Goal: Information Seeking & Learning: Learn about a topic

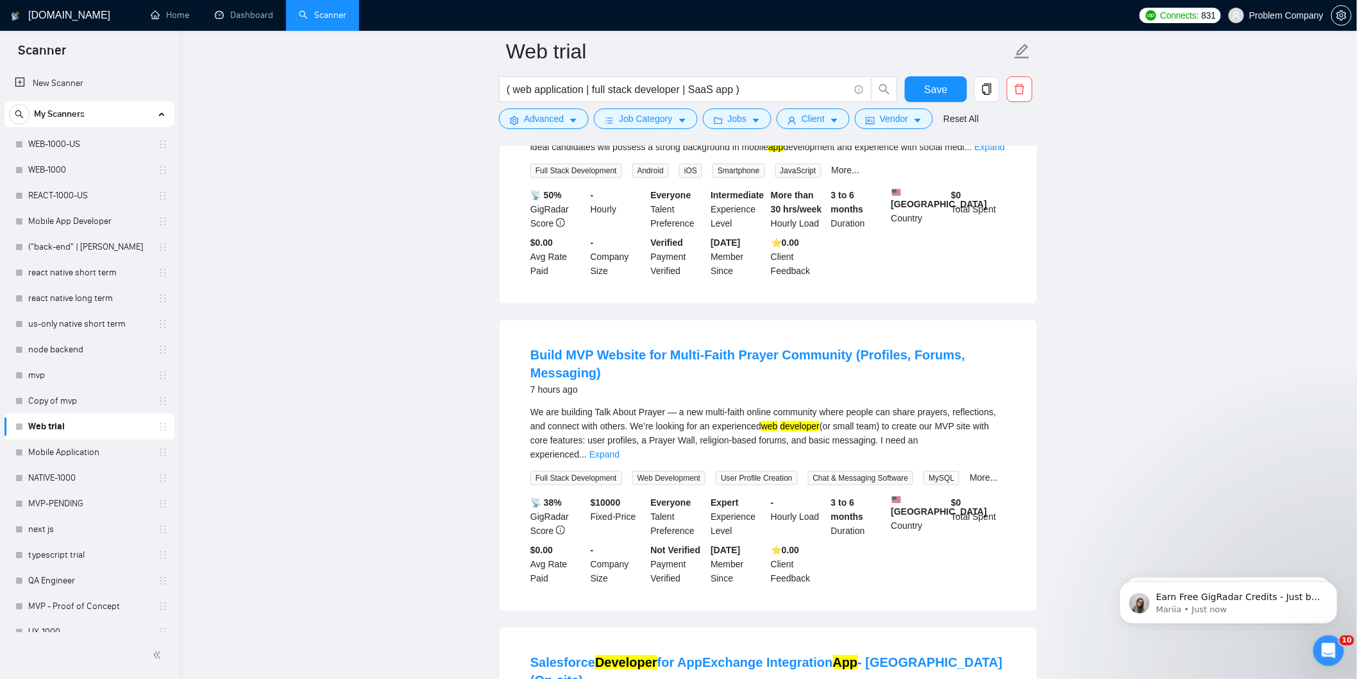
scroll to position [214, 0]
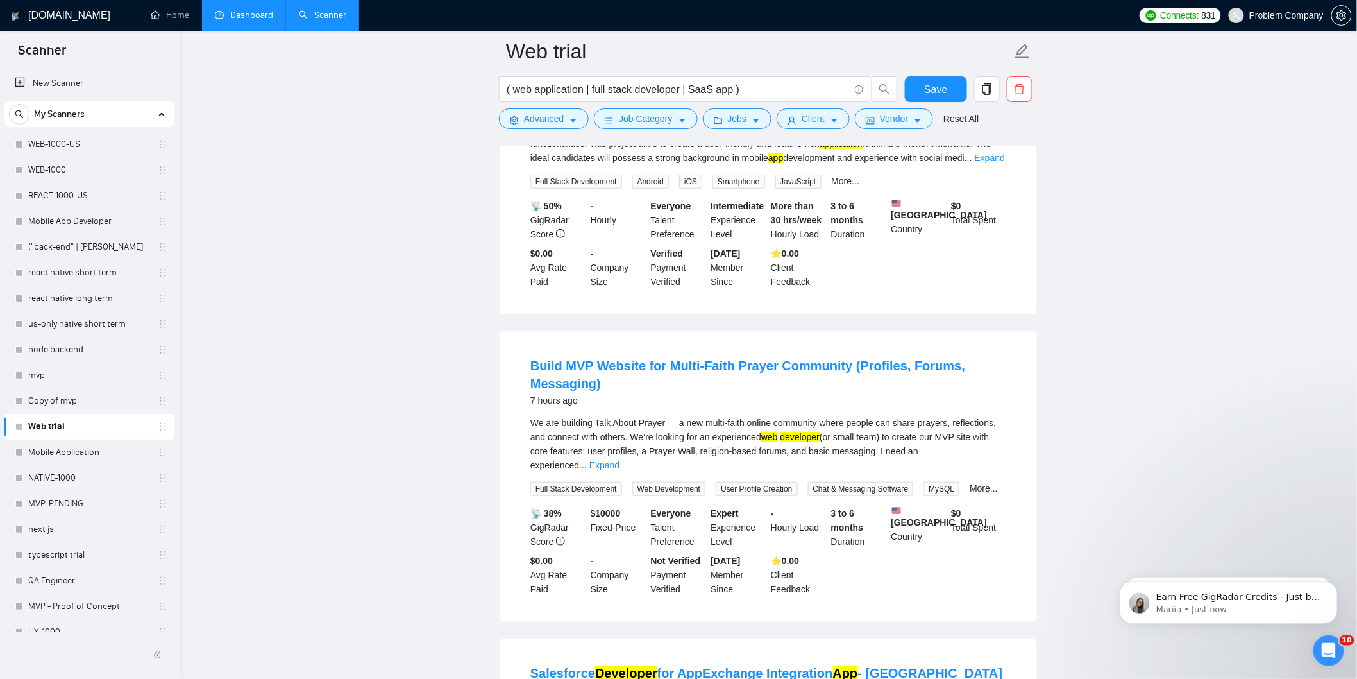
click at [240, 21] on link "Dashboard" at bounding box center [244, 15] width 58 height 11
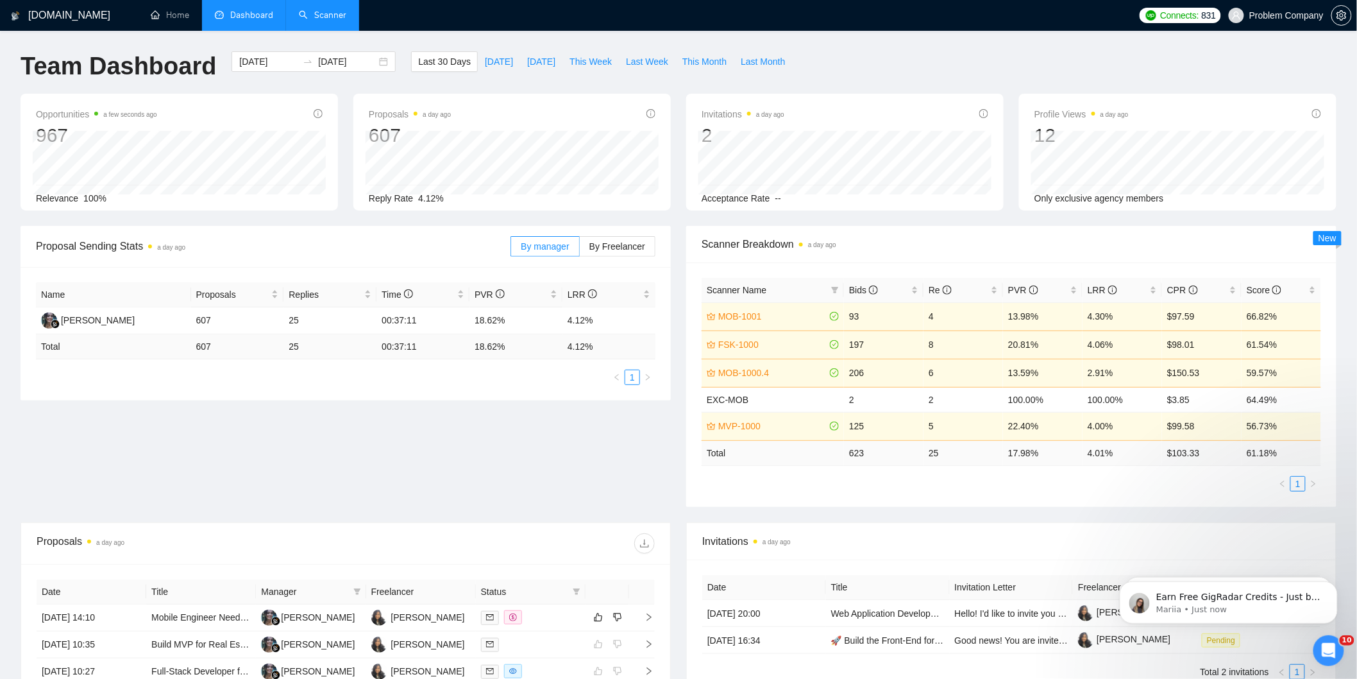
click at [321, 21] on link "Scanner" at bounding box center [322, 15] width 47 height 11
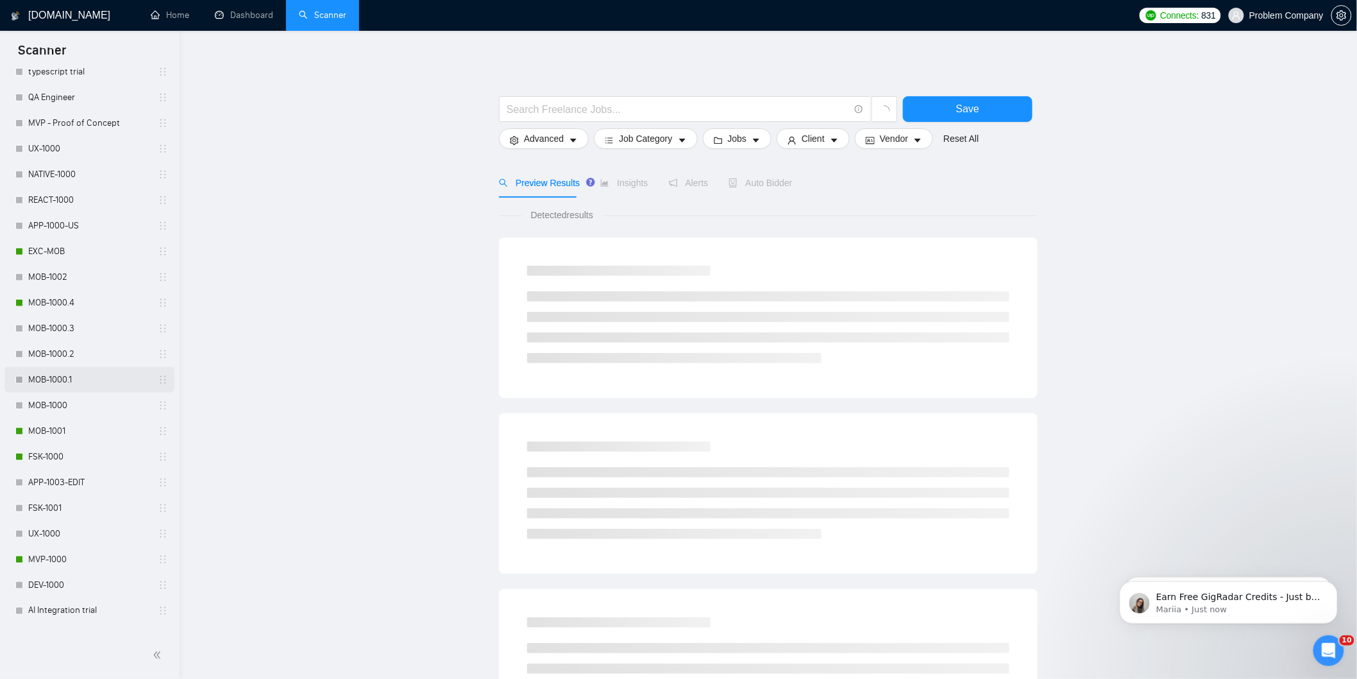
scroll to position [499, 0]
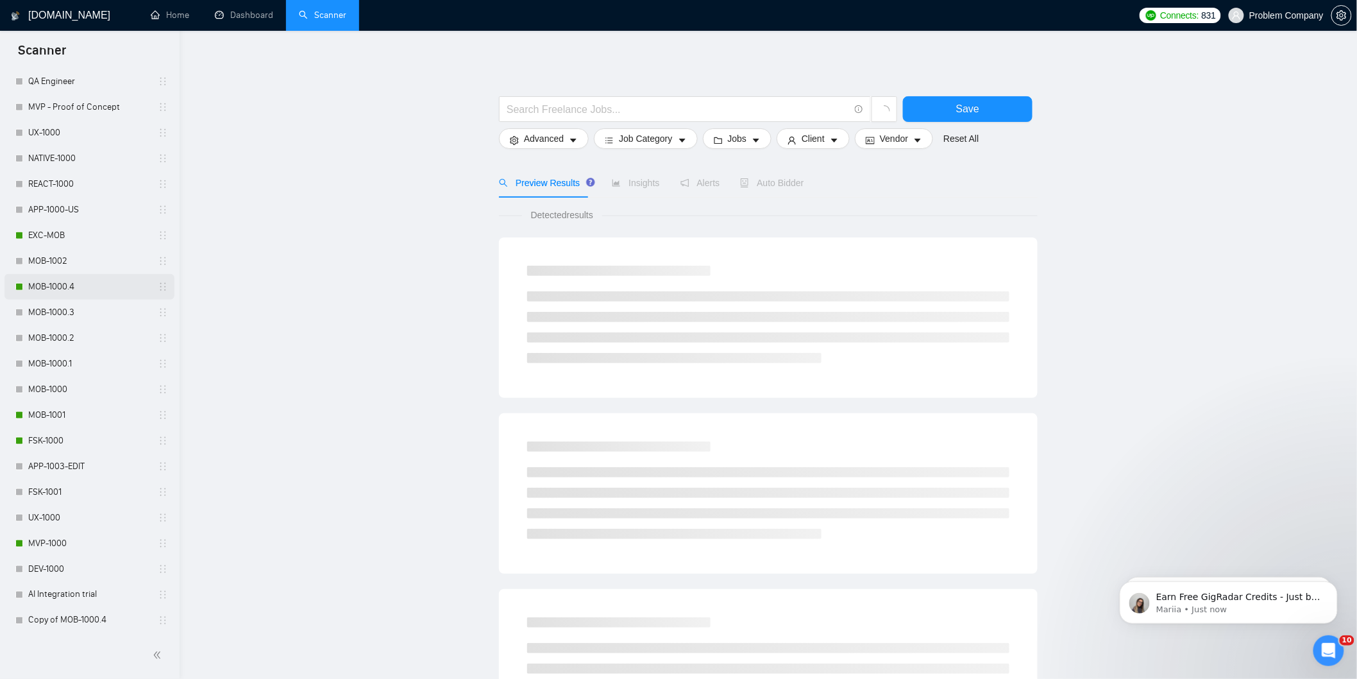
click at [53, 284] on link "MOB-1000.4" at bounding box center [89, 287] width 122 height 26
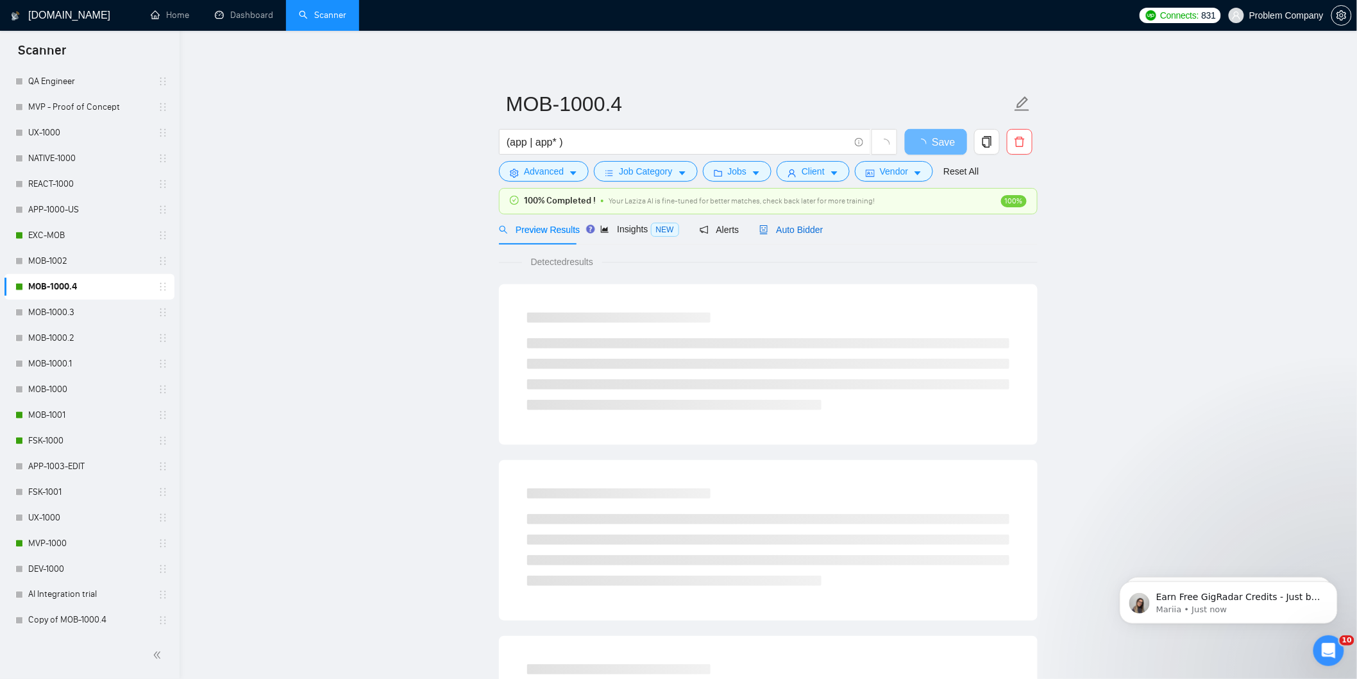
click at [780, 235] on span "Auto Bidder" at bounding box center [792, 230] width 64 height 10
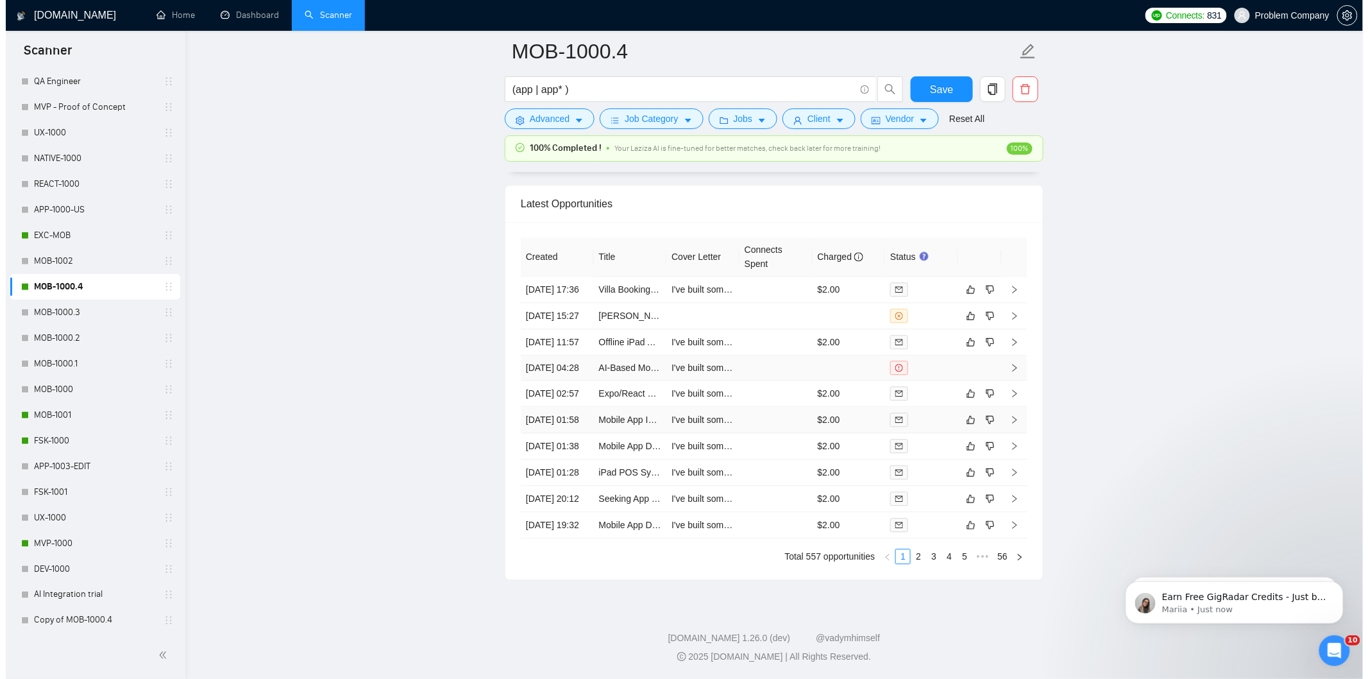
scroll to position [3253, 0]
click at [915, 563] on link "2" at bounding box center [913, 556] width 14 height 14
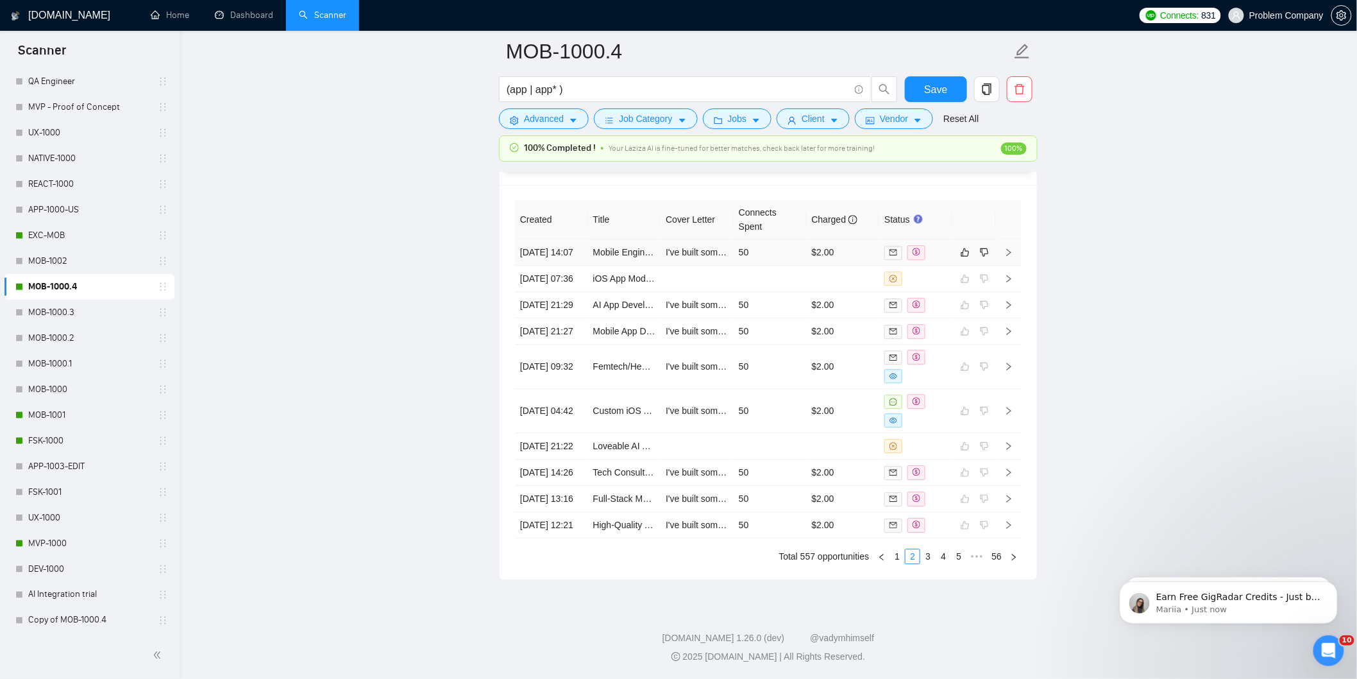
click at [561, 239] on td "[DATE] 14:07" at bounding box center [551, 252] width 73 height 26
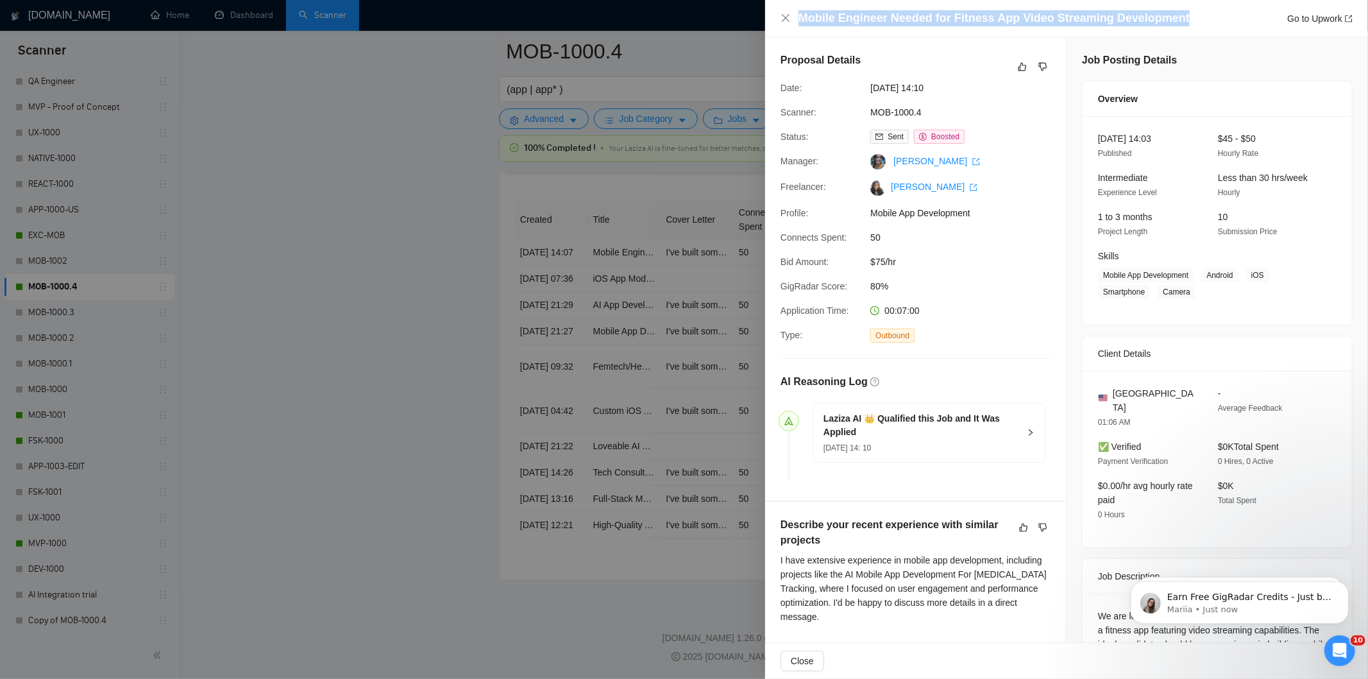
drag, startPoint x: 1190, startPoint y: 17, endPoint x: 795, endPoint y: 15, distance: 394.5
click at [795, 15] on div "Mobile Engineer Needed for Fitness App Video Streaming Development Go to Upwork" at bounding box center [1067, 18] width 572 height 16
copy h4 "Mobile Engineer Needed for Fitness App Video Streaming Development"
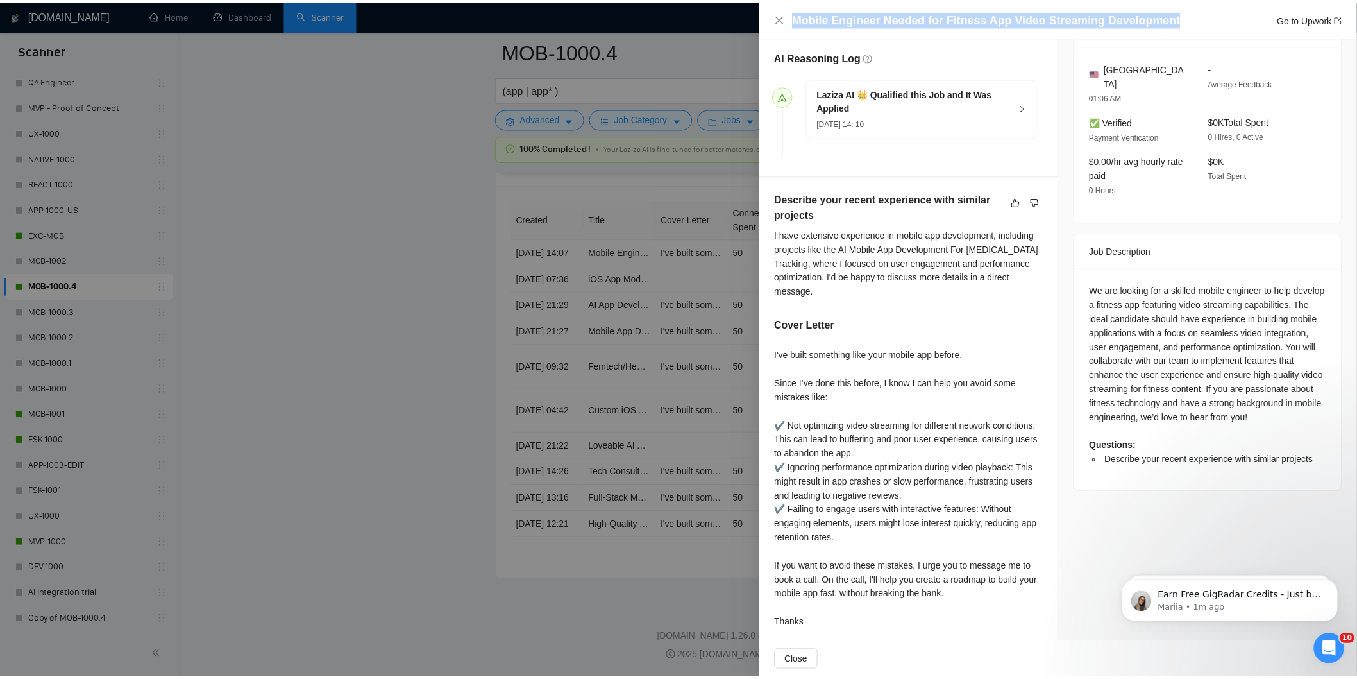
scroll to position [335, 0]
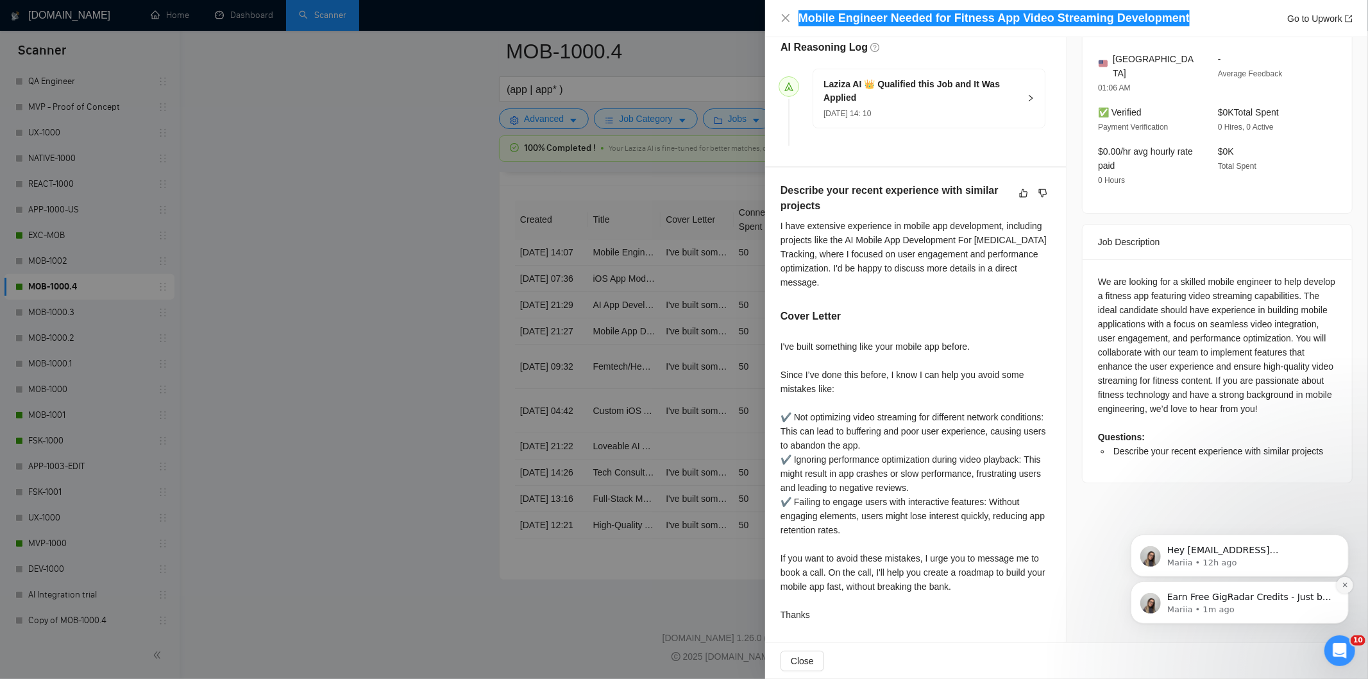
click at [1347, 584] on icon "Dismiss notification" at bounding box center [1344, 584] width 7 height 7
click at [1345, 582] on icon "Dismiss notification" at bounding box center [1344, 584] width 7 height 7
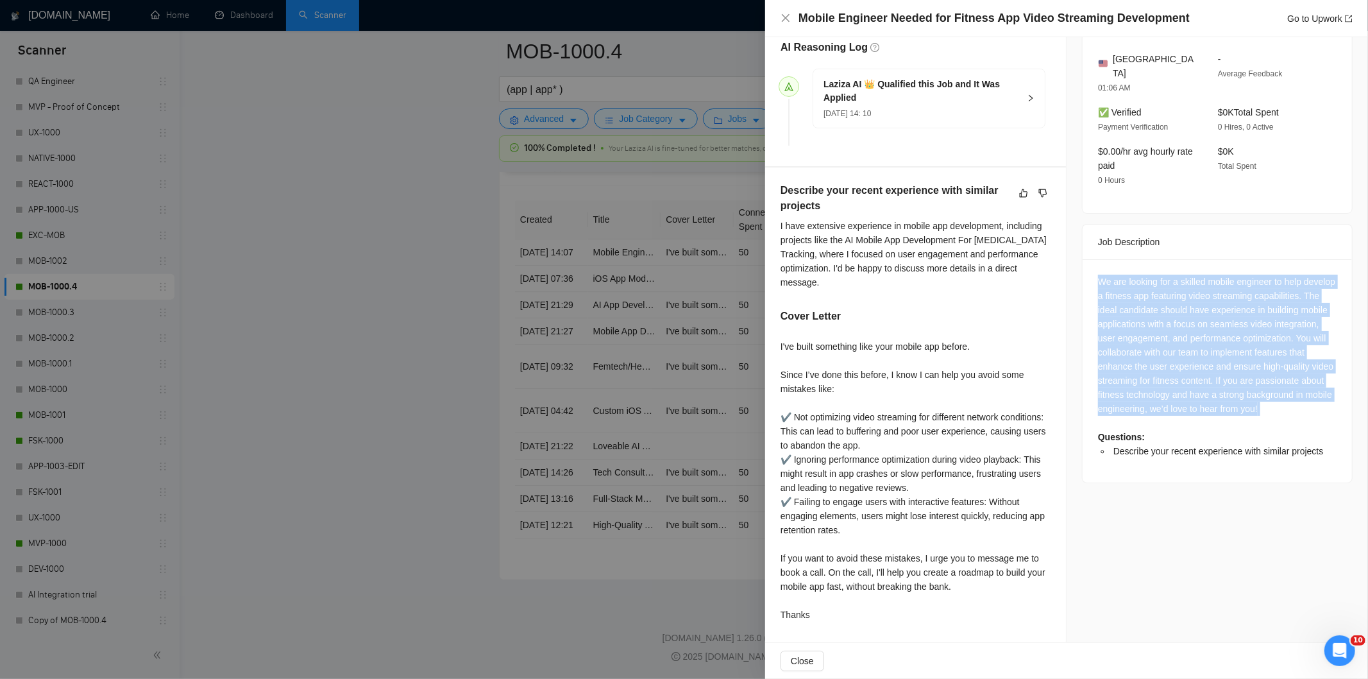
drag, startPoint x: 1088, startPoint y: 268, endPoint x: 1209, endPoint y: 416, distance: 191.0
click at [1209, 416] on div "We are looking for a skilled mobile engineer to help develop a fitness app feat…" at bounding box center [1217, 370] width 269 height 223
copy div "We are looking for a skilled mobile engineer to help develop a fitness app feat…"
click at [790, 17] on icon "close" at bounding box center [786, 18] width 10 height 10
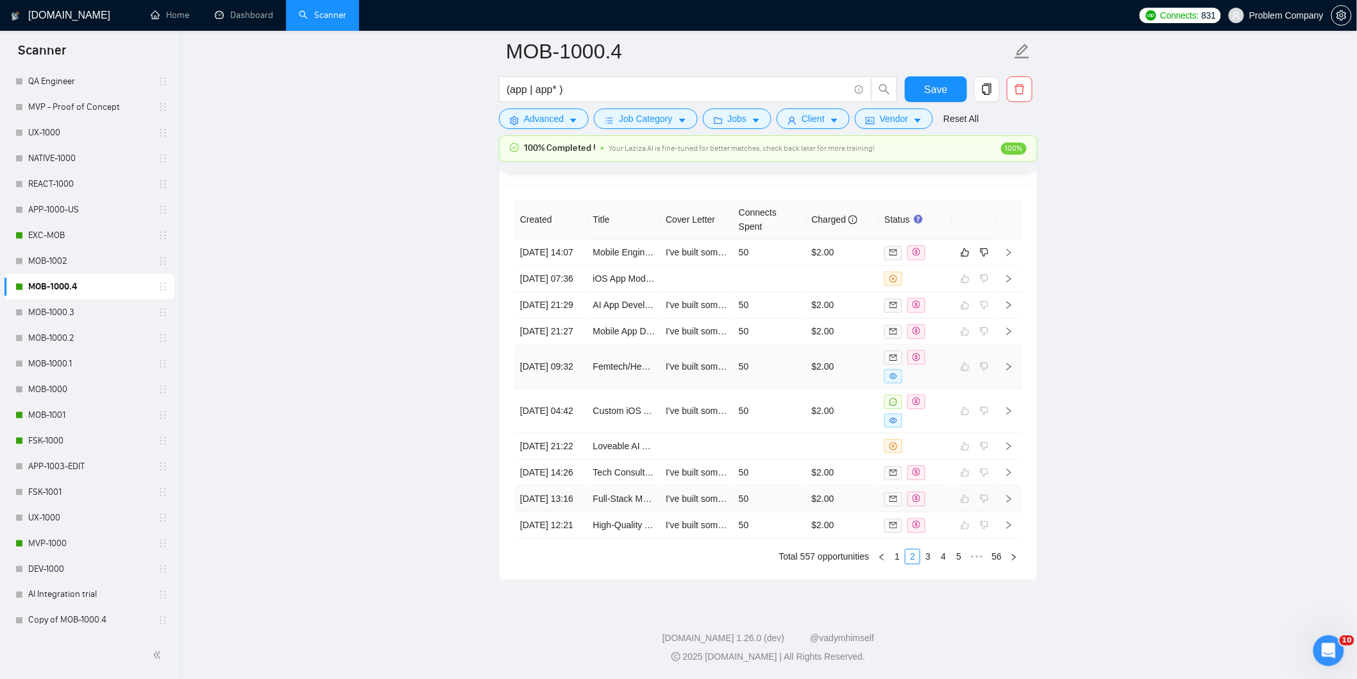
scroll to position [3336, 0]
click at [899, 556] on link "1" at bounding box center [897, 556] width 14 height 14
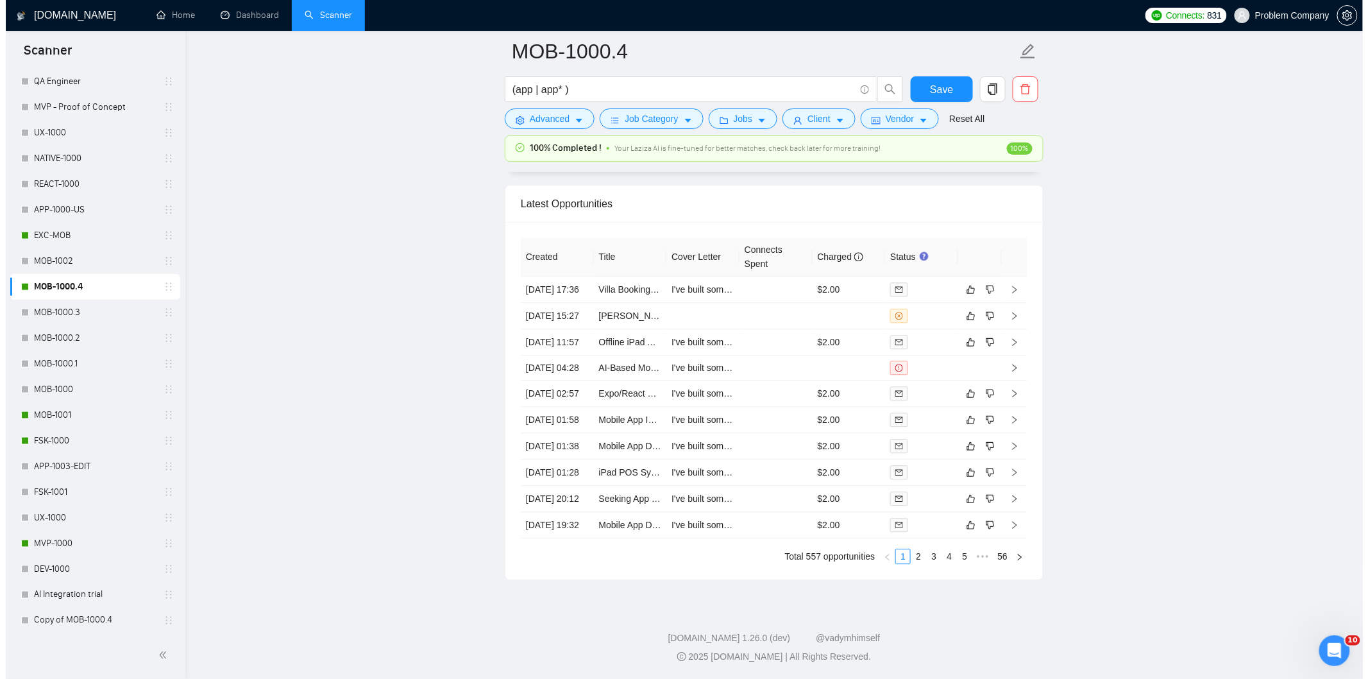
scroll to position [3324, 0]
click at [563, 520] on td "[DATE] 19:32" at bounding box center [551, 525] width 73 height 26
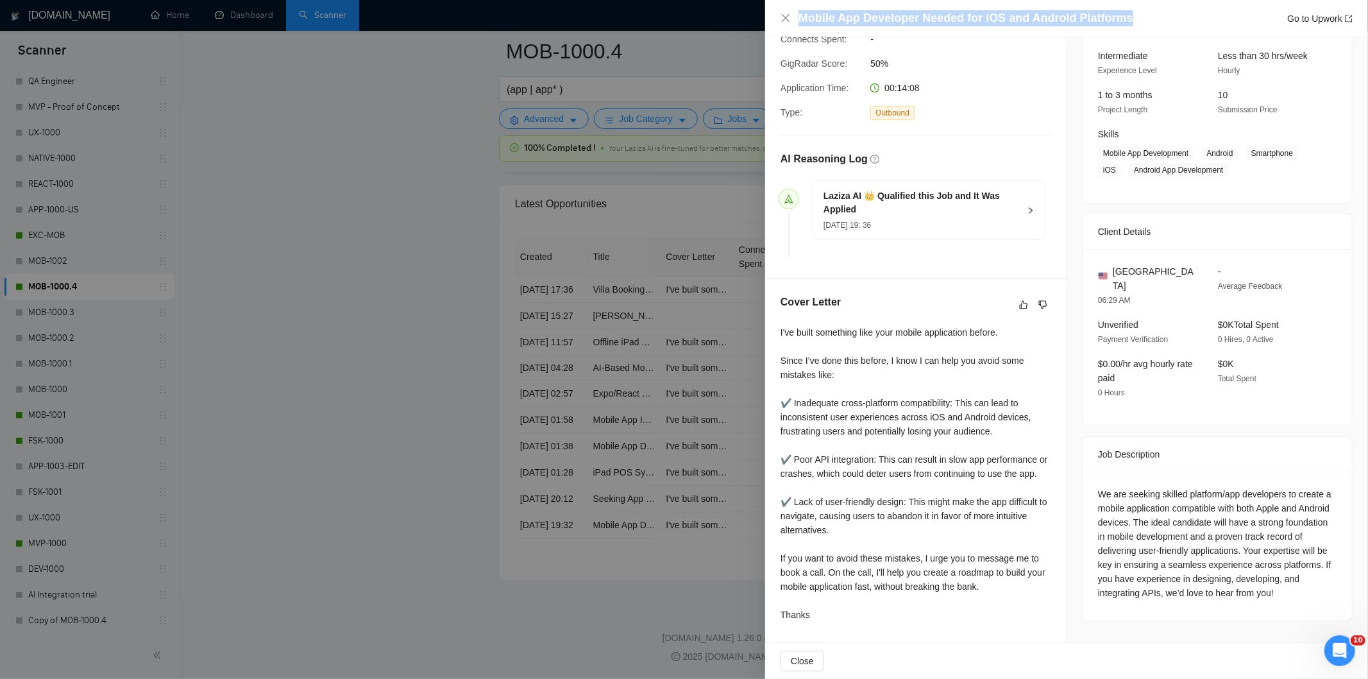
drag, startPoint x: 1132, startPoint y: 20, endPoint x: 803, endPoint y: 8, distance: 329.9
click at [803, 8] on div "Mobile App Developer Needed for iOS and Android Platforms Go to Upwork" at bounding box center [1066, 18] width 603 height 37
copy h4 "Mobile App Developer Needed for iOS and Android Platforms"
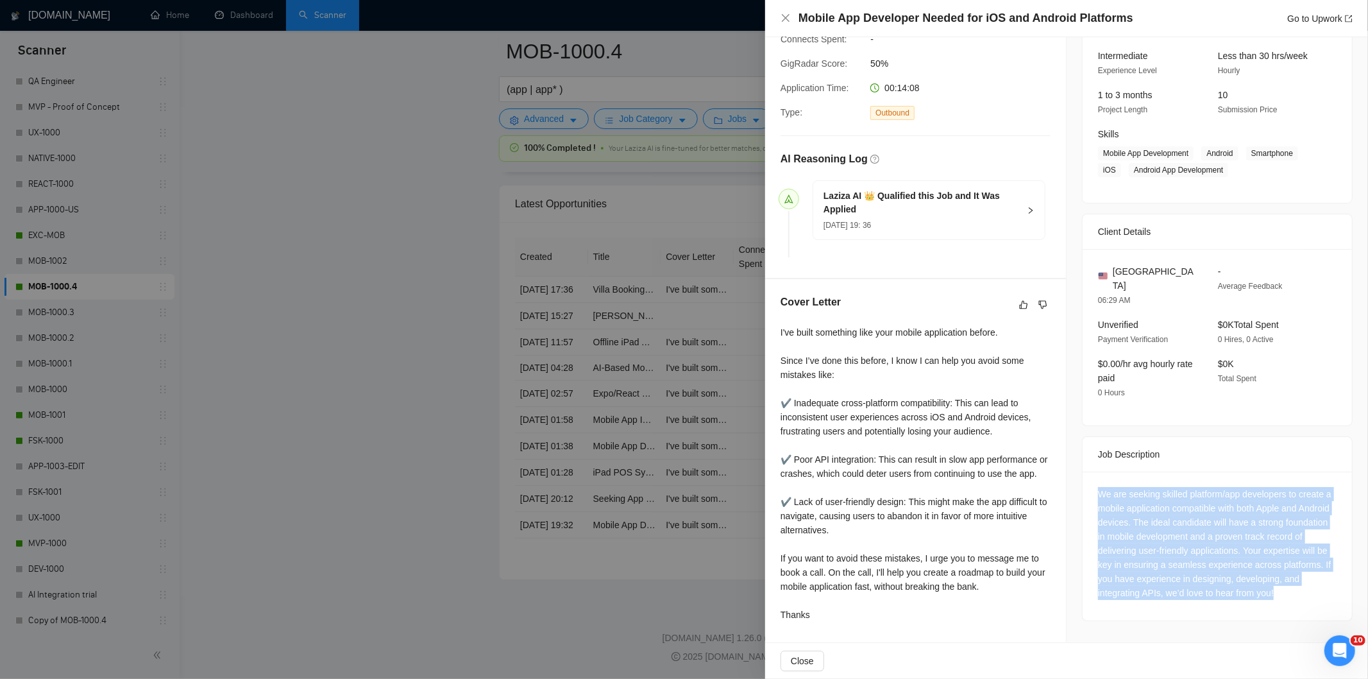
drag, startPoint x: 1097, startPoint y: 464, endPoint x: 1179, endPoint y: 584, distance: 145.9
click at [1179, 584] on div "We are seeking skilled platform/app developers to create a mobile application c…" at bounding box center [1217, 543] width 239 height 113
copy div "We are seeking skilled platform/app developers to create a mobile application c…"
click at [785, 15] on icon "close" at bounding box center [786, 18] width 10 height 10
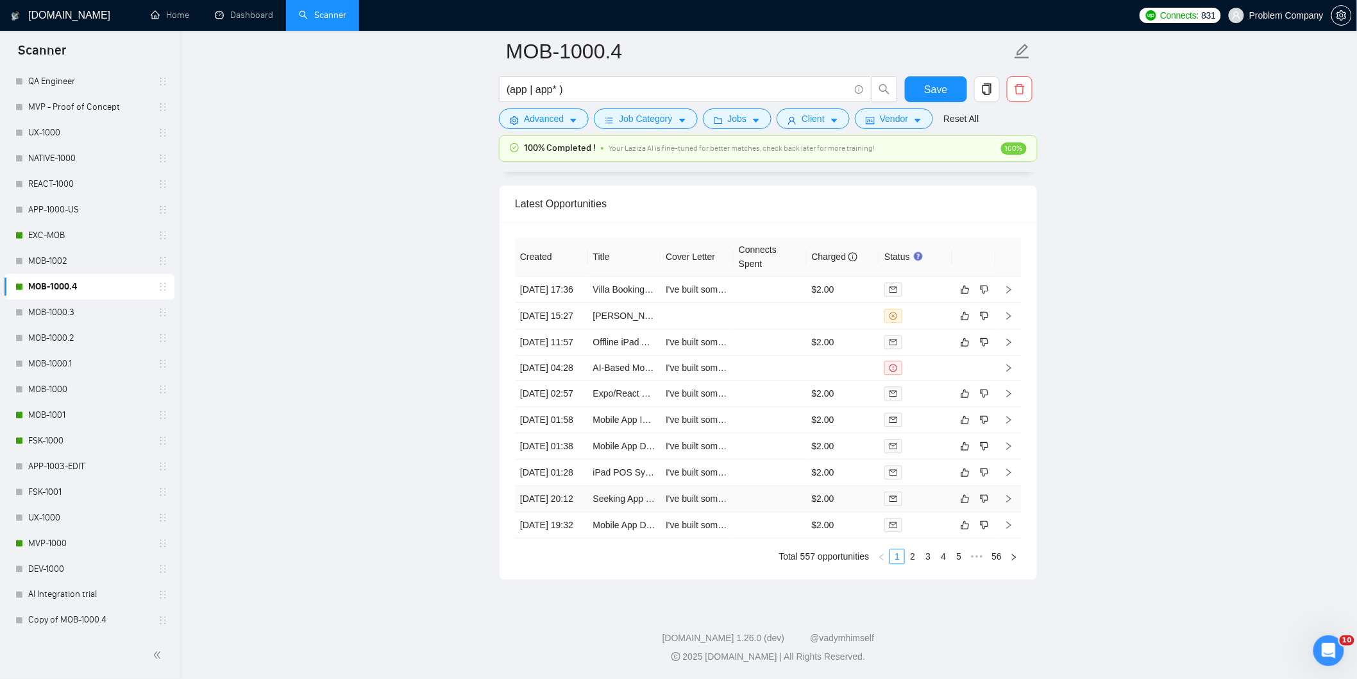
click at [565, 488] on td "[DATE] 20:12" at bounding box center [551, 499] width 73 height 26
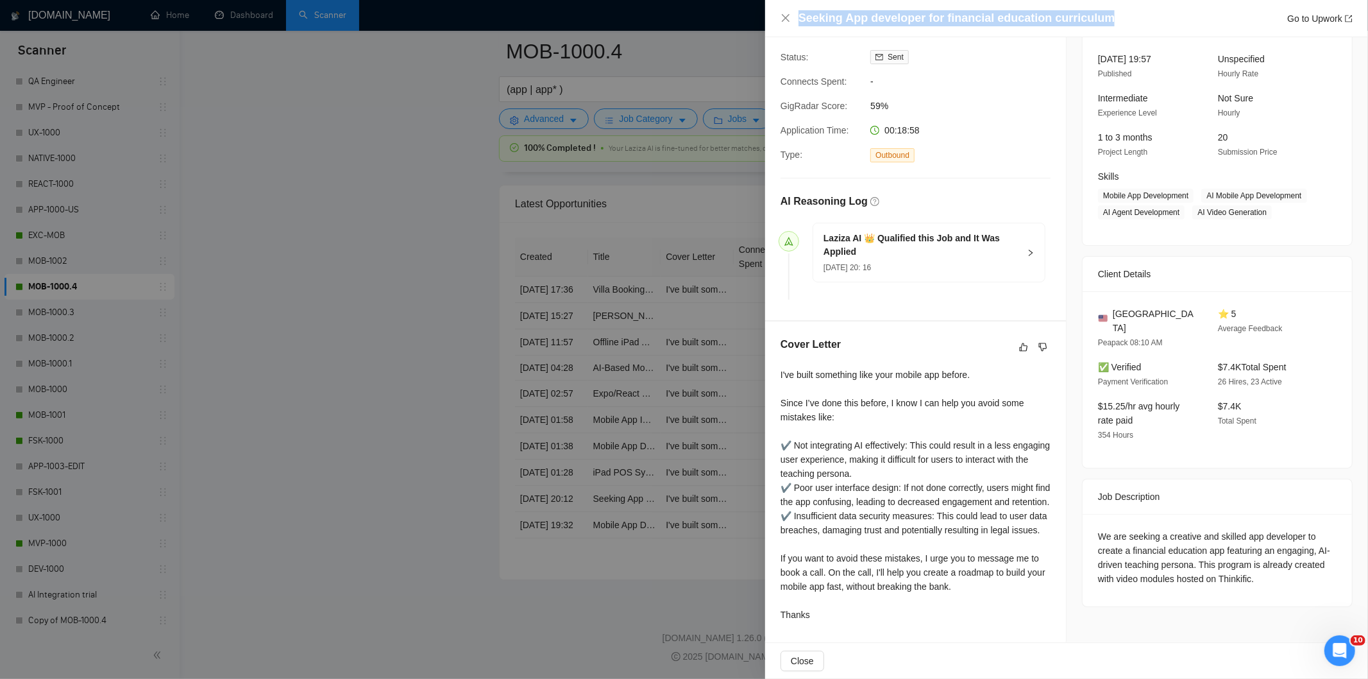
drag, startPoint x: 1098, startPoint y: 22, endPoint x: 799, endPoint y: 15, distance: 299.0
click at [799, 15] on h4 "Seeking App developer for financial education curriculum" at bounding box center [957, 18] width 316 height 16
copy h4 "Seeking App developer for financial education curriculum"
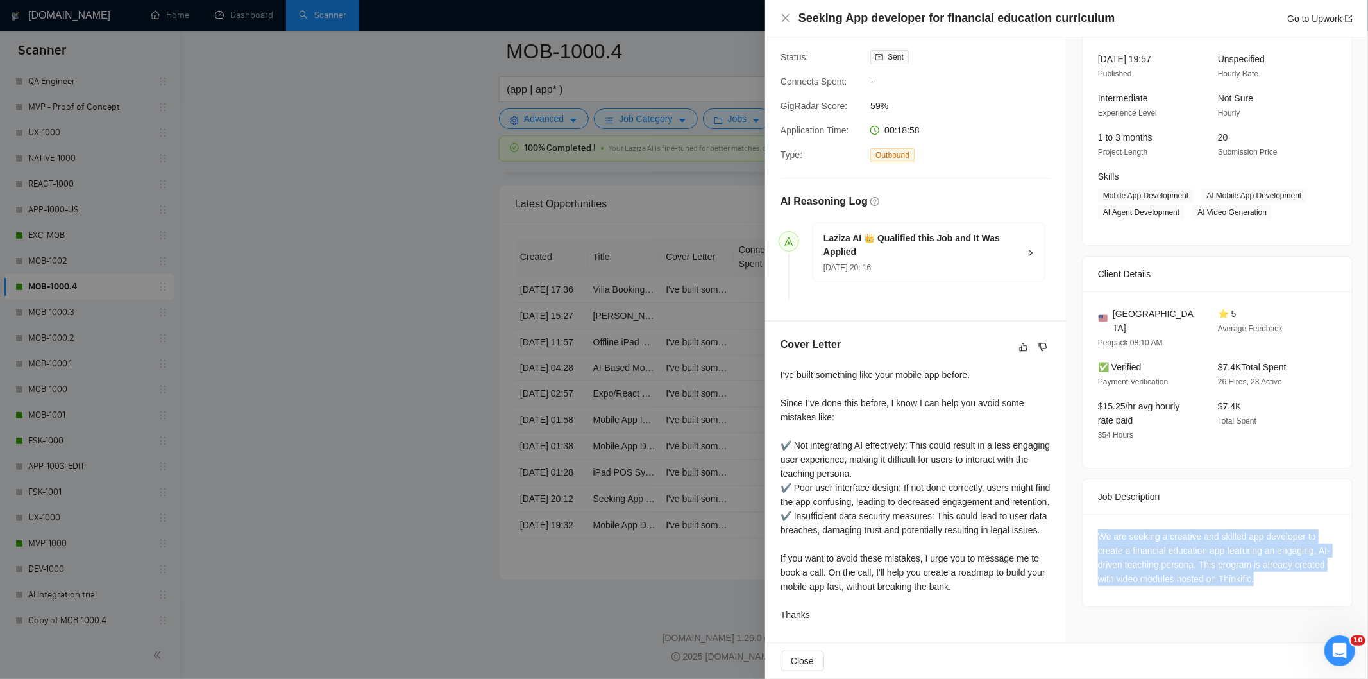
drag, startPoint x: 1096, startPoint y: 506, endPoint x: 1275, endPoint y: 555, distance: 185.7
click at [1275, 555] on div "We are seeking a creative and skilled app developer to create a financial educa…" at bounding box center [1217, 557] width 239 height 56
copy div "We are seeking a creative and skilled app developer to create a financial educa…"
click at [1200, 534] on div "We are seeking a creative and skilled app developer to create a financial educa…" at bounding box center [1217, 557] width 239 height 56
drag, startPoint x: 1194, startPoint y: 536, endPoint x: 1264, endPoint y: 557, distance: 73.5
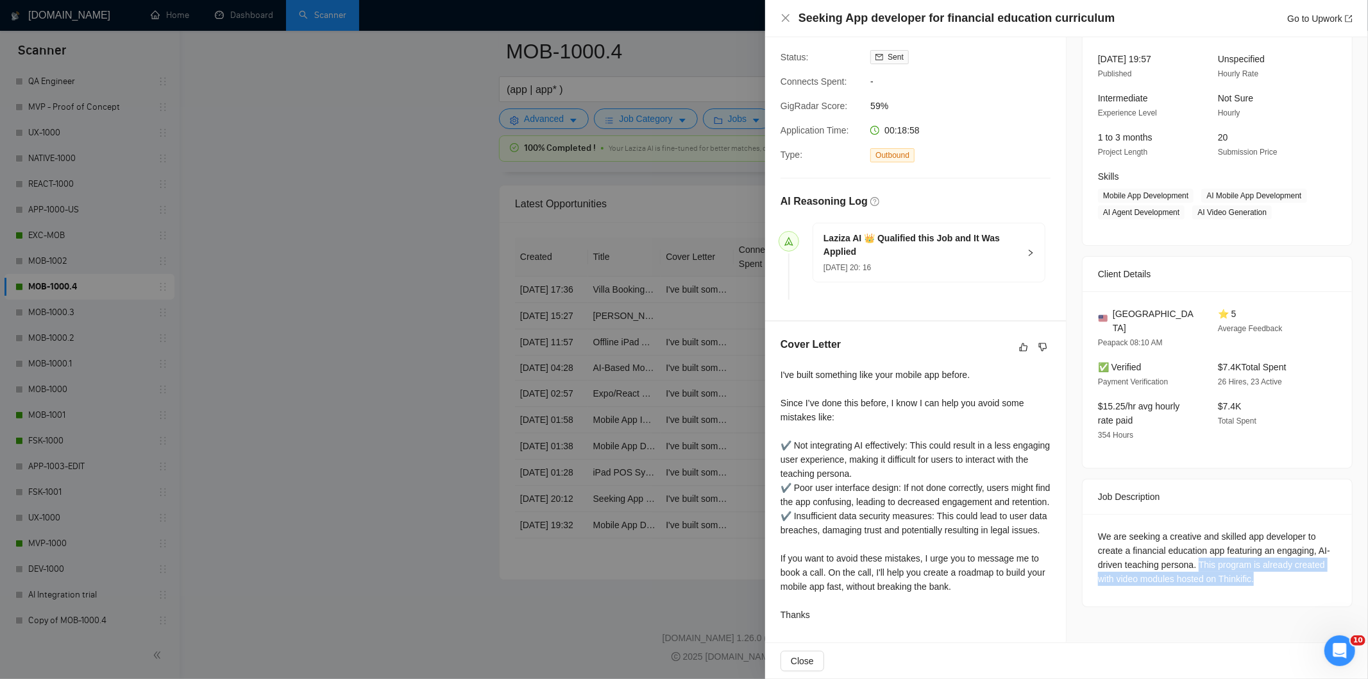
click at [1264, 557] on div "We are seeking a creative and skilled app developer to create a financial educa…" at bounding box center [1217, 557] width 239 height 56
copy div "This program is already created with video modules hosted on Thinkific."
click at [793, 19] on div "Seeking App developer for financial education curriculum Go to Upwork" at bounding box center [1067, 18] width 572 height 16
click at [783, 17] on icon "close" at bounding box center [786, 18] width 10 height 10
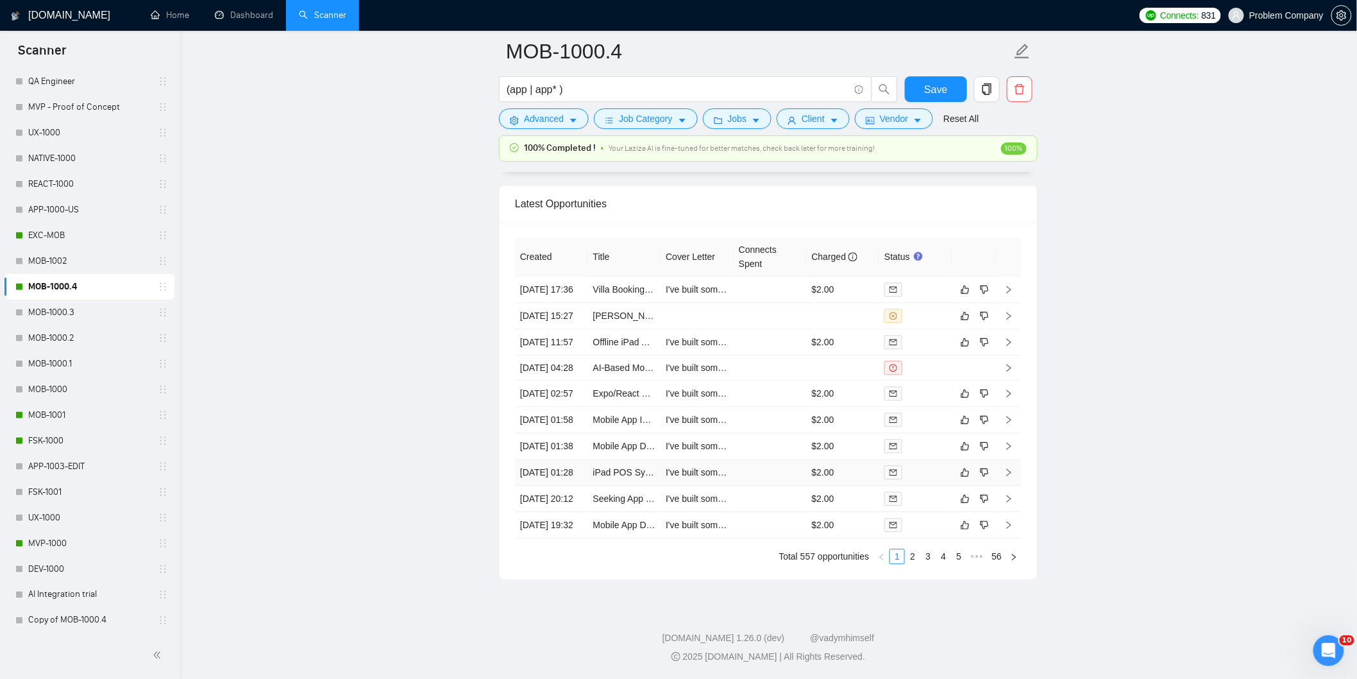
click at [571, 459] on td "[DATE] 01:28" at bounding box center [551, 472] width 73 height 26
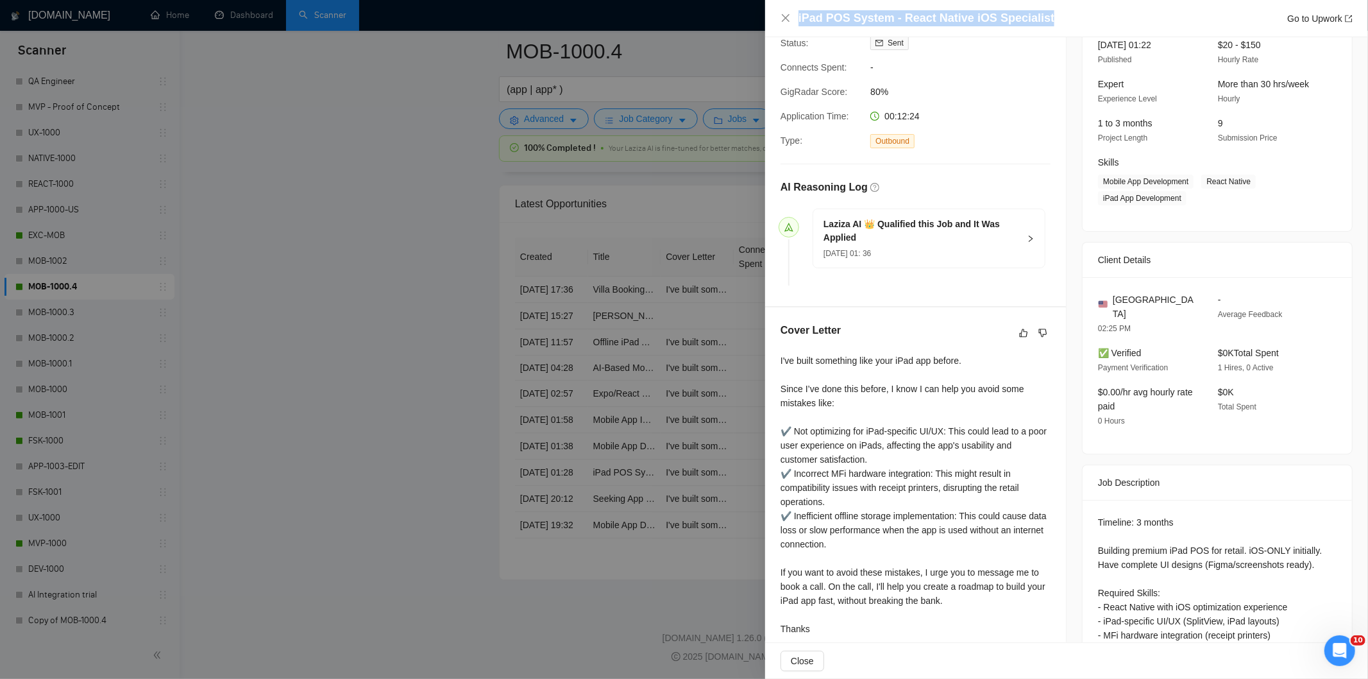
drag, startPoint x: 1055, startPoint y: 13, endPoint x: 785, endPoint y: 10, distance: 269.5
click at [785, 10] on div "iPad POS System - React Native iOS Specialist Go to Upwork" at bounding box center [1067, 18] width 572 height 16
copy h4 "iPad POS System - React Native iOS Specialist"
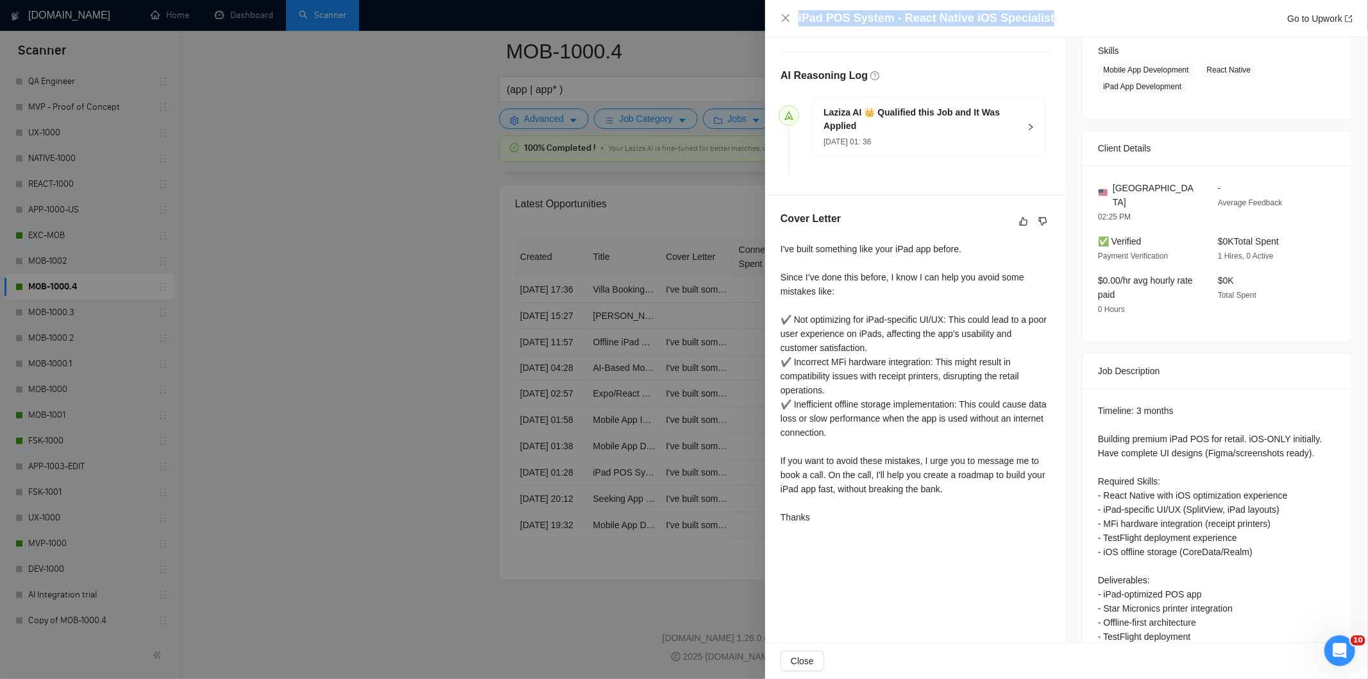
scroll to position [257, 0]
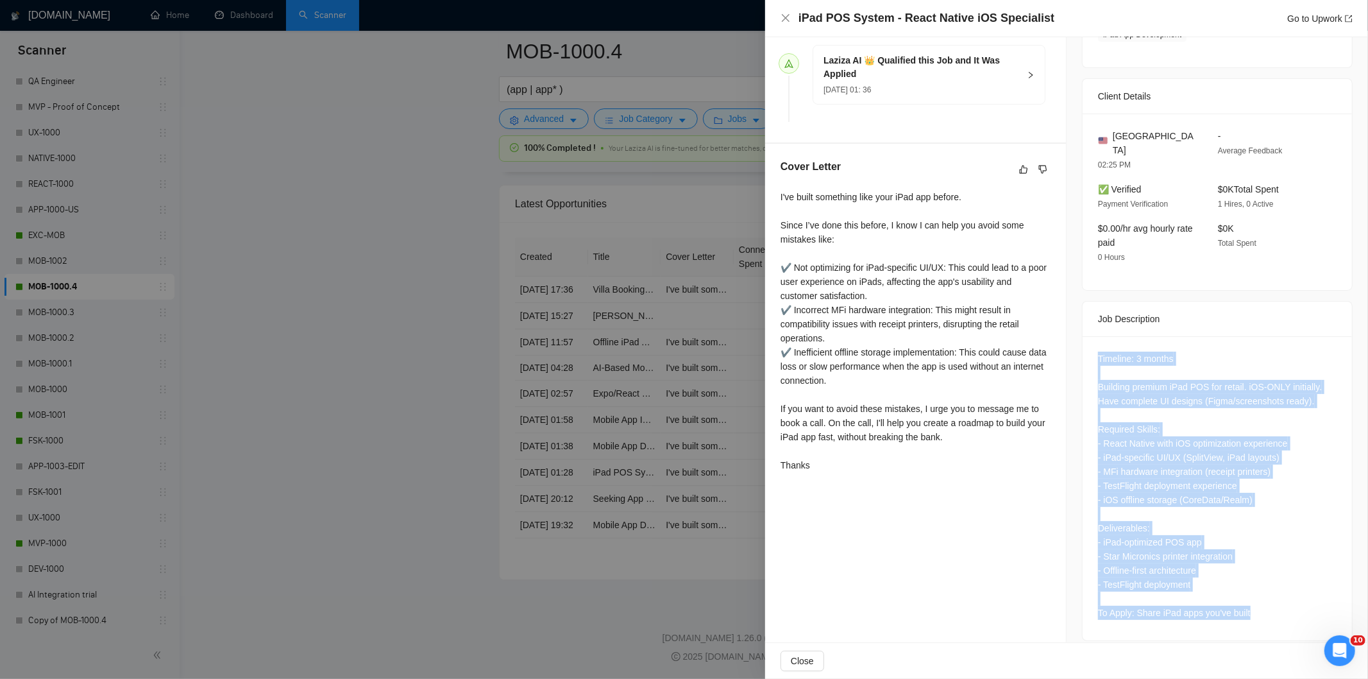
drag, startPoint x: 1087, startPoint y: 336, endPoint x: 1255, endPoint y: 607, distance: 319.0
click at [1255, 607] on div "Timeline: 3 months Building premium iPad POS for retail. iOS-ONLY initially. Ha…" at bounding box center [1217, 488] width 269 height 304
copy div "Timeline: 3 months Building premium iPad POS for retail. iOS-ONLY initially. Ha…"
click at [783, 13] on icon "close" at bounding box center [786, 18] width 10 height 10
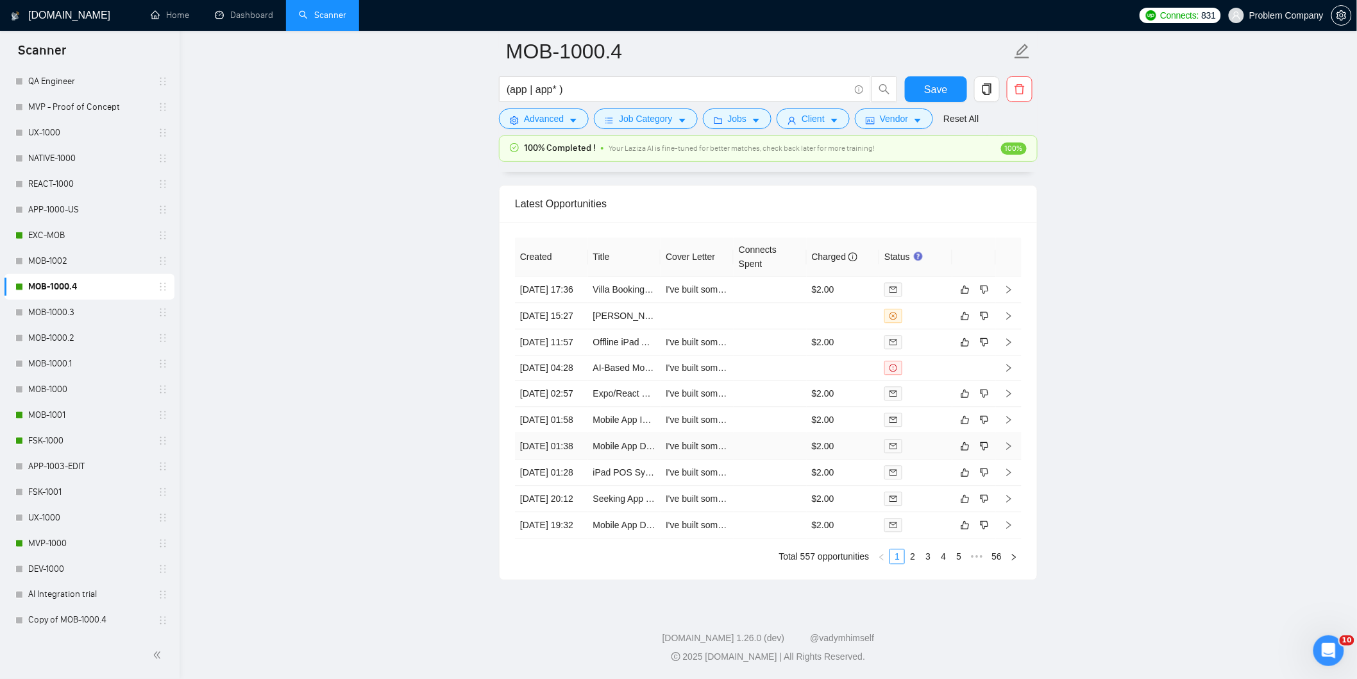
click at [572, 433] on td "[DATE] 01:38" at bounding box center [551, 446] width 73 height 26
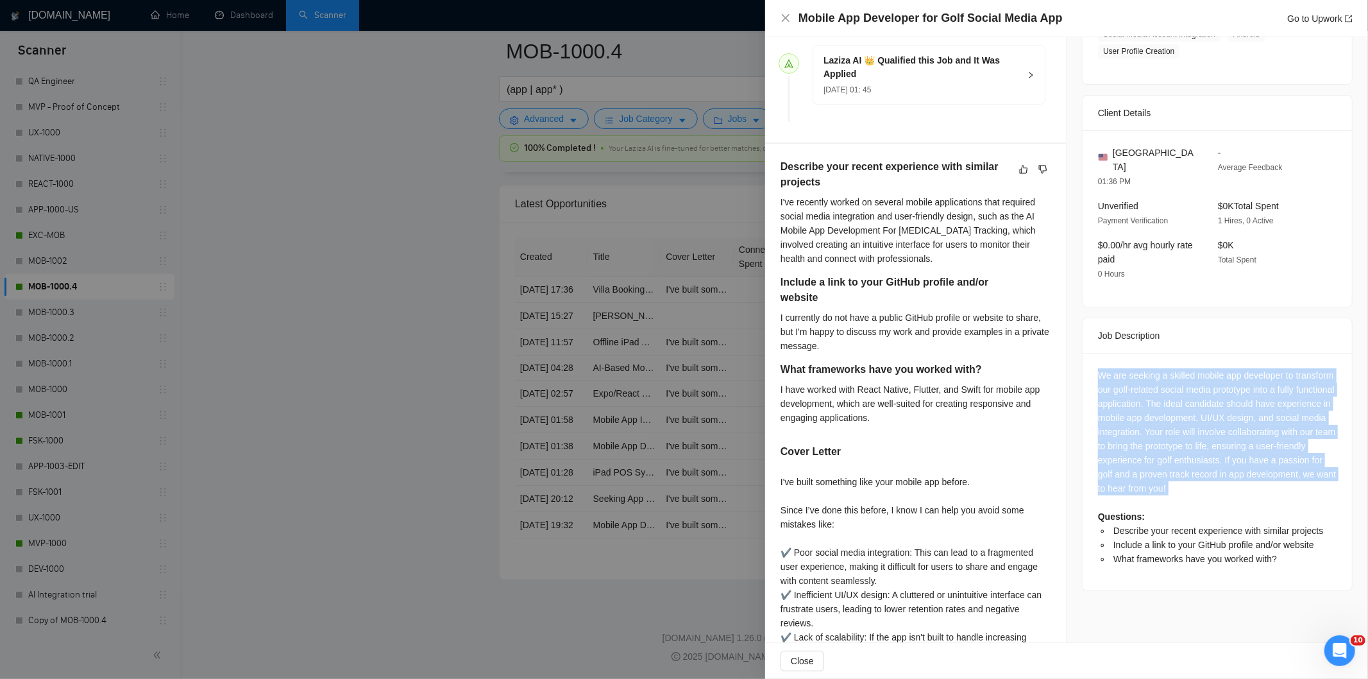
drag, startPoint x: 1091, startPoint y: 358, endPoint x: 1274, endPoint y: 483, distance: 221.5
click at [1274, 483] on div "We are seeking a skilled mobile app developer to transform our golf-related soc…" at bounding box center [1217, 471] width 269 height 237
copy div "We are seeking a skilled mobile app developer to transform our golf-related soc…"
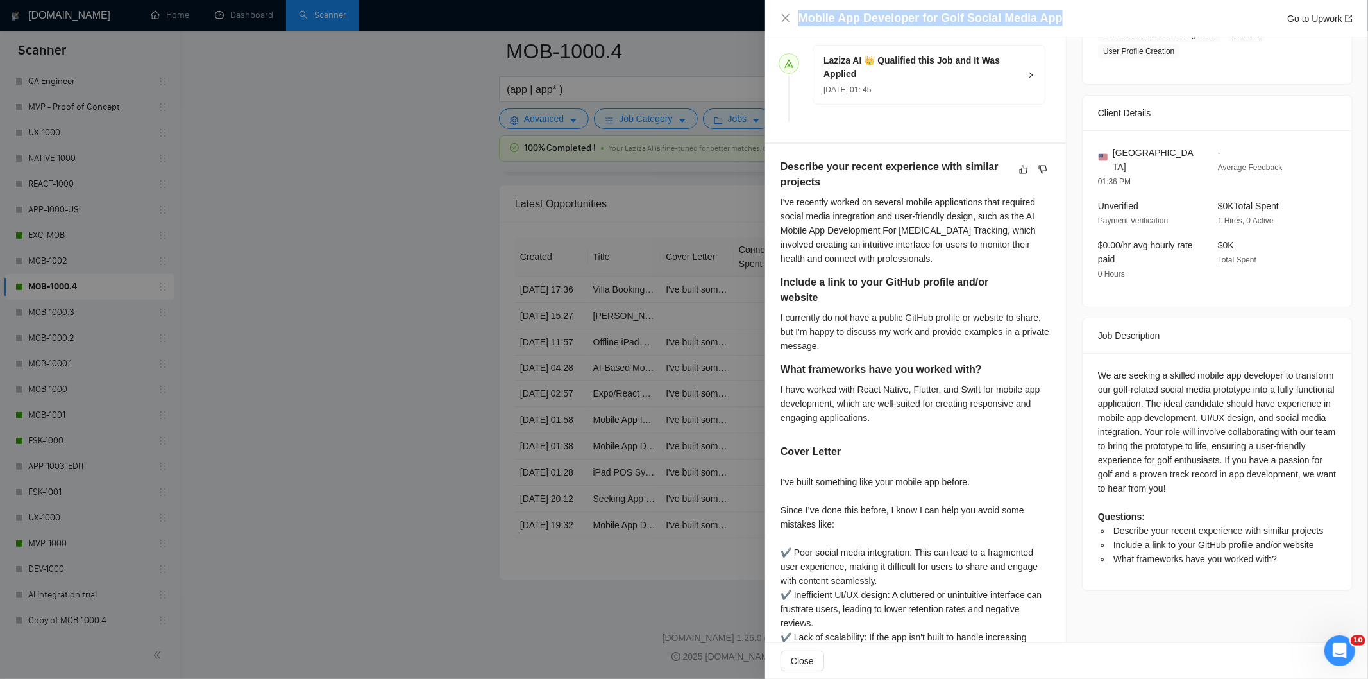
drag, startPoint x: 1073, startPoint y: 16, endPoint x: 800, endPoint y: 13, distance: 272.7
click at [800, 13] on div "Mobile App Developer for Golf Social Media App Go to Upwork" at bounding box center [1076, 18] width 554 height 16
click at [785, 19] on icon "close" at bounding box center [786, 18] width 8 height 8
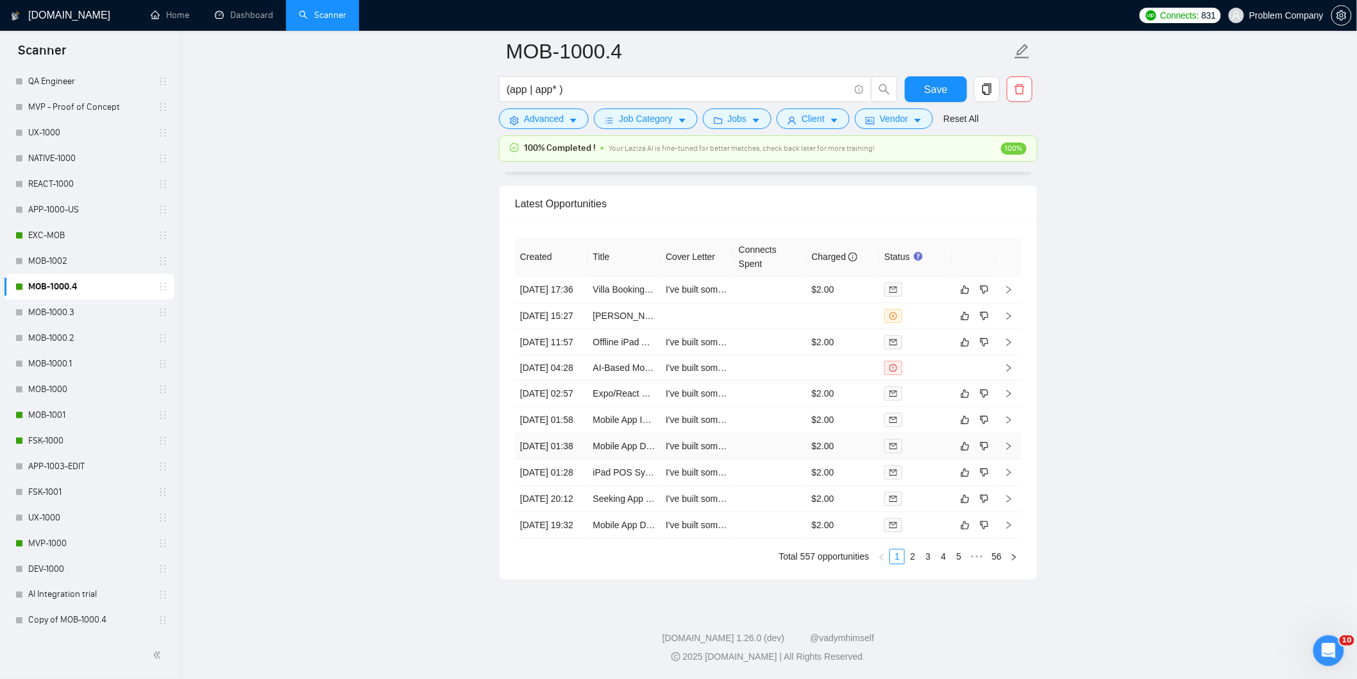
click at [543, 433] on td "[DATE] 01:38" at bounding box center [551, 446] width 73 height 26
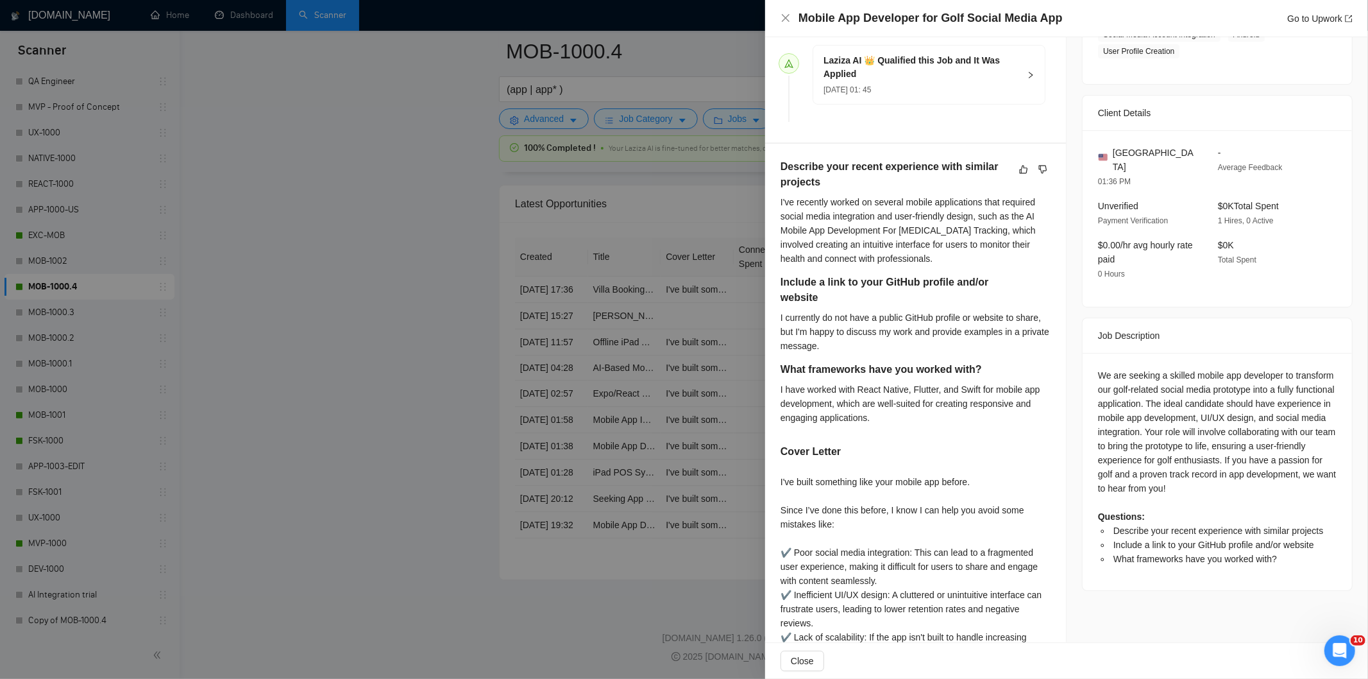
drag, startPoint x: 786, startPoint y: 12, endPoint x: 773, endPoint y: 38, distance: 29.8
click at [785, 13] on div "Mobile App Developer for Golf Social Media App Go to Upwork" at bounding box center [1067, 18] width 572 height 16
click at [785, 17] on icon "close" at bounding box center [786, 18] width 8 height 8
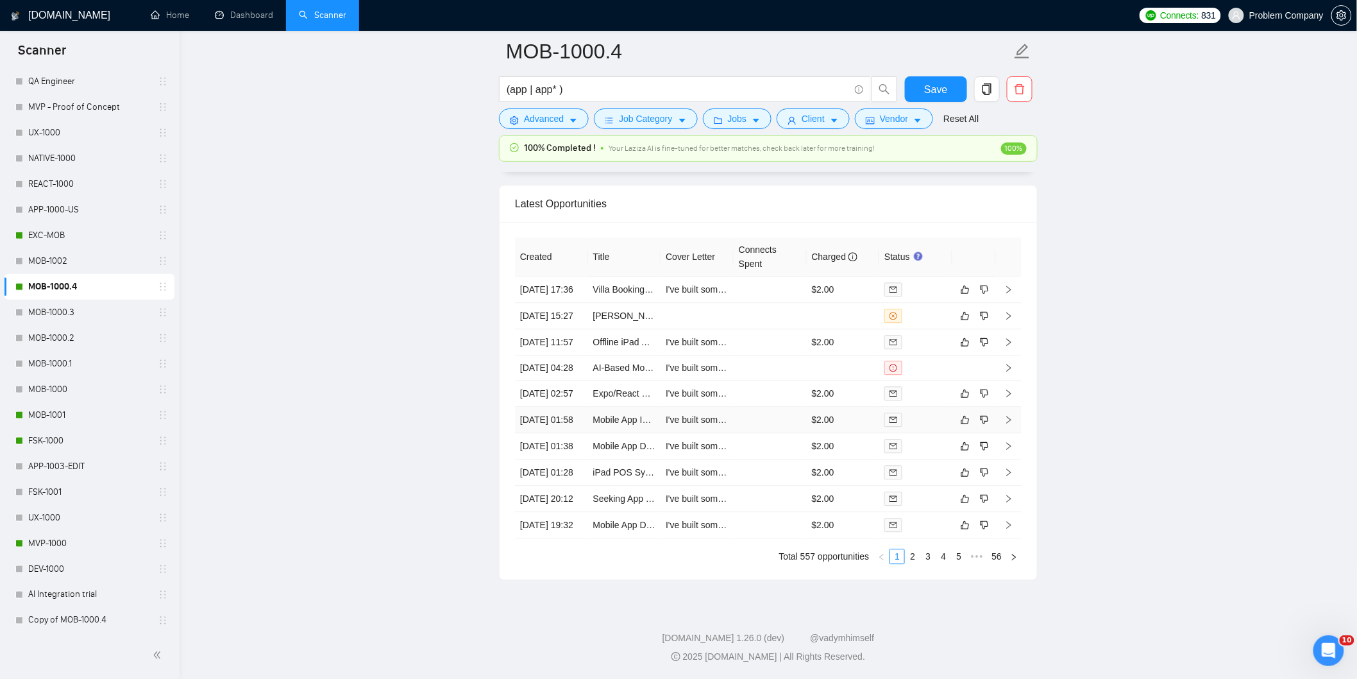
click at [572, 407] on td "[DATE] 01:58" at bounding box center [551, 420] width 73 height 26
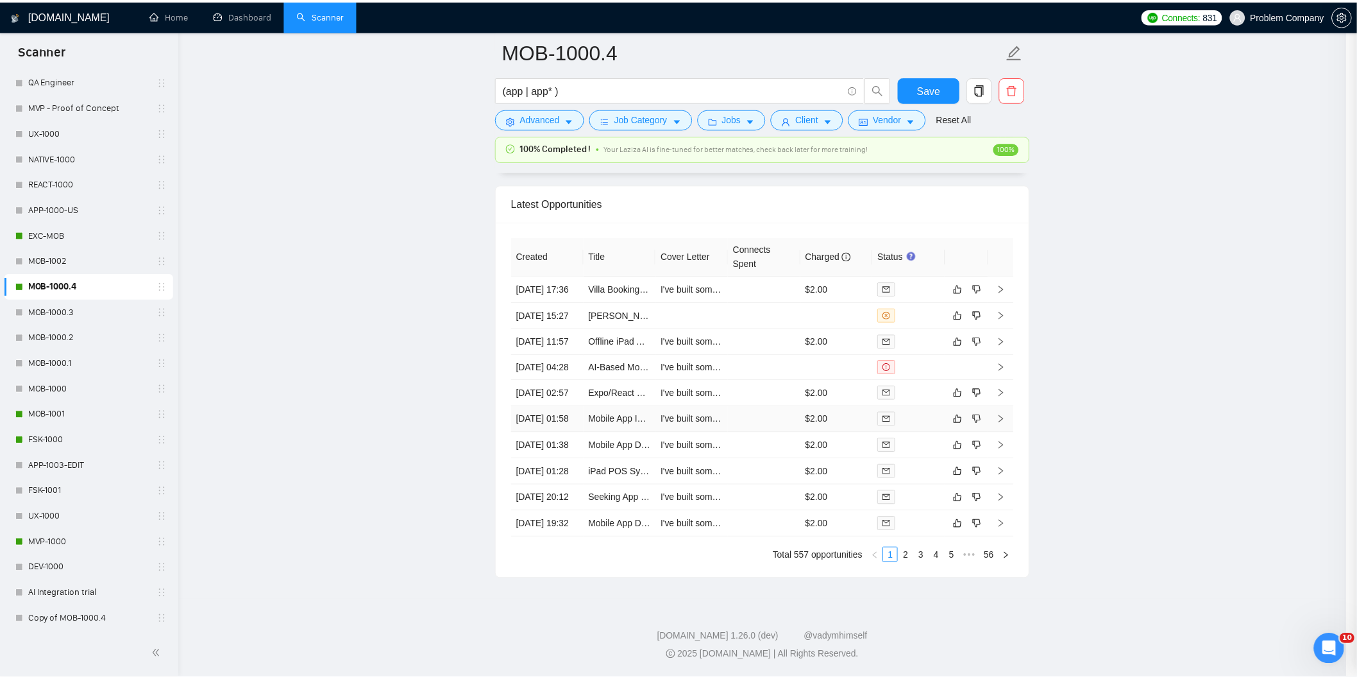
scroll to position [205, 0]
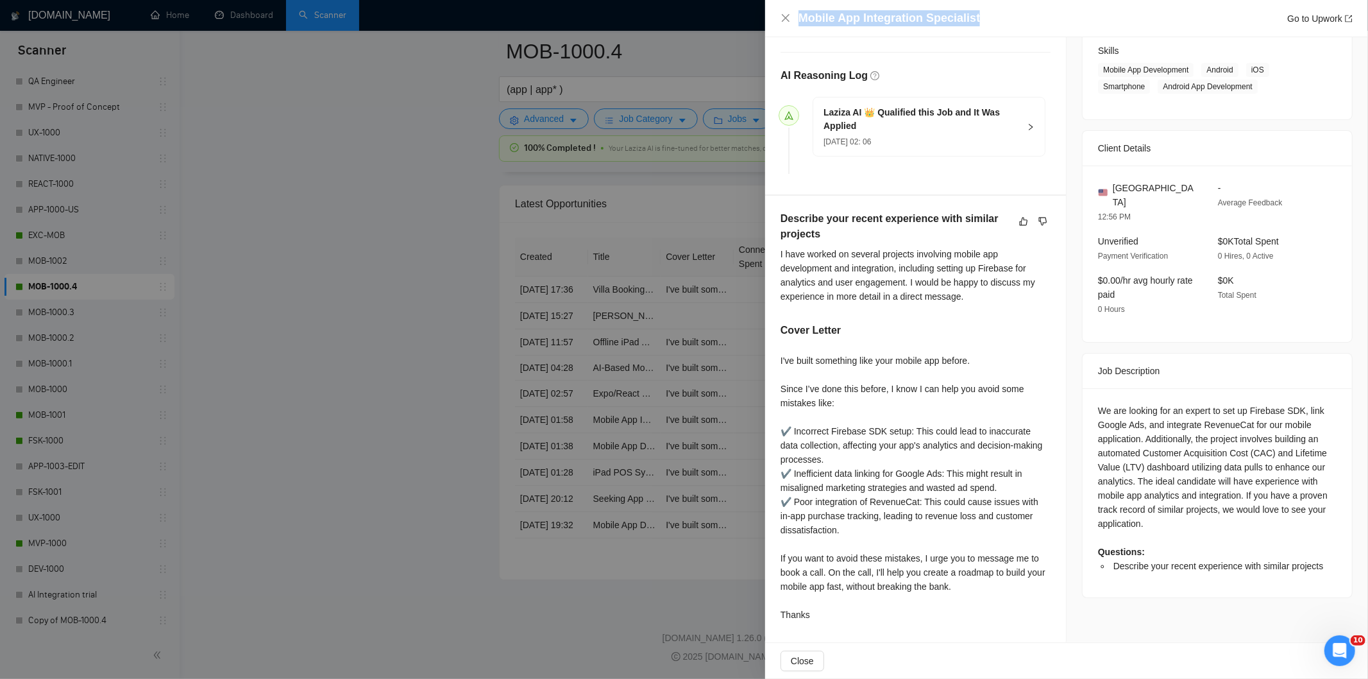
drag, startPoint x: 992, startPoint y: 15, endPoint x: 774, endPoint y: 15, distance: 218.1
click at [774, 15] on div "Mobile App Integration Specialist Go to Upwork" at bounding box center [1066, 18] width 603 height 37
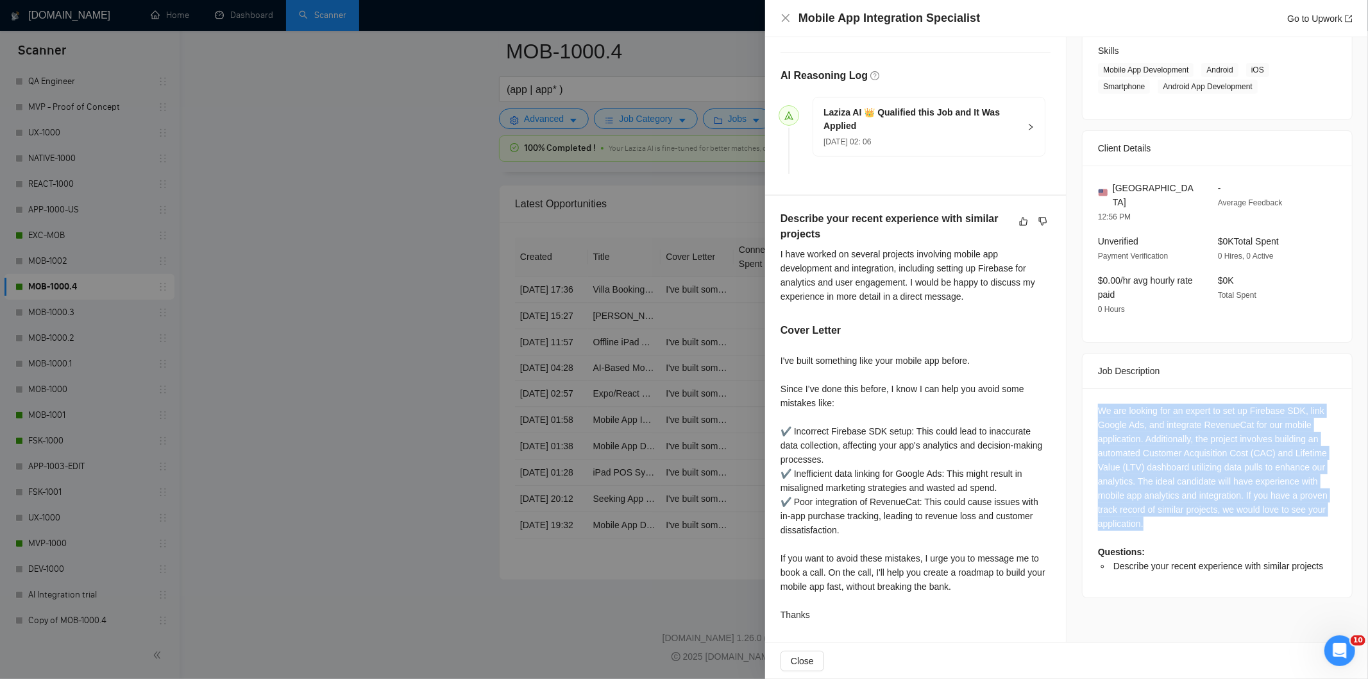
drag, startPoint x: 1091, startPoint y: 396, endPoint x: 1160, endPoint y: 515, distance: 137.1
click at [1160, 515] on div "We are looking for an expert to set up Firebase SDK, link Google Ads, and integ…" at bounding box center [1217, 492] width 269 height 209
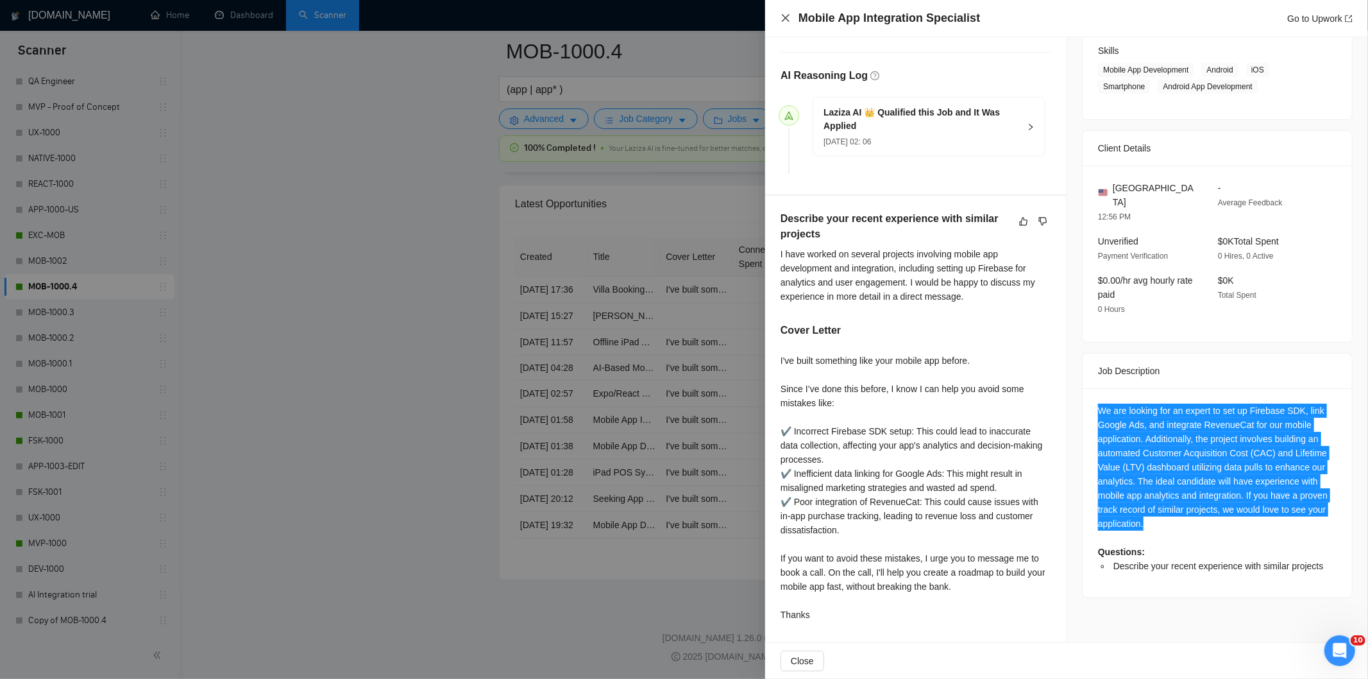
click at [784, 16] on icon "close" at bounding box center [786, 18] width 8 height 8
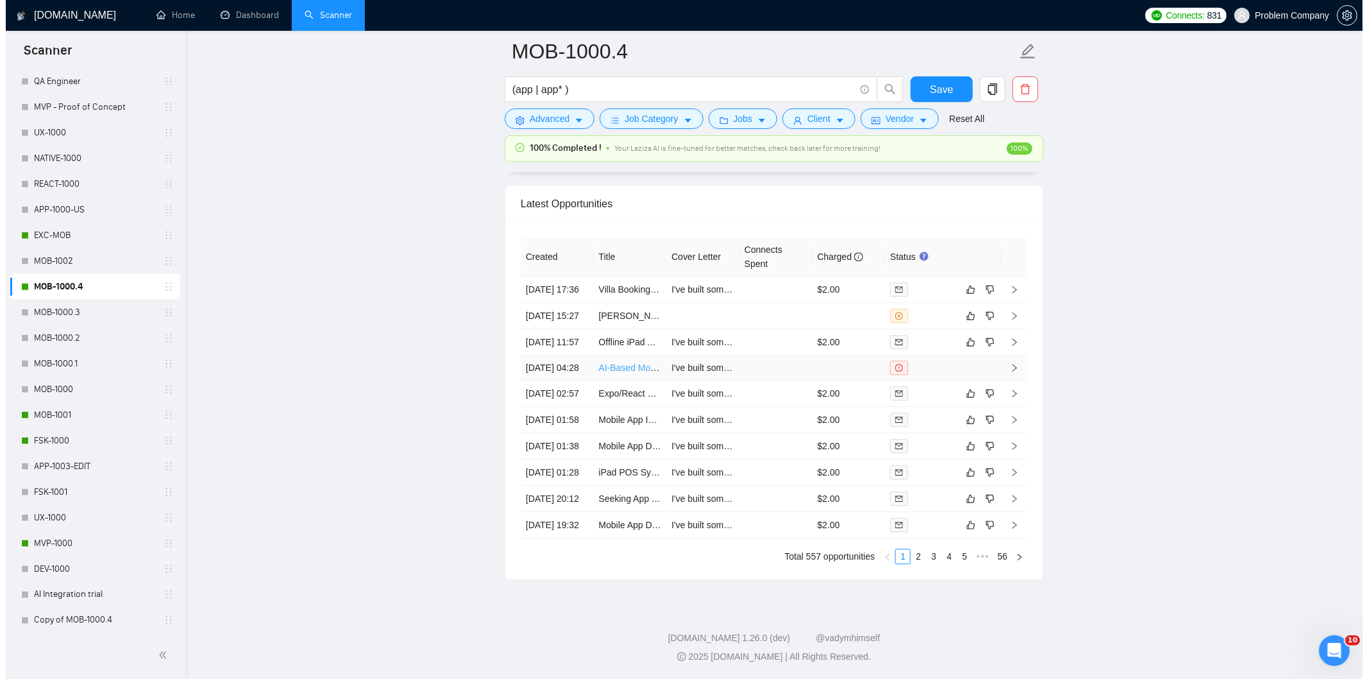
scroll to position [3253, 0]
click at [570, 400] on td "[DATE] 02:57" at bounding box center [551, 393] width 73 height 26
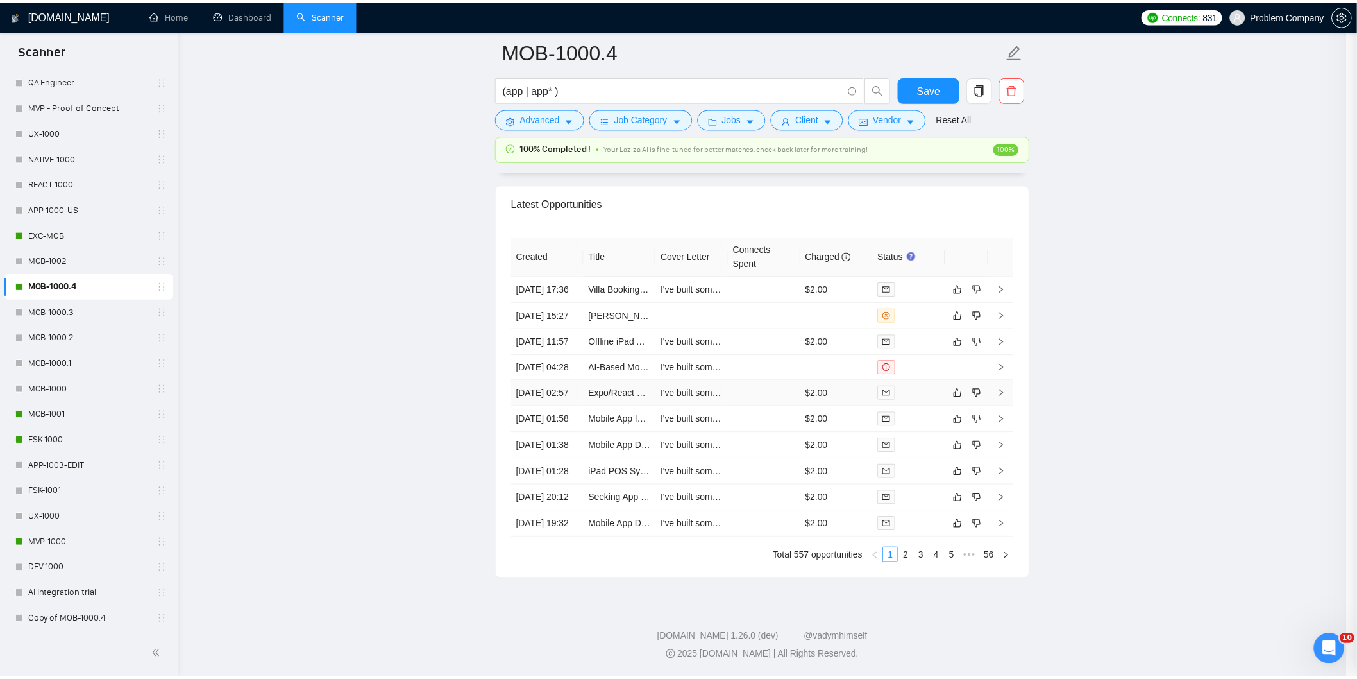
scroll to position [158, 0]
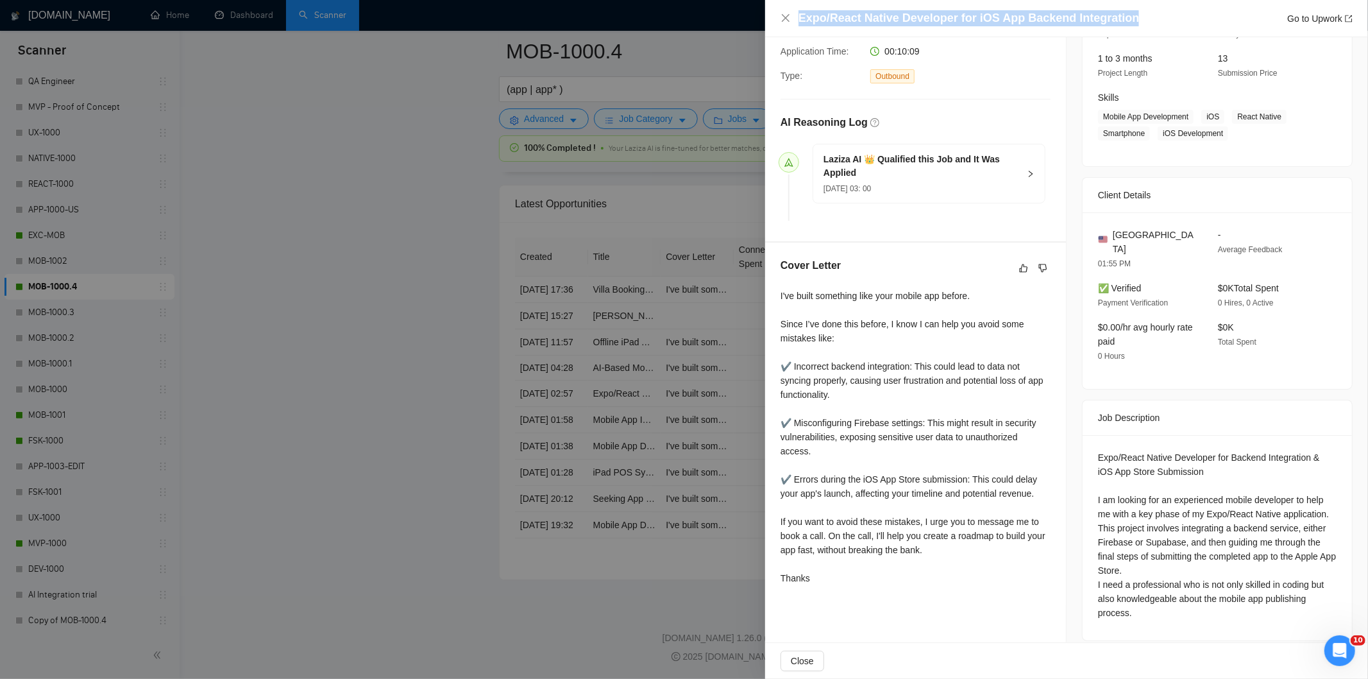
drag, startPoint x: 1100, startPoint y: 13, endPoint x: 885, endPoint y: 8, distance: 215.0
click at [885, 8] on div "Expo/React Native Developer for iOS App Backend Integration Go to Upwork" at bounding box center [1066, 18] width 603 height 37
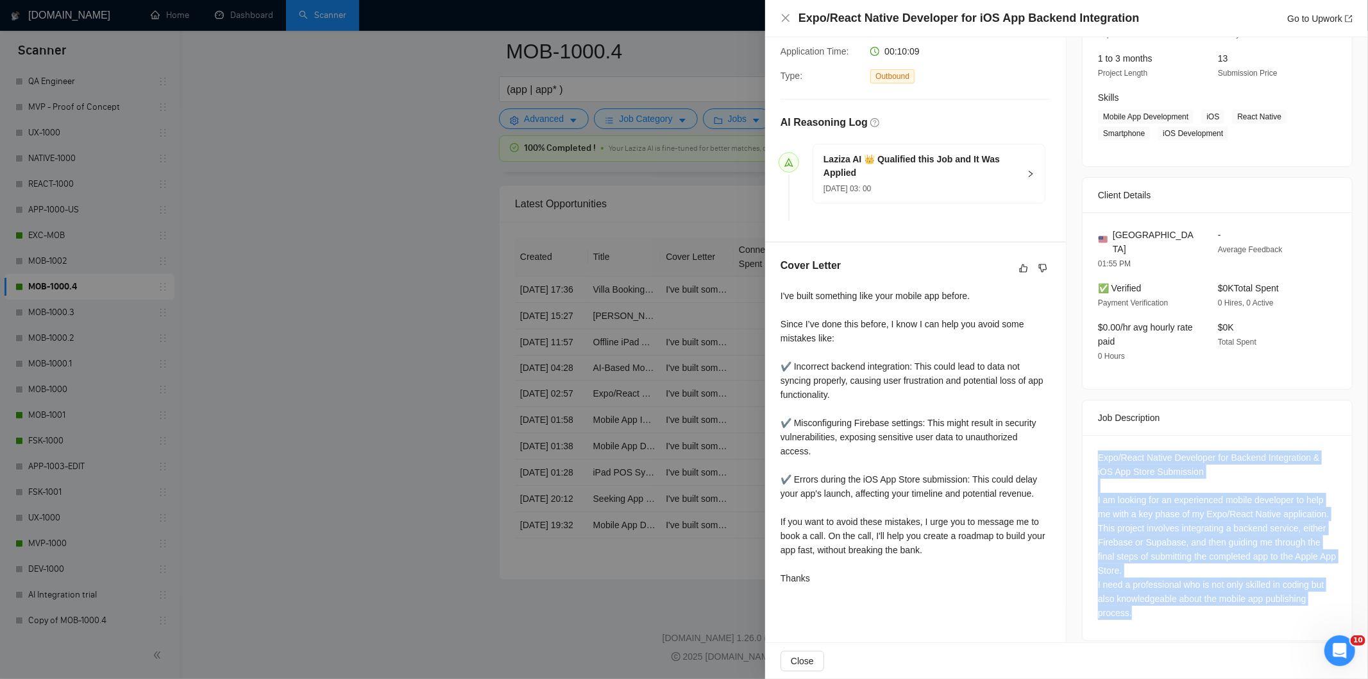
drag, startPoint x: 1092, startPoint y: 444, endPoint x: 1182, endPoint y: 606, distance: 184.6
click at [1182, 606] on div "Expo/React Native Developer for Backend Integration & iOS App Store Submission …" at bounding box center [1217, 534] width 239 height 169
click at [1223, 527] on div "Expo/React Native Developer for Backend Integration & iOS App Store Submission …" at bounding box center [1217, 534] width 239 height 169
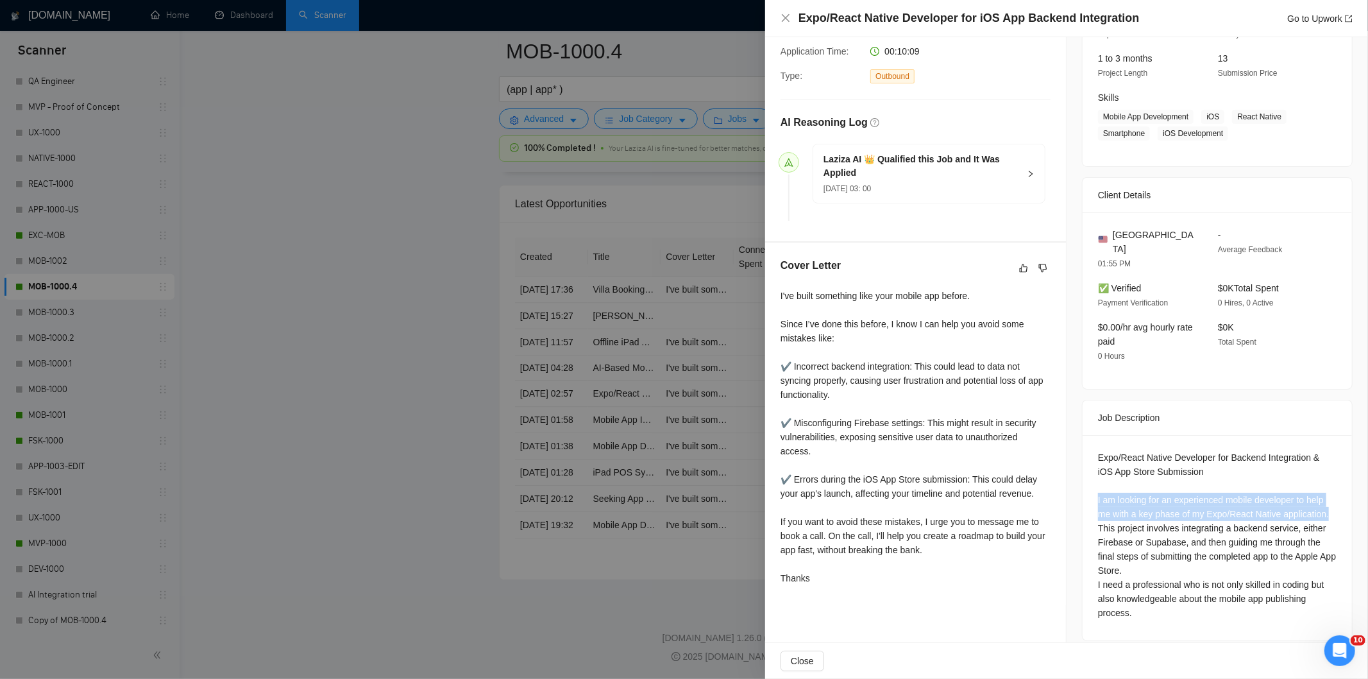
drag, startPoint x: 1109, startPoint y: 484, endPoint x: 1329, endPoint y: 502, distance: 220.7
click at [1329, 502] on div "Expo/React Native Developer for Backend Integration & iOS App Store Submission …" at bounding box center [1217, 537] width 269 height 205
click at [1166, 598] on div "Expo/React Native Developer for Backend Integration & iOS App Store Submission …" at bounding box center [1217, 534] width 239 height 169
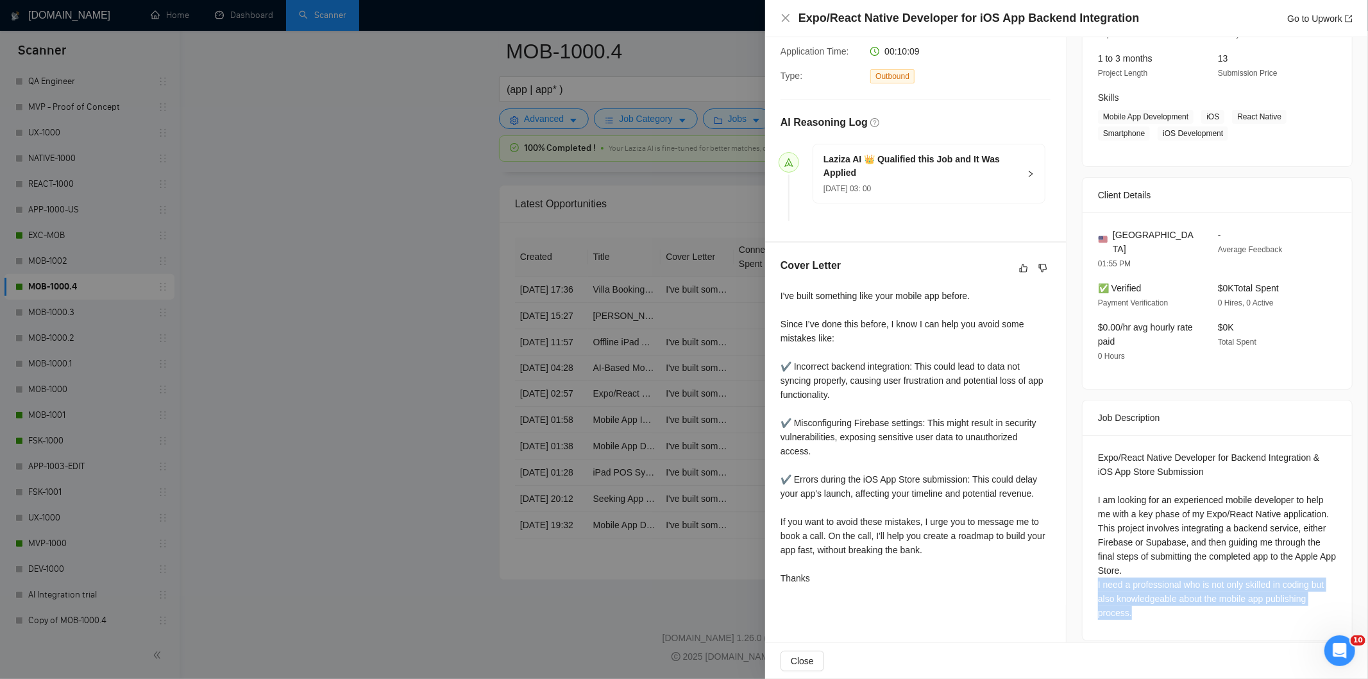
drag, startPoint x: 1164, startPoint y: 599, endPoint x: 1092, endPoint y: 575, distance: 75.9
click at [1092, 575] on div "Expo/React Native Developer for Backend Integration & iOS App Store Submission …" at bounding box center [1217, 537] width 269 height 205
click at [784, 19] on icon "close" at bounding box center [786, 18] width 10 height 10
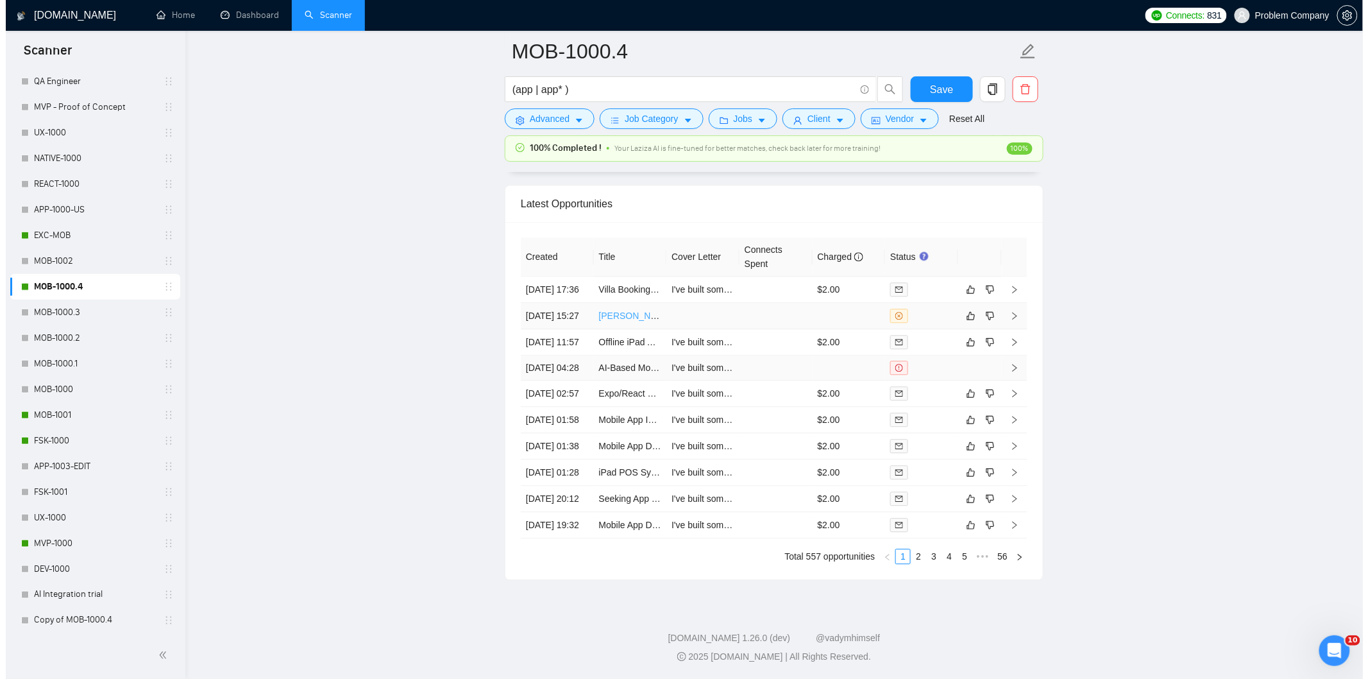
scroll to position [3182, 0]
click at [544, 358] on td "[DATE] 11:57" at bounding box center [551, 345] width 73 height 26
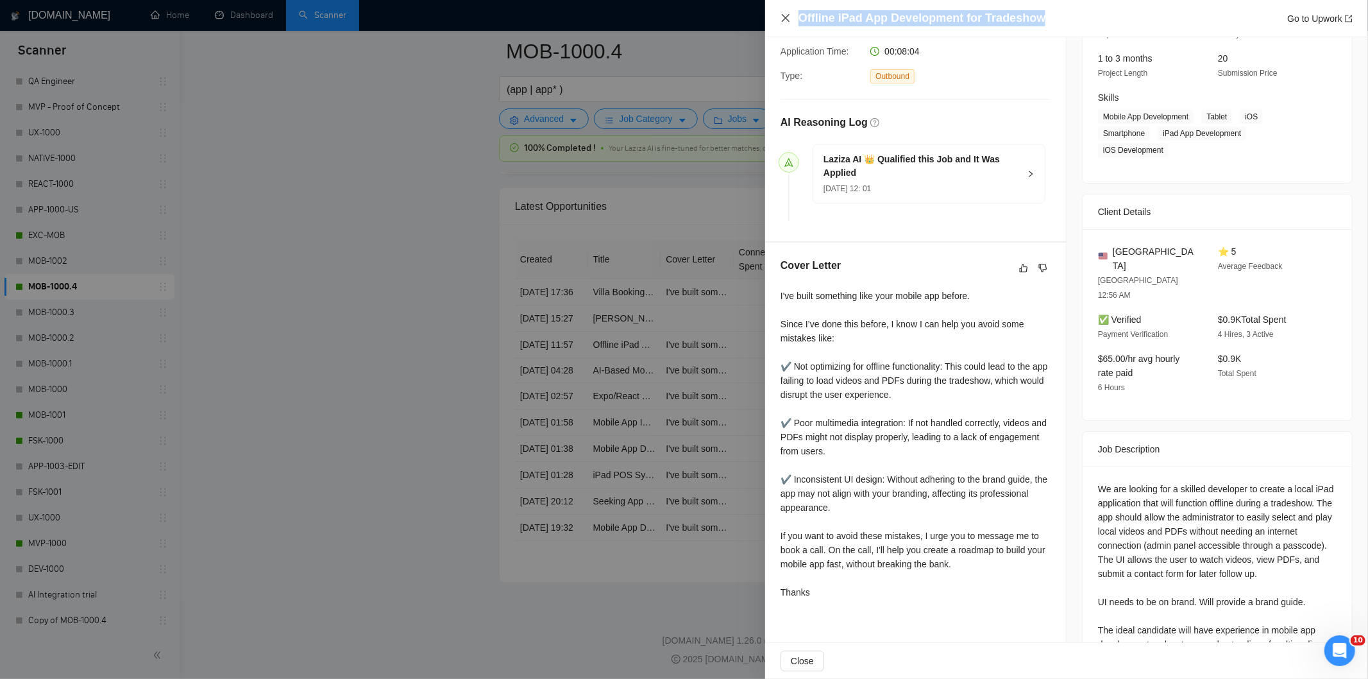
drag, startPoint x: 1050, startPoint y: 18, endPoint x: 790, endPoint y: 22, distance: 260.5
click at [790, 22] on div "Offline iPad App Development for Tradeshow Go to Upwork" at bounding box center [1067, 18] width 572 height 16
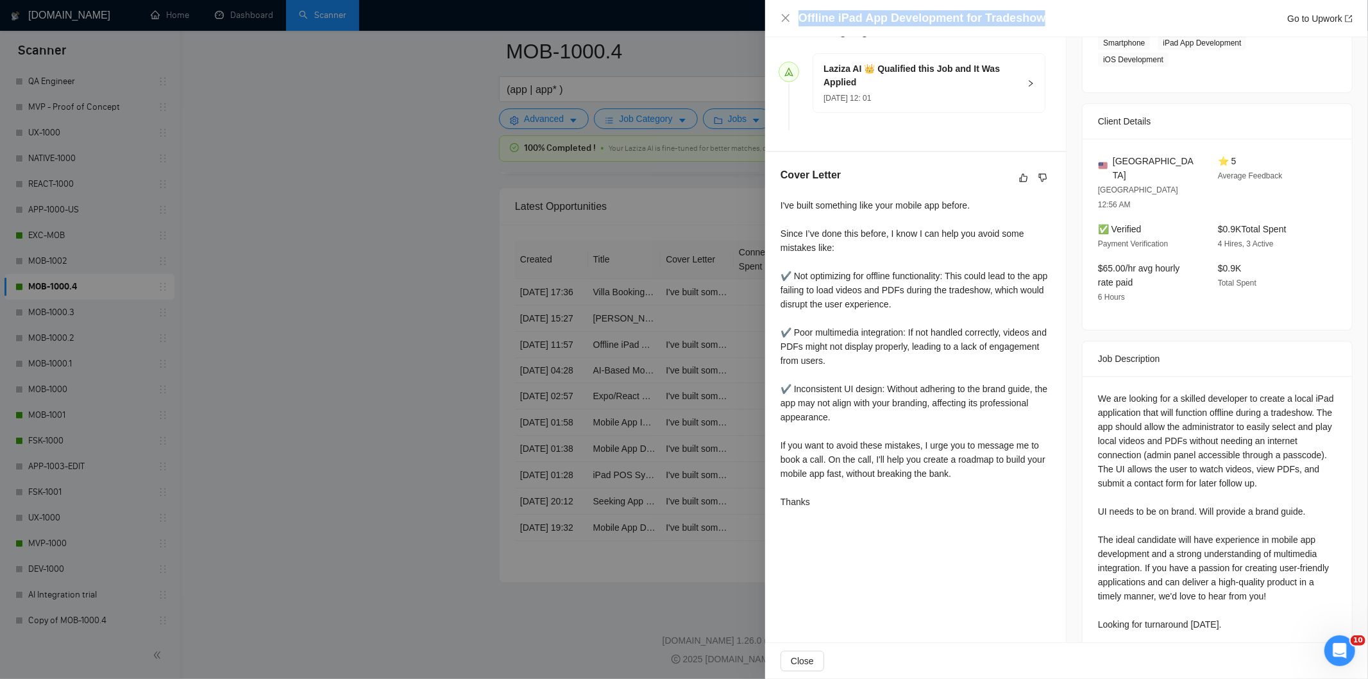
scroll to position [259, 0]
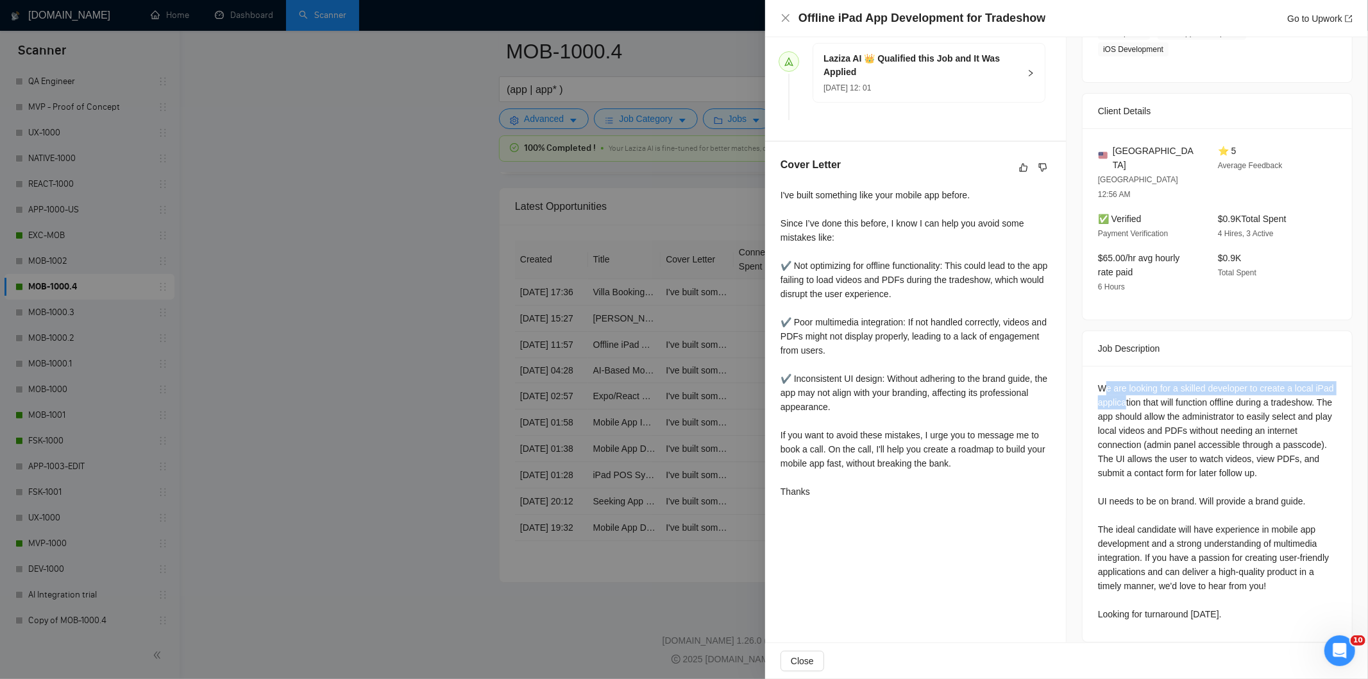
drag, startPoint x: 1098, startPoint y: 358, endPoint x: 1141, endPoint y: 375, distance: 45.5
click at [1141, 381] on div "We are looking for a skilled developer to create a local iPad application that …" at bounding box center [1217, 501] width 239 height 240
drag, startPoint x: 1094, startPoint y: 355, endPoint x: 1266, endPoint y: 606, distance: 304.1
click at [1266, 606] on div "We are looking for a skilled developer to create a local iPad application that …" at bounding box center [1217, 501] width 239 height 240
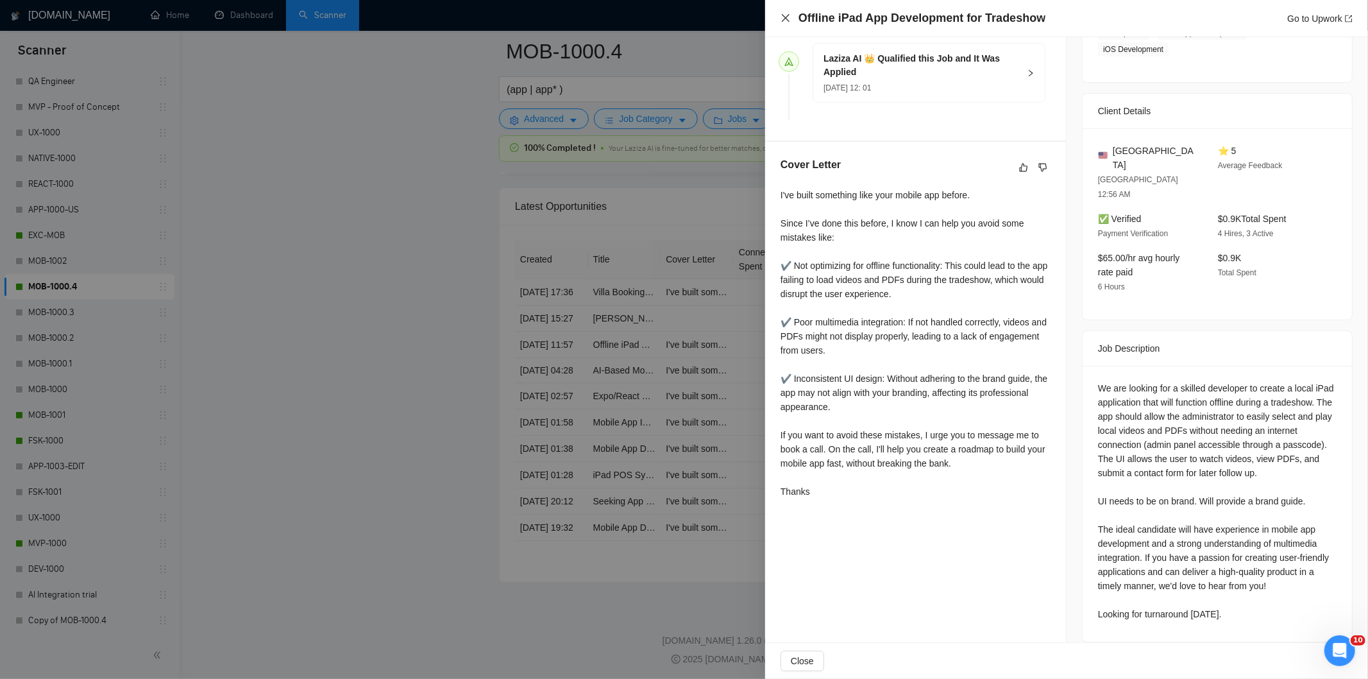
click at [789, 20] on icon "close" at bounding box center [786, 18] width 10 height 10
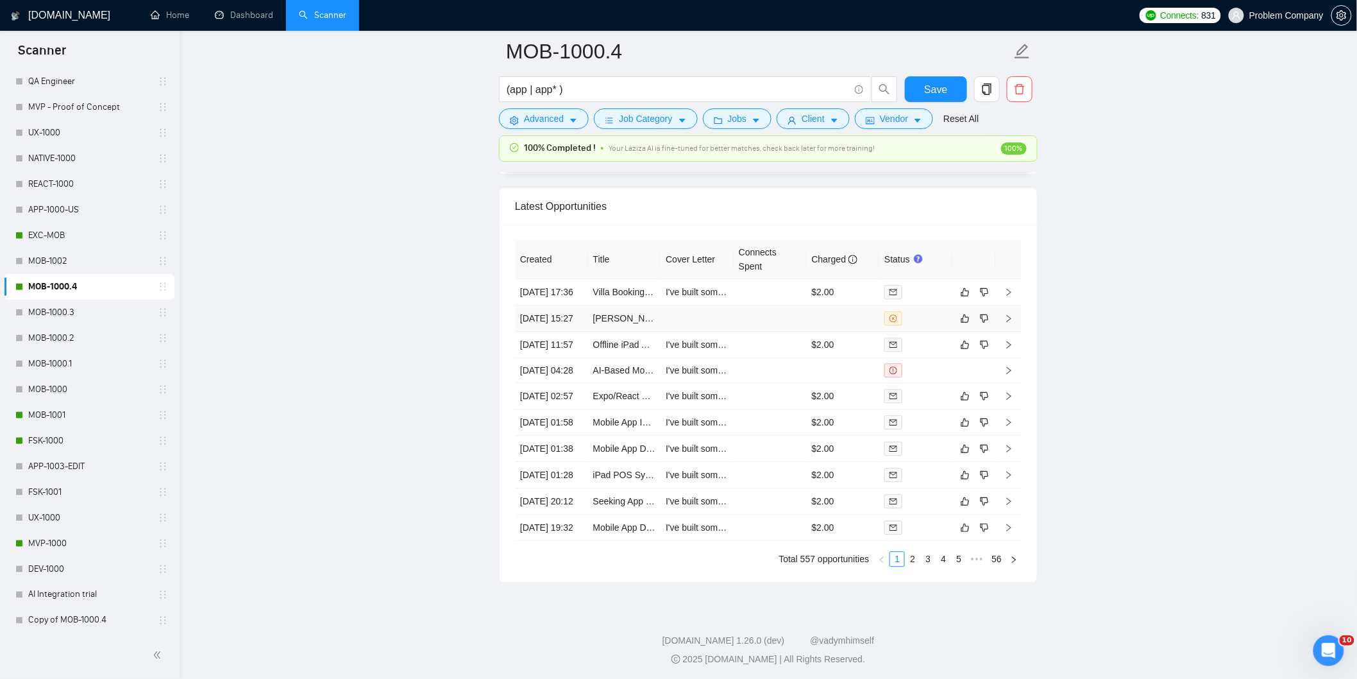
click at [570, 332] on td "[DATE] 15:27" at bounding box center [551, 318] width 73 height 26
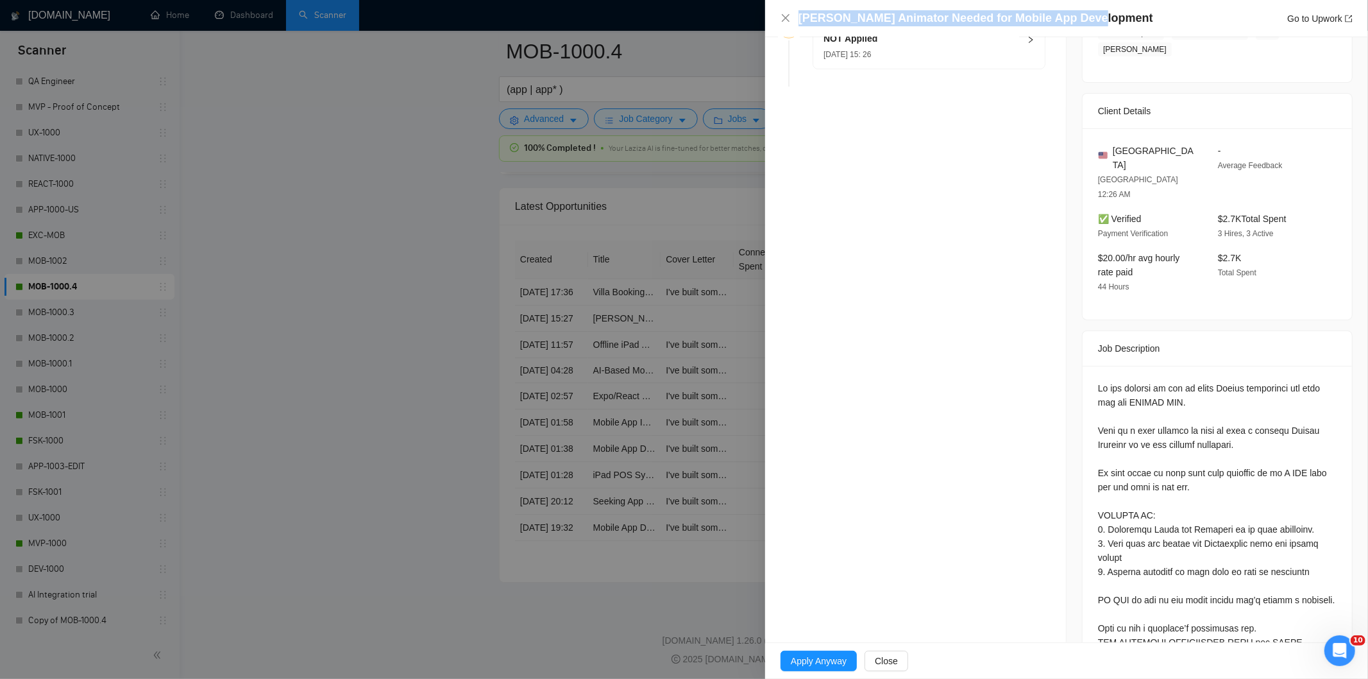
drag, startPoint x: 1099, startPoint y: 21, endPoint x: 806, endPoint y: 8, distance: 293.5
click at [806, 8] on div "[PERSON_NAME] Animator Needed for Mobile App Development Go to Upwork" at bounding box center [1066, 18] width 603 height 37
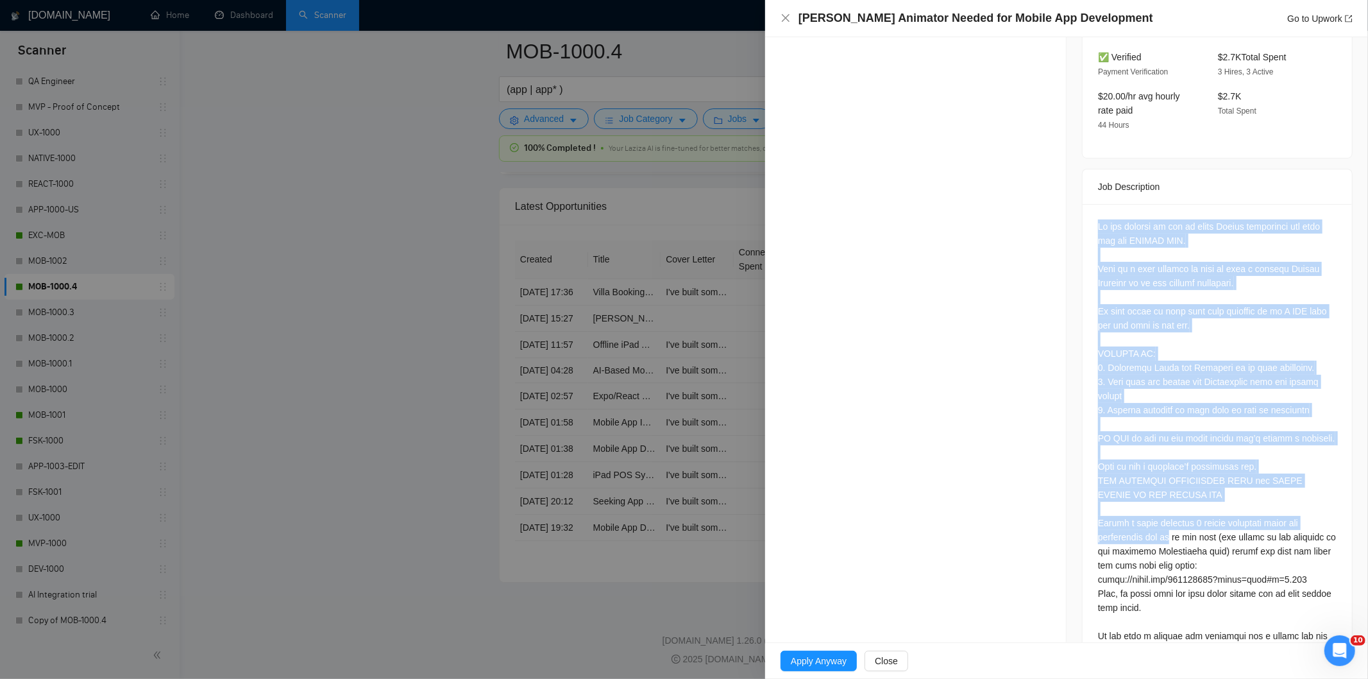
scroll to position [457, 0]
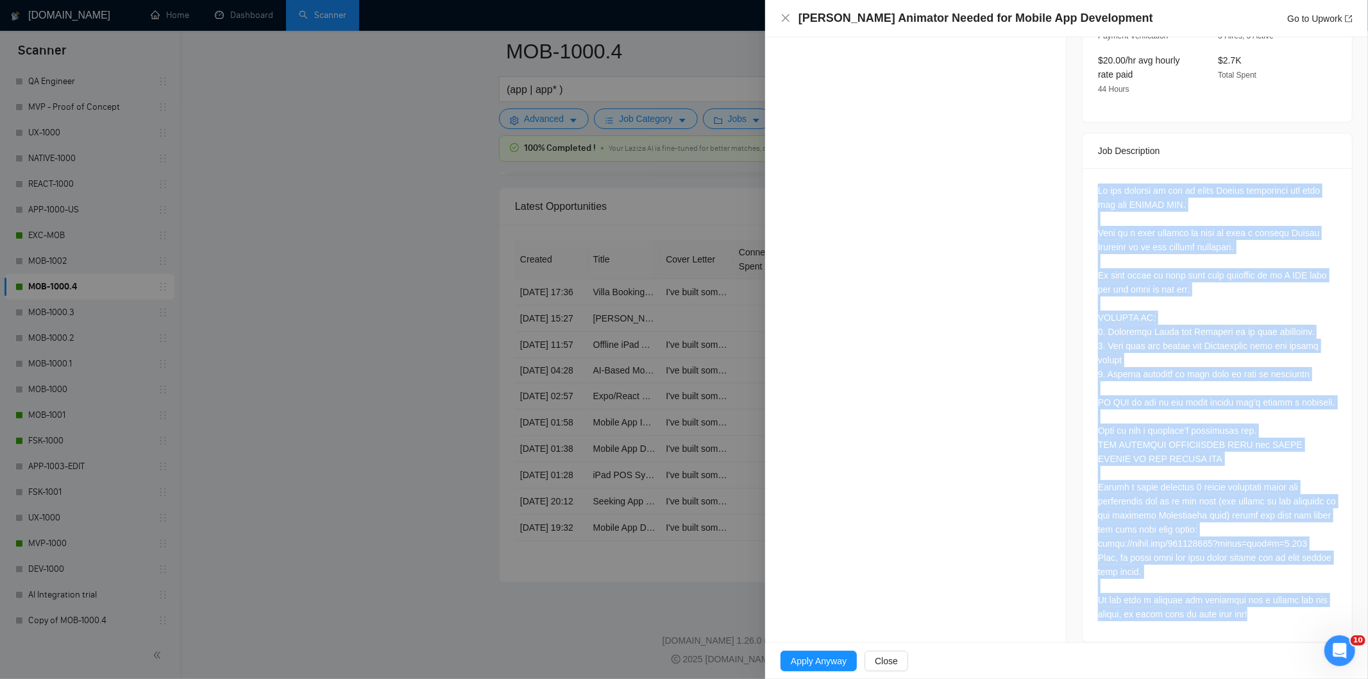
drag, startPoint x: 1092, startPoint y: 361, endPoint x: 1277, endPoint y: 618, distance: 317.1
click at [1277, 618] on div at bounding box center [1217, 404] width 269 height 473
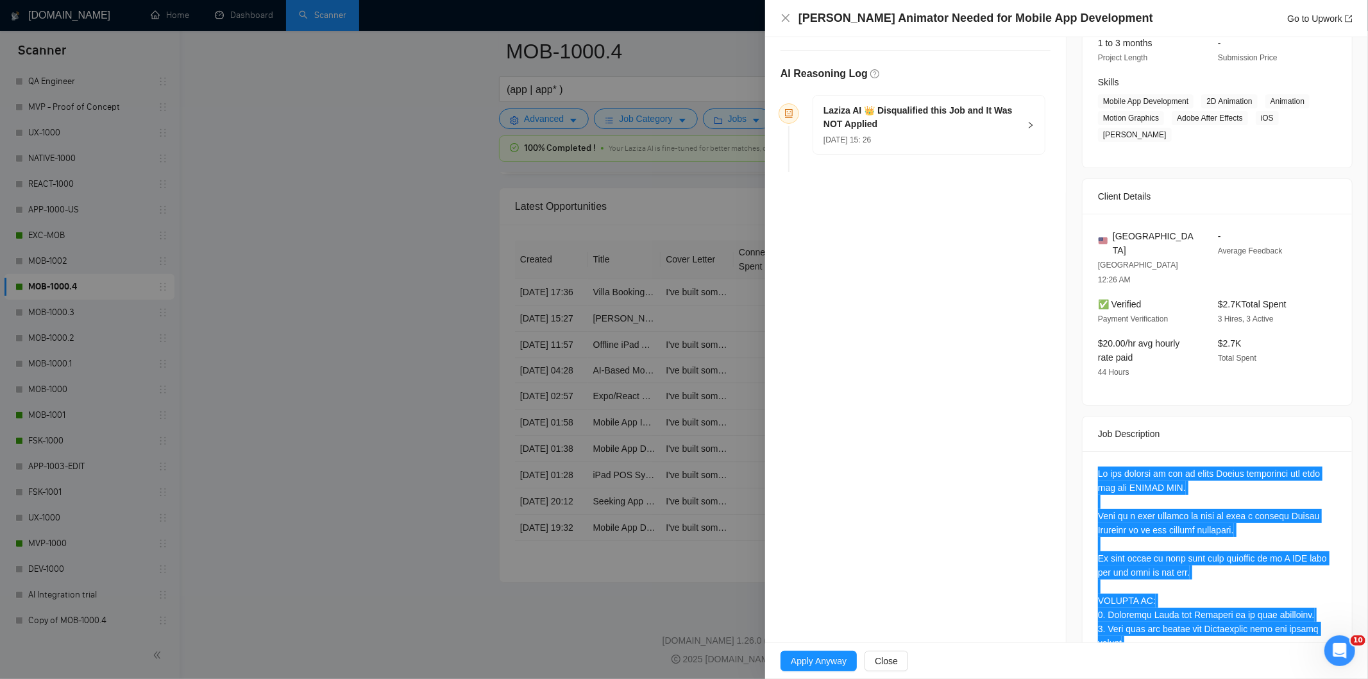
scroll to position [171, 0]
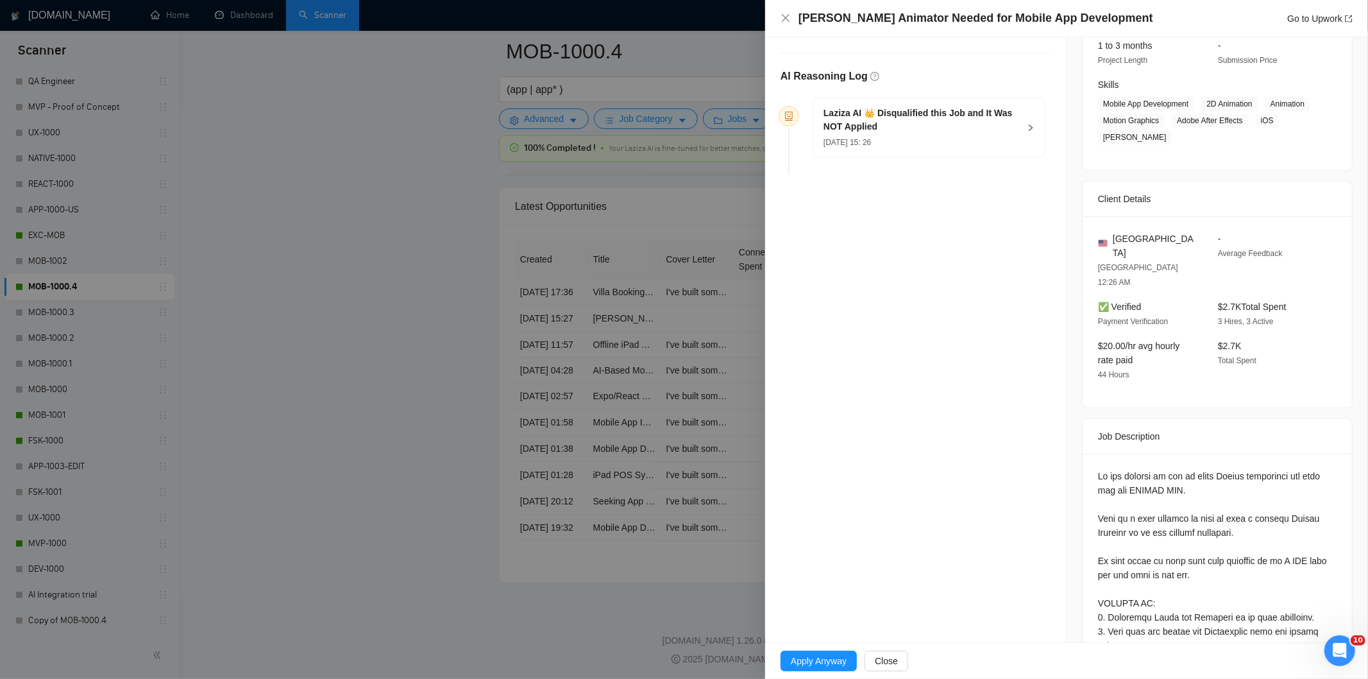
click at [962, 143] on div "[DATE] 15: 26" at bounding box center [922, 142] width 196 height 14
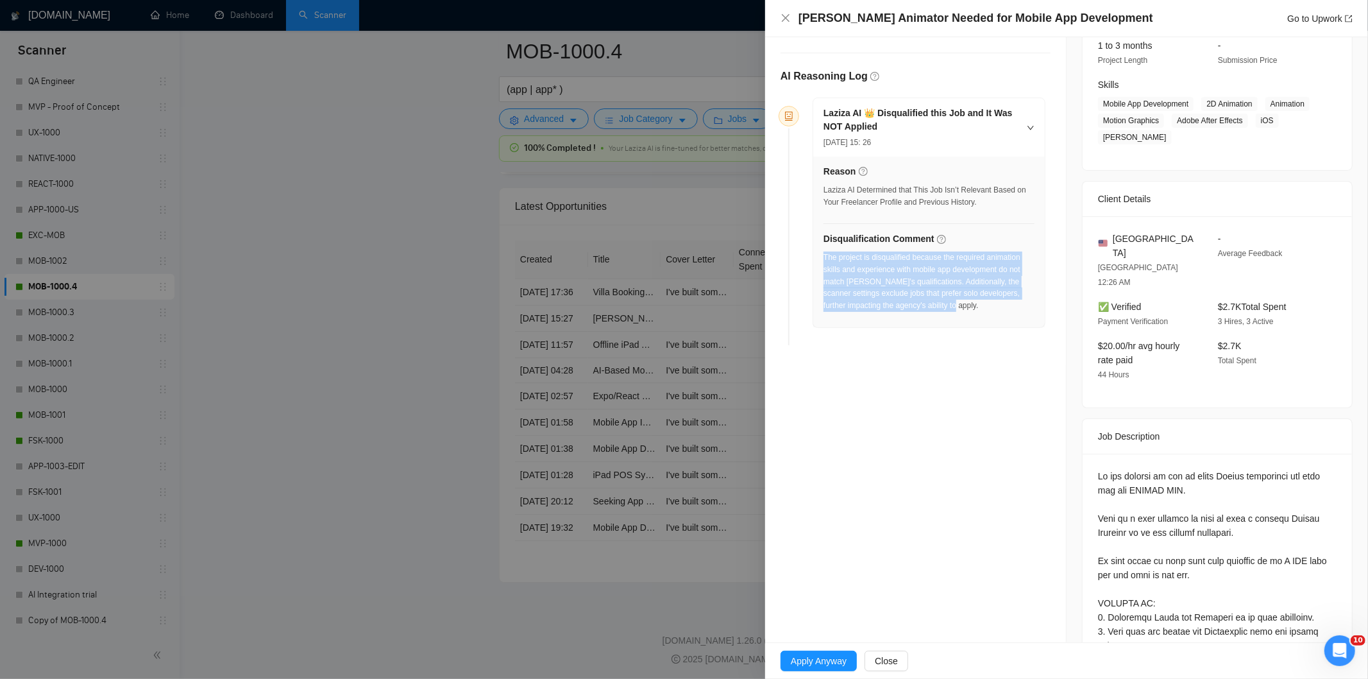
drag, startPoint x: 979, startPoint y: 312, endPoint x: 824, endPoint y: 260, distance: 163.7
click at [824, 260] on div "The project is disqualified because the required animation skills and experienc…" at bounding box center [929, 281] width 211 height 60
click at [788, 20] on icon "close" at bounding box center [786, 18] width 10 height 10
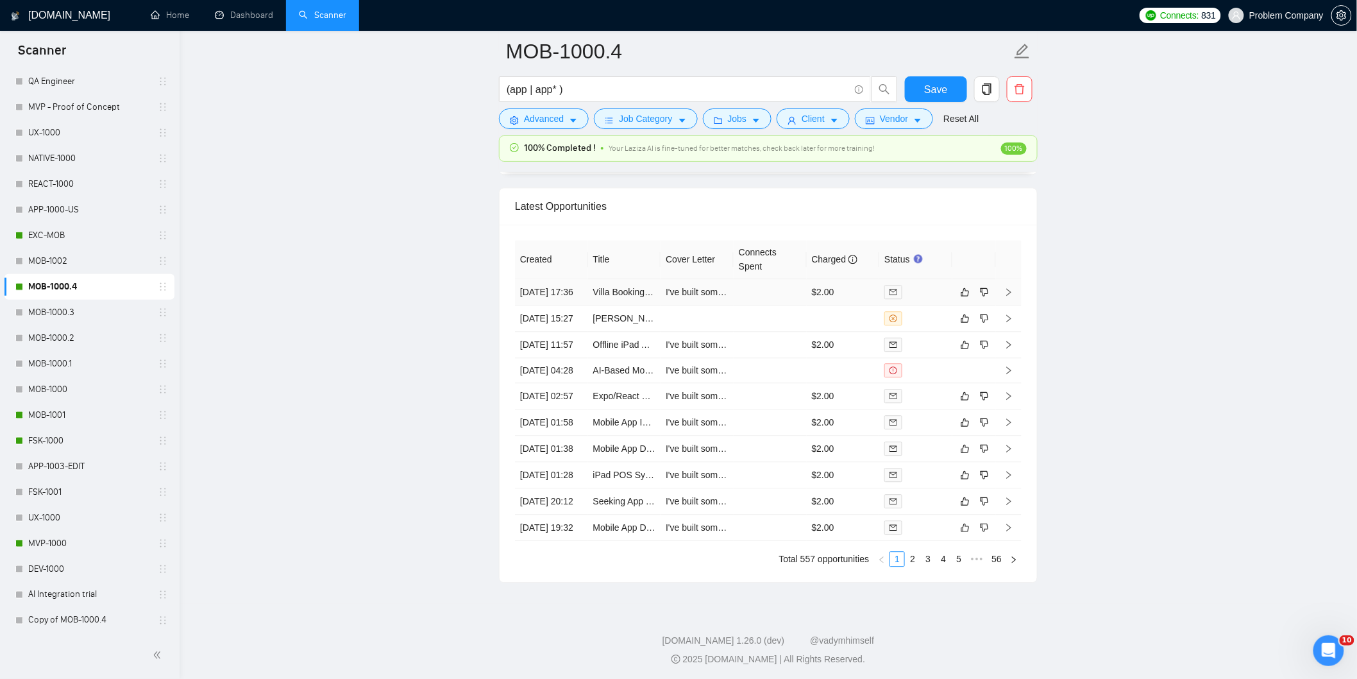
click at [566, 305] on td "[DATE] 17:36" at bounding box center [551, 292] width 73 height 26
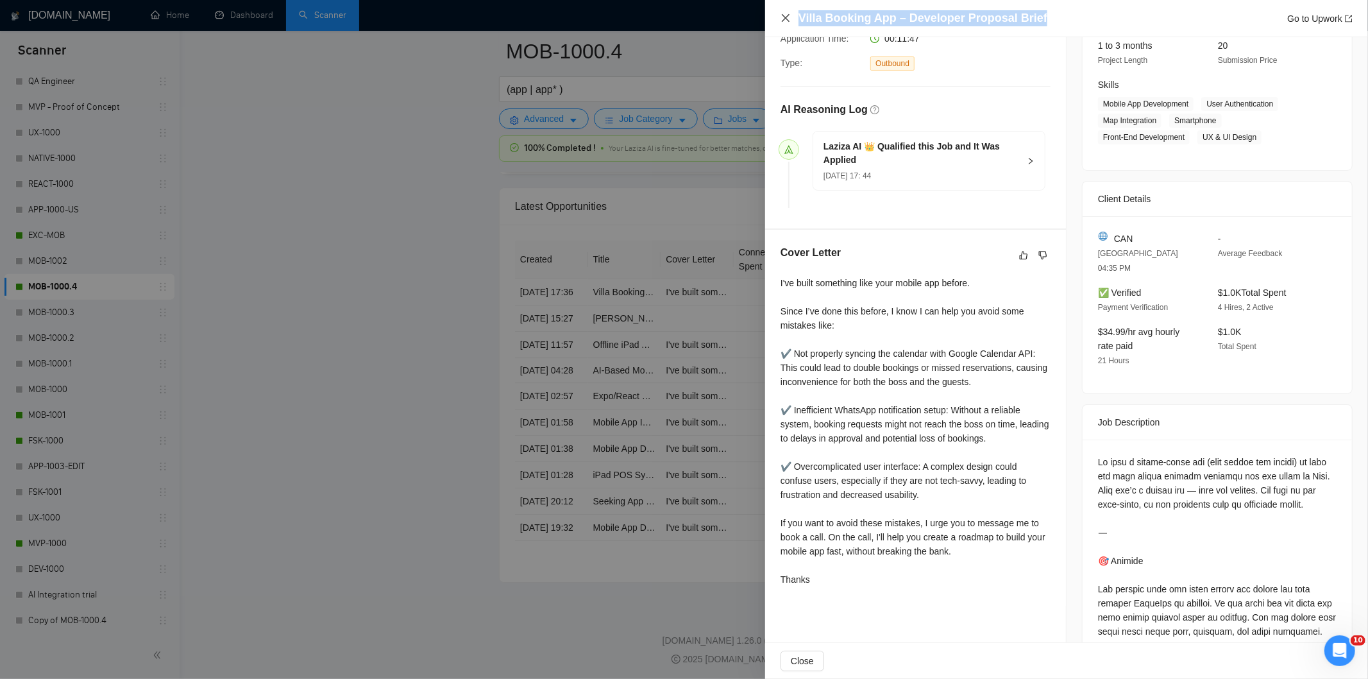
drag, startPoint x: 1044, startPoint y: 18, endPoint x: 785, endPoint y: 13, distance: 258.6
click at [785, 13] on div "Villa Booking App – Developer Proposal Brief Go to Upwork" at bounding box center [1067, 18] width 572 height 16
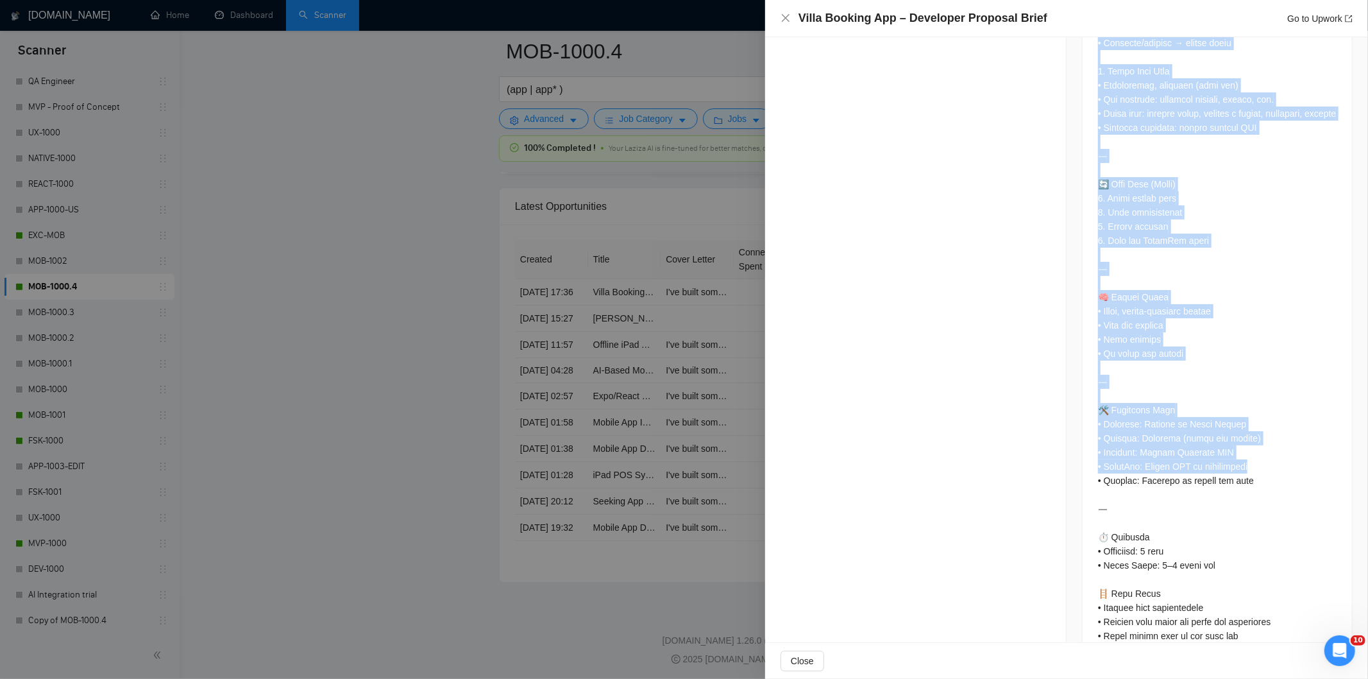
scroll to position [1219, 0]
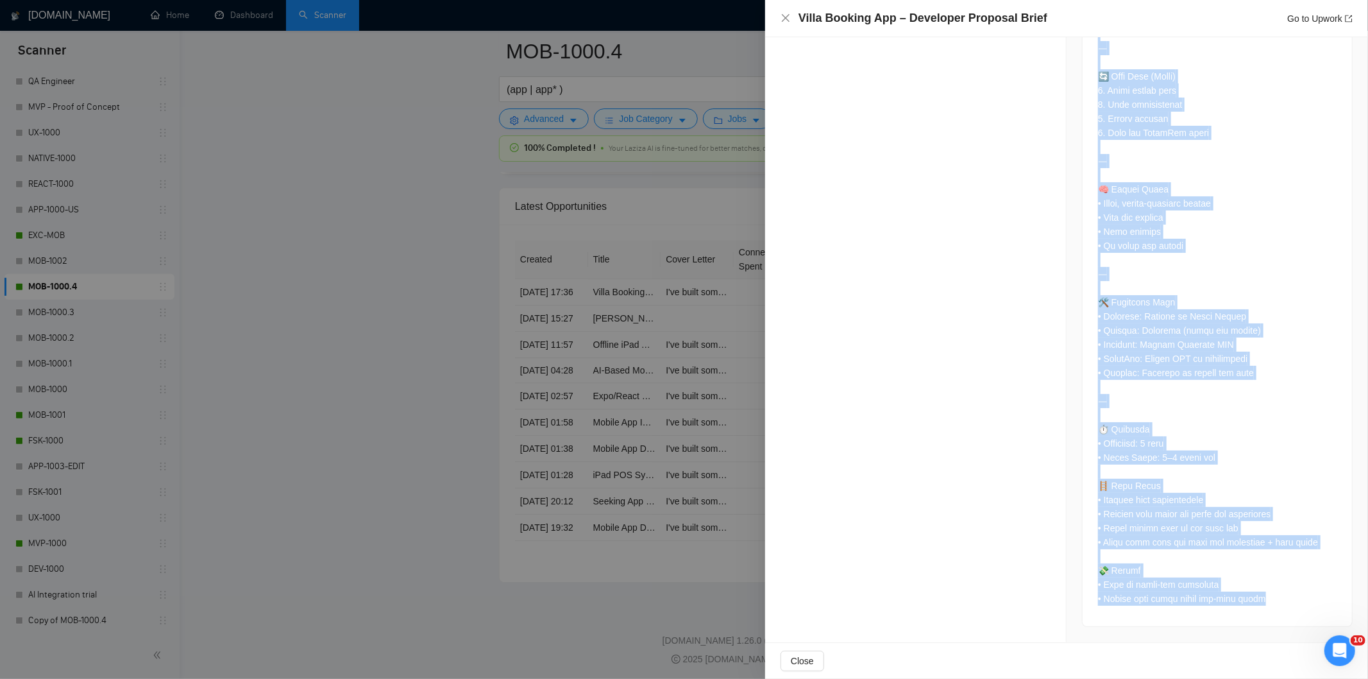
drag, startPoint x: 1096, startPoint y: 297, endPoint x: 1283, endPoint y: 601, distance: 357.1
click at [1284, 601] on div at bounding box center [1217, 15] width 269 height 1221
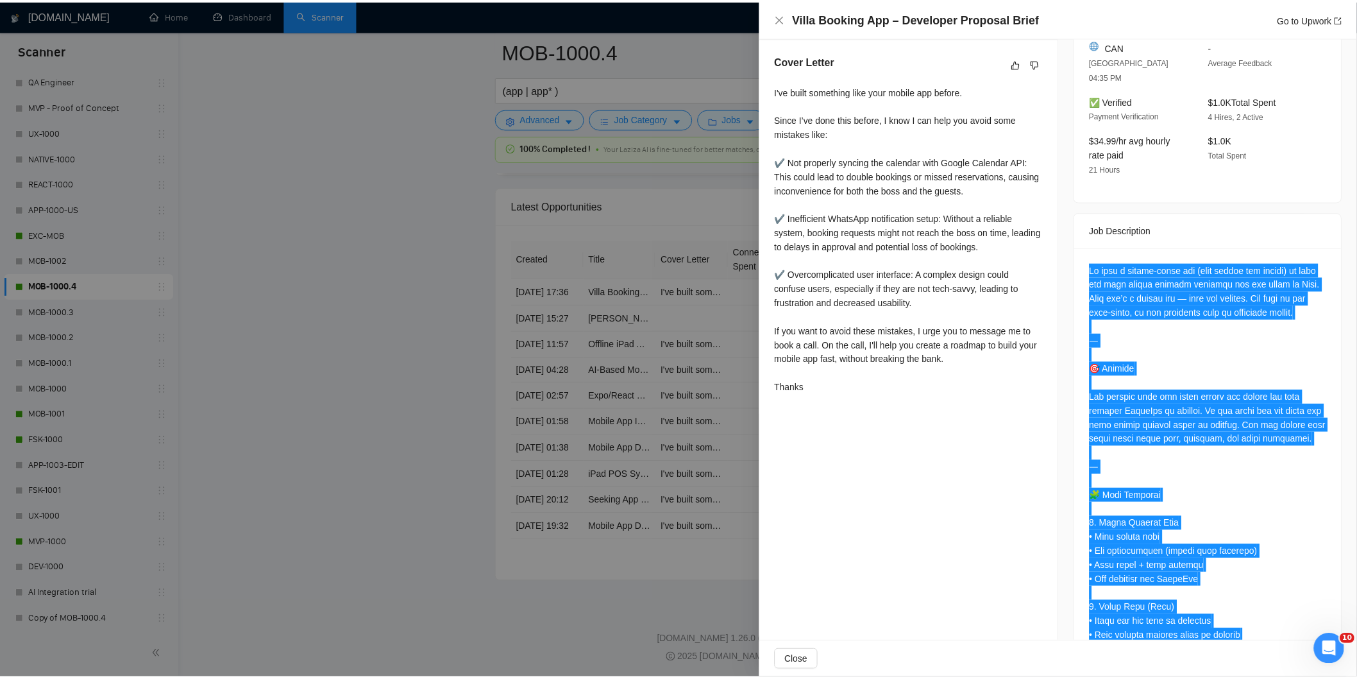
scroll to position [0, 0]
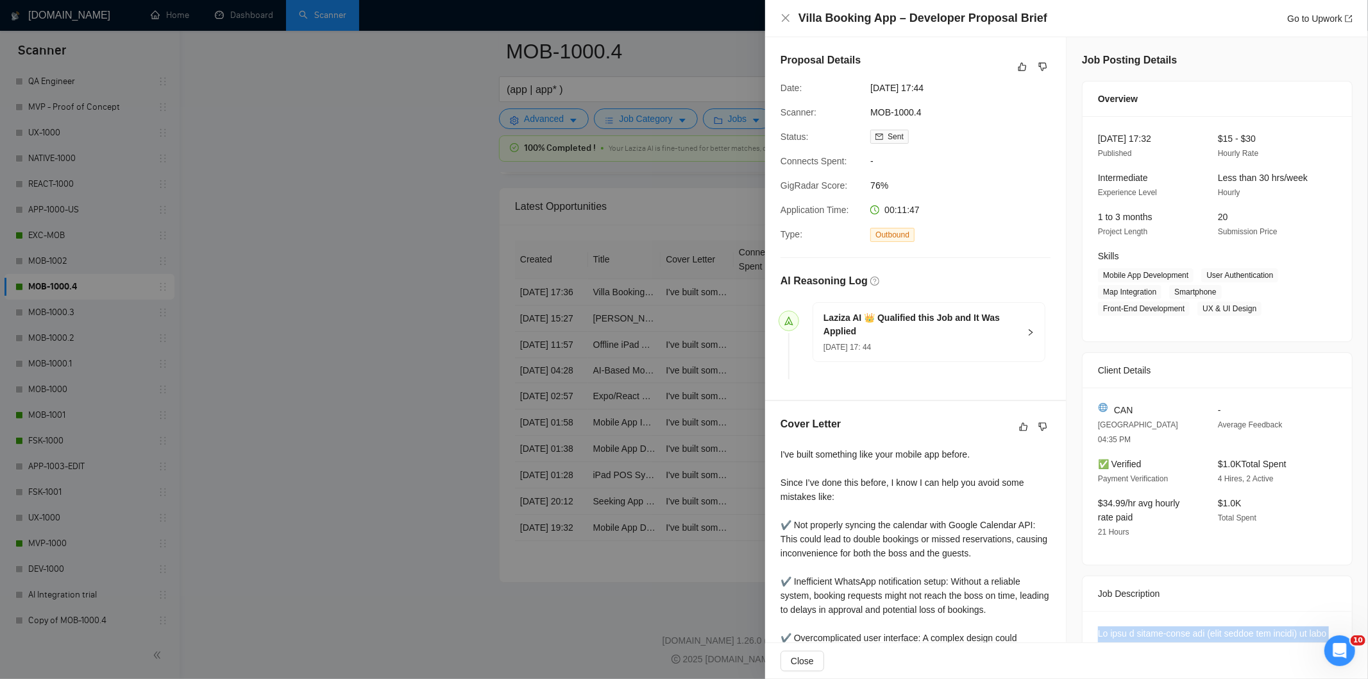
drag, startPoint x: 960, startPoint y: 86, endPoint x: 869, endPoint y: 87, distance: 91.7
click at [871, 87] on span "[DATE] 17:44" at bounding box center [967, 88] width 192 height 14
click at [785, 19] on icon "close" at bounding box center [786, 18] width 8 height 8
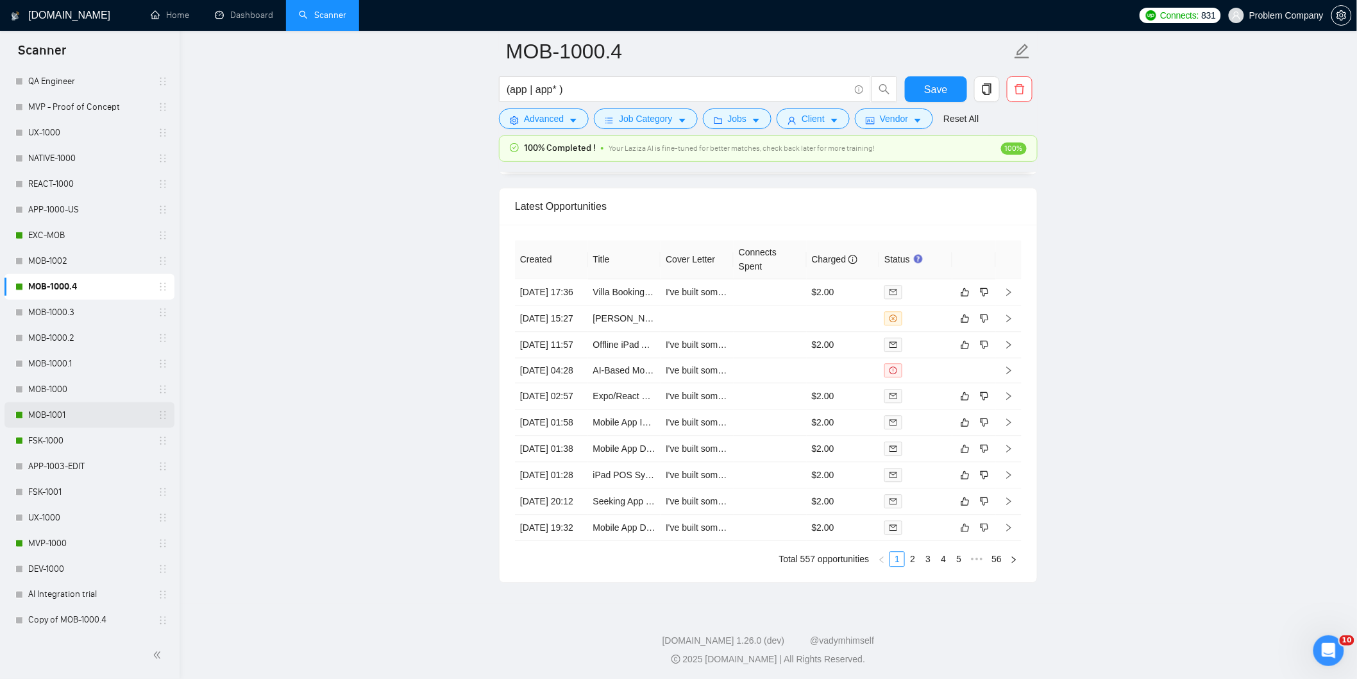
click at [62, 421] on link "MOB-1001" at bounding box center [89, 415] width 122 height 26
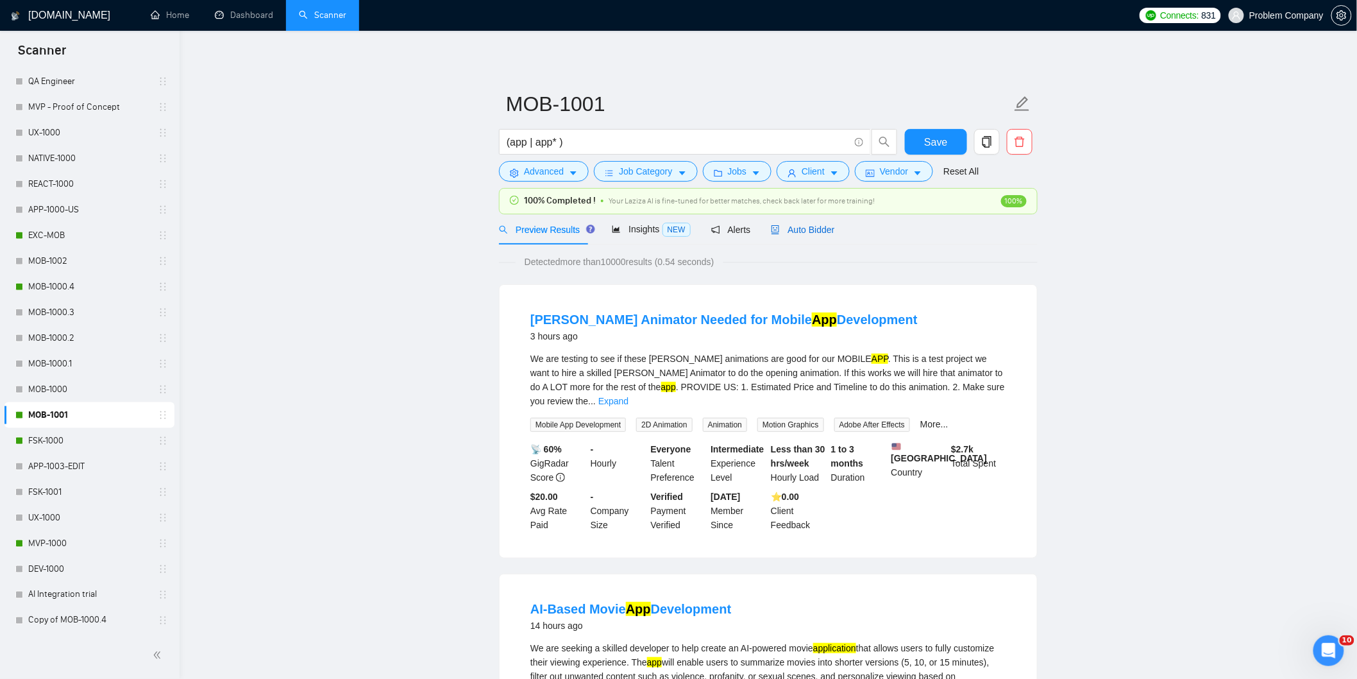
click at [828, 228] on span "Auto Bidder" at bounding box center [803, 230] width 64 height 10
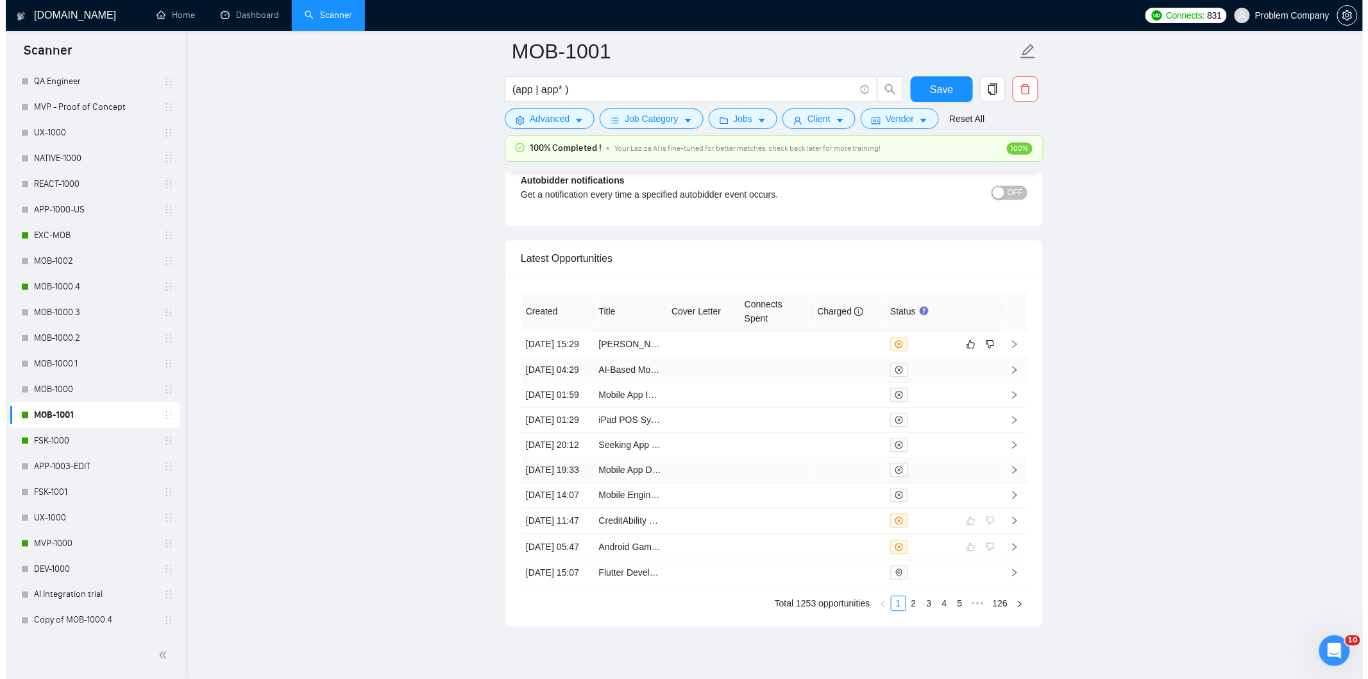
scroll to position [3064, 0]
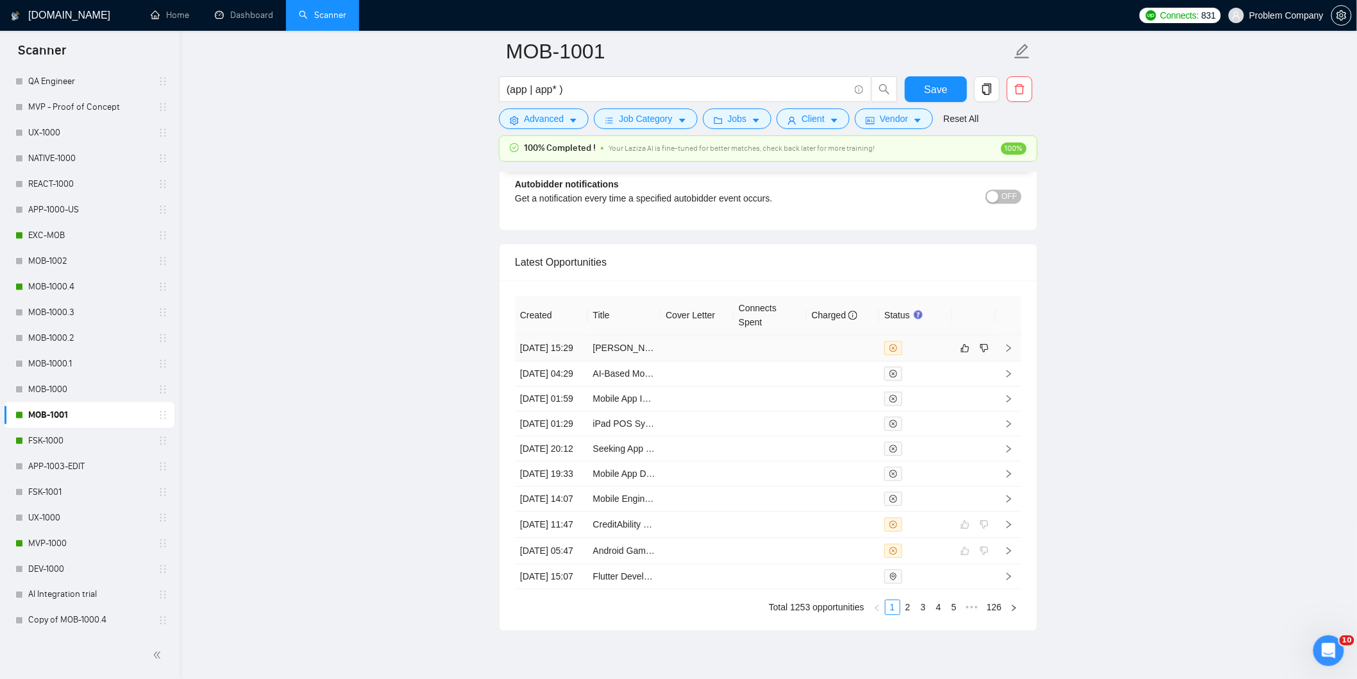
click at [565, 361] on td "[DATE] 15:29" at bounding box center [551, 348] width 73 height 26
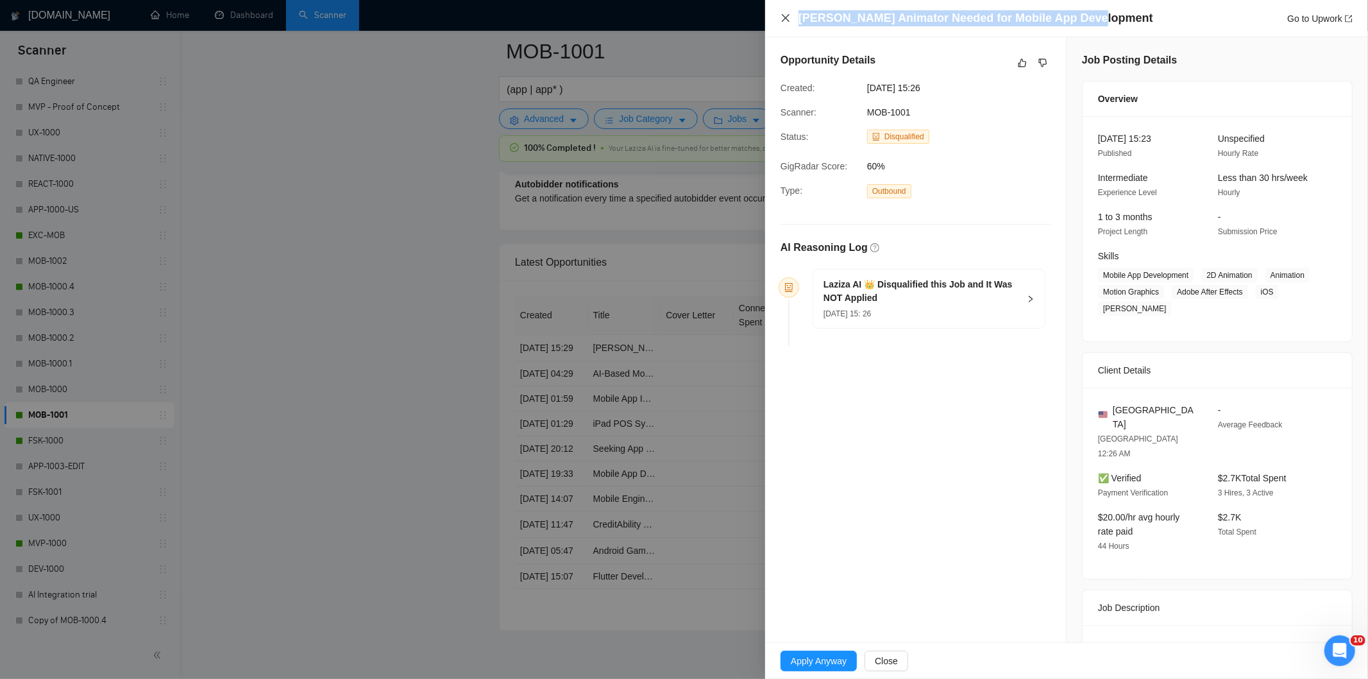
drag, startPoint x: 1101, startPoint y: 15, endPoint x: 790, endPoint y: 22, distance: 311.9
click at [790, 22] on div "[PERSON_NAME] Animator Needed for Mobile App Development Go to Upwork" at bounding box center [1067, 18] width 572 height 16
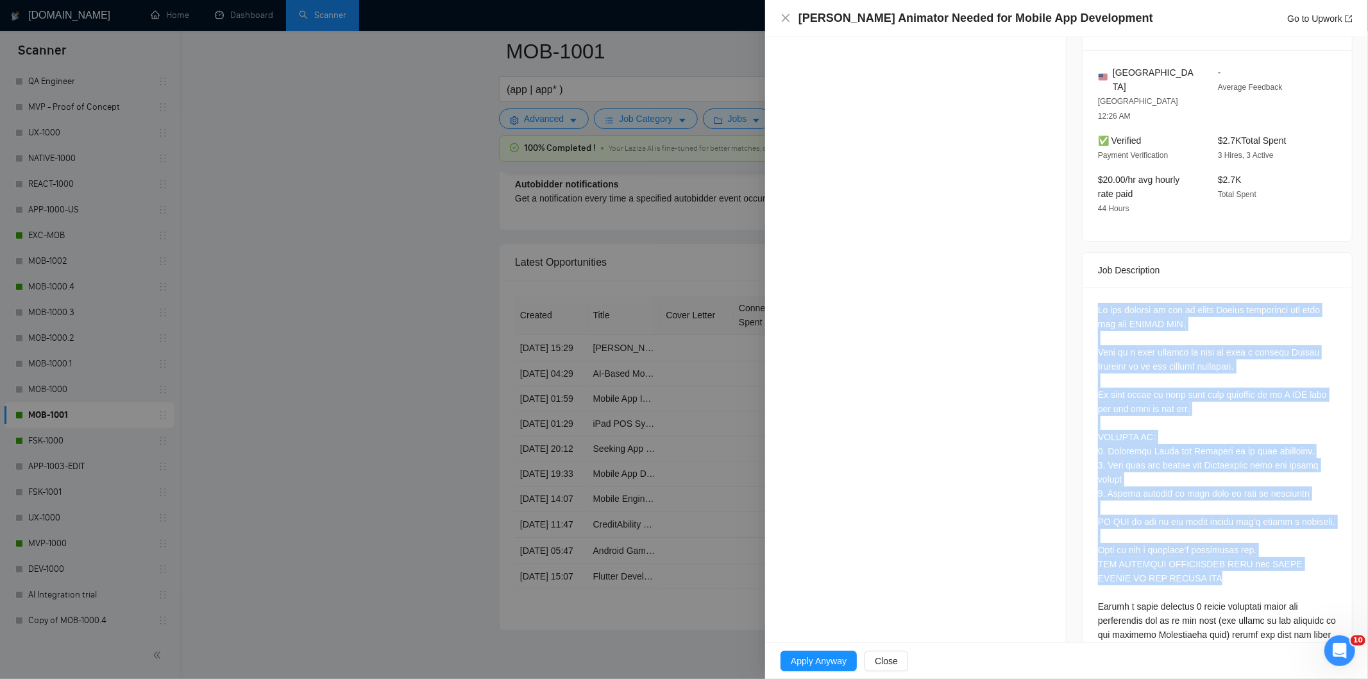
scroll to position [457, 0]
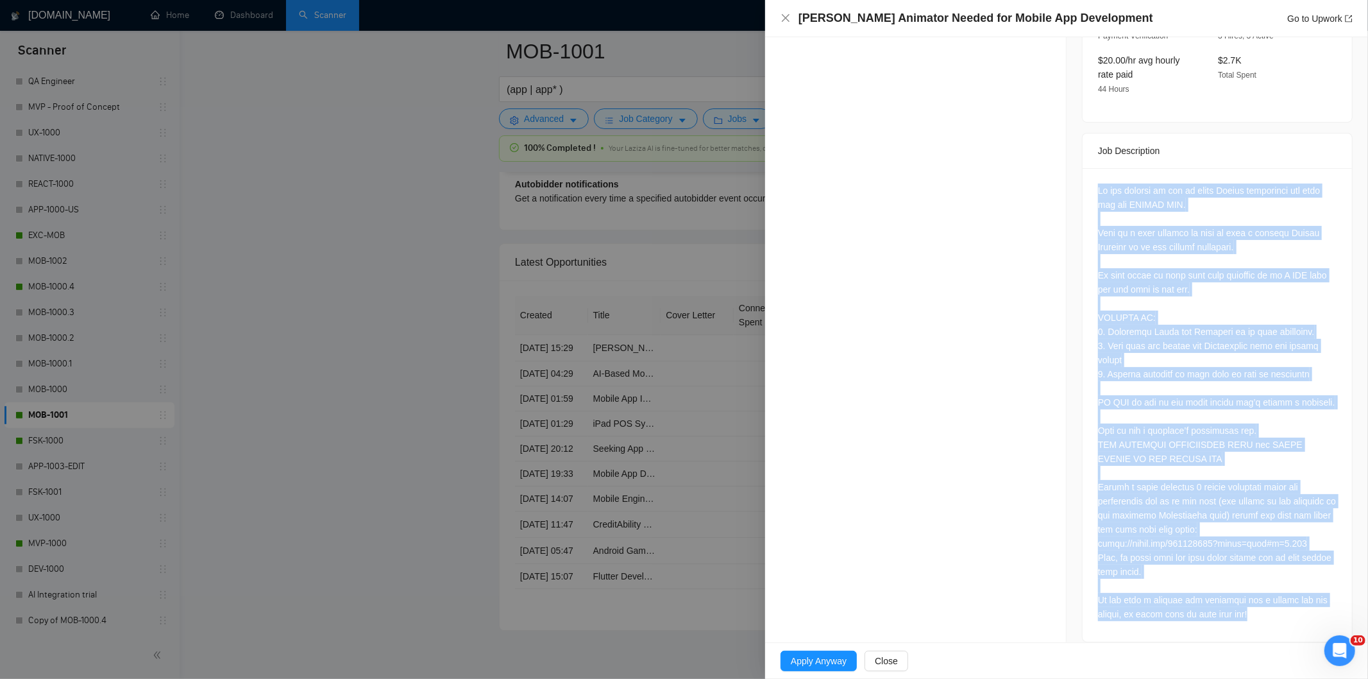
drag, startPoint x: 1091, startPoint y: 323, endPoint x: 1279, endPoint y: 606, distance: 339.8
click at [1279, 606] on div at bounding box center [1217, 404] width 269 height 473
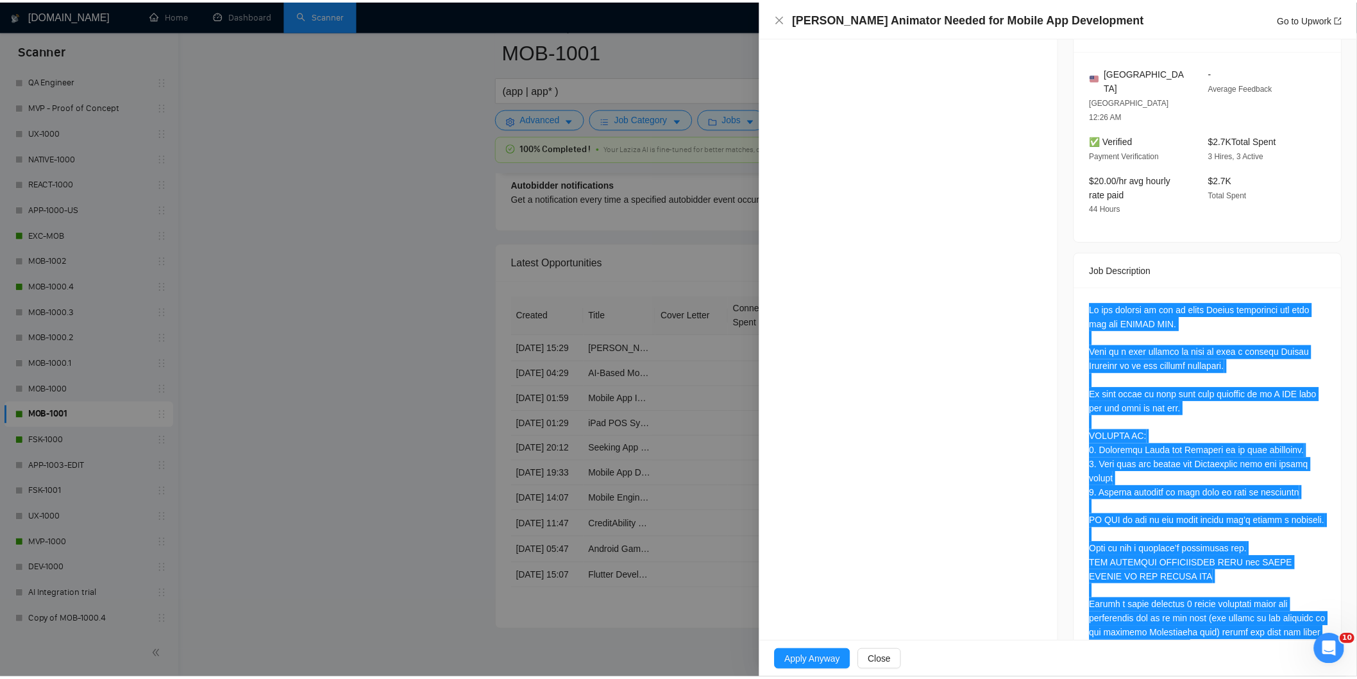
scroll to position [0, 0]
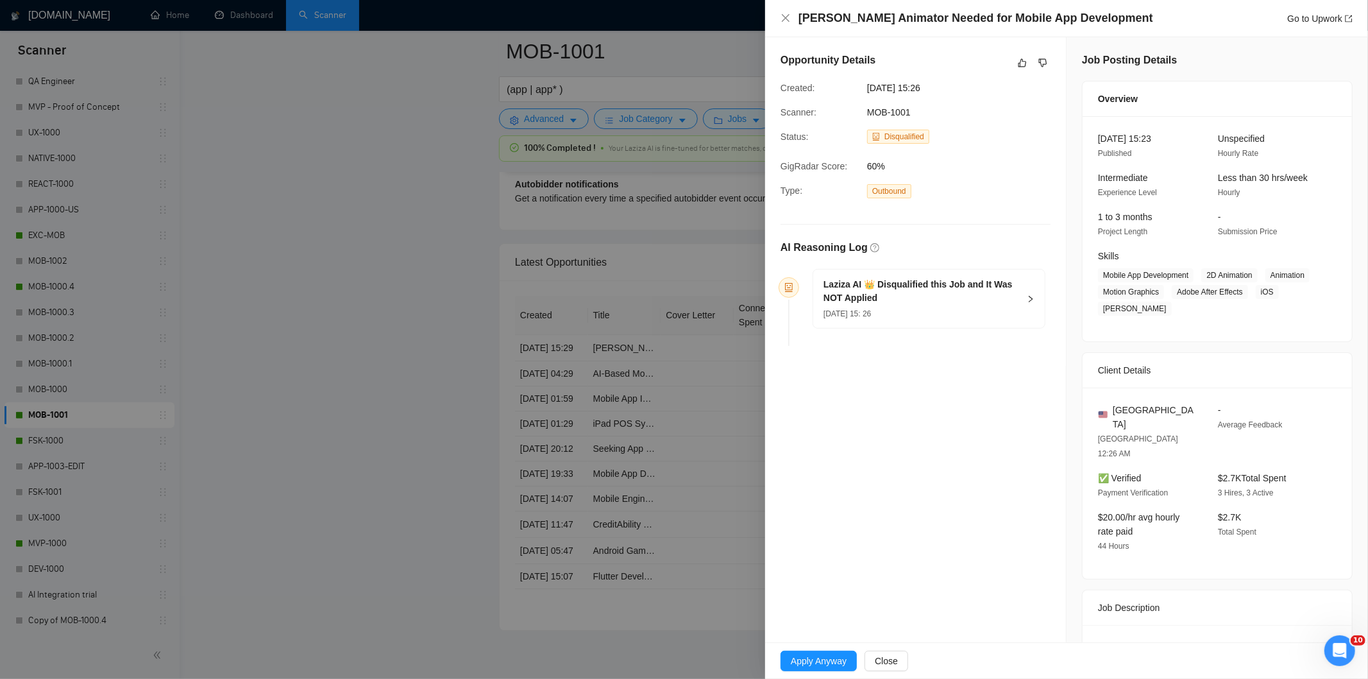
click at [971, 325] on div "[PERSON_NAME] AI 👑 Disqualified this Job and It Was NOT Applied [DATE] 15: 26" at bounding box center [929, 298] width 232 height 58
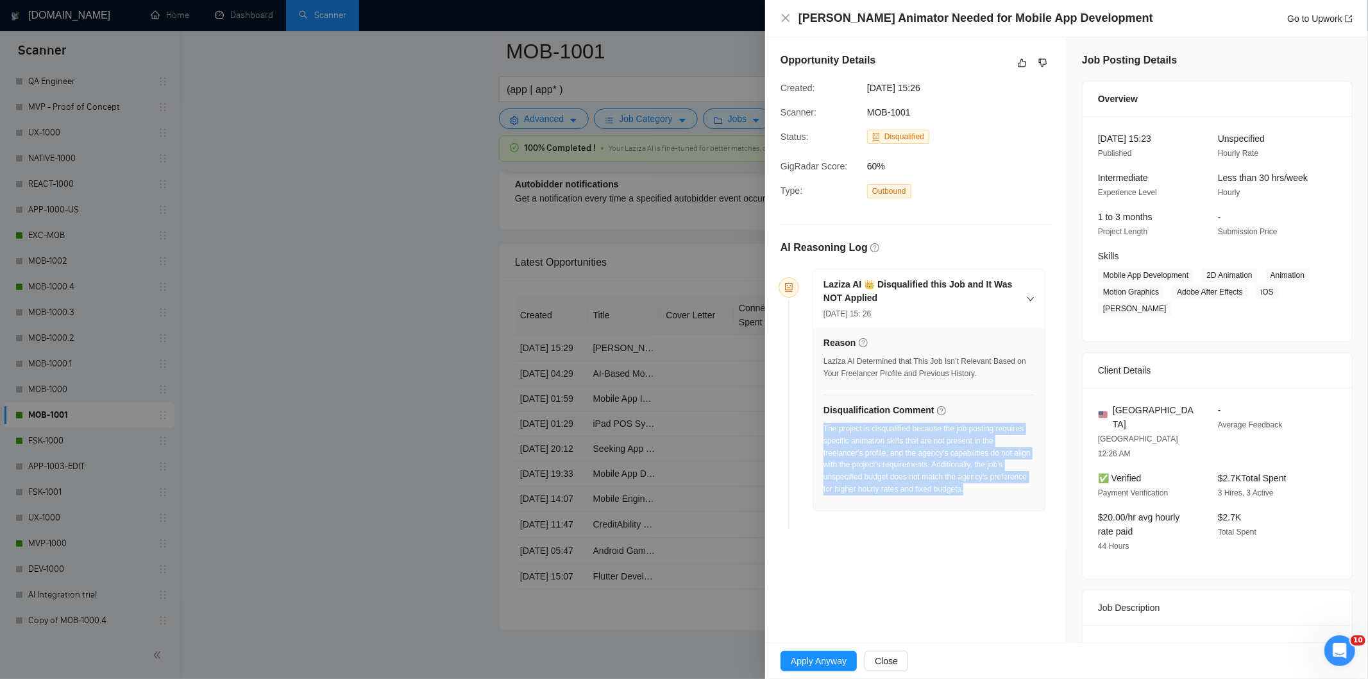
drag, startPoint x: 982, startPoint y: 501, endPoint x: 824, endPoint y: 432, distance: 172.9
click at [824, 432] on div "The project is disqualified because the job posting requires specific animation…" at bounding box center [929, 463] width 211 height 80
drag, startPoint x: 964, startPoint y: 89, endPoint x: 847, endPoint y: 87, distance: 116.8
click at [847, 87] on div "Created: [DATE] 15:26" at bounding box center [906, 88] width 260 height 14
drag, startPoint x: 786, startPoint y: 19, endPoint x: 285, endPoint y: 360, distance: 606.4
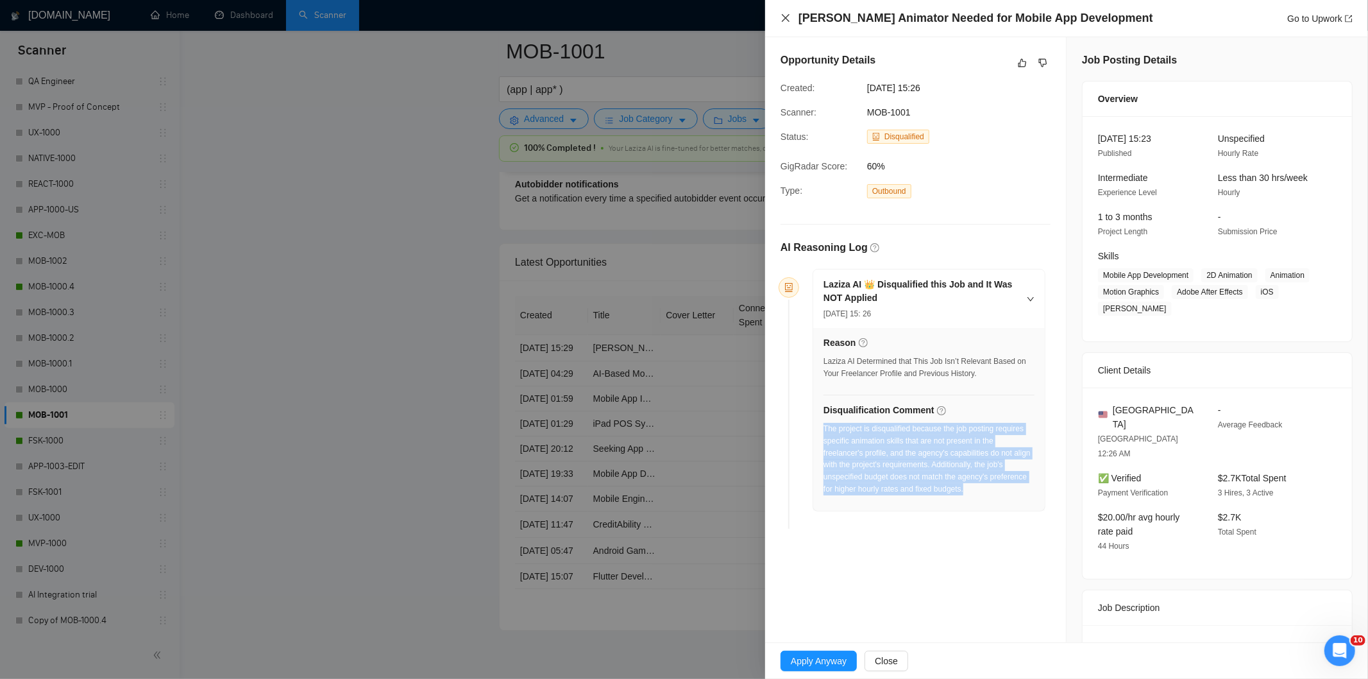
click at [785, 19] on icon "close" at bounding box center [786, 18] width 8 height 8
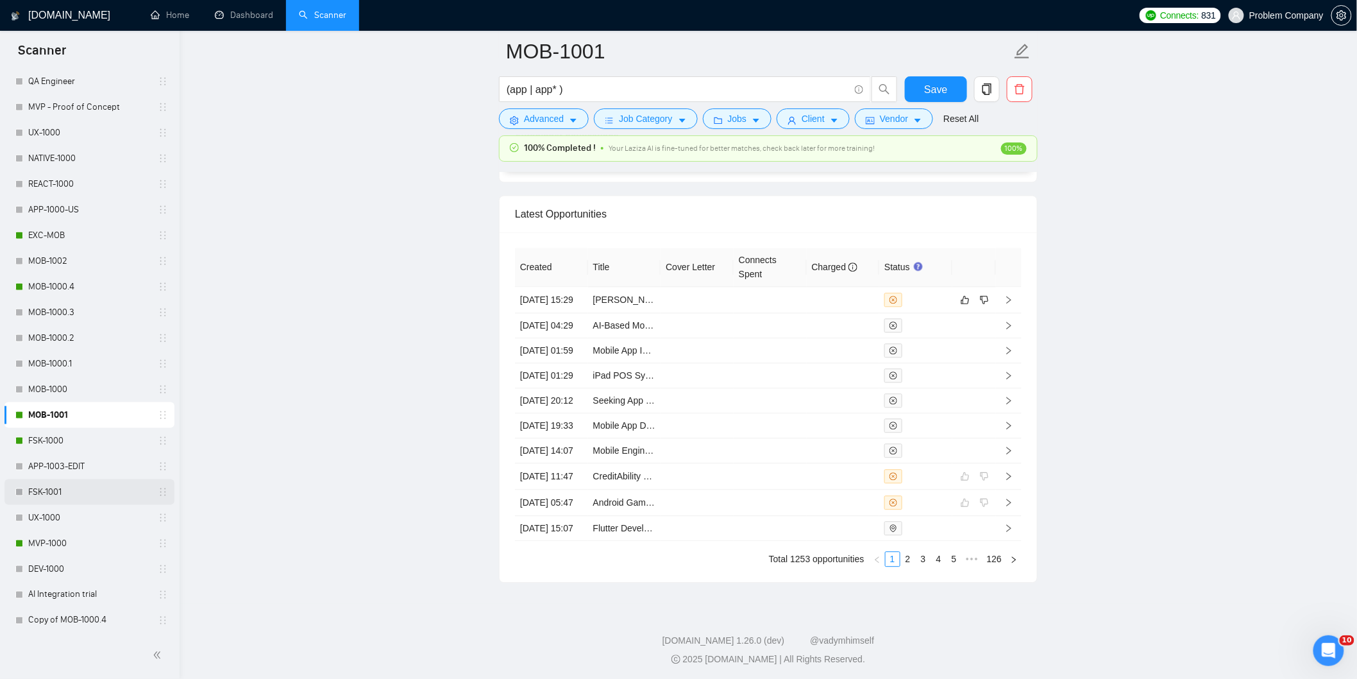
scroll to position [3263, 0]
click at [60, 438] on link "FSK-1000" at bounding box center [89, 441] width 122 height 26
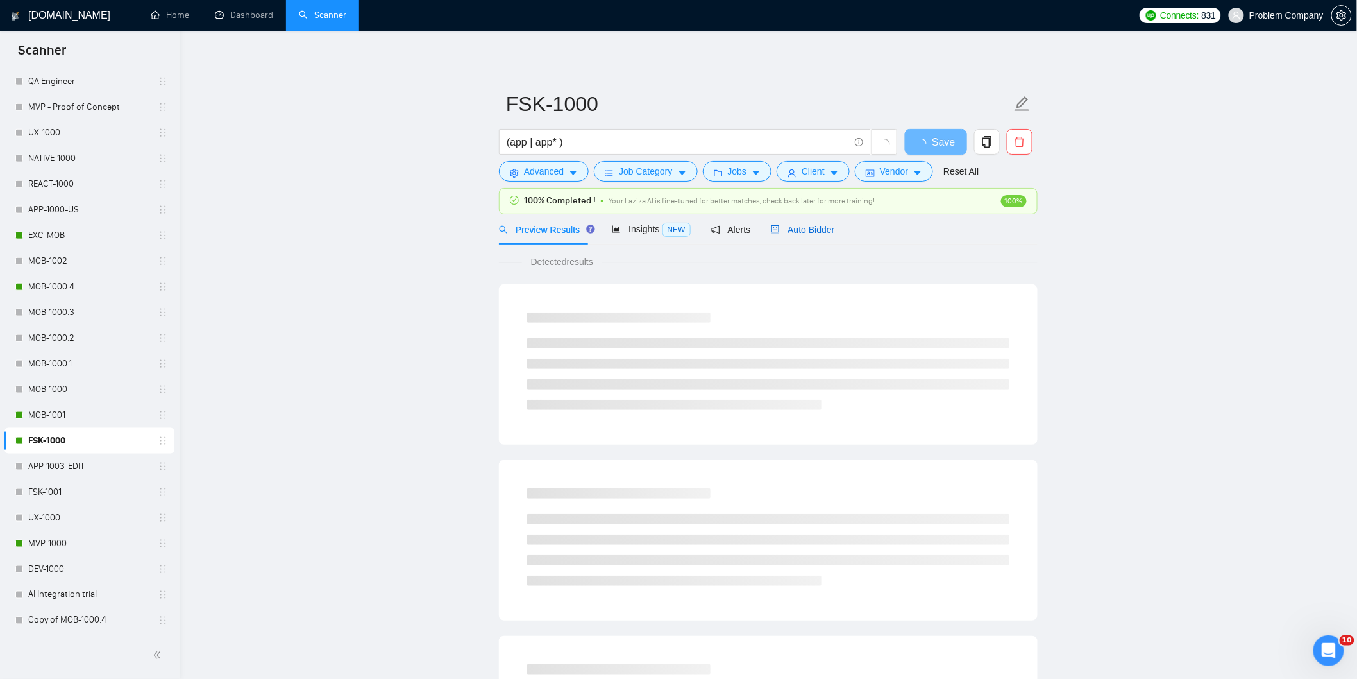
click at [810, 235] on div "Auto Bidder" at bounding box center [803, 230] width 64 height 14
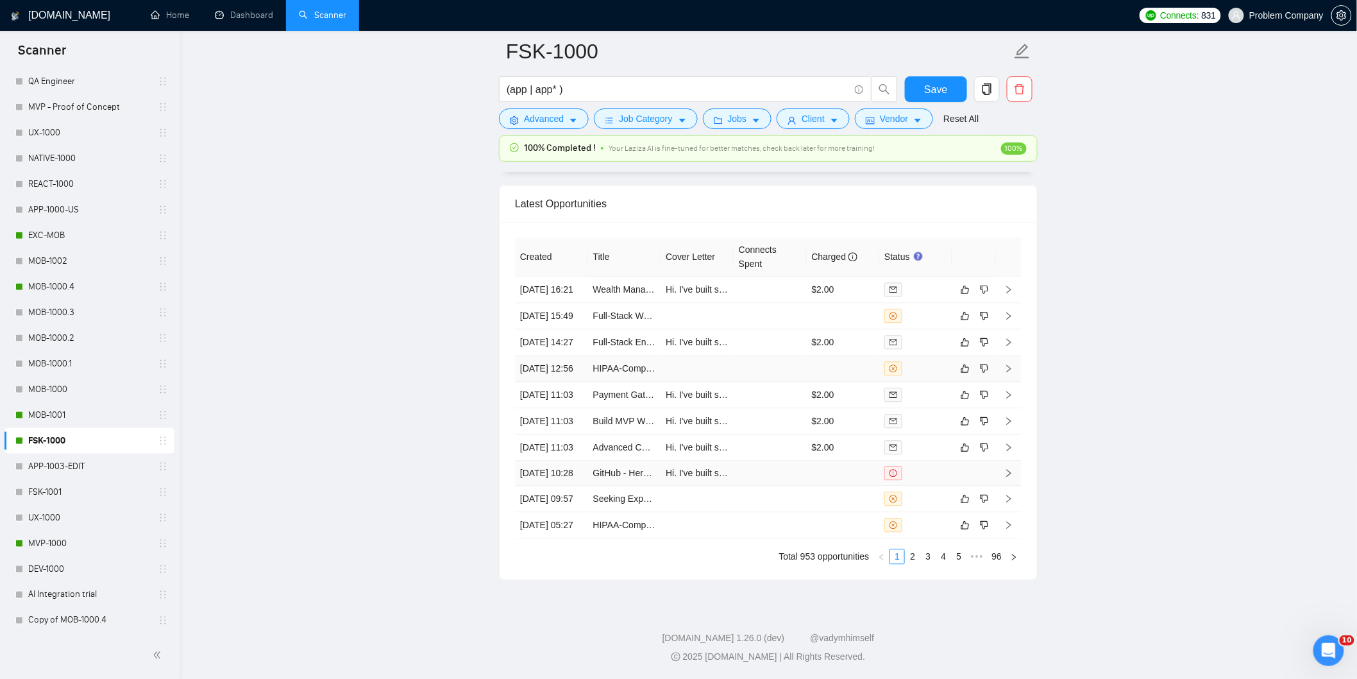
scroll to position [3267, 0]
click at [915, 559] on link "2" at bounding box center [913, 556] width 14 height 14
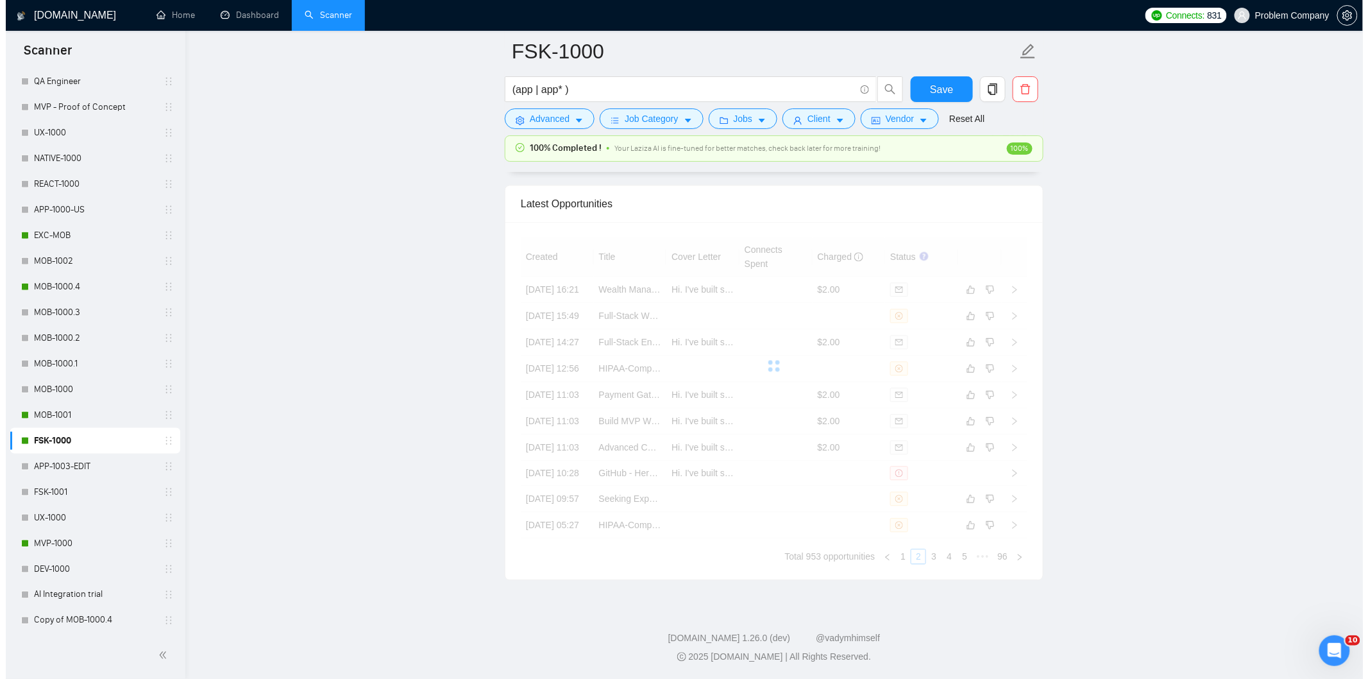
scroll to position [3195, 0]
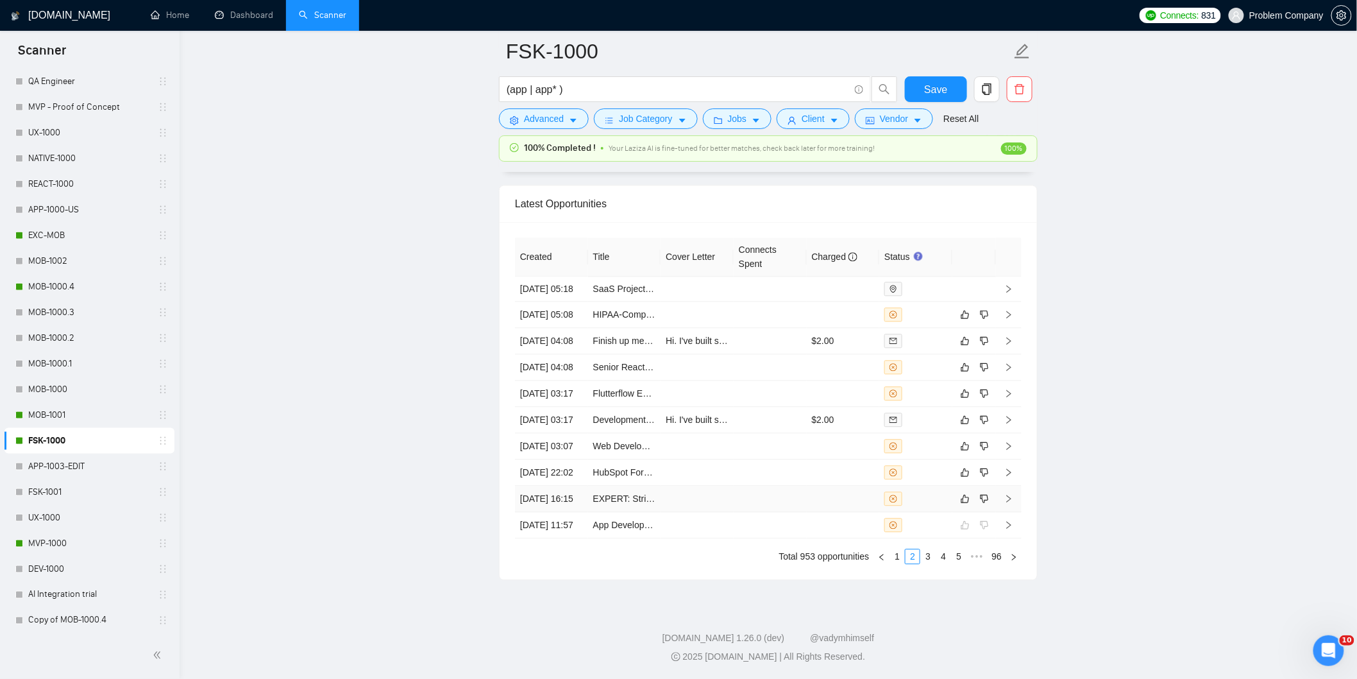
click at [561, 512] on td "[DATE] 16:15" at bounding box center [551, 499] width 73 height 26
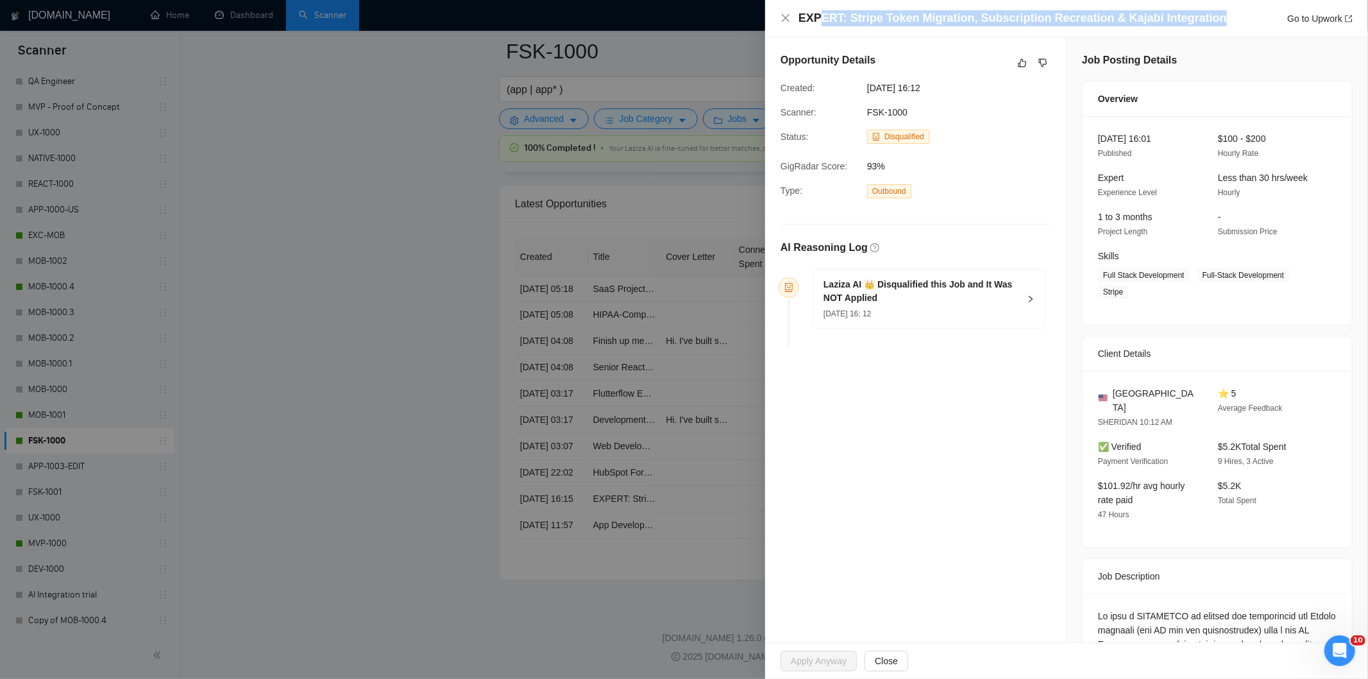
drag, startPoint x: 1216, startPoint y: 16, endPoint x: 816, endPoint y: 10, distance: 400.3
click at [816, 10] on div "EXPERT: Stripe Token Migration, Subscription Recreation & Kajabi Integration Go…" at bounding box center [1076, 18] width 554 height 16
click at [816, 10] on h4 "EXPERT: Stripe Token Migration, Subscription Recreation & Kajabi Integration" at bounding box center [1013, 18] width 429 height 16
drag, startPoint x: 1211, startPoint y: 19, endPoint x: 792, endPoint y: 21, distance: 418.9
click at [792, 21] on div "EXPERT: Stripe Token Migration, Subscription Recreation & Kajabi Integration Go…" at bounding box center [1067, 18] width 572 height 16
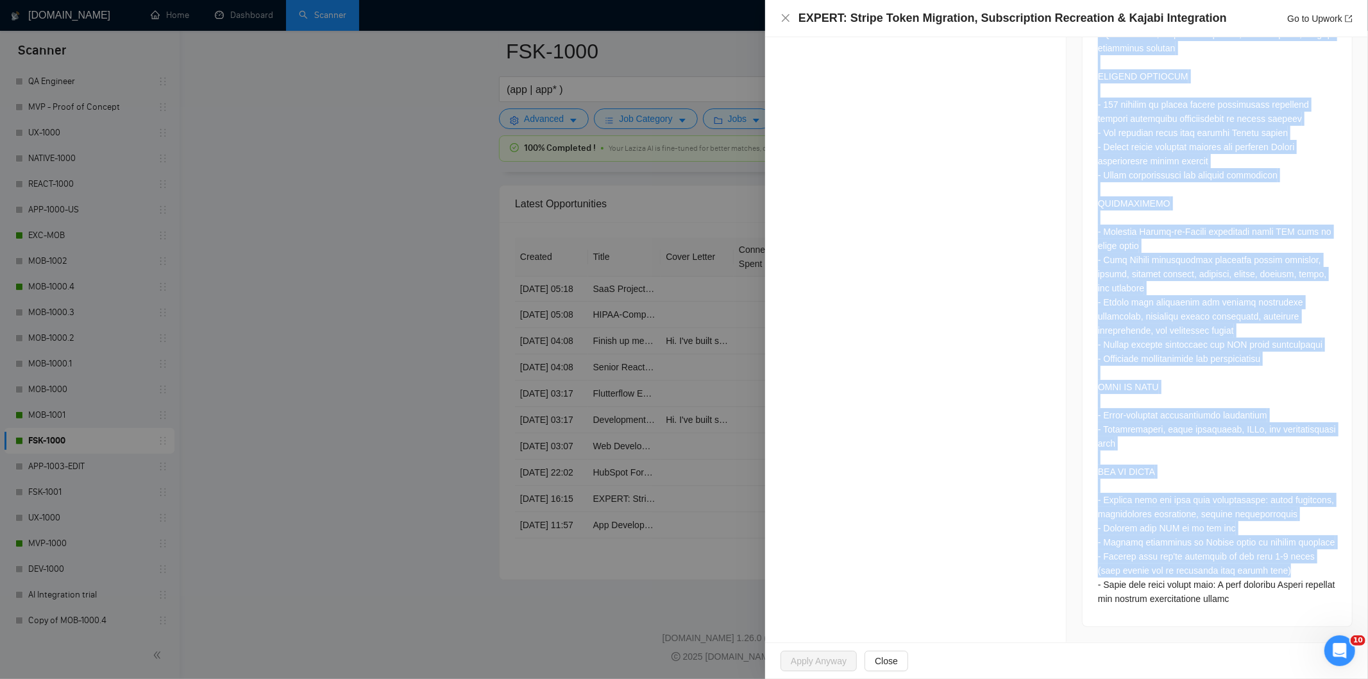
scroll to position [1103, 0]
drag, startPoint x: 1089, startPoint y: 171, endPoint x: 1280, endPoint y: 604, distance: 473.7
click at [1280, 604] on div at bounding box center [1217, 64] width 269 height 1123
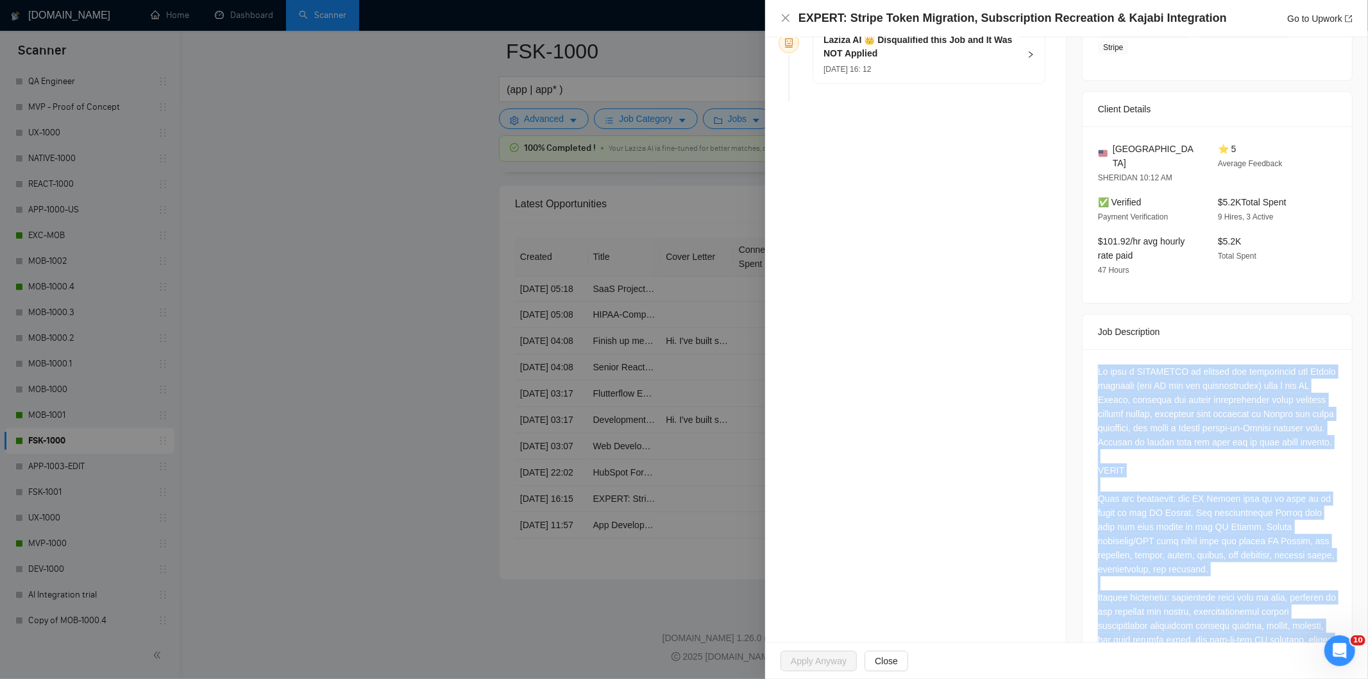
scroll to position [34, 0]
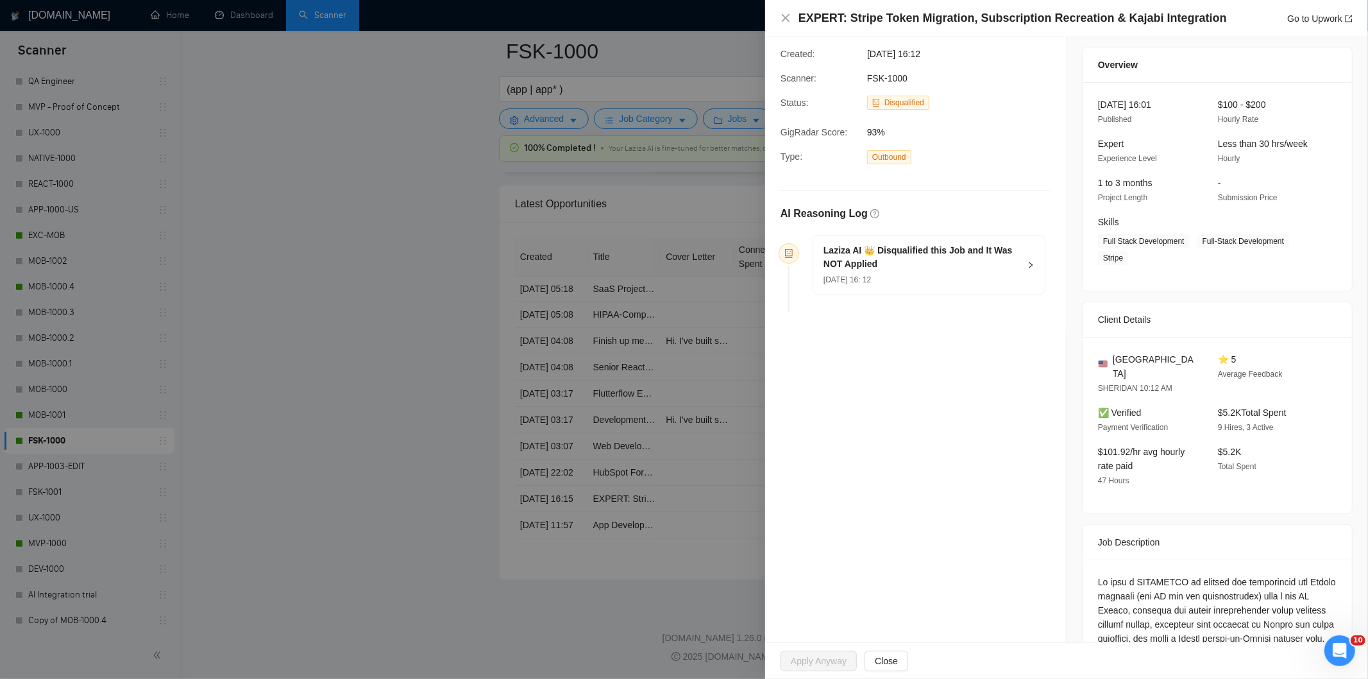
click at [956, 273] on div "[DATE] 16: 12" at bounding box center [922, 279] width 196 height 14
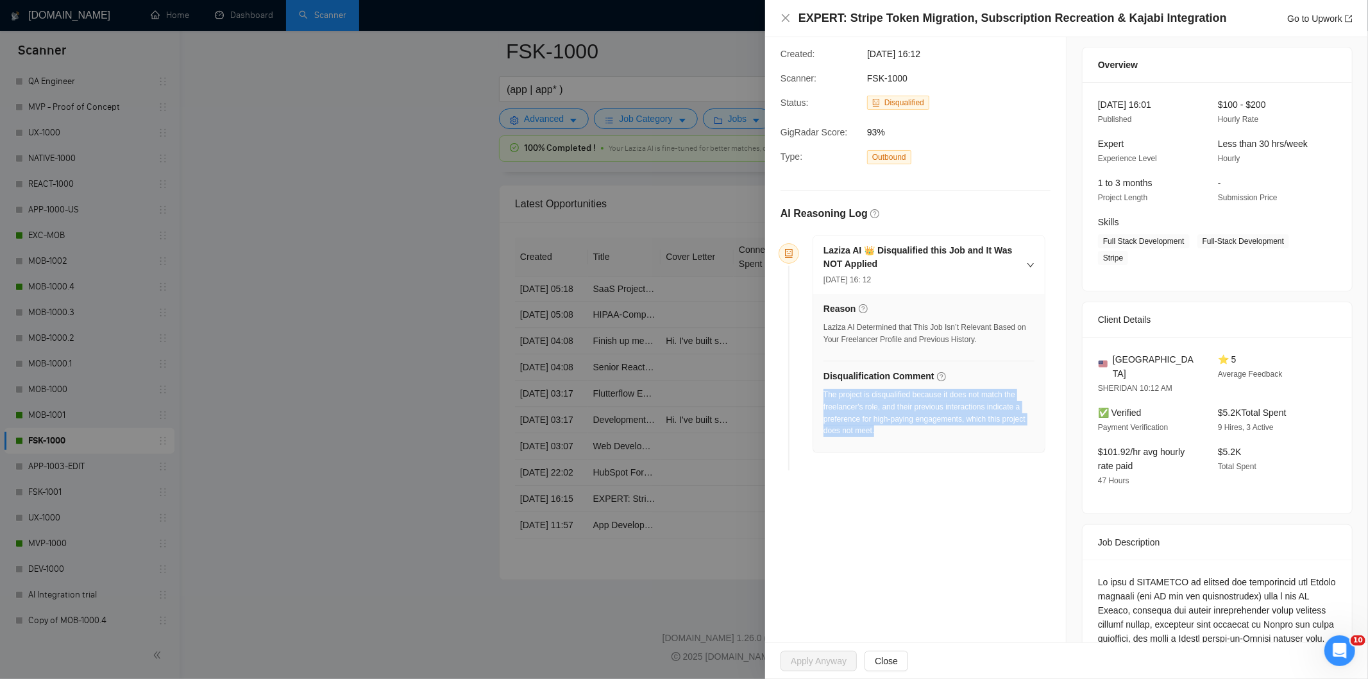
drag, startPoint x: 918, startPoint y: 438, endPoint x: 824, endPoint y: 398, distance: 101.5
click at [824, 398] on div "The project is disqualified because it does not match the freelancer's role, an…" at bounding box center [929, 417] width 211 height 56
click at [785, 19] on icon "close" at bounding box center [786, 18] width 8 height 8
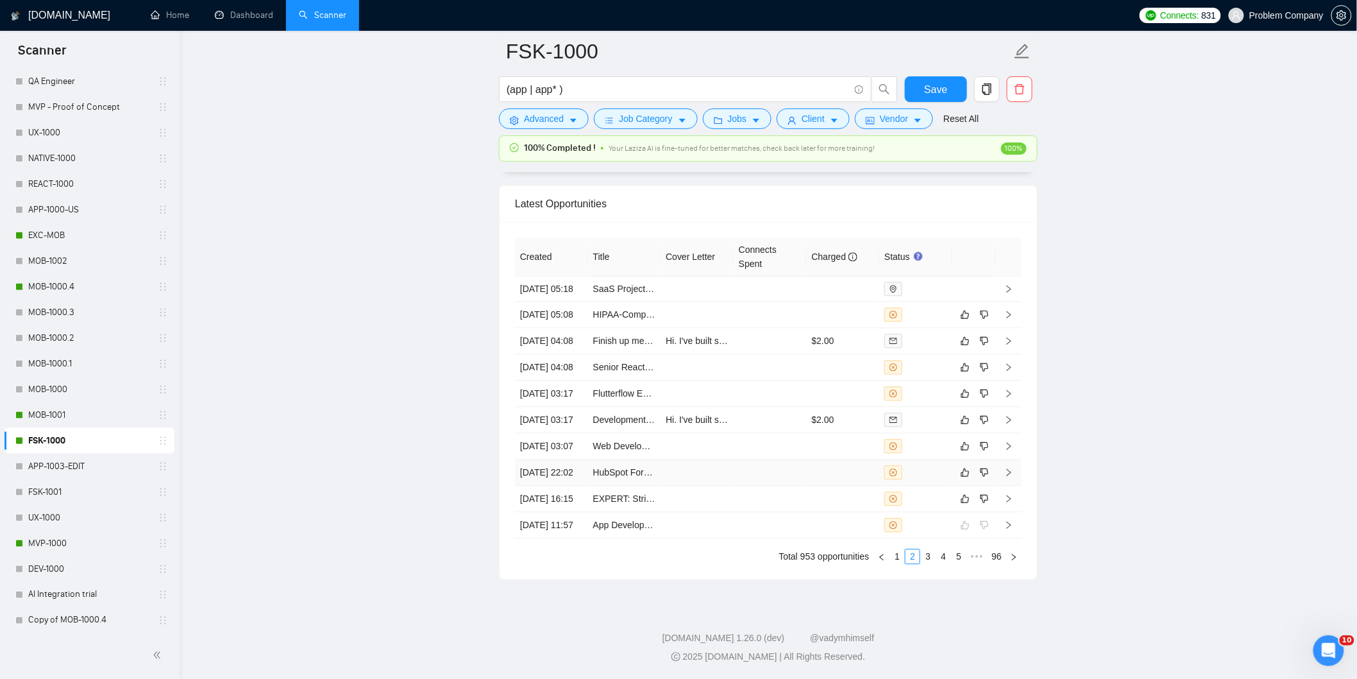
click at [571, 486] on td "[DATE] 22:02" at bounding box center [551, 472] width 73 height 26
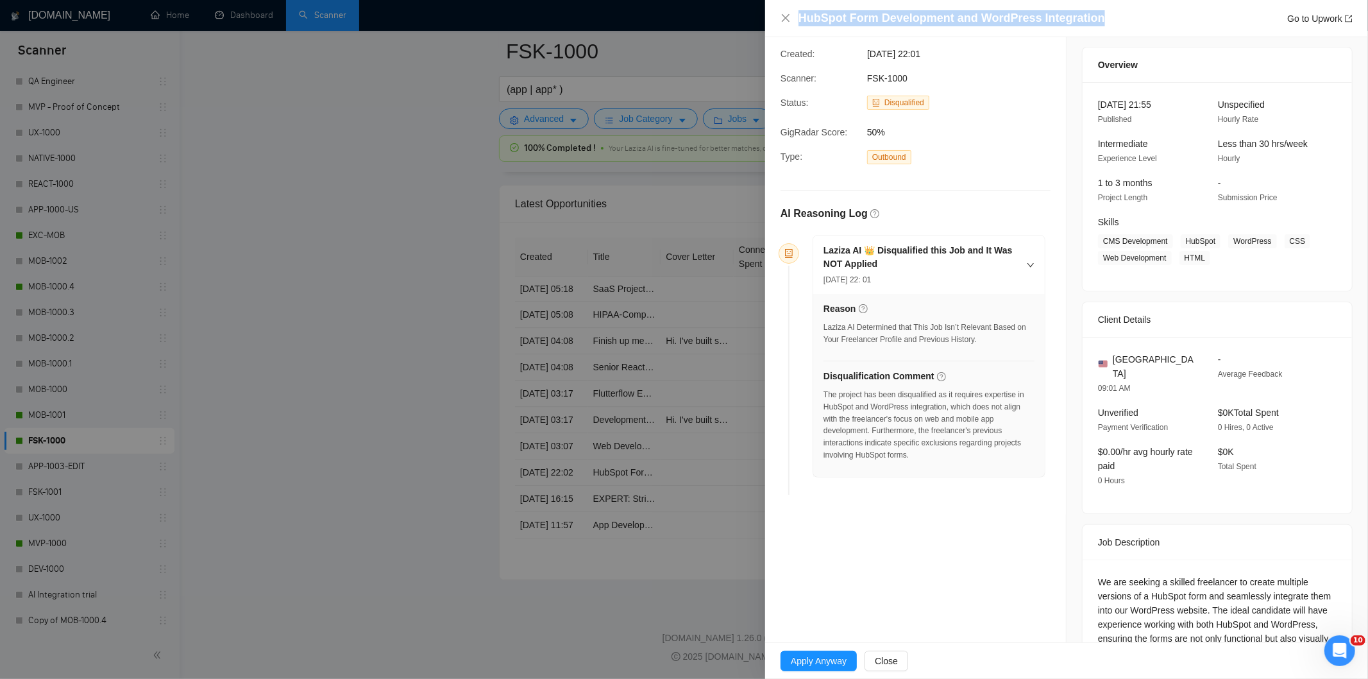
drag, startPoint x: 1098, startPoint y: 22, endPoint x: 794, endPoint y: 24, distance: 304.7
click at [794, 24] on div "HubSpot Form Development and WordPress Integration Go to Upwork" at bounding box center [1067, 18] width 572 height 16
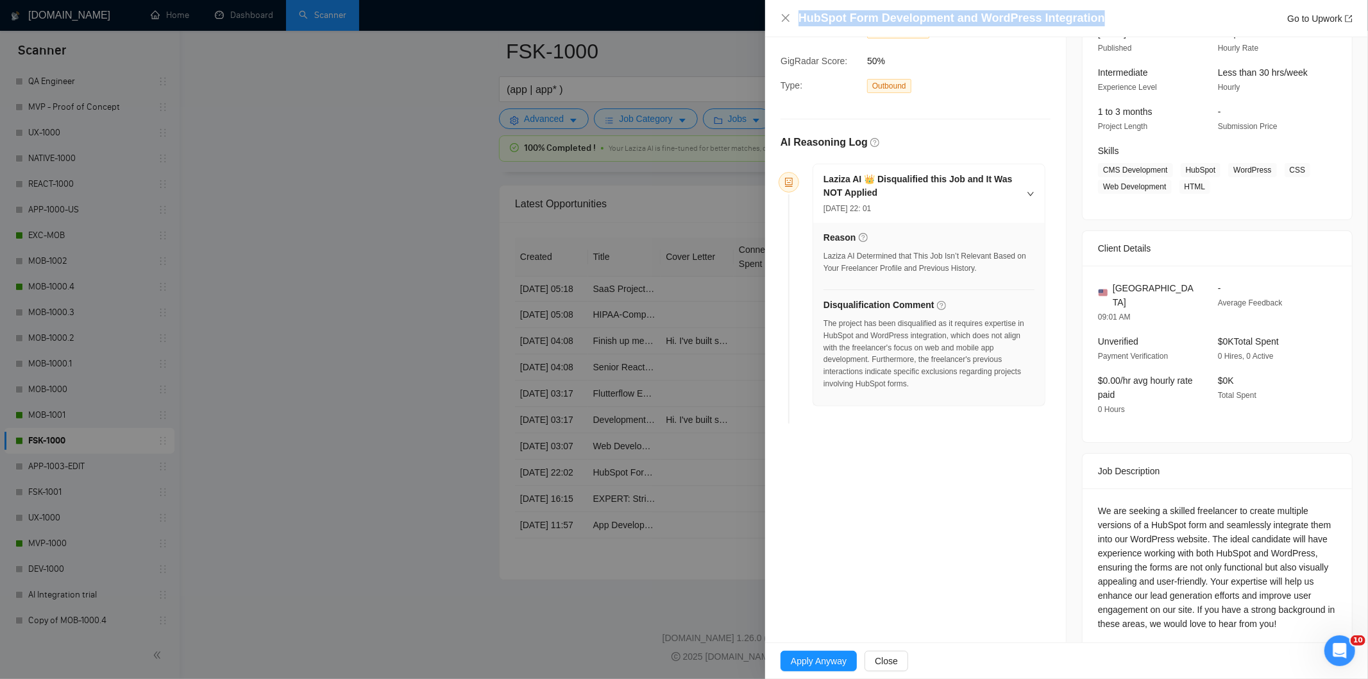
scroll to position [116, 0]
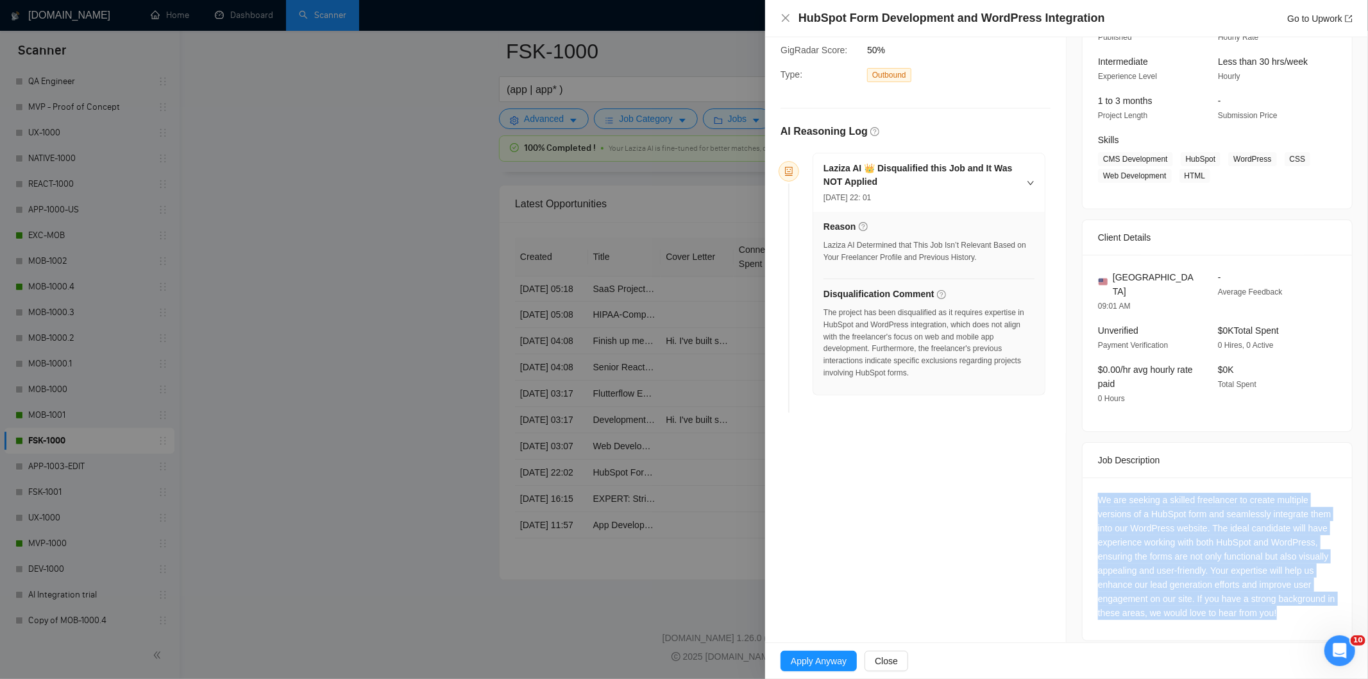
drag, startPoint x: 1088, startPoint y: 482, endPoint x: 1313, endPoint y: 612, distance: 259.6
click at [1313, 612] on div "We are seeking a skilled freelancer to create multiple versions of a HubSpot fo…" at bounding box center [1217, 558] width 269 height 163
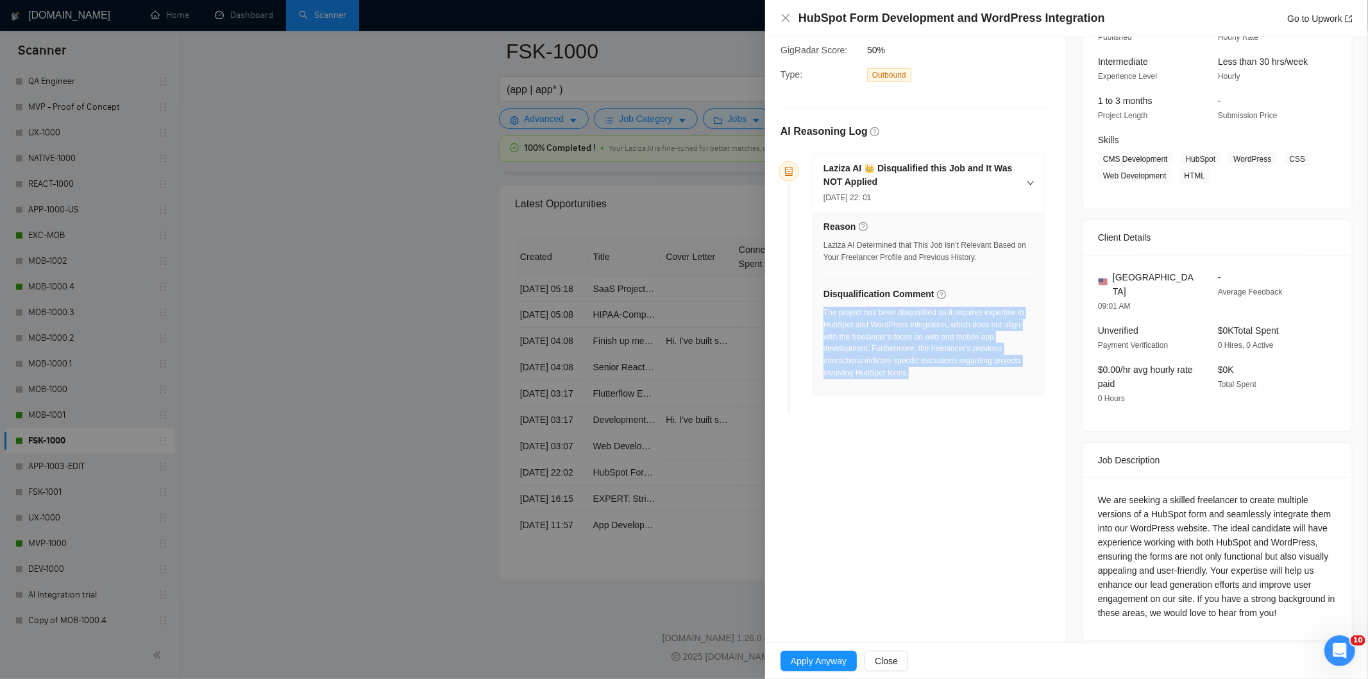
drag, startPoint x: 921, startPoint y: 384, endPoint x: 824, endPoint y: 314, distance: 119.6
click at [824, 314] on div "The project has been disqualified as it requires expertise in HubSpot and WordP…" at bounding box center [929, 347] width 211 height 80
click at [785, 16] on icon "close" at bounding box center [786, 18] width 10 height 10
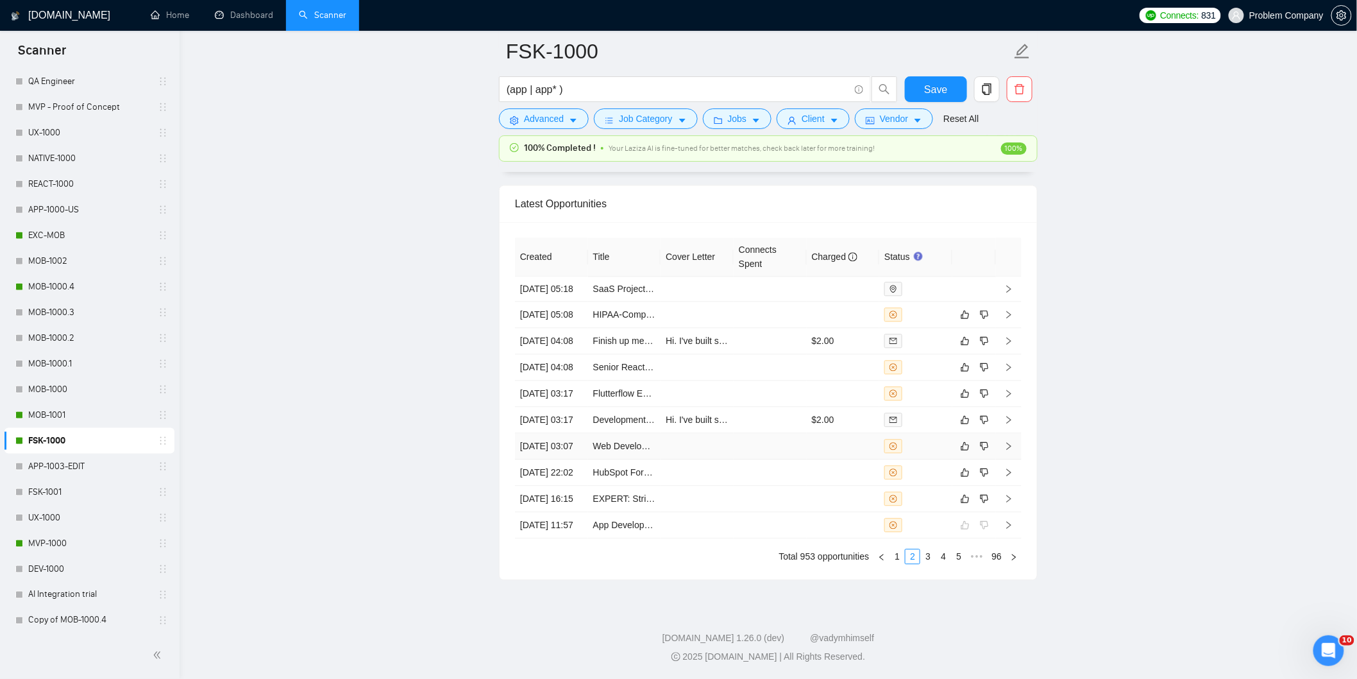
click at [572, 459] on td "[DATE] 03:07" at bounding box center [551, 446] width 73 height 26
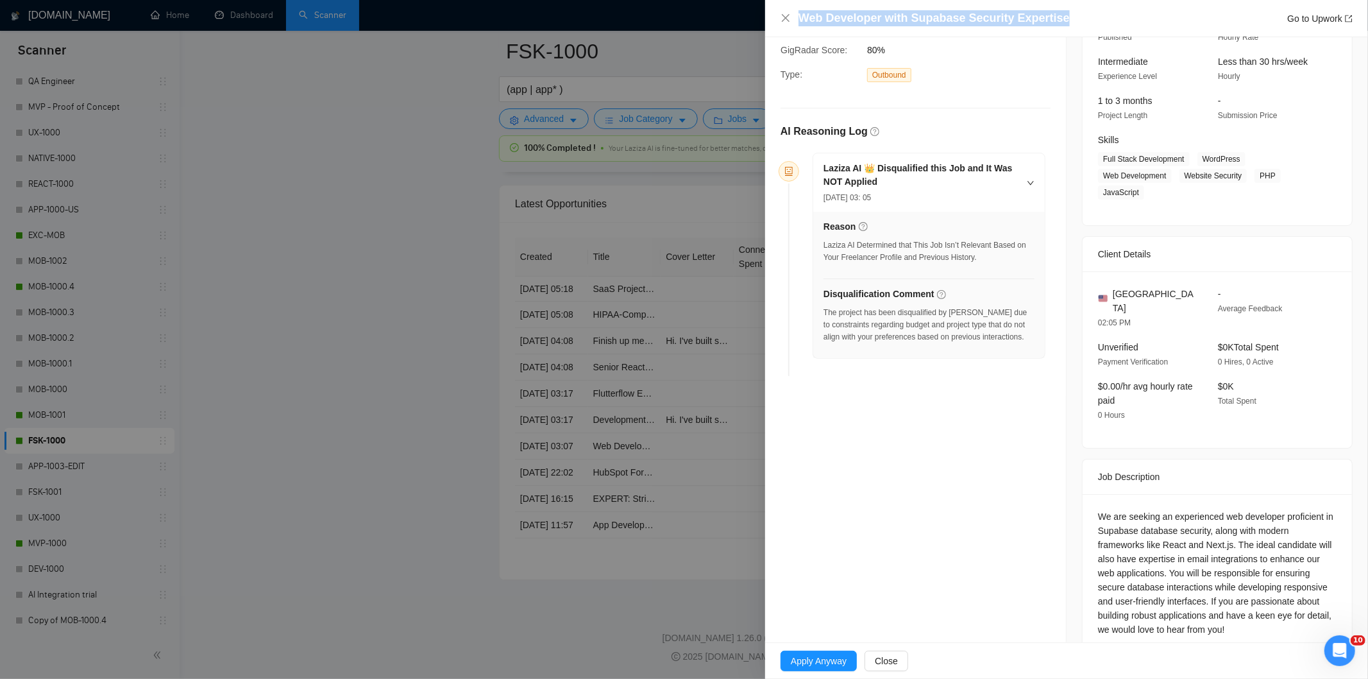
drag, startPoint x: 1065, startPoint y: 17, endPoint x: 798, endPoint y: 9, distance: 267.0
click at [798, 9] on div "Web Developer with Supabase Security Expertise Go to Upwork" at bounding box center [1066, 18] width 603 height 37
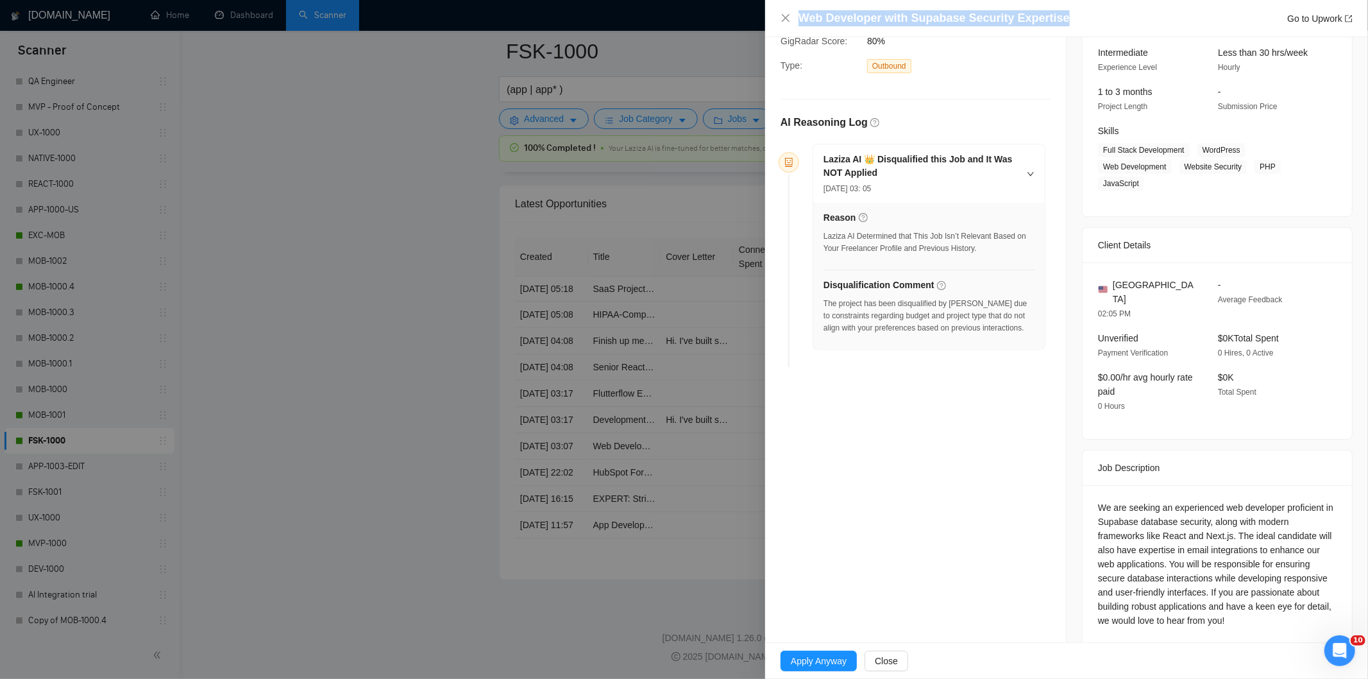
scroll to position [132, 0]
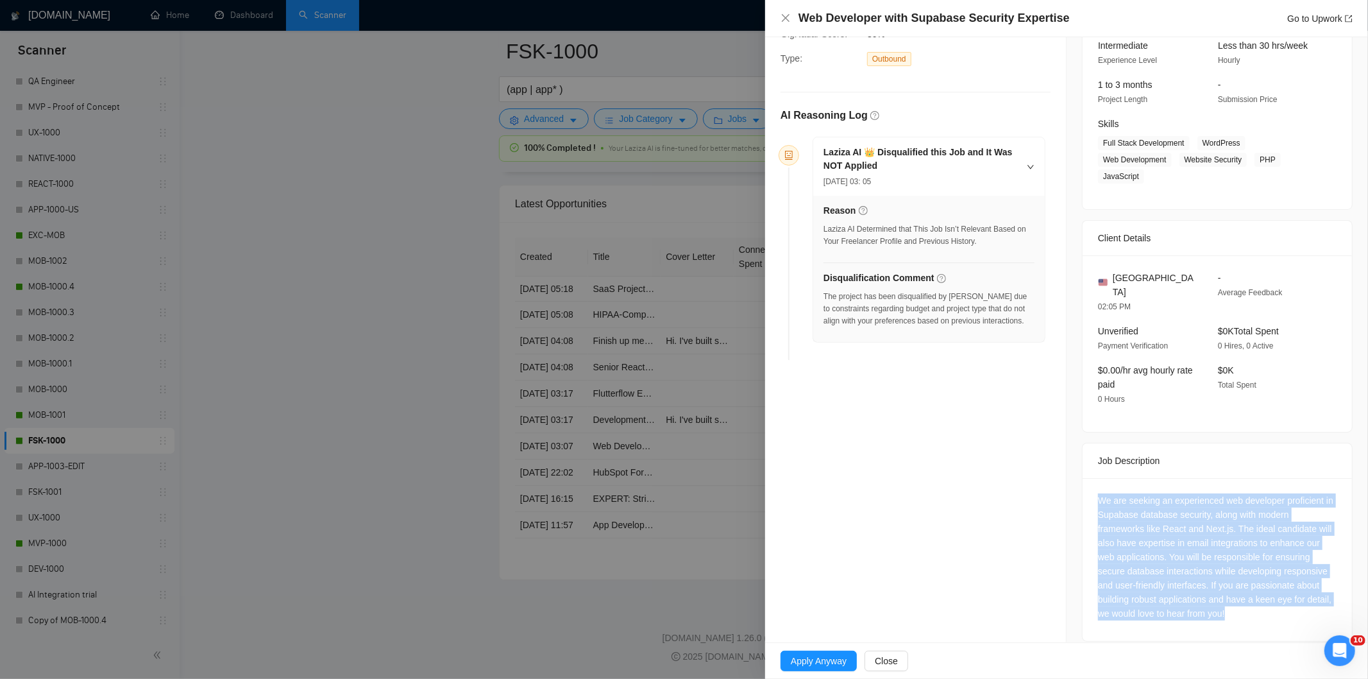
drag, startPoint x: 1098, startPoint y: 498, endPoint x: 1251, endPoint y: 608, distance: 188.0
click at [1251, 608] on div "We are seeking an experienced web developer proficient in Supabase database sec…" at bounding box center [1217, 559] width 269 height 163
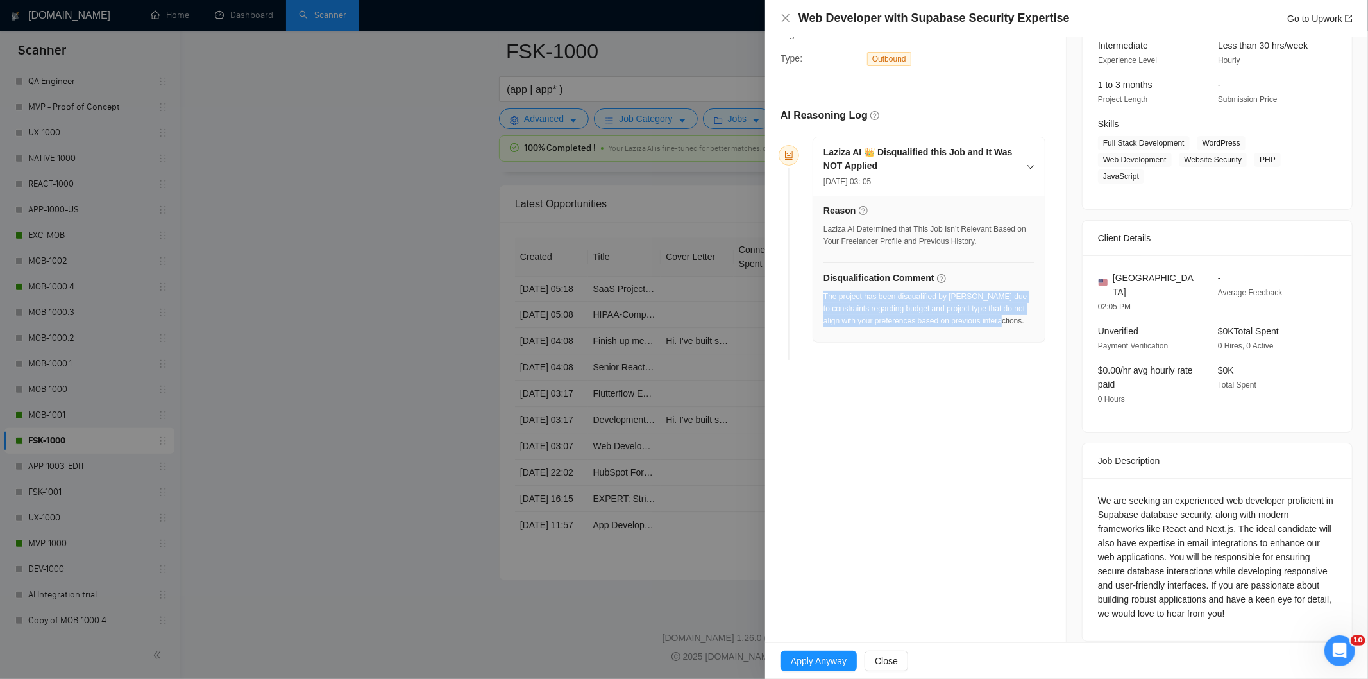
drag, startPoint x: 1029, startPoint y: 322, endPoint x: 825, endPoint y: 302, distance: 205.0
click at [825, 302] on div "The project has been disqualified by [PERSON_NAME] due to constraints regarding…" at bounding box center [929, 309] width 211 height 37
click at [787, 17] on icon "close" at bounding box center [786, 18] width 10 height 10
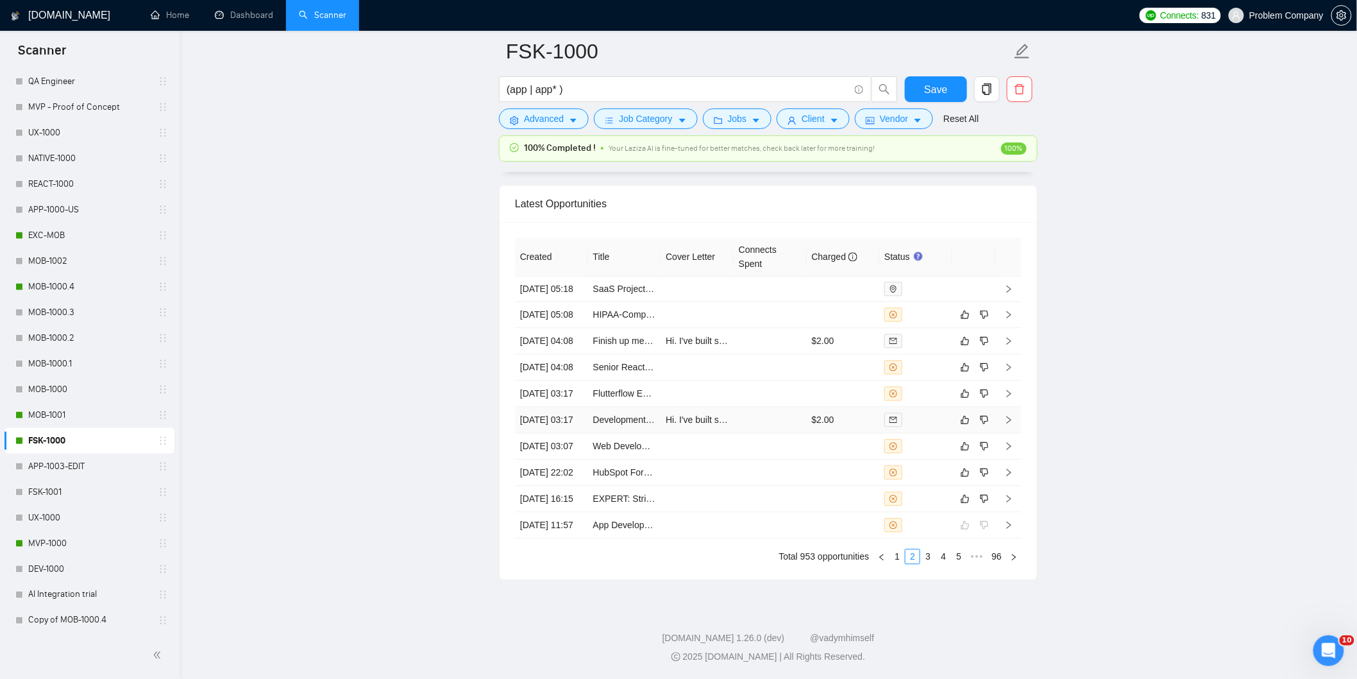
click at [578, 433] on td "[DATE] 03:17" at bounding box center [551, 420] width 73 height 26
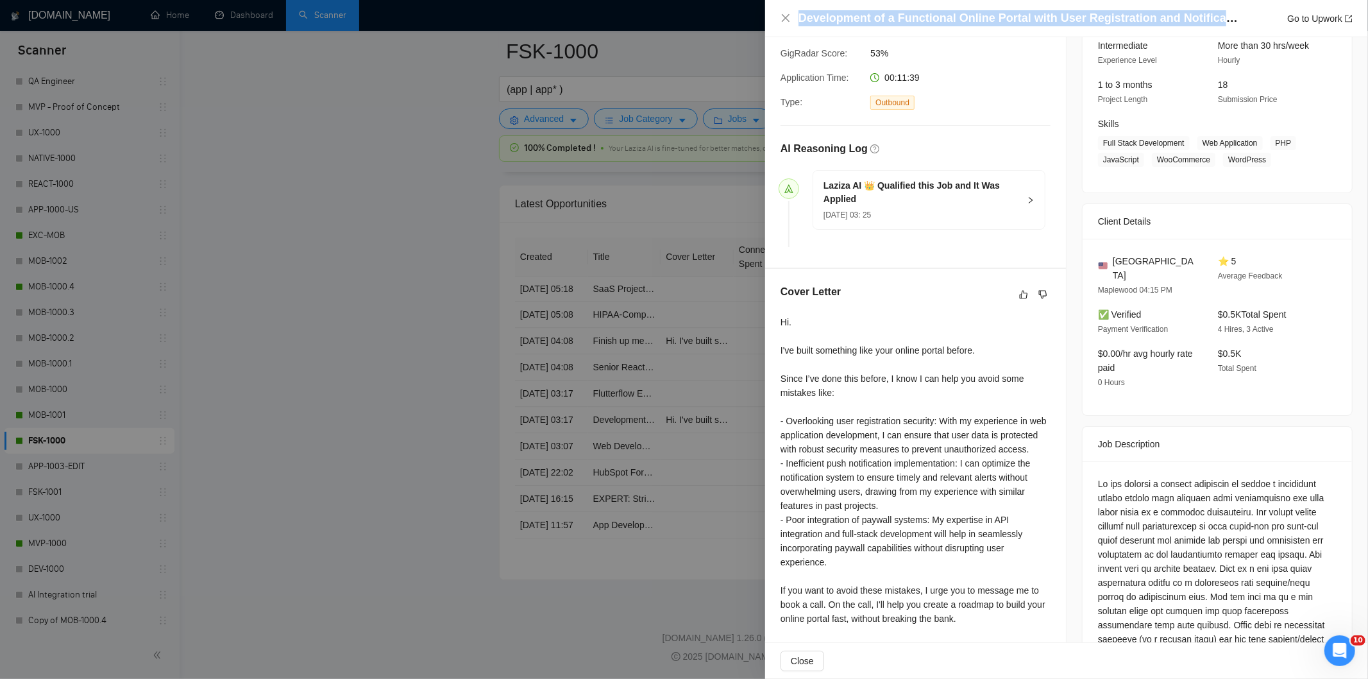
drag, startPoint x: 1227, startPoint y: 16, endPoint x: 793, endPoint y: 27, distance: 434.4
click at [793, 27] on div "Development of a Functional Online Portal with User Registration and Notificati…" at bounding box center [1066, 18] width 603 height 37
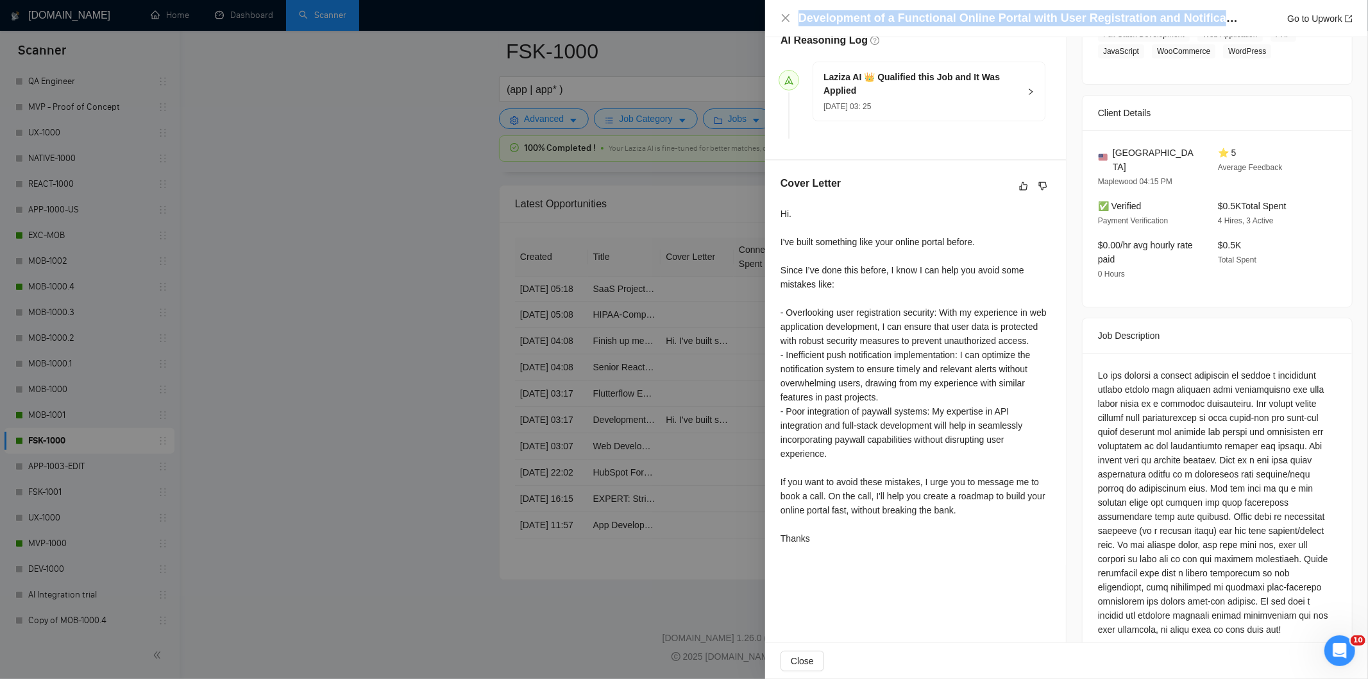
scroll to position [257, 0]
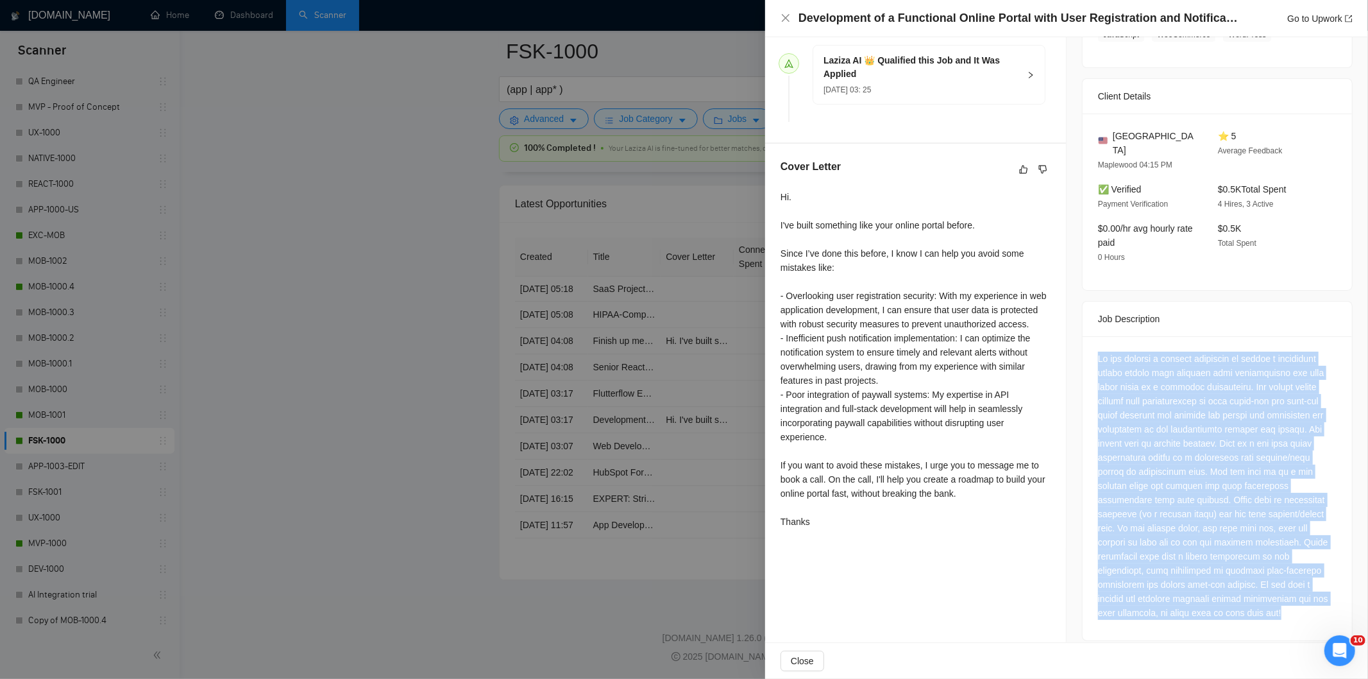
drag, startPoint x: 1092, startPoint y: 345, endPoint x: 1261, endPoint y: 604, distance: 309.2
click at [1259, 607] on div at bounding box center [1217, 488] width 269 height 304
click at [1126, 396] on div at bounding box center [1217, 486] width 239 height 268
click at [1180, 381] on div at bounding box center [1217, 486] width 239 height 268
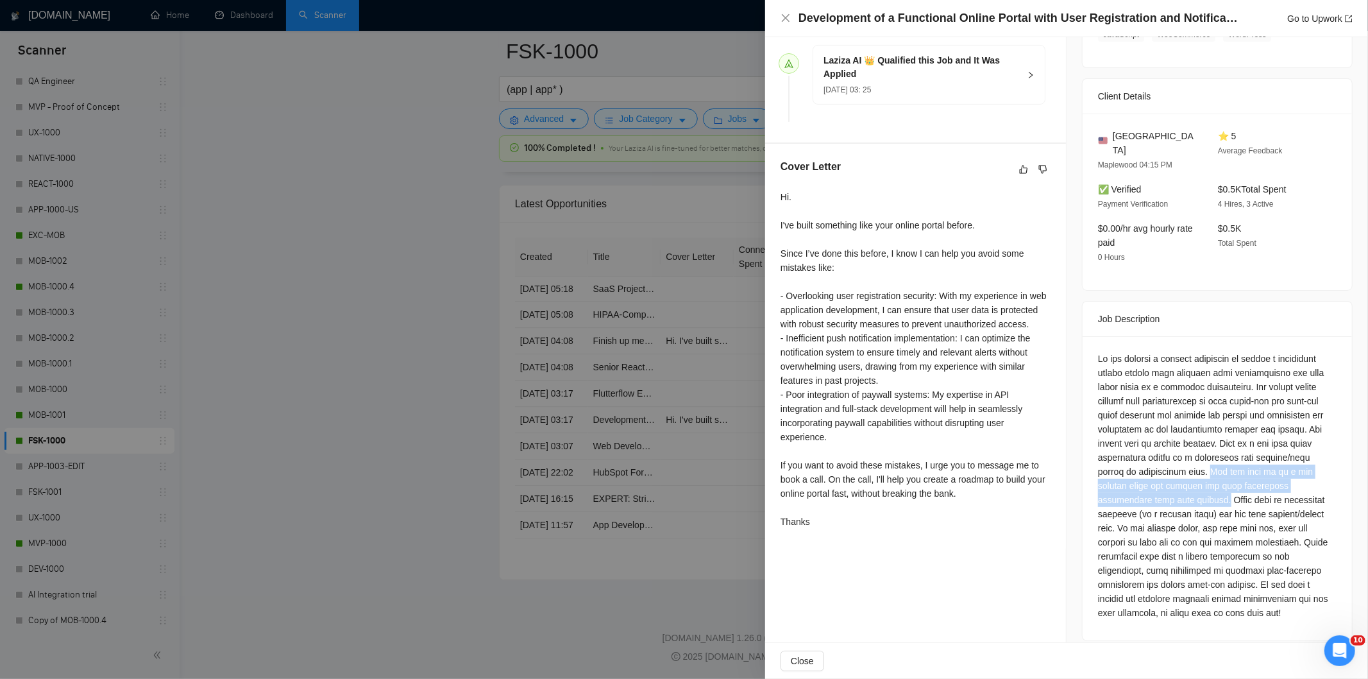
drag, startPoint x: 1180, startPoint y: 456, endPoint x: 1144, endPoint y: 482, distance: 44.7
click at [1144, 482] on div at bounding box center [1217, 486] width 239 height 268
drag, startPoint x: 1152, startPoint y: 483, endPoint x: 1171, endPoint y: 489, distance: 20.3
click at [1171, 489] on div at bounding box center [1217, 486] width 239 height 268
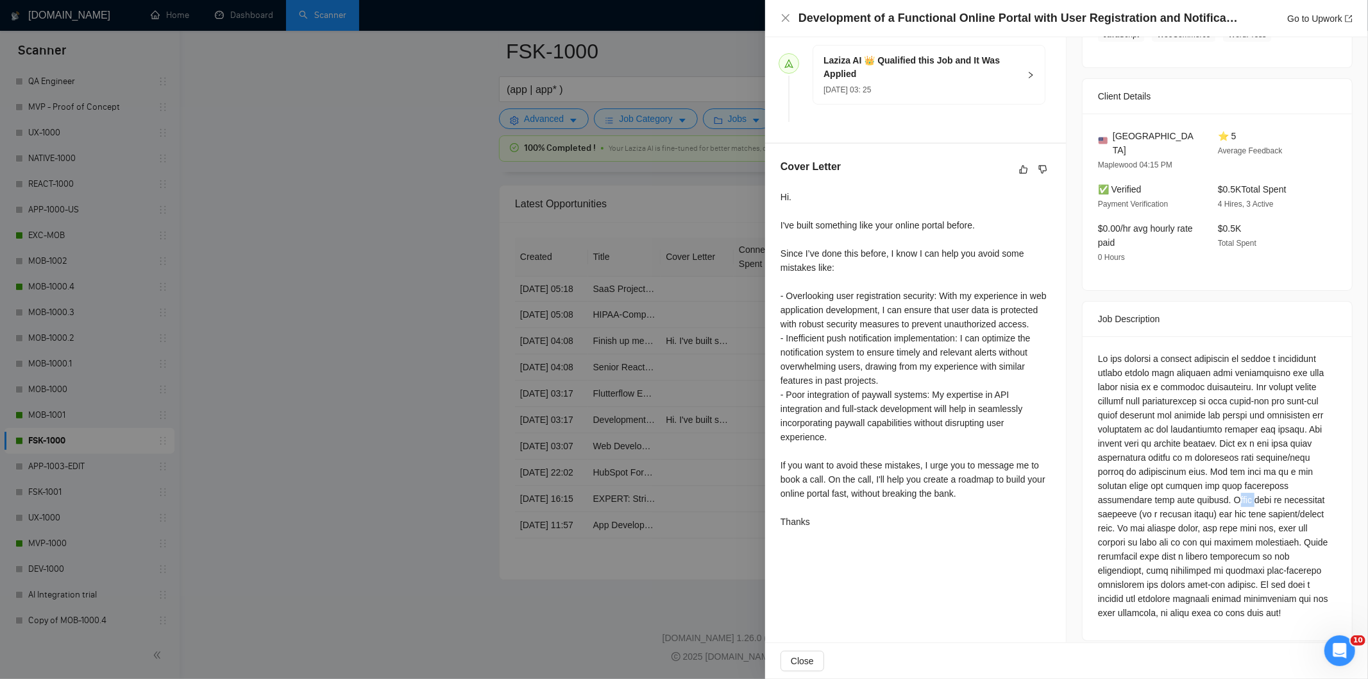
click at [1171, 489] on div at bounding box center [1217, 486] width 239 height 268
drag, startPoint x: 1146, startPoint y: 484, endPoint x: 1286, endPoint y: 501, distance: 140.9
click at [1286, 501] on div at bounding box center [1217, 486] width 239 height 268
click at [1282, 501] on div at bounding box center [1217, 486] width 239 height 268
drag, startPoint x: 1091, startPoint y: 337, endPoint x: 1191, endPoint y: 391, distance: 114.2
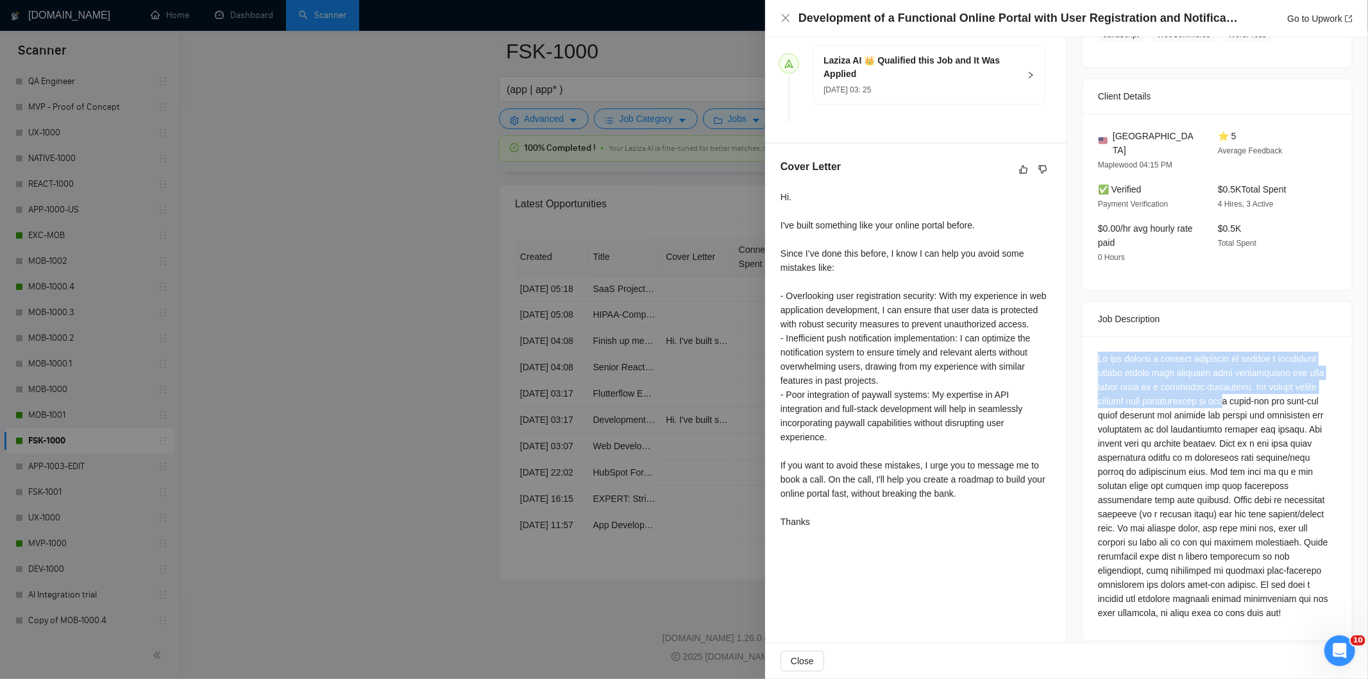
click at [1191, 391] on div at bounding box center [1217, 488] width 269 height 304
click at [1233, 406] on div at bounding box center [1217, 486] width 239 height 268
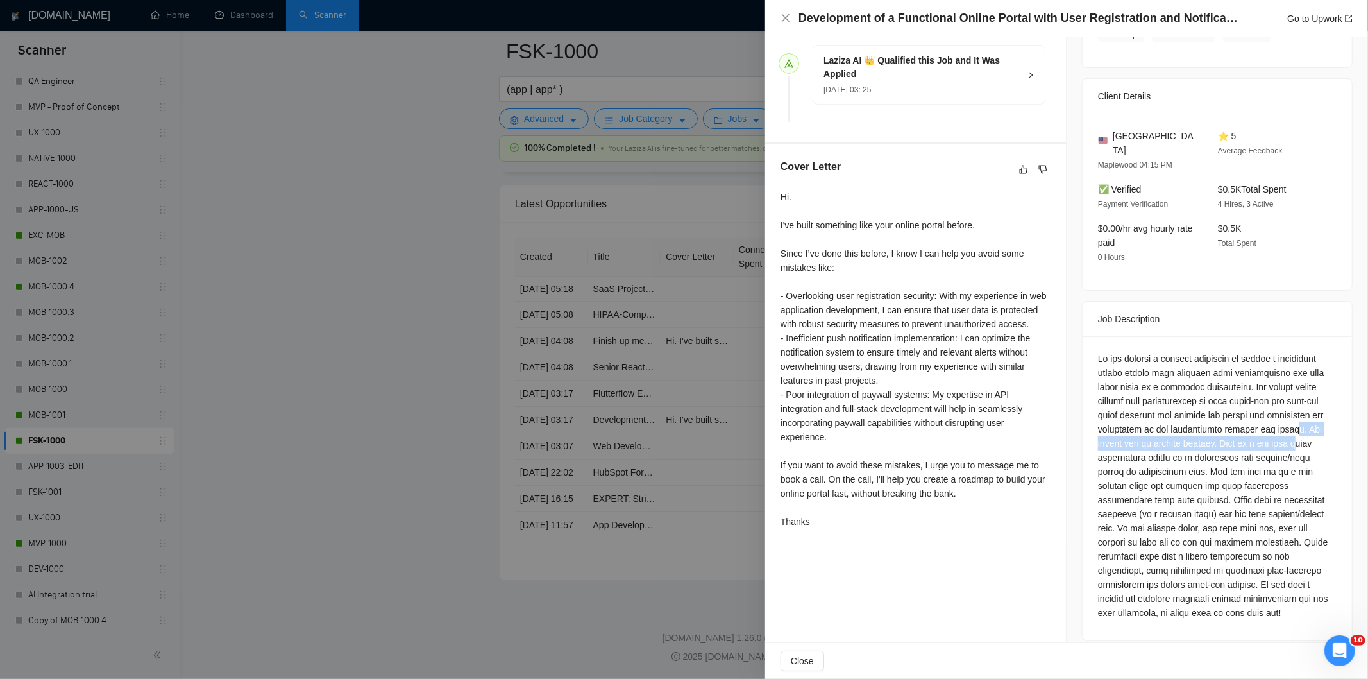
drag, startPoint x: 1280, startPoint y: 412, endPoint x: 1298, endPoint y: 436, distance: 29.4
click at [1298, 436] on div at bounding box center [1217, 486] width 239 height 268
drag, startPoint x: 1282, startPoint y: 438, endPoint x: 1220, endPoint y: 439, distance: 62.2
click at [1266, 438] on div at bounding box center [1217, 486] width 239 height 268
click at [1220, 434] on div at bounding box center [1217, 486] width 239 height 268
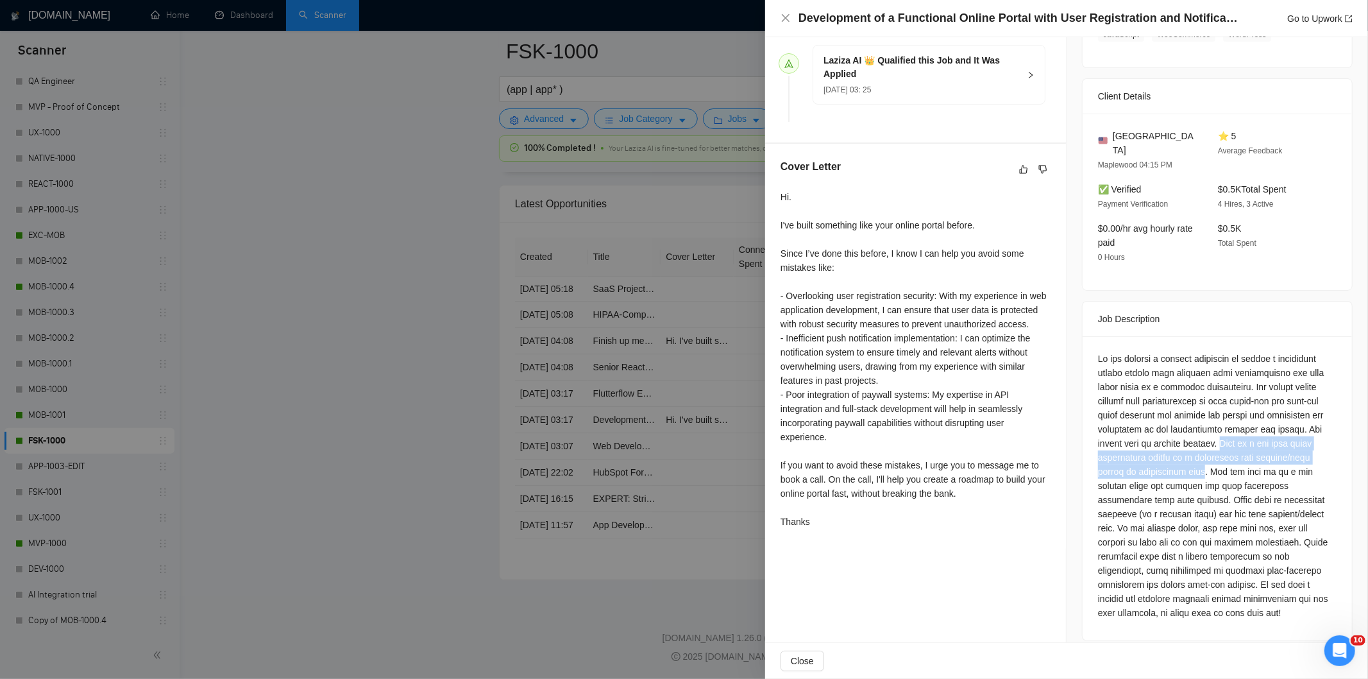
drag, startPoint x: 1225, startPoint y: 427, endPoint x: 1176, endPoint y: 461, distance: 59.6
click at [1176, 461] on div at bounding box center [1217, 486] width 239 height 268
click at [1184, 461] on div at bounding box center [1217, 486] width 239 height 268
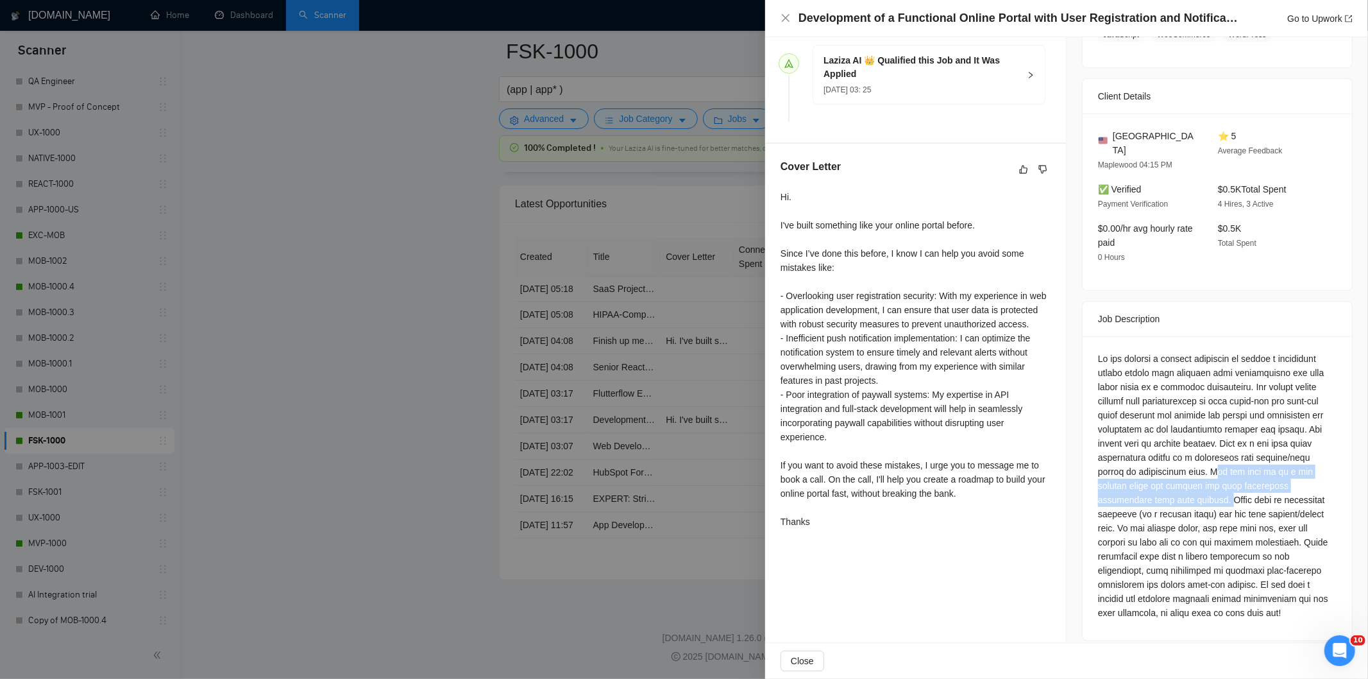
drag, startPoint x: 1184, startPoint y: 461, endPoint x: 1146, endPoint y: 485, distance: 44.5
click at [1146, 485] on div at bounding box center [1217, 486] width 239 height 268
click at [787, 16] on icon "close" at bounding box center [786, 18] width 8 height 8
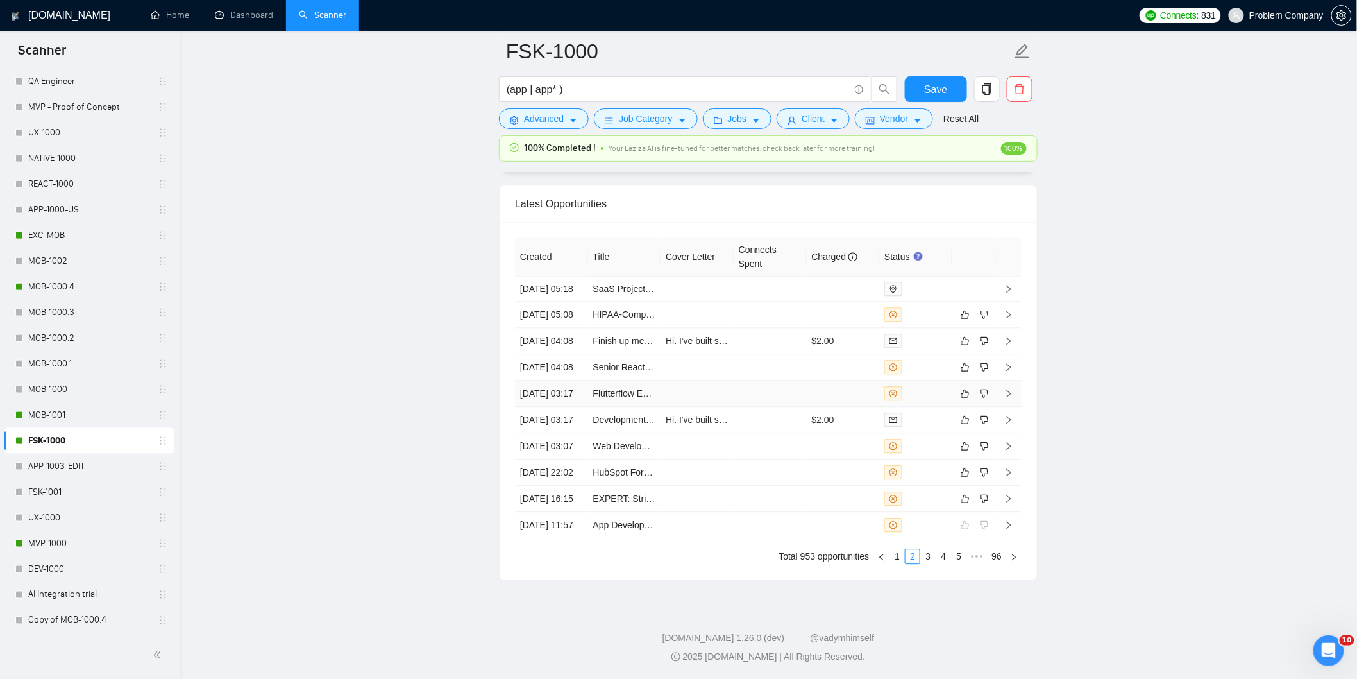
click at [554, 394] on td "[DATE] 03:17" at bounding box center [551, 393] width 73 height 26
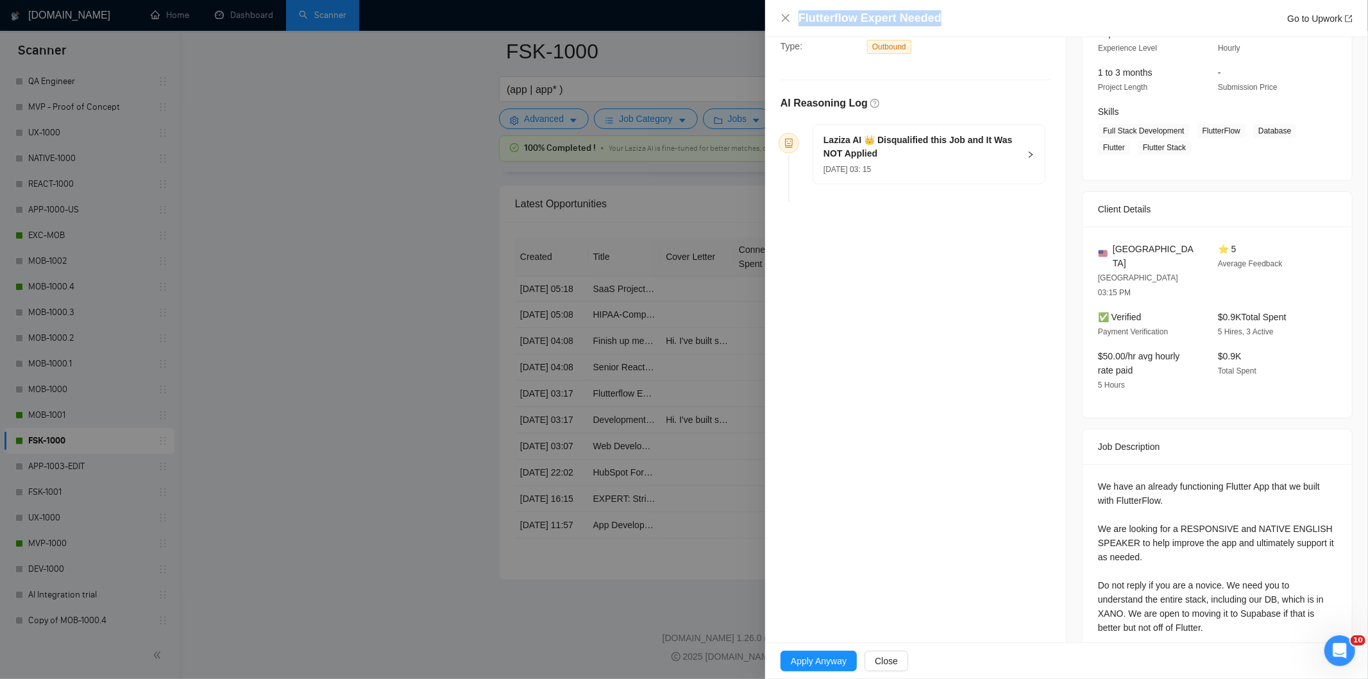
drag, startPoint x: 903, startPoint y: 15, endPoint x: 799, endPoint y: 13, distance: 104.6
click at [799, 13] on div "Flutterflow Expert Needed Go to Upwork" at bounding box center [1076, 18] width 554 height 16
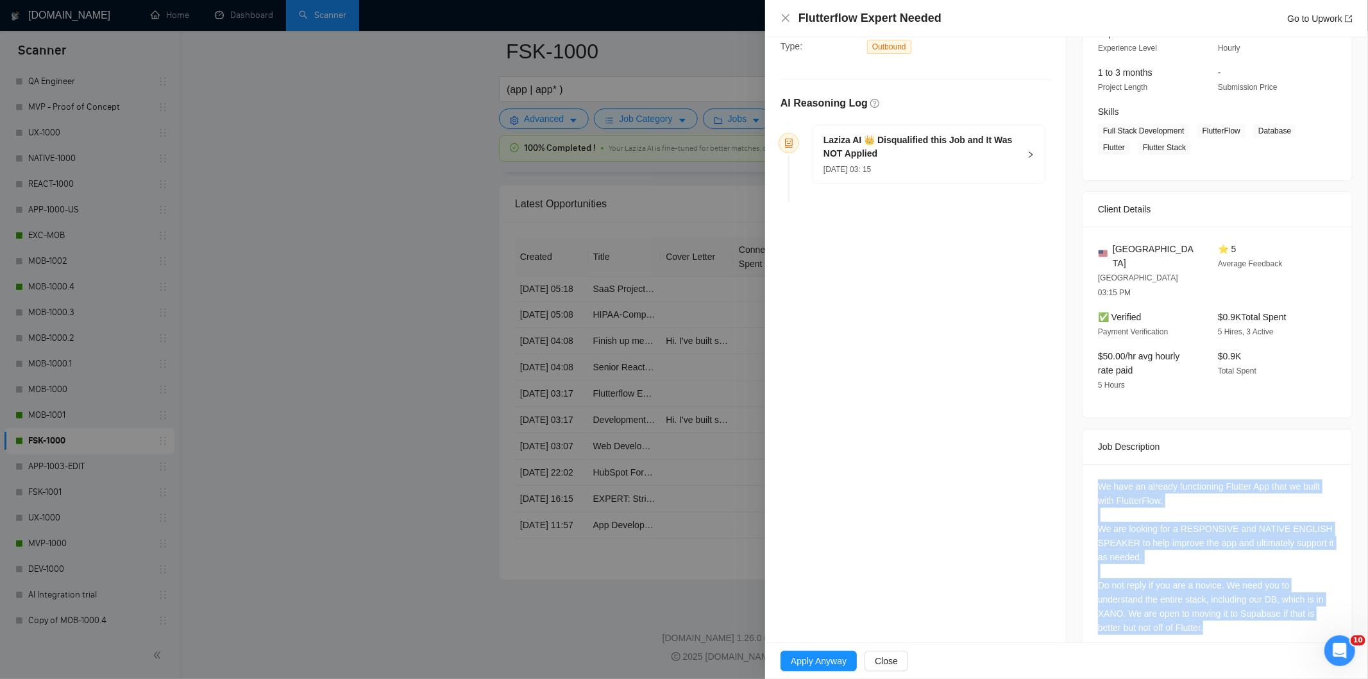
drag, startPoint x: 1086, startPoint y: 445, endPoint x: 1207, endPoint y: 614, distance: 208.3
click at [1207, 614] on div "We have an already functioning Flutter App that we built with FlutterFlow. We a…" at bounding box center [1217, 559] width 269 height 191
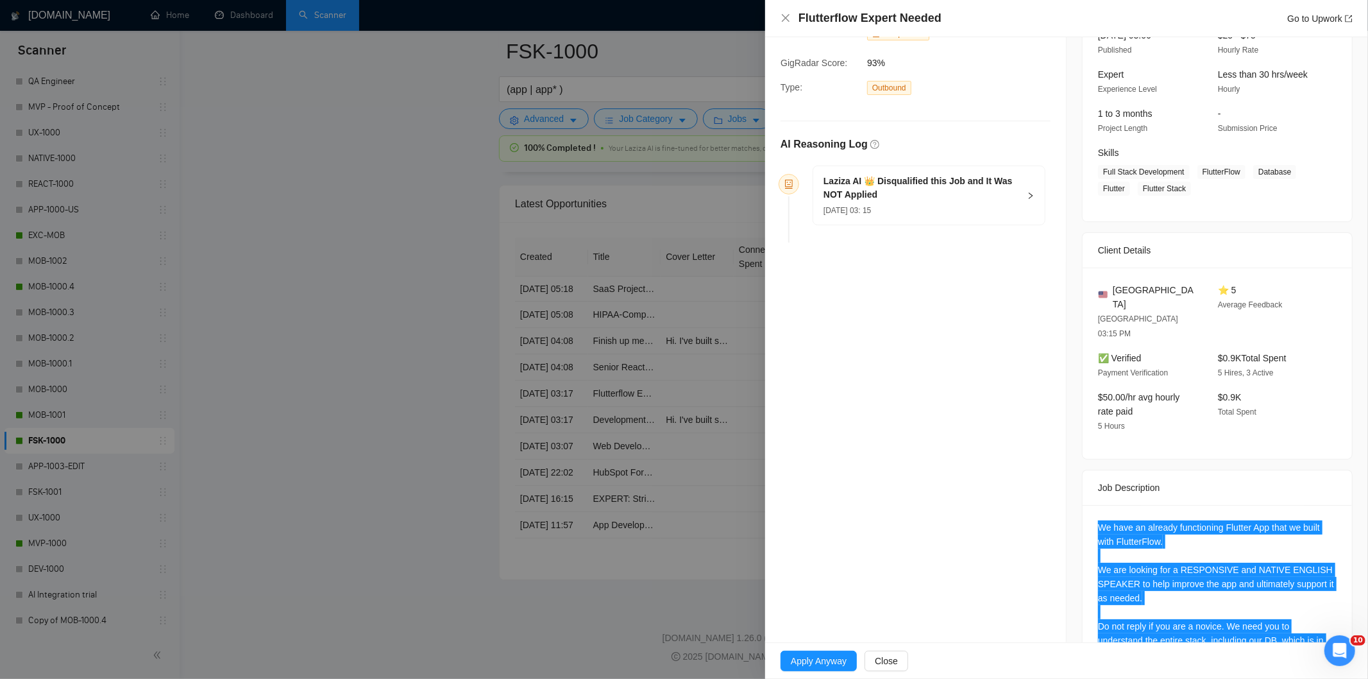
scroll to position [0, 0]
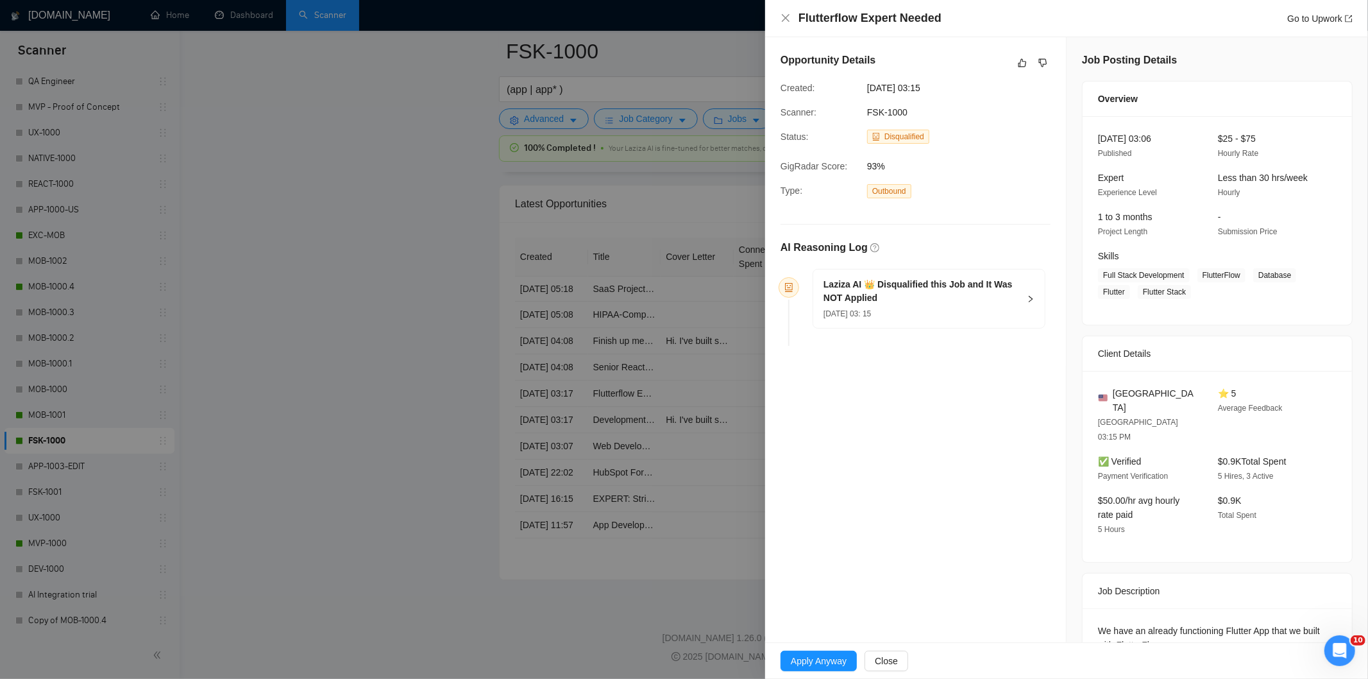
click at [958, 303] on h5 "Laziza AI 👑 Disqualified this Job and It Was NOT Applied" at bounding box center [922, 291] width 196 height 27
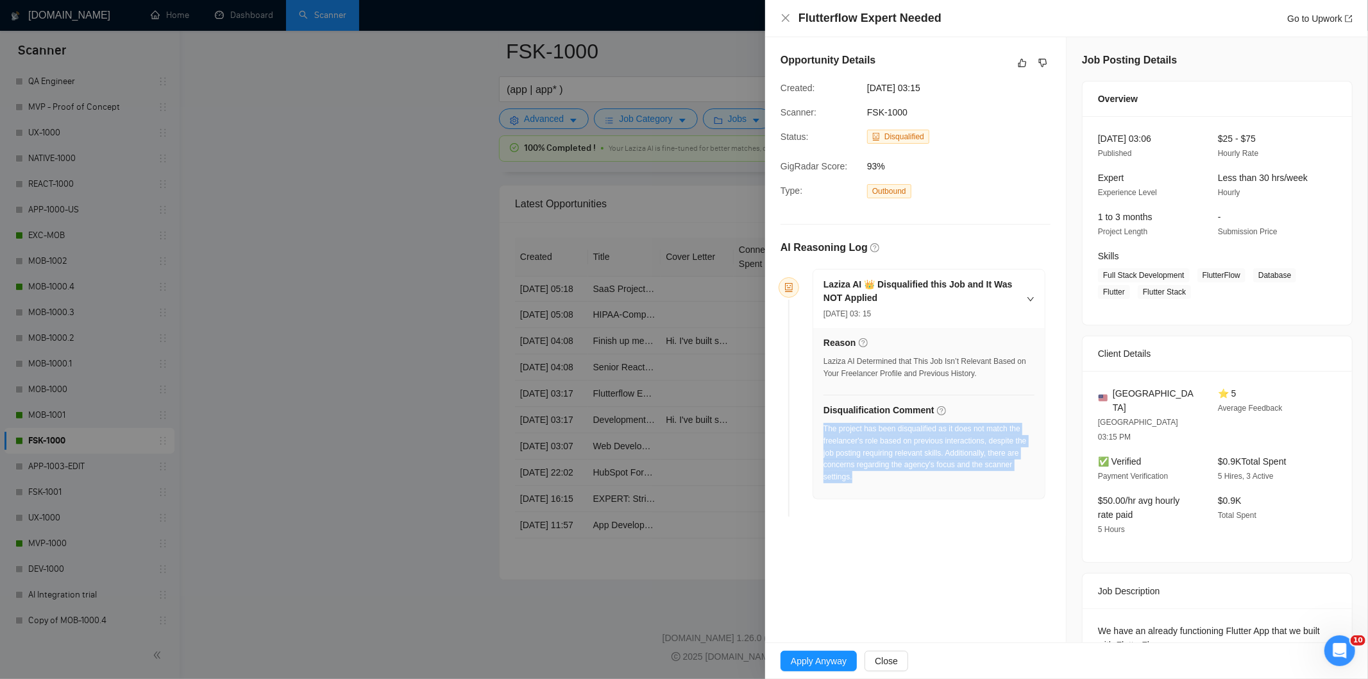
drag, startPoint x: 875, startPoint y: 490, endPoint x: 824, endPoint y: 432, distance: 77.3
click at [824, 432] on div "The project has been disqualified as it does not match the freelancer's role ba…" at bounding box center [929, 457] width 211 height 68
click at [786, 24] on div "Flutterflow Expert Needed Go to Upwork" at bounding box center [1067, 18] width 572 height 16
drag, startPoint x: 785, startPoint y: 17, endPoint x: 792, endPoint y: 10, distance: 9.5
click at [786, 17] on icon "close" at bounding box center [786, 18] width 10 height 10
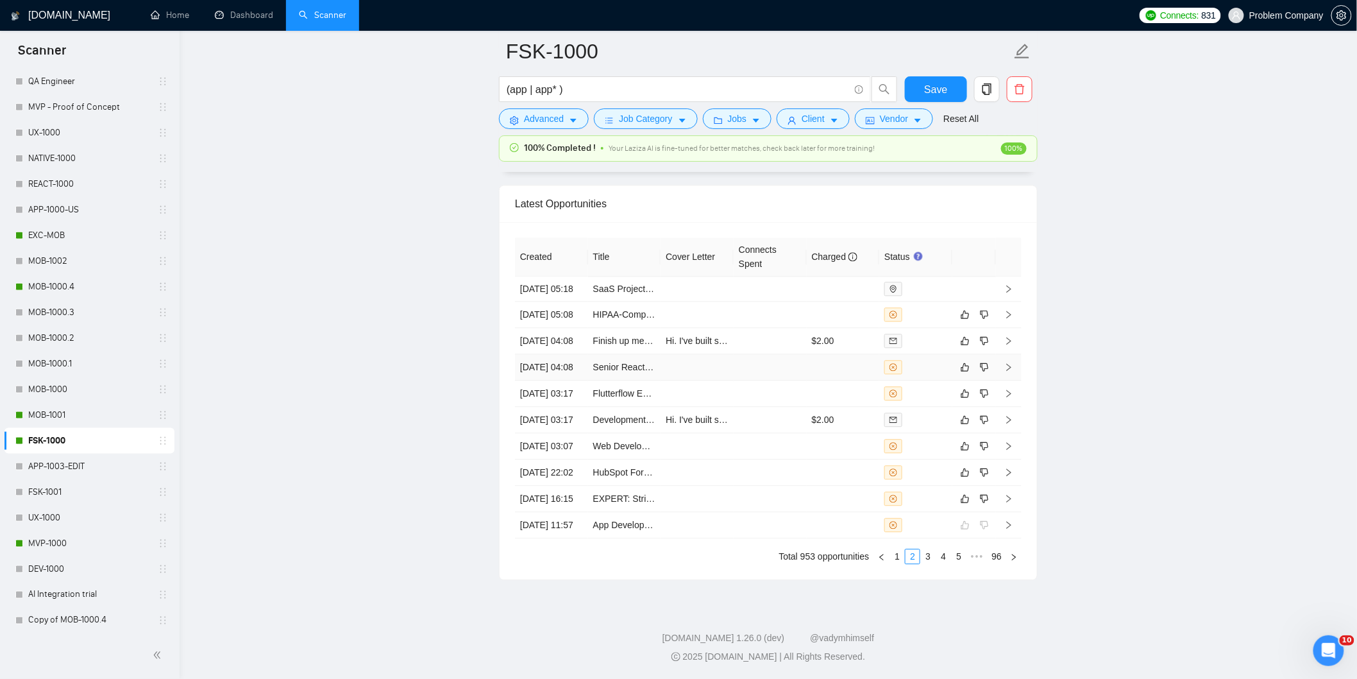
click at [570, 359] on td "[DATE] 04:08" at bounding box center [551, 367] width 73 height 26
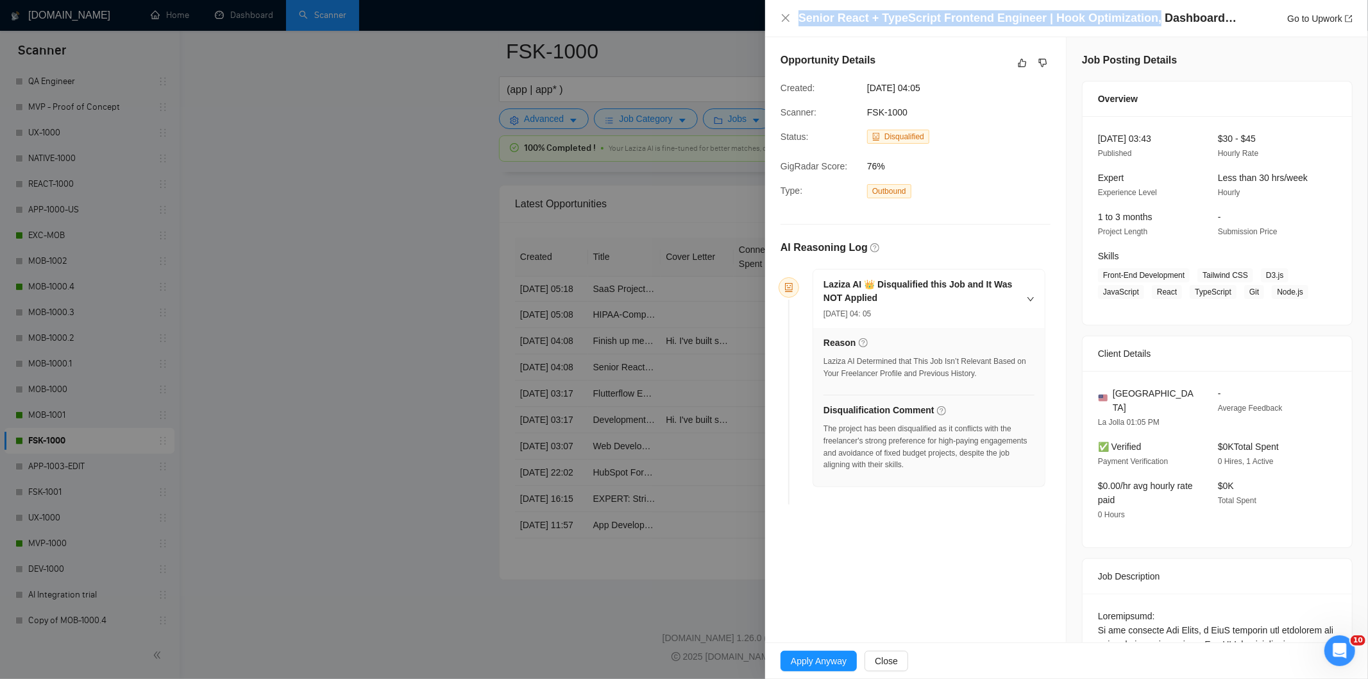
drag, startPoint x: 1146, startPoint y: 17, endPoint x: 797, endPoint y: 18, distance: 348.3
click at [778, 18] on div "Senior React + TypeScript Frontend Engineer | Hook Optimization, Dashboards & U…" at bounding box center [1066, 18] width 603 height 37
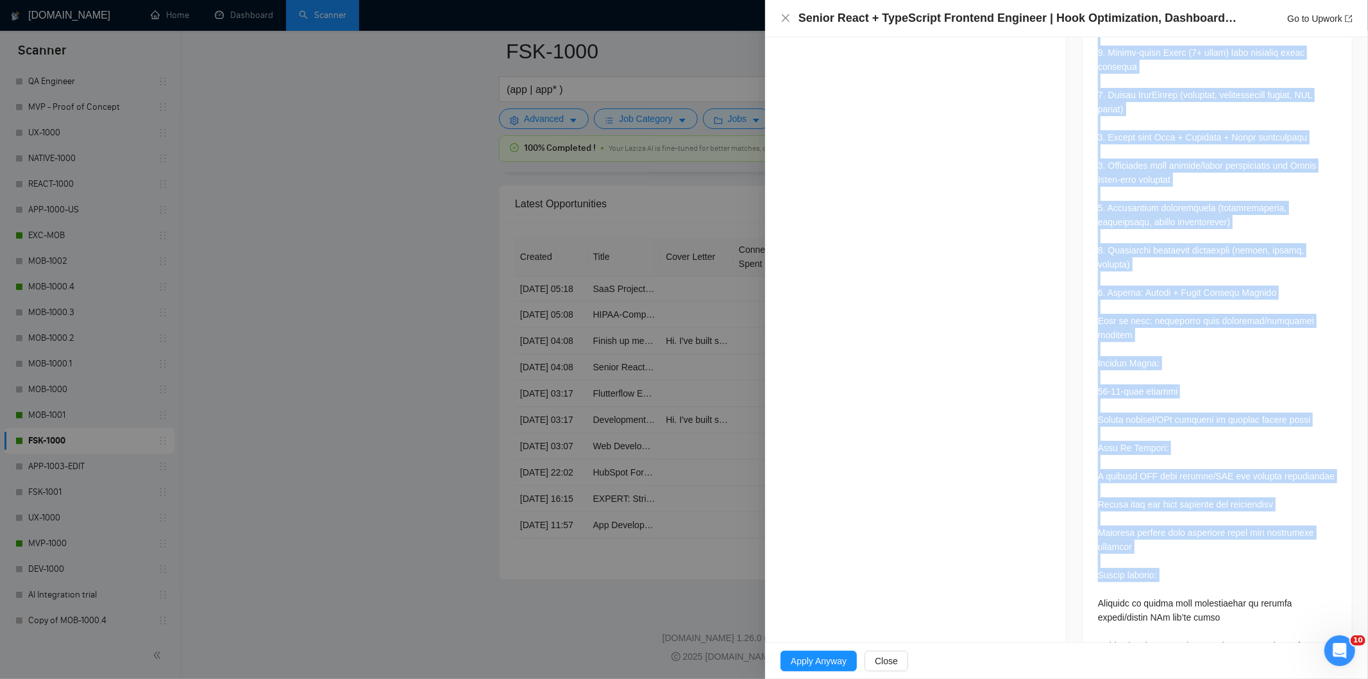
scroll to position [1145, 0]
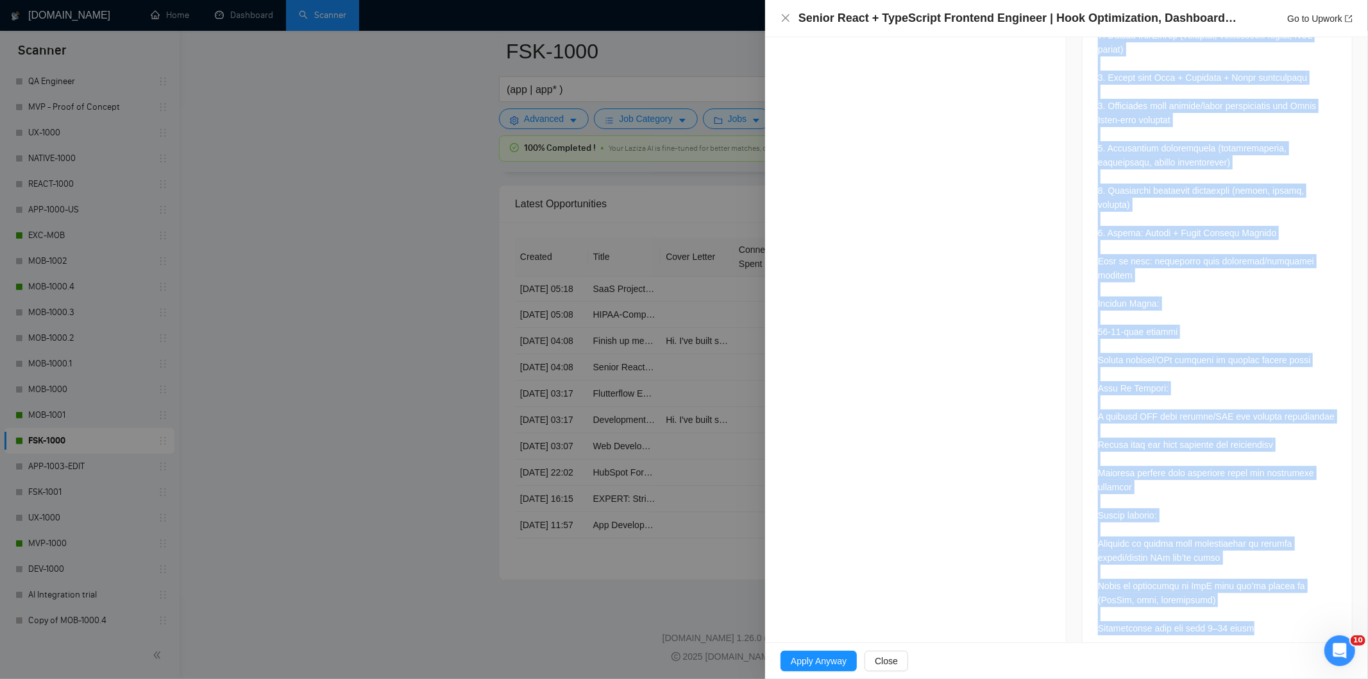
drag, startPoint x: 1089, startPoint y: 171, endPoint x: 1274, endPoint y: 599, distance: 466.7
click at [1275, 602] on div at bounding box center [1217, 51] width 269 height 1207
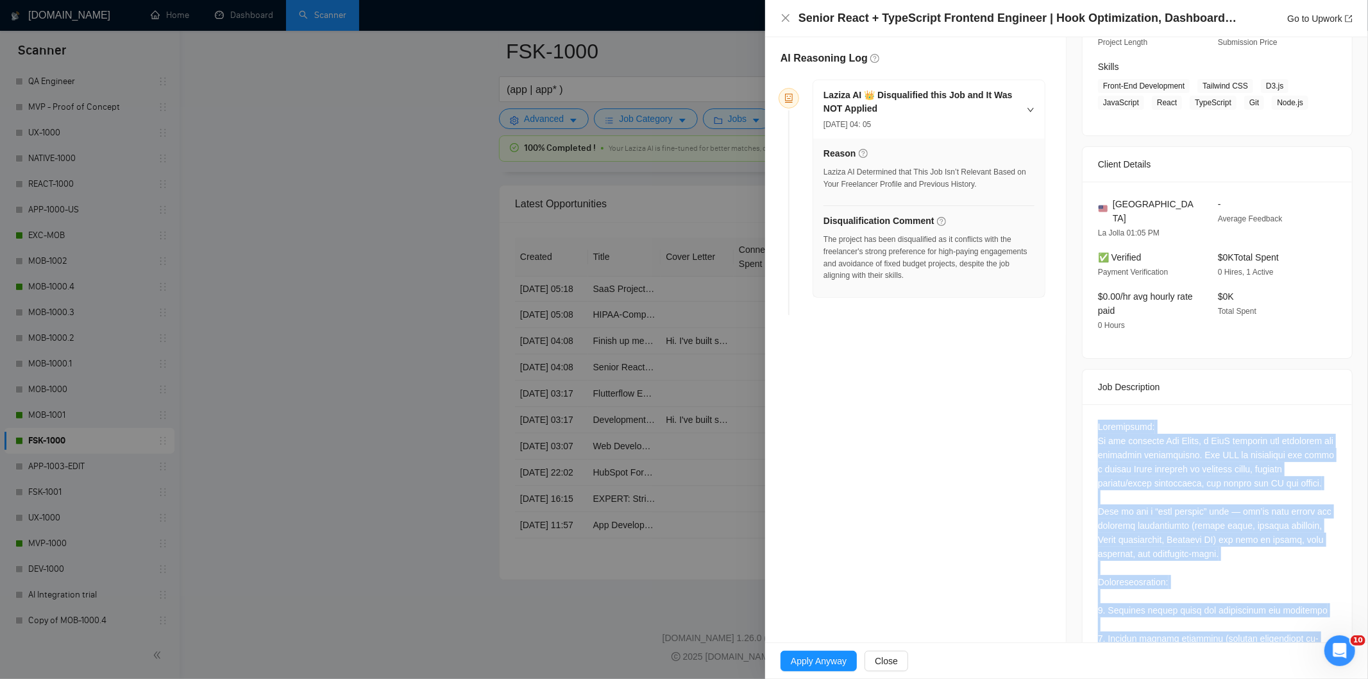
scroll to position [148, 0]
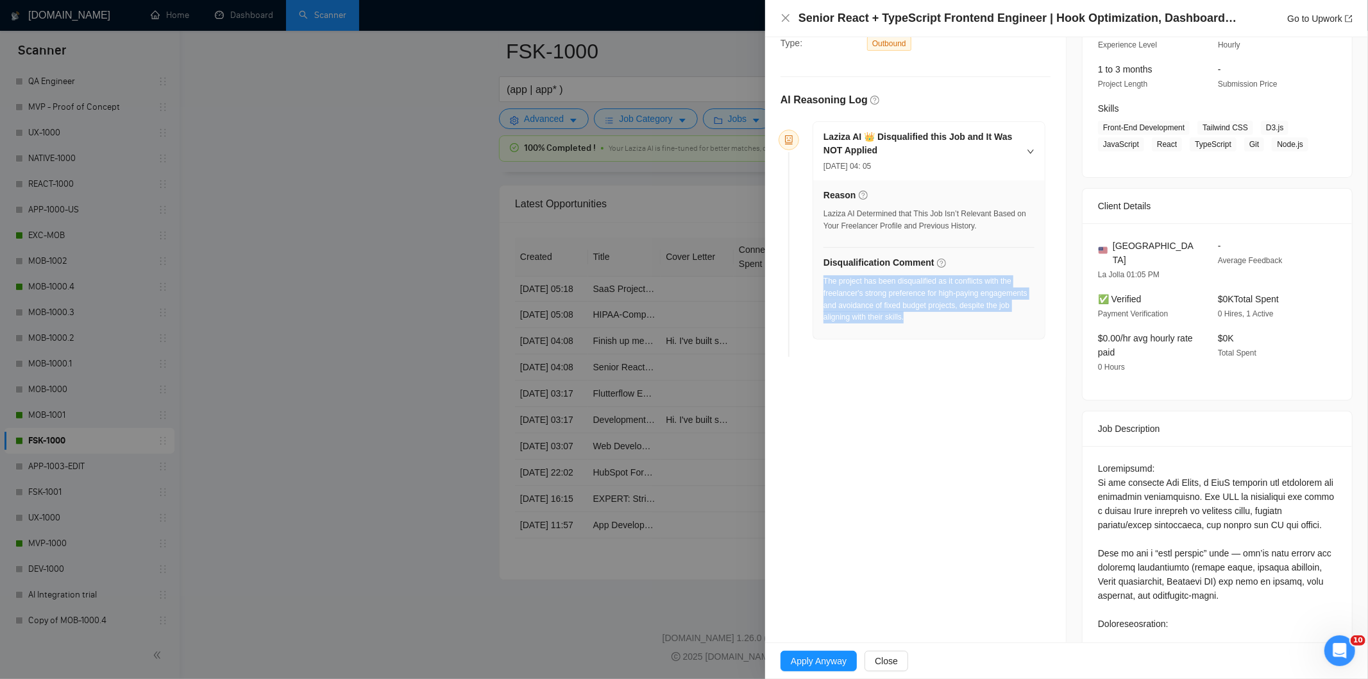
drag, startPoint x: 952, startPoint y: 323, endPoint x: 825, endPoint y: 285, distance: 132.4
click at [825, 285] on div "The project has been disqualified as it conflicts with the freelancer's strong …" at bounding box center [929, 299] width 211 height 48
click at [786, 17] on icon "close" at bounding box center [786, 18] width 8 height 8
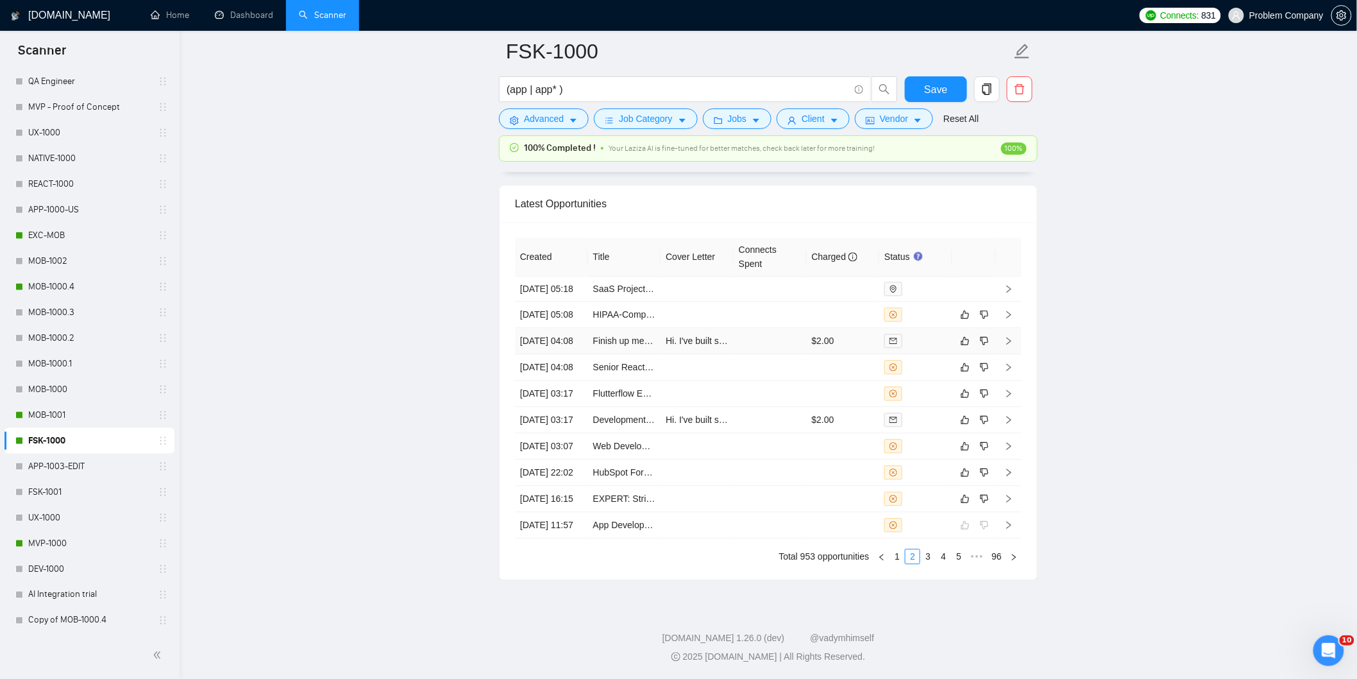
click at [559, 328] on td "[DATE] 04:08" at bounding box center [551, 341] width 73 height 26
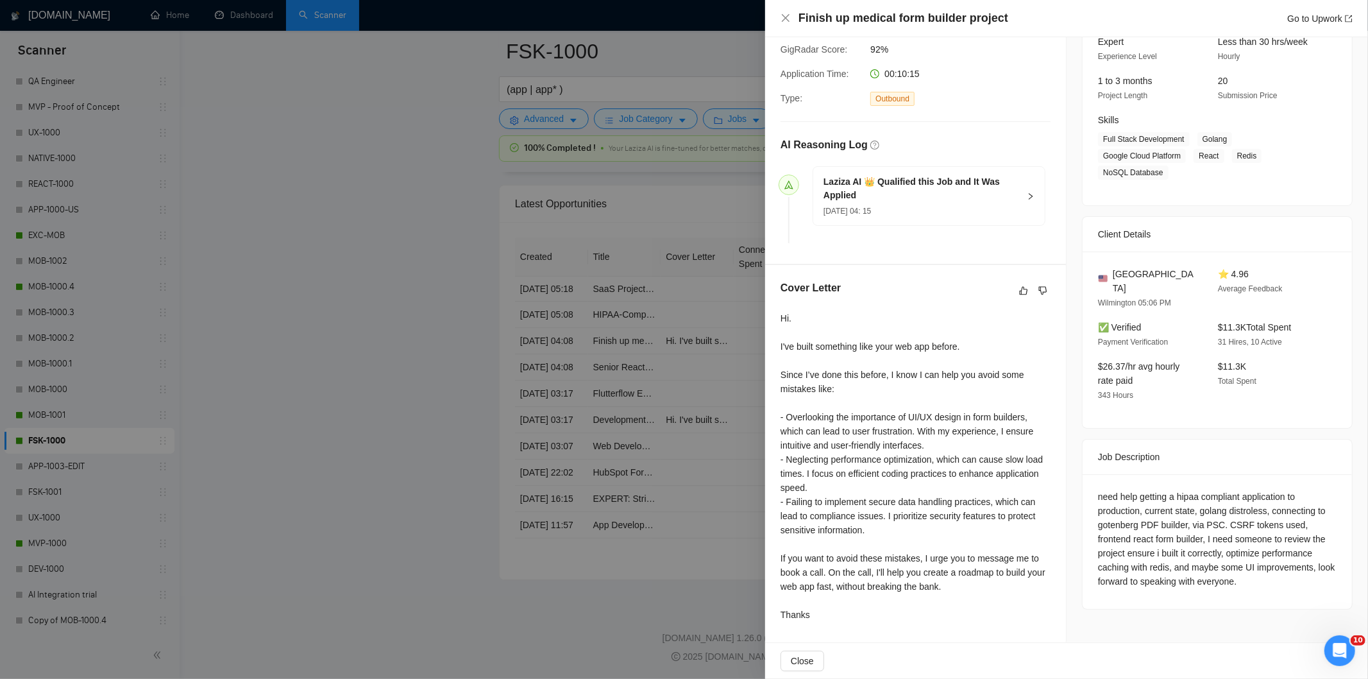
scroll to position [136, 0]
drag, startPoint x: 1005, startPoint y: 21, endPoint x: 793, endPoint y: 11, distance: 211.9
click at [793, 11] on div "Finish up medical form builder project Go to Upwork" at bounding box center [1067, 18] width 572 height 16
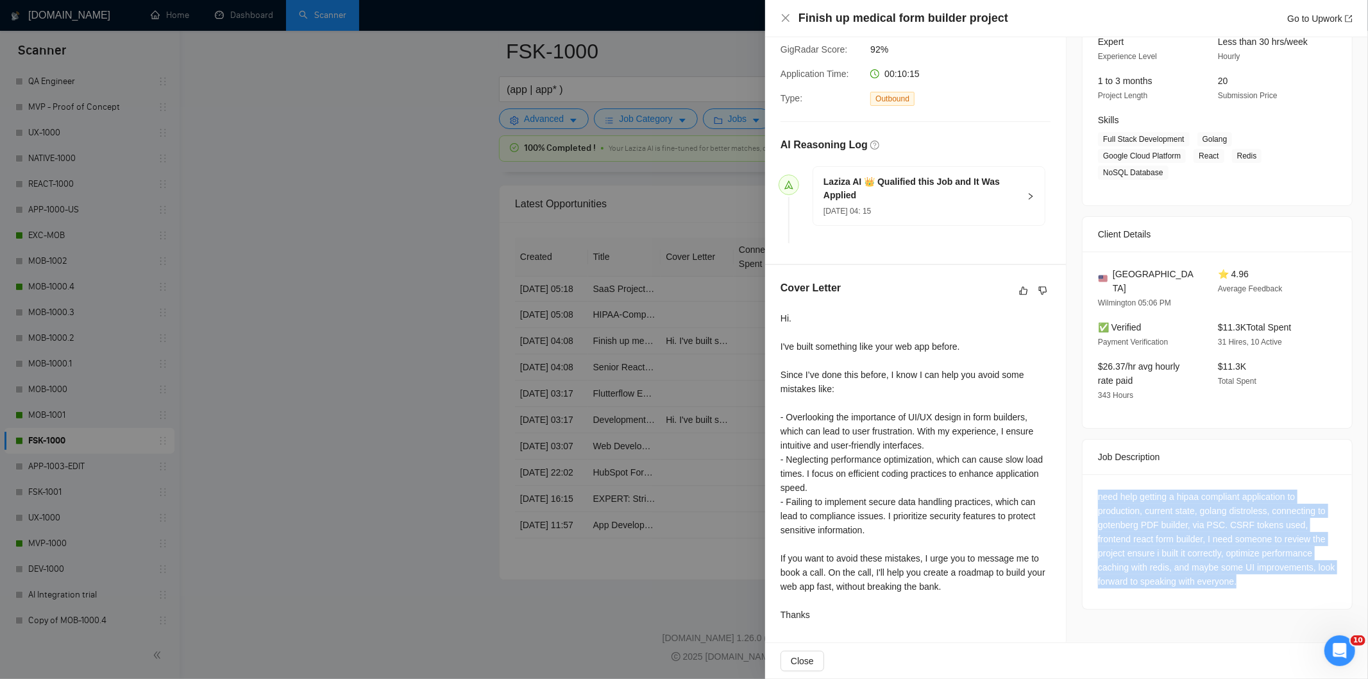
drag, startPoint x: 1089, startPoint y: 486, endPoint x: 1258, endPoint y: 574, distance: 190.2
click at [1258, 574] on div "need help getting a hipaa compliant application to production, current state, g…" at bounding box center [1217, 541] width 269 height 135
click at [1182, 529] on div "need help getting a hipaa compliant application to production, current state, g…" at bounding box center [1217, 538] width 239 height 99
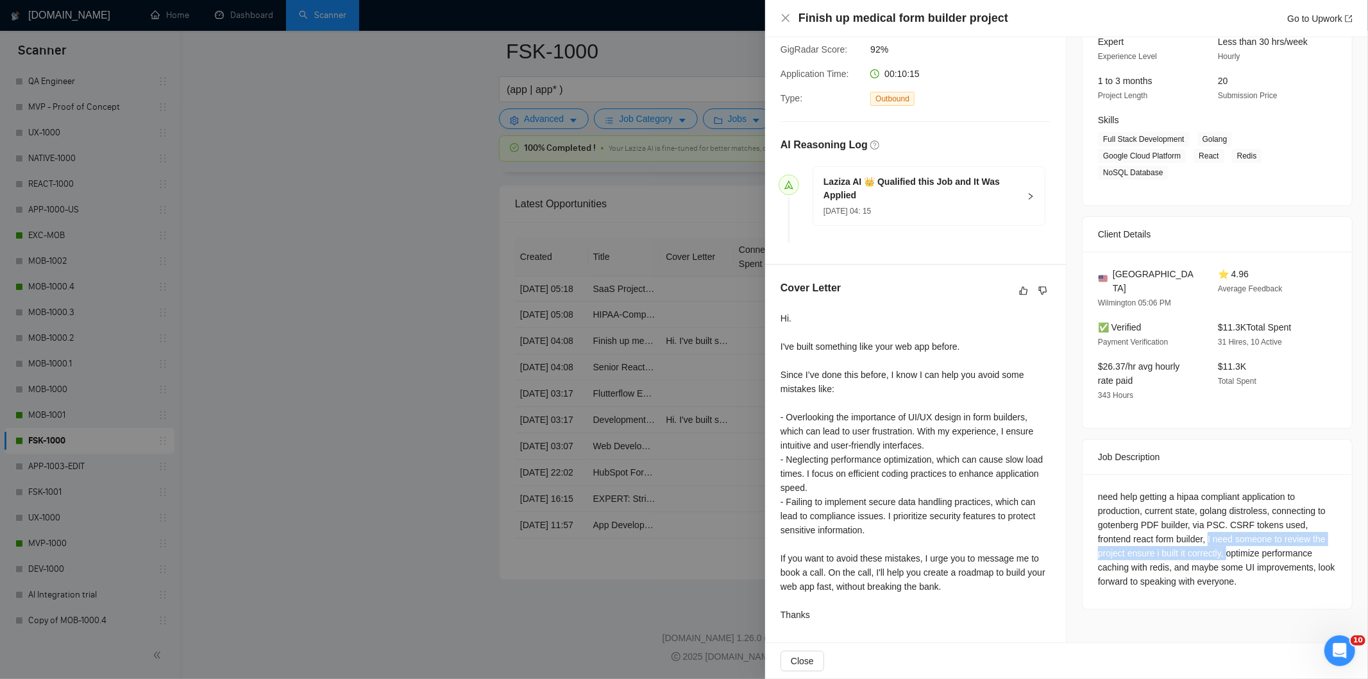
drag, startPoint x: 1207, startPoint y: 528, endPoint x: 1224, endPoint y: 541, distance: 21.6
click at [1224, 541] on div "need help getting a hipaa compliant application to production, current state, g…" at bounding box center [1217, 538] width 239 height 99
click at [784, 23] on icon "close" at bounding box center [786, 18] width 10 height 10
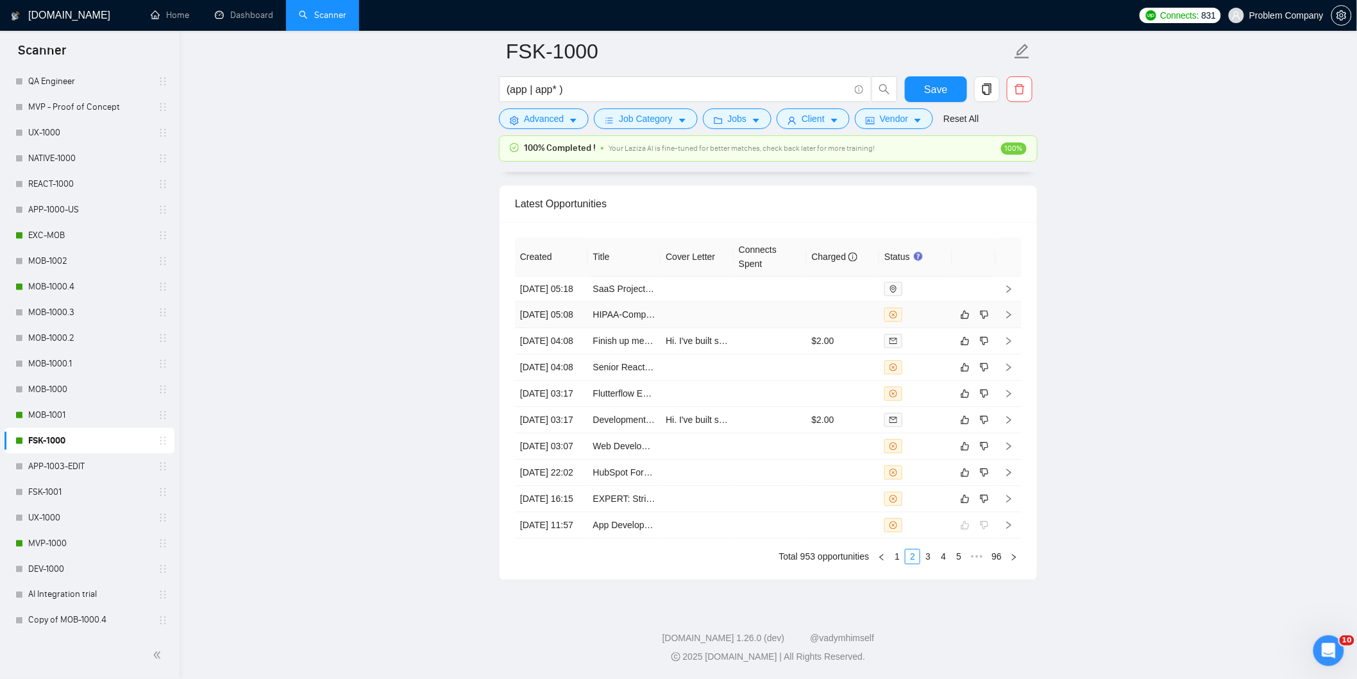
click at [576, 302] on td "[DATE] 05:08" at bounding box center [551, 315] width 73 height 26
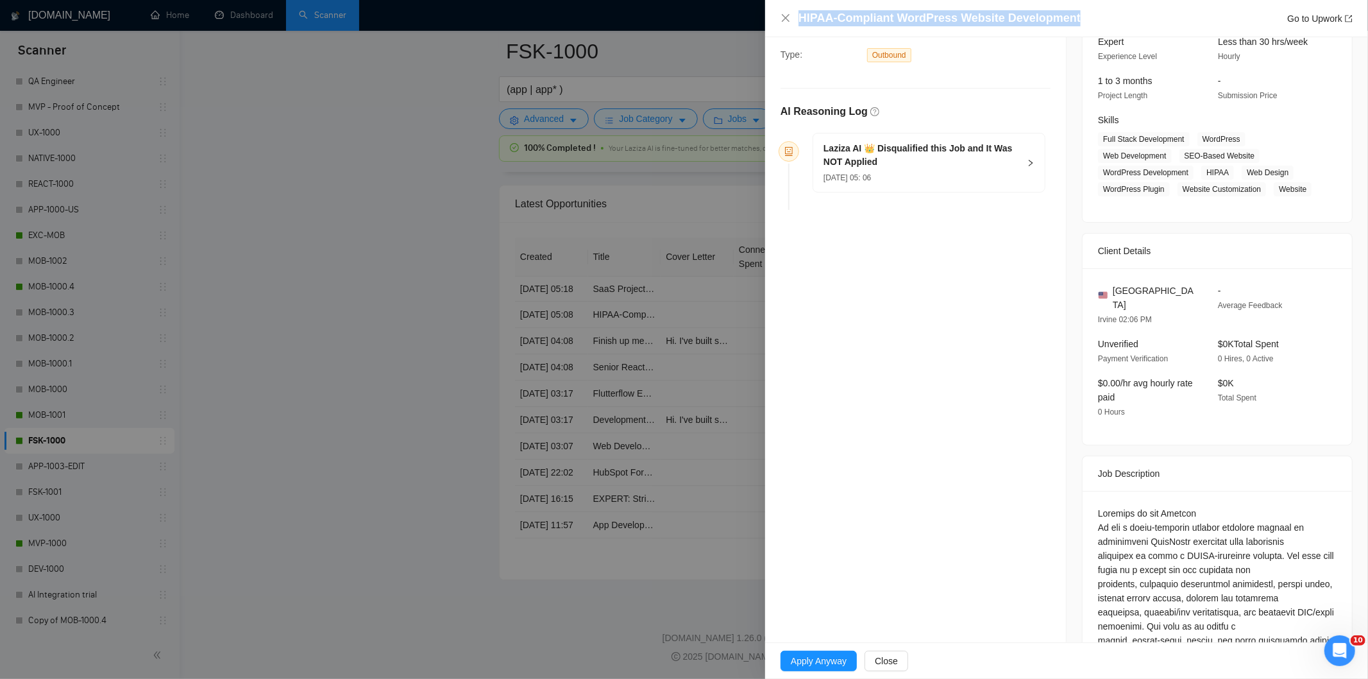
drag, startPoint x: 1107, startPoint y: 11, endPoint x: 715, endPoint y: 8, distance: 391.3
click at [715, 8] on div "HIPAA-Compliant WordPress Website Development Go to Upwork Opportunity Details …" at bounding box center [684, 339] width 1368 height 679
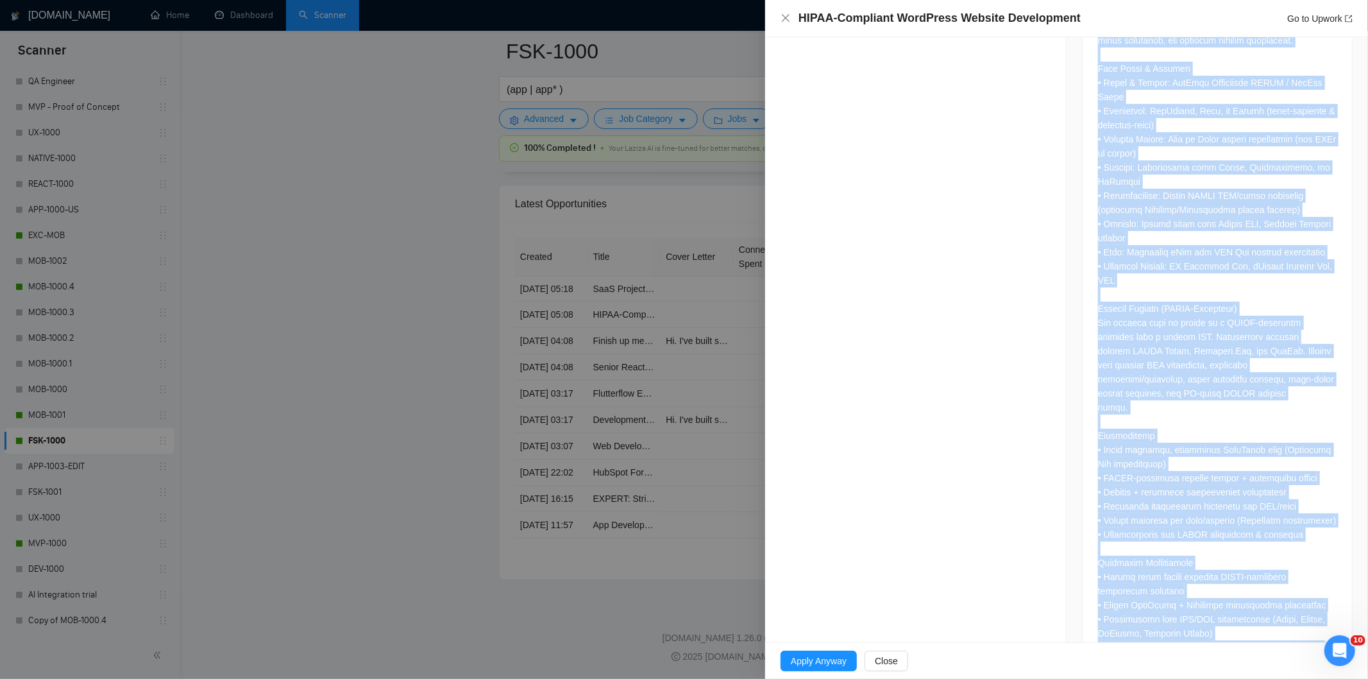
scroll to position [939, 0]
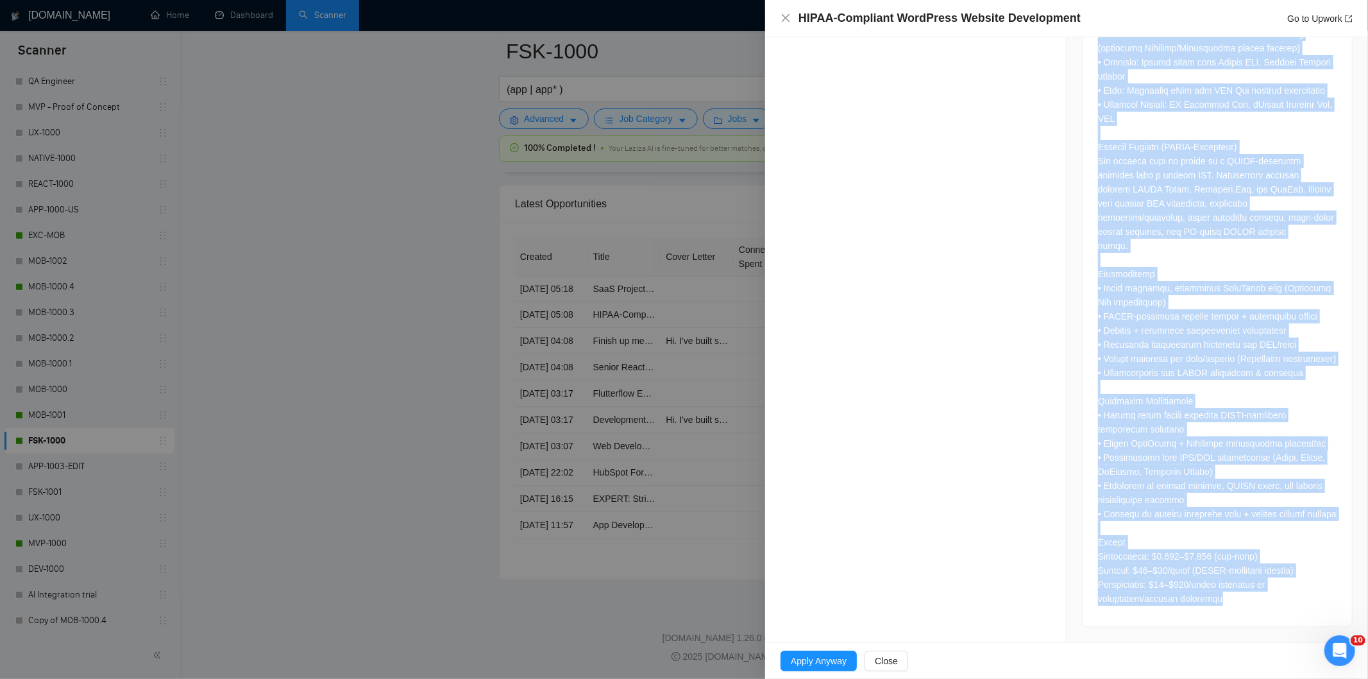
drag, startPoint x: 1088, startPoint y: 498, endPoint x: 1234, endPoint y: 603, distance: 179.7
click at [1234, 603] on div at bounding box center [1217, 163] width 269 height 925
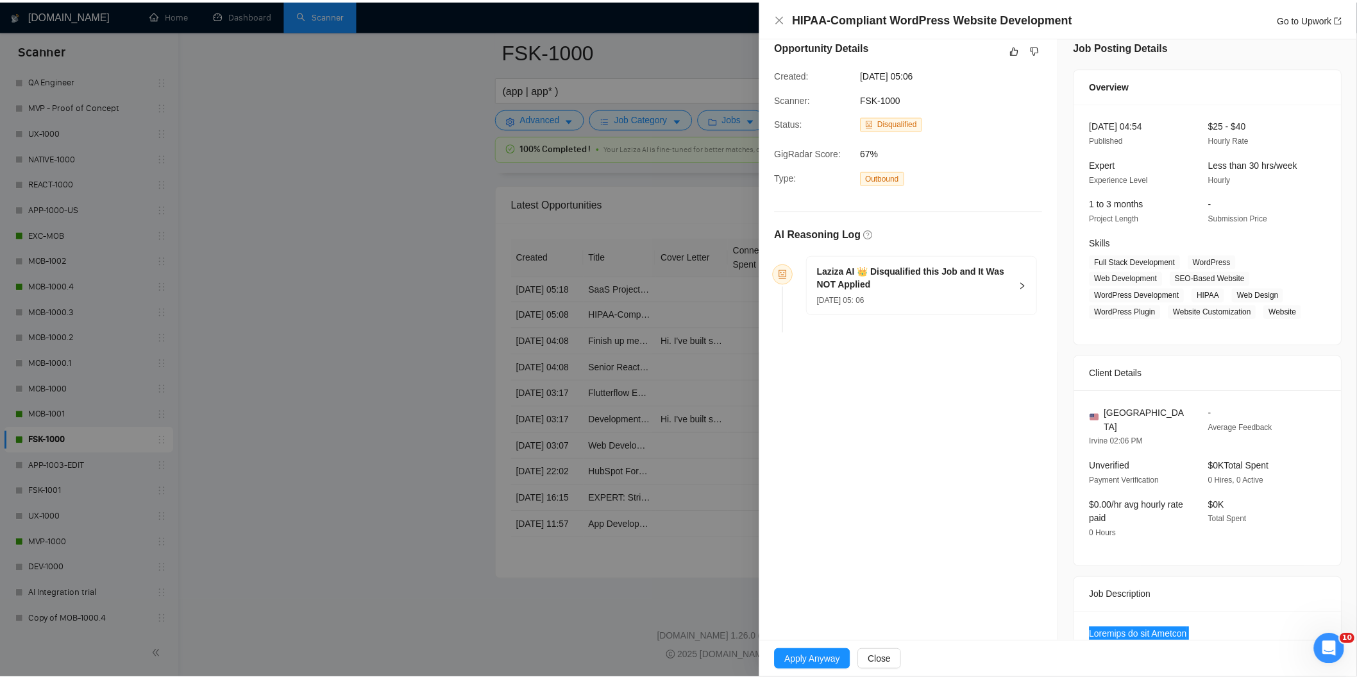
scroll to position [0, 0]
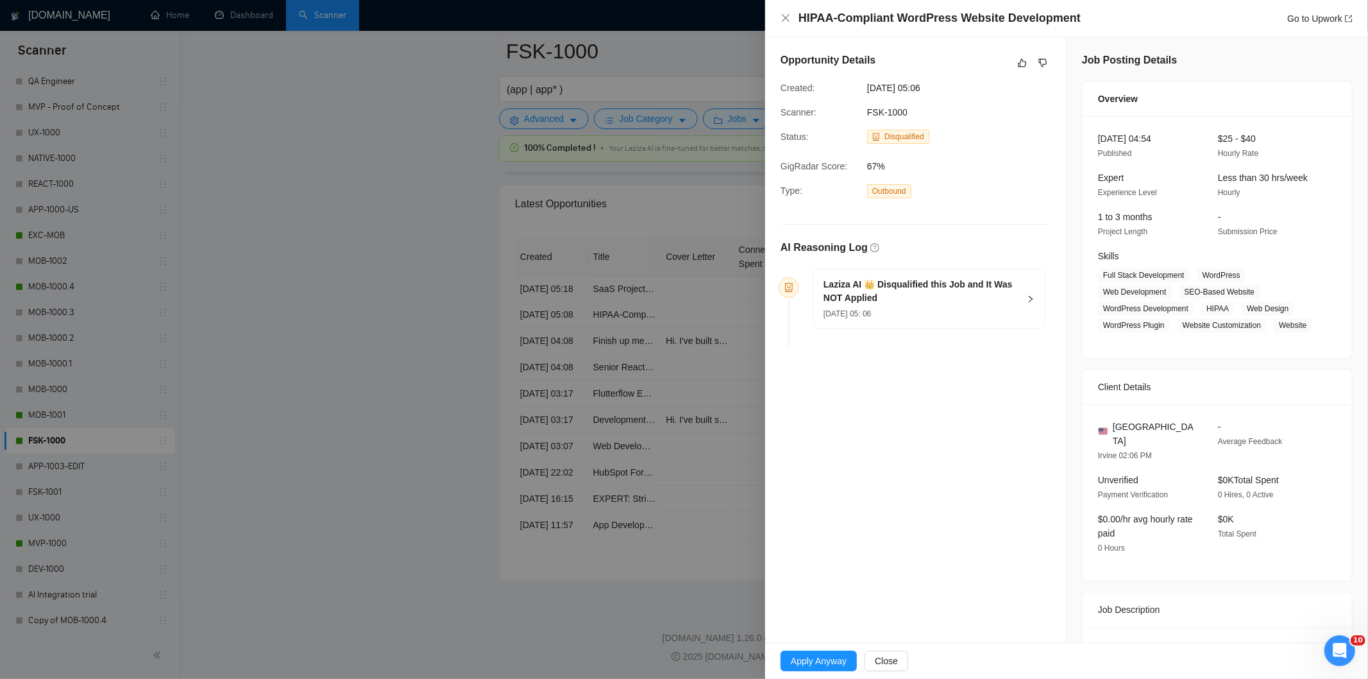
click at [924, 294] on h5 "Laziza AI 👑 Disqualified this Job and It Was NOT Applied" at bounding box center [922, 291] width 196 height 27
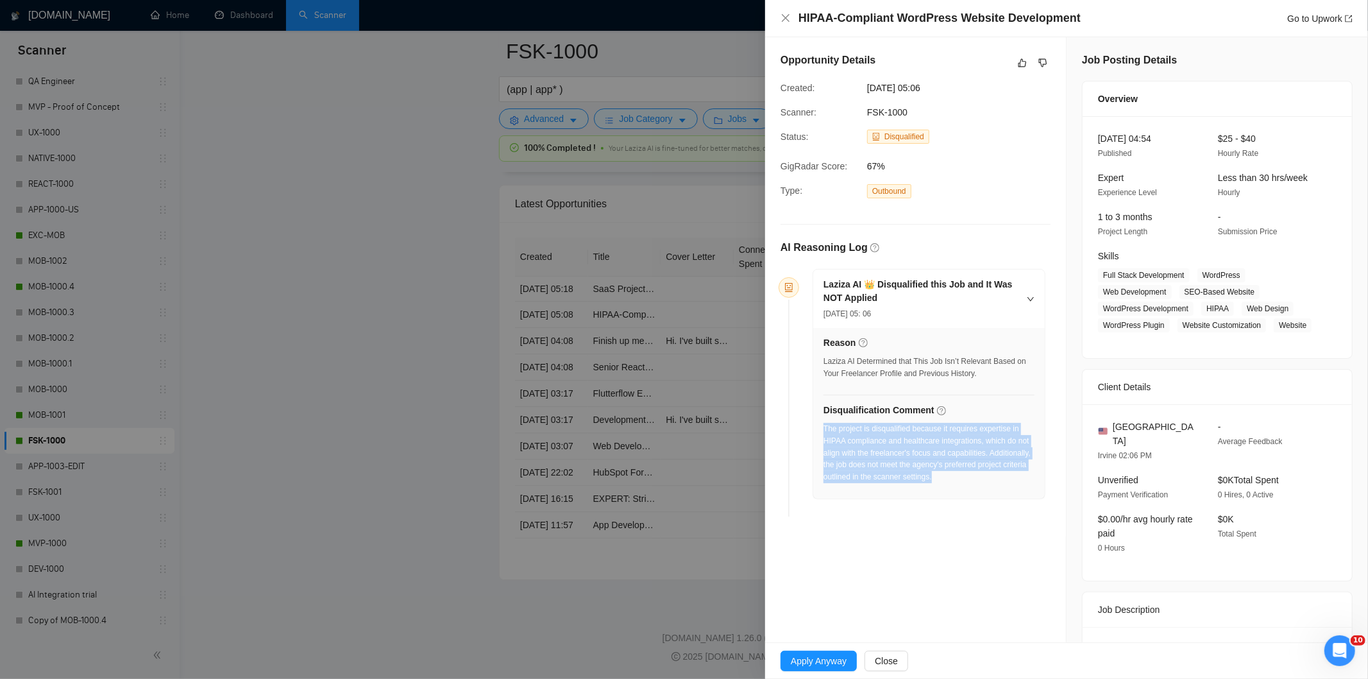
drag, startPoint x: 985, startPoint y: 479, endPoint x: 824, endPoint y: 432, distance: 167.3
click at [824, 432] on div "The project is disqualified because it requires expertise in HIPAA compliance a…" at bounding box center [929, 453] width 211 height 60
click at [790, 17] on icon "close" at bounding box center [786, 18] width 10 height 10
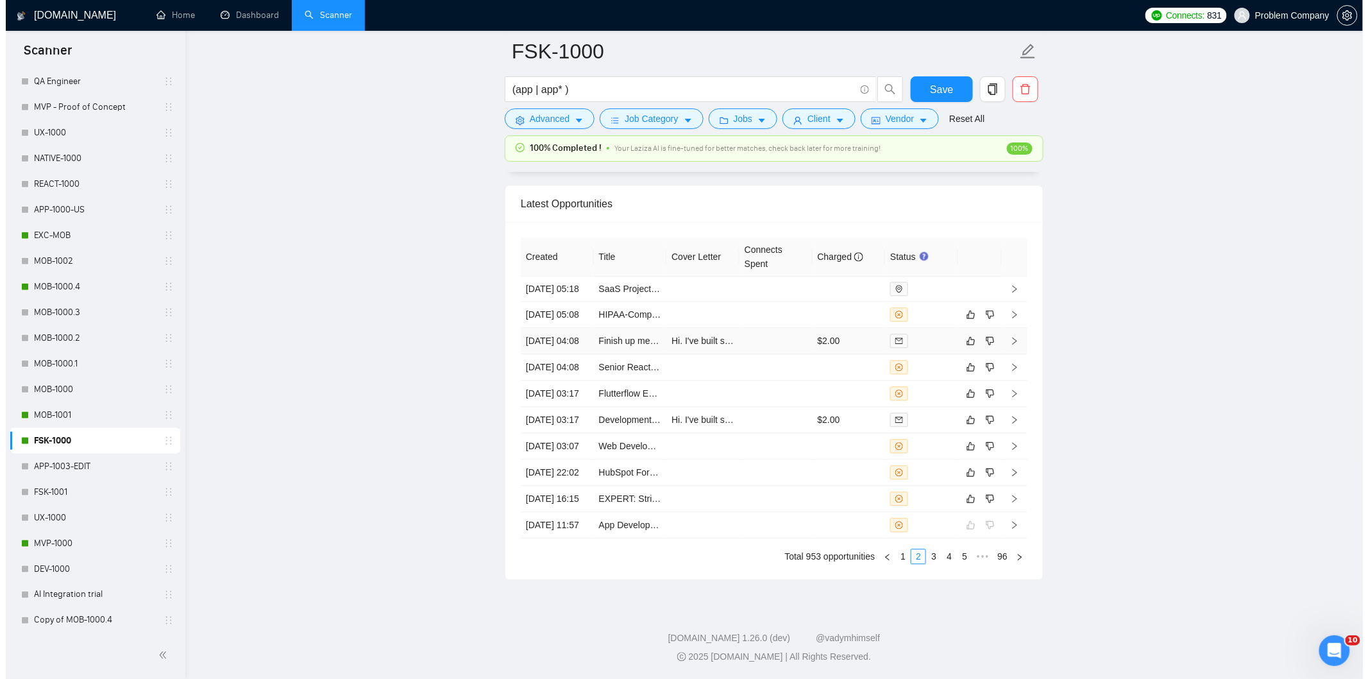
scroll to position [3267, 0]
drag, startPoint x: 899, startPoint y: 559, endPoint x: 906, endPoint y: 552, distance: 10.4
click at [899, 560] on link "1" at bounding box center [897, 556] width 14 height 14
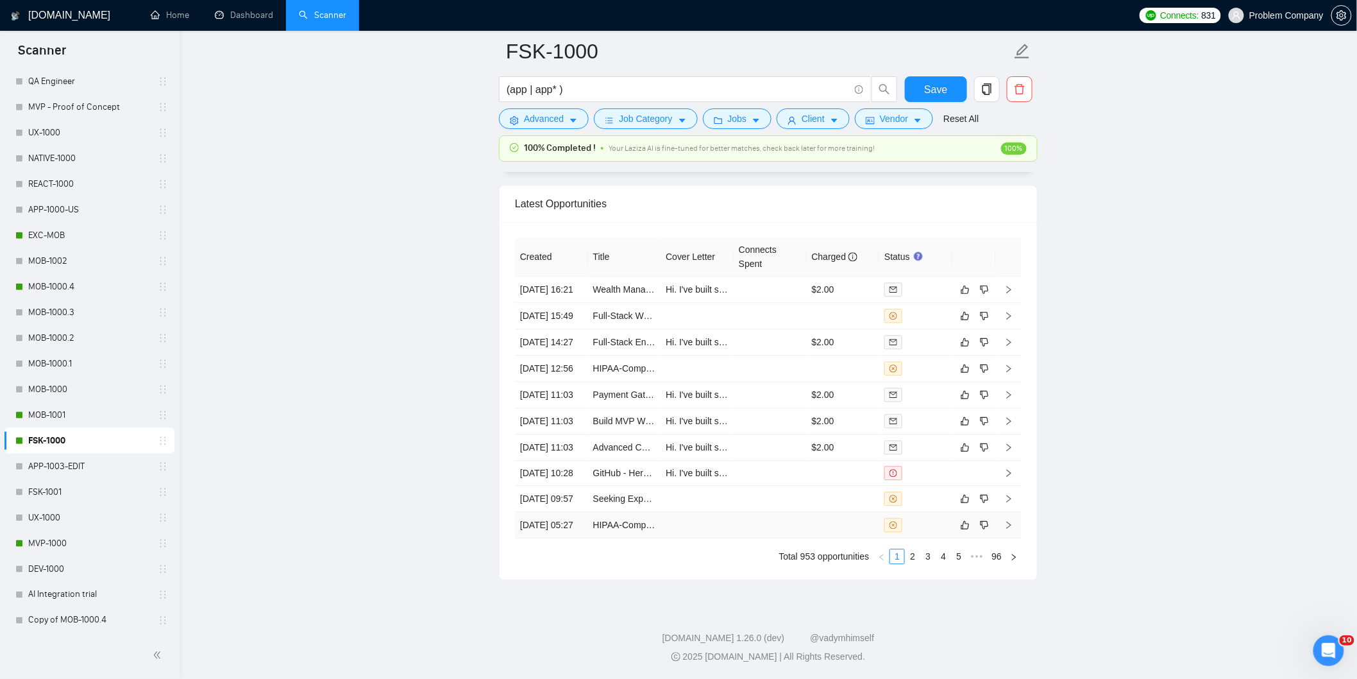
click at [575, 527] on td "[DATE] 05:27" at bounding box center [551, 525] width 73 height 26
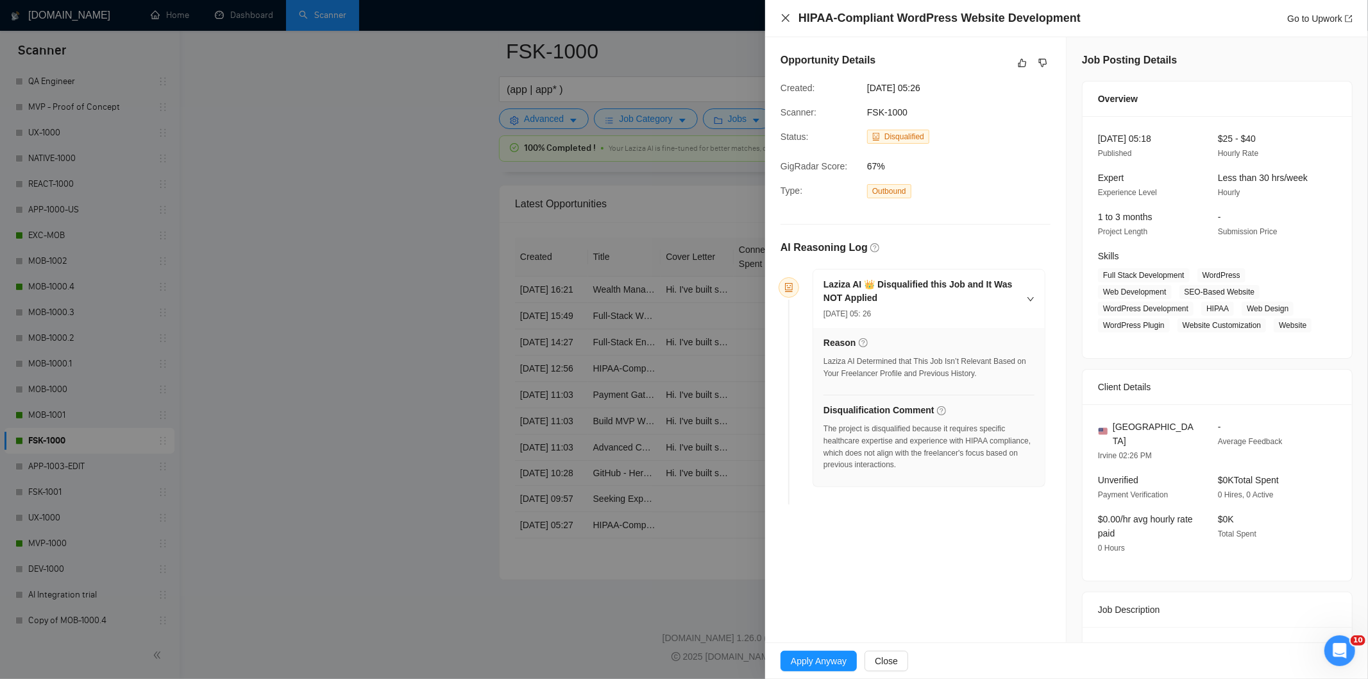
drag, startPoint x: 786, startPoint y: 21, endPoint x: 740, endPoint y: 203, distance: 188.0
click at [786, 21] on icon "close" at bounding box center [786, 18] width 10 height 10
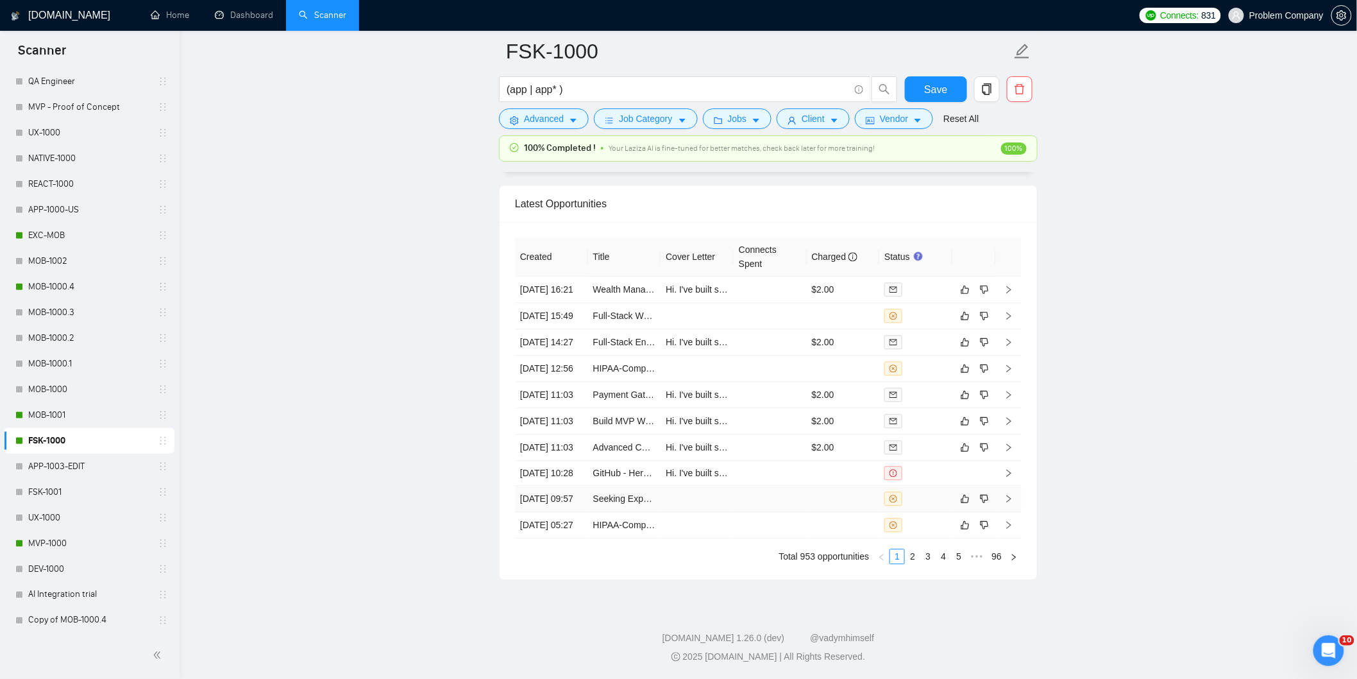
click at [566, 493] on td "[DATE] 09:57" at bounding box center [551, 499] width 73 height 26
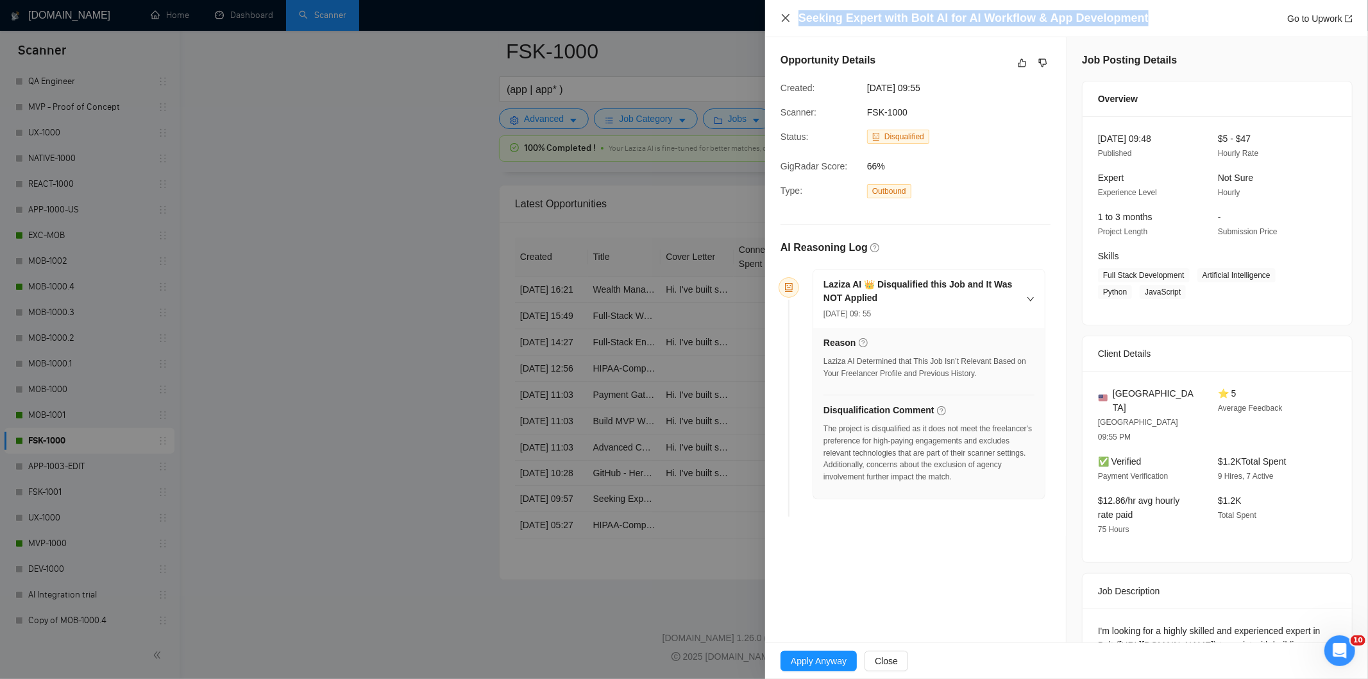
drag, startPoint x: 1152, startPoint y: 13, endPoint x: 785, endPoint y: 22, distance: 367.1
click at [785, 22] on div "Seeking Expert with Bolt AI for AI Workflow & App Development Go to Upwork" at bounding box center [1067, 18] width 572 height 16
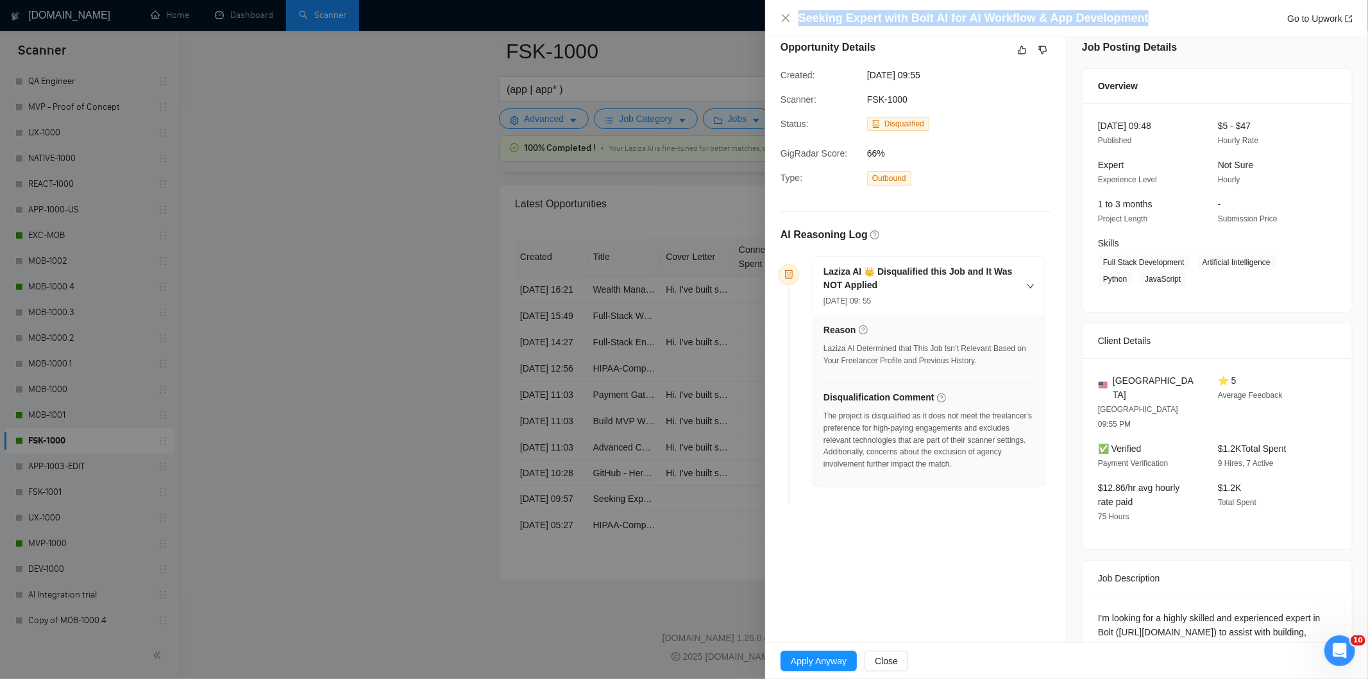
scroll to position [74, 0]
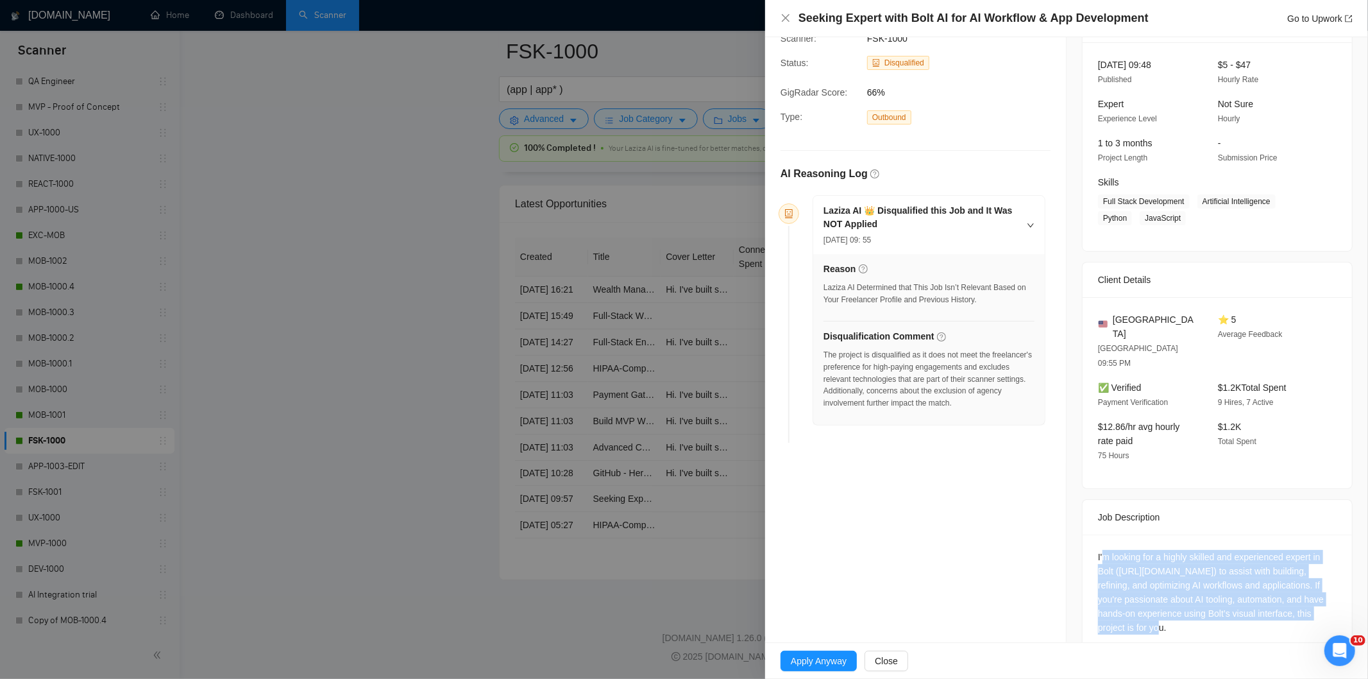
drag, startPoint x: 1101, startPoint y: 522, endPoint x: 1186, endPoint y: 611, distance: 123.4
click at [1186, 611] on div "I'm looking for a highly skilled and experienced expert in Bolt ([URL][DOMAIN_N…" at bounding box center [1217, 594] width 269 height 121
click at [1185, 584] on div "I'm looking for a highly skilled and experienced expert in Bolt ([URL][DOMAIN_N…" at bounding box center [1217, 592] width 239 height 85
drag, startPoint x: 1175, startPoint y: 605, endPoint x: 1087, endPoint y: 529, distance: 116.5
click at [1087, 534] on div "I'm looking for a highly skilled and experienced expert in Bolt ([URL][DOMAIN_N…" at bounding box center [1217, 594] width 269 height 121
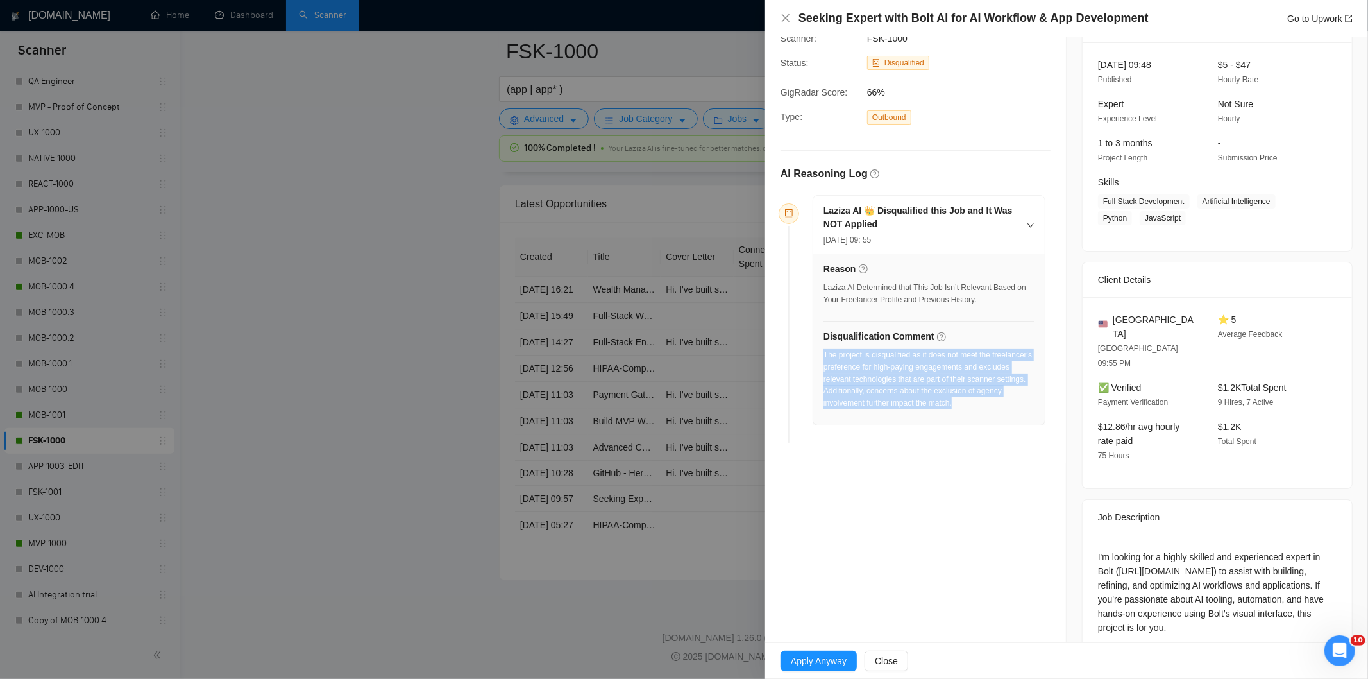
drag, startPoint x: 1003, startPoint y: 409, endPoint x: 824, endPoint y: 358, distance: 186.8
click at [824, 358] on div "The project is disqualified as it does not meet the freelancer's preference for…" at bounding box center [929, 383] width 211 height 68
click at [786, 23] on icon "close" at bounding box center [786, 18] width 10 height 10
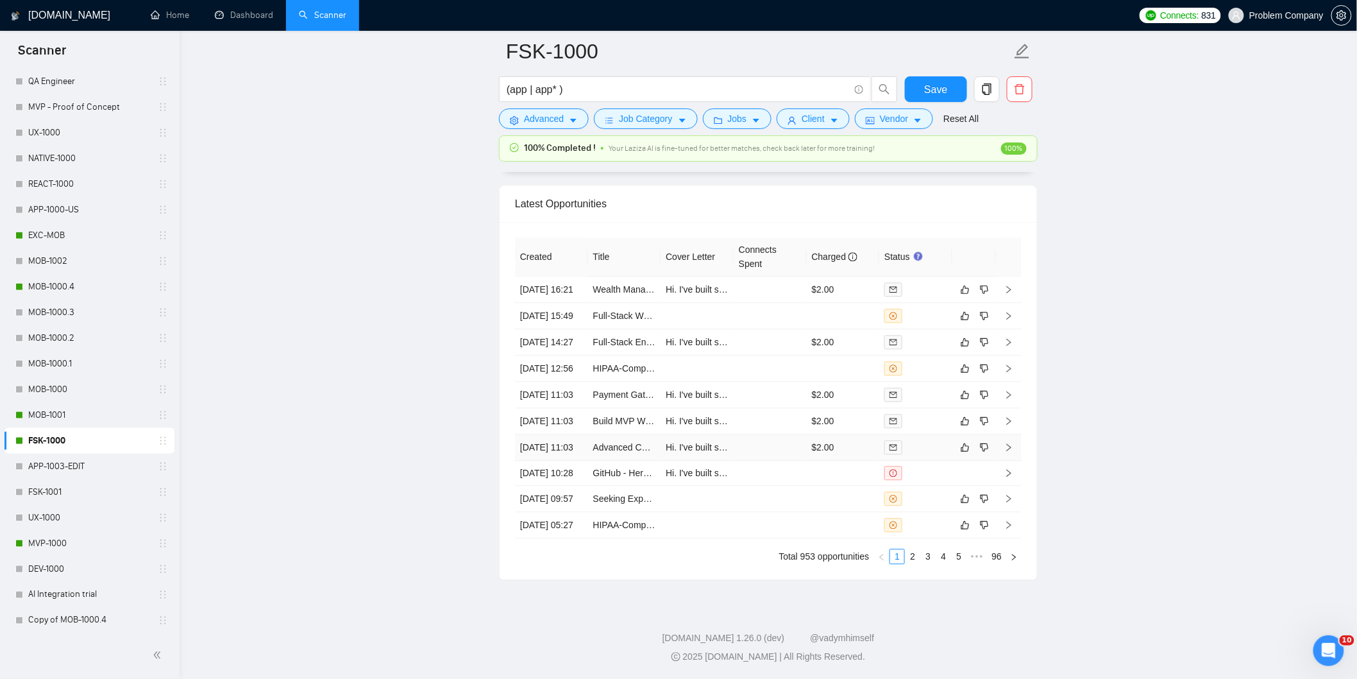
click at [571, 434] on td "[DATE] 11:03" at bounding box center [551, 447] width 73 height 26
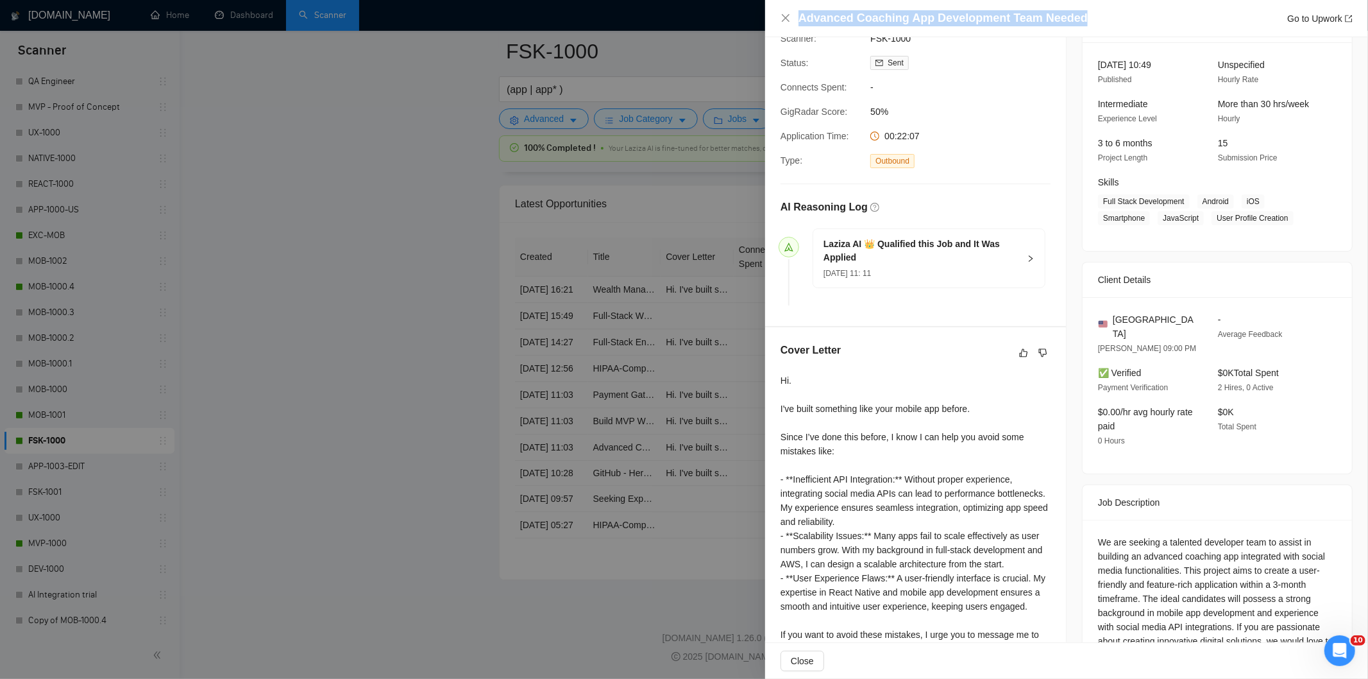
drag, startPoint x: 1084, startPoint y: 16, endPoint x: 763, endPoint y: 17, distance: 320.8
click at [763, 17] on div "Advanced Coaching App Development Team Needed Go to Upwork Proposal Details Dat…" at bounding box center [684, 339] width 1368 height 679
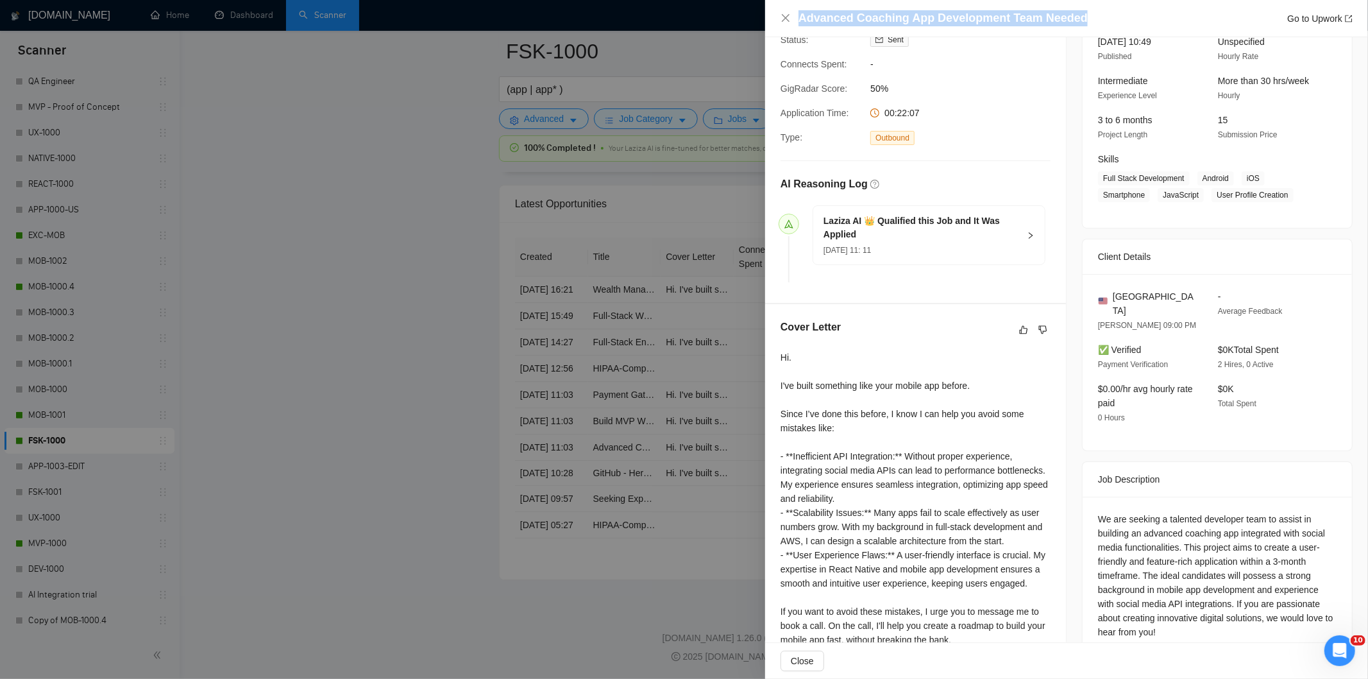
scroll to position [149, 0]
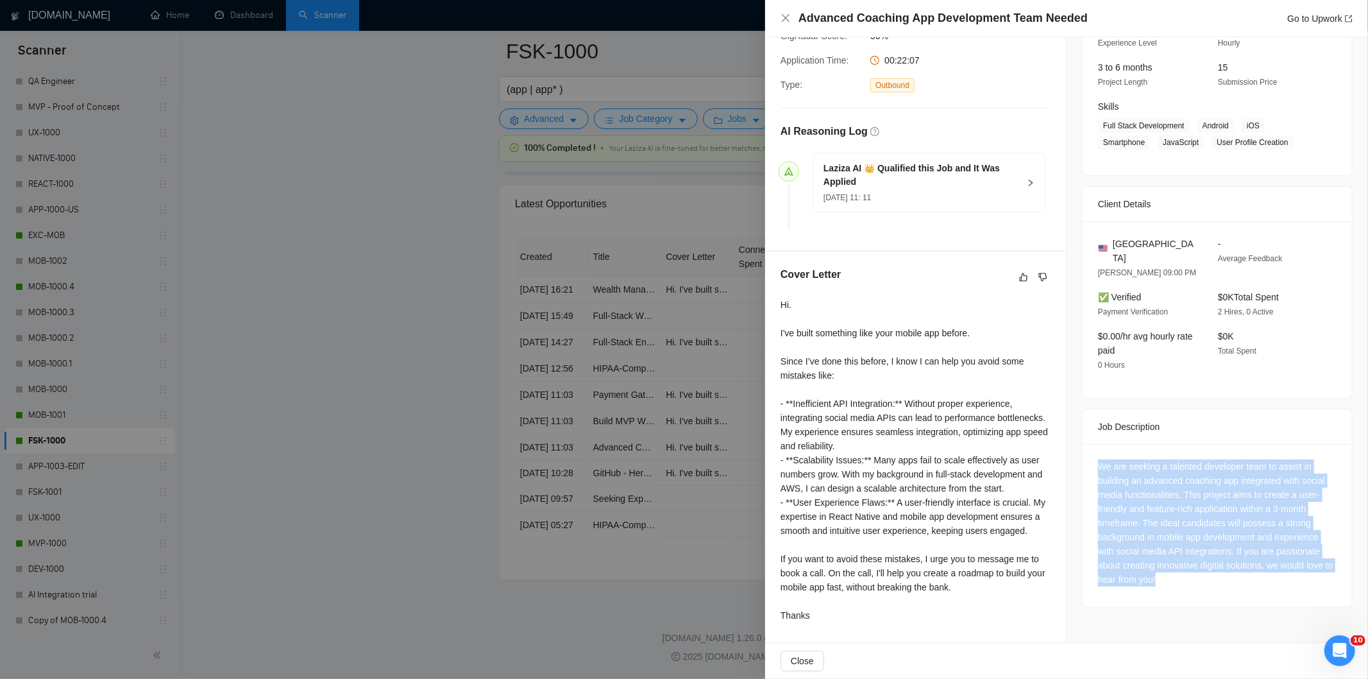
drag, startPoint x: 1089, startPoint y: 449, endPoint x: 1255, endPoint y: 590, distance: 217.5
click at [1255, 590] on div "We are seeking a talented developer team to assist in building an advanced coac…" at bounding box center [1217, 525] width 269 height 163
click at [785, 22] on icon "close" at bounding box center [786, 18] width 10 height 10
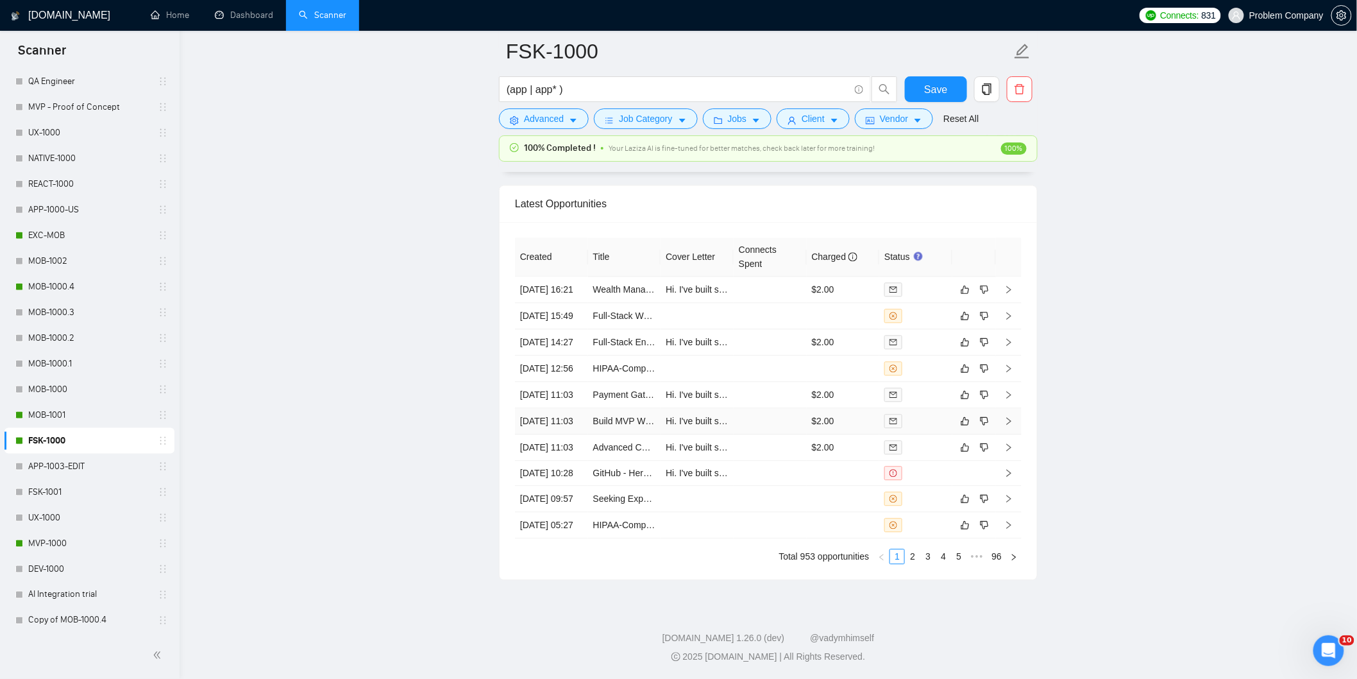
click at [574, 408] on td "[DATE] 11:03" at bounding box center [551, 421] width 73 height 26
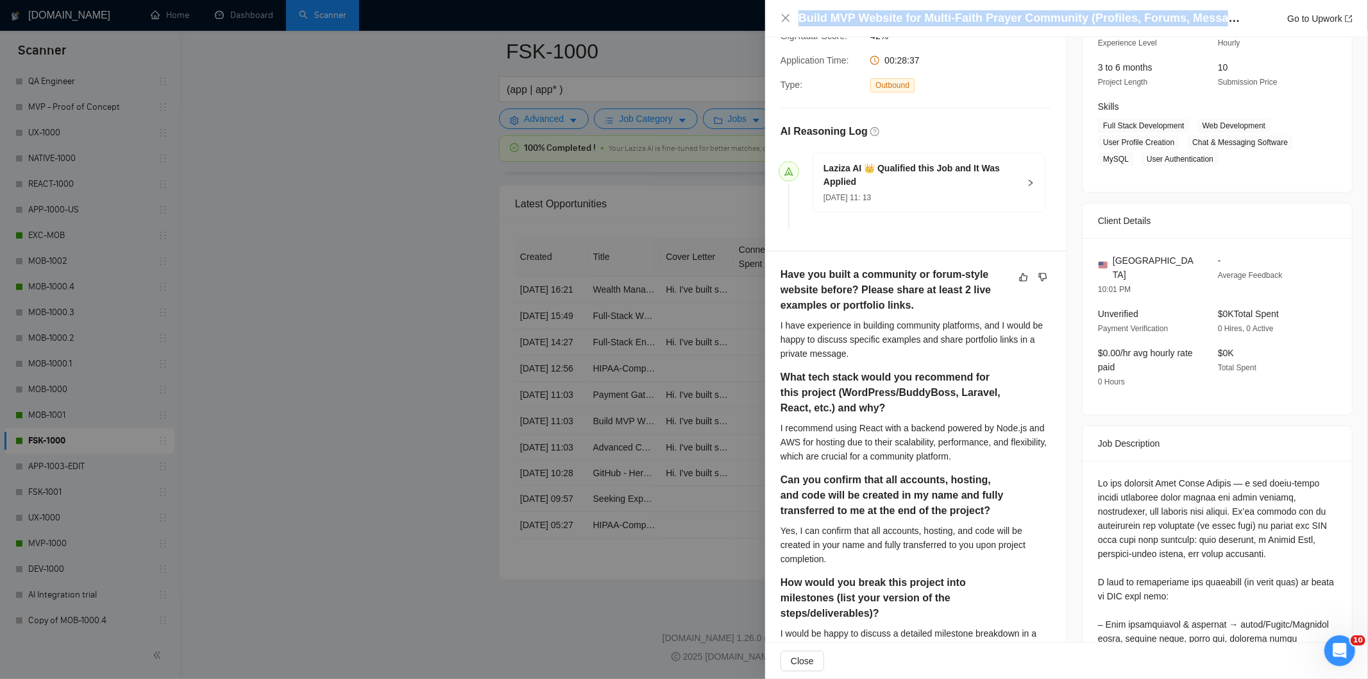
drag, startPoint x: 1245, startPoint y: 19, endPoint x: 727, endPoint y: 10, distance: 517.8
click at [727, 10] on div "Build MVP Website for Multi-Faith Prayer Community (Profiles, Forums, Messaging…" at bounding box center [684, 339] width 1368 height 679
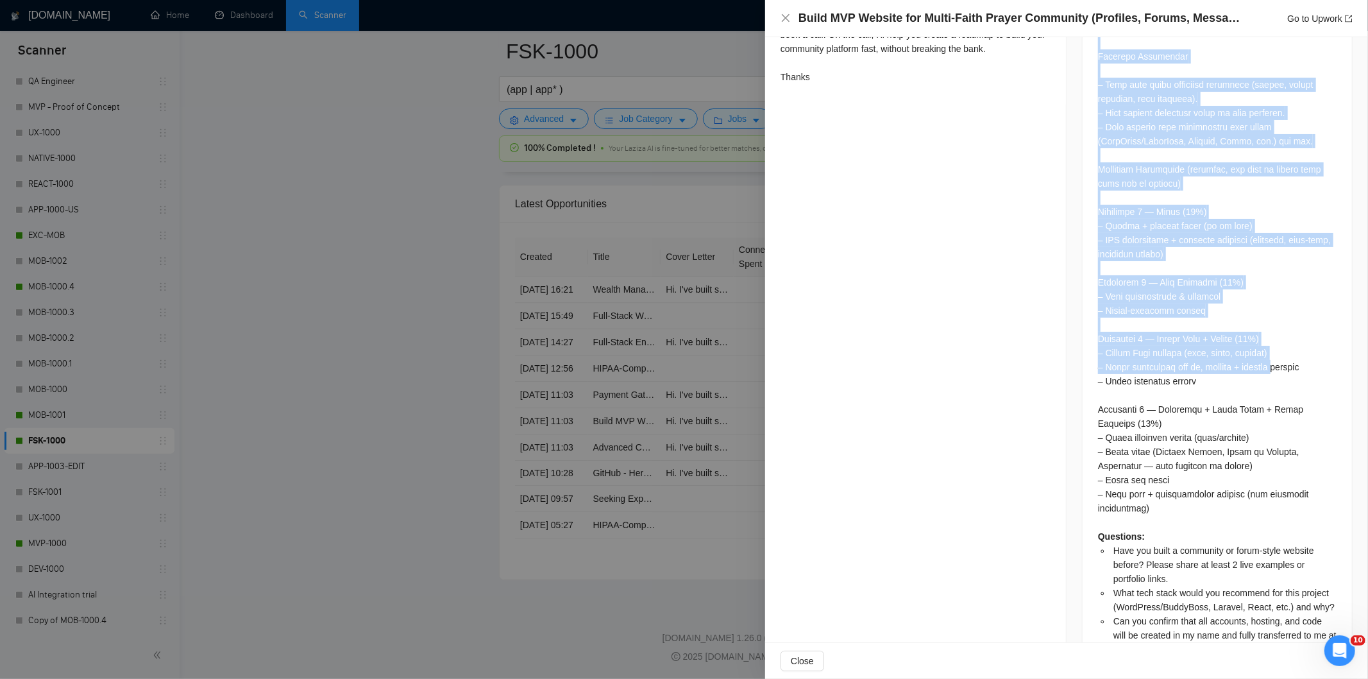
scroll to position [1264, 0]
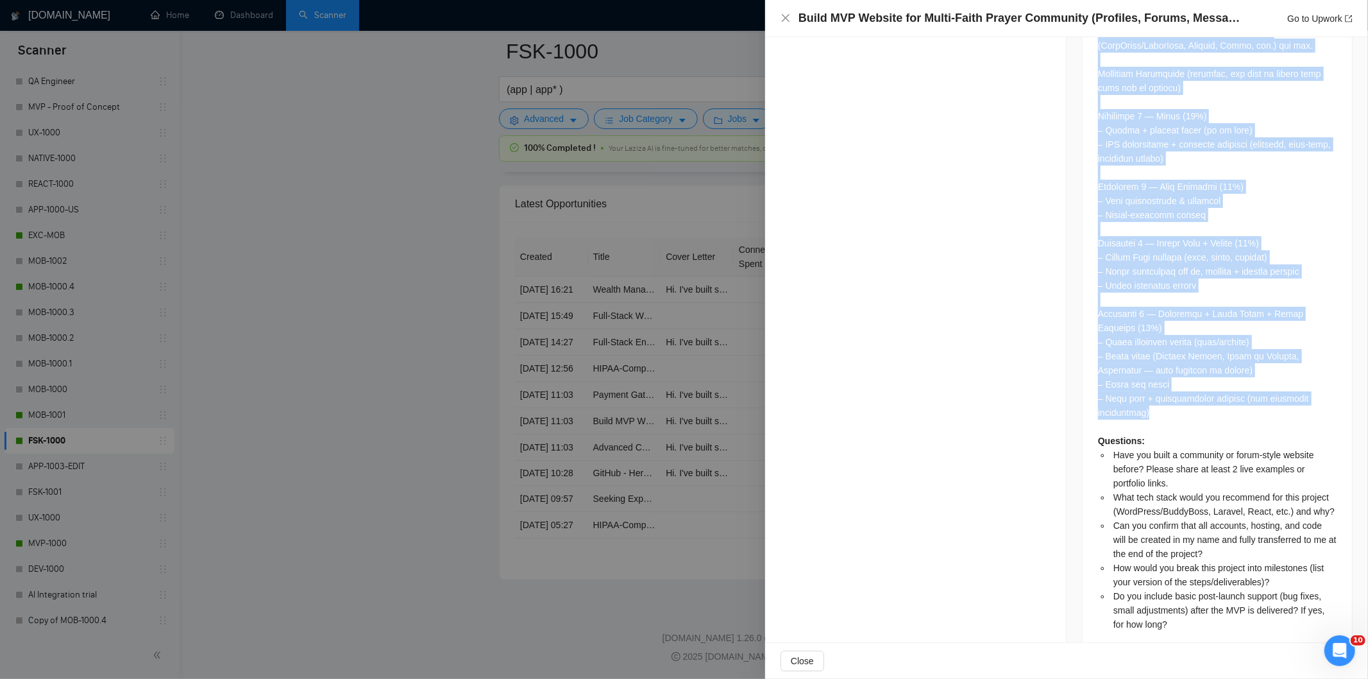
drag, startPoint x: 1092, startPoint y: 112, endPoint x: 1256, endPoint y: 380, distance: 314.7
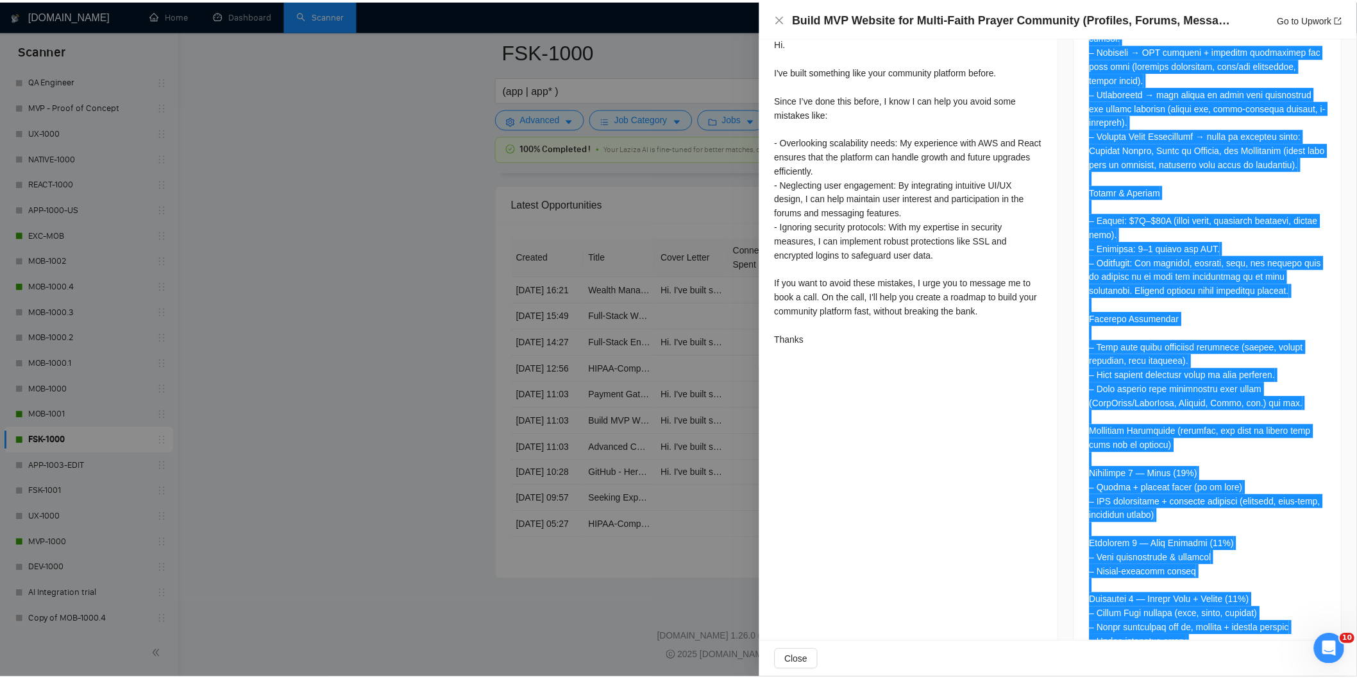
scroll to position [837, 0]
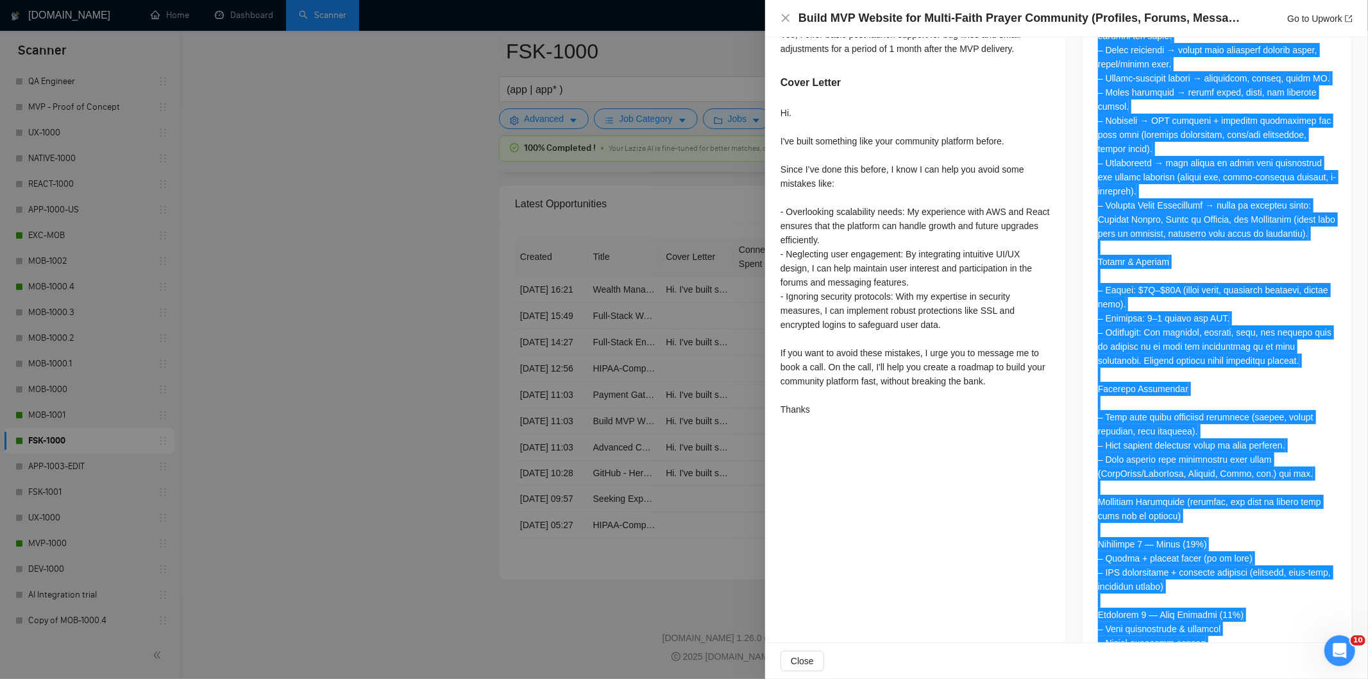
click at [1223, 323] on div "Questions: Have you built a community or forum-style website before? Please sha…" at bounding box center [1217, 424] width 239 height 1270
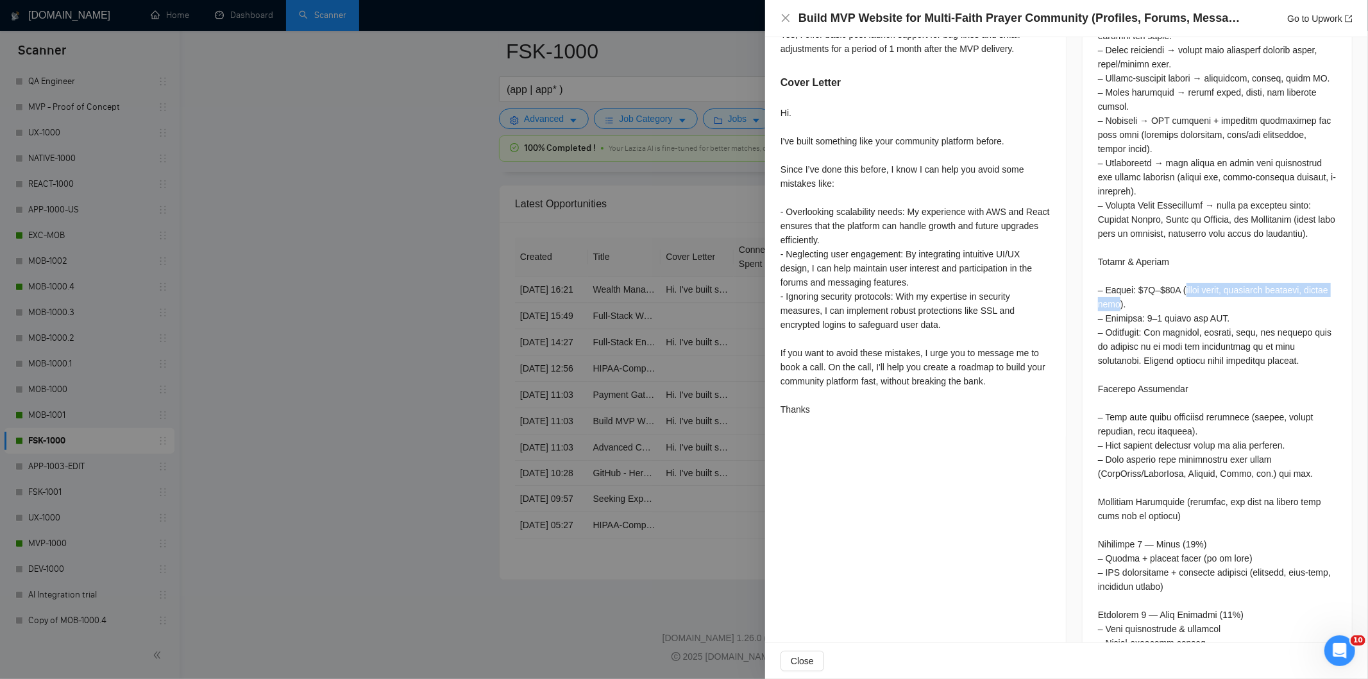
drag, startPoint x: 1177, startPoint y: 264, endPoint x: 1139, endPoint y: 277, distance: 40.2
click at [1139, 277] on div "Questions: Have you built a community or forum-style website before? Please sha…" at bounding box center [1217, 424] width 239 height 1270
click at [779, 14] on div "Build MVP Website for Multi-Faith Prayer Community (Profiles, Forums, Messaging…" at bounding box center [1066, 18] width 603 height 37
click at [786, 13] on icon "close" at bounding box center [786, 18] width 10 height 10
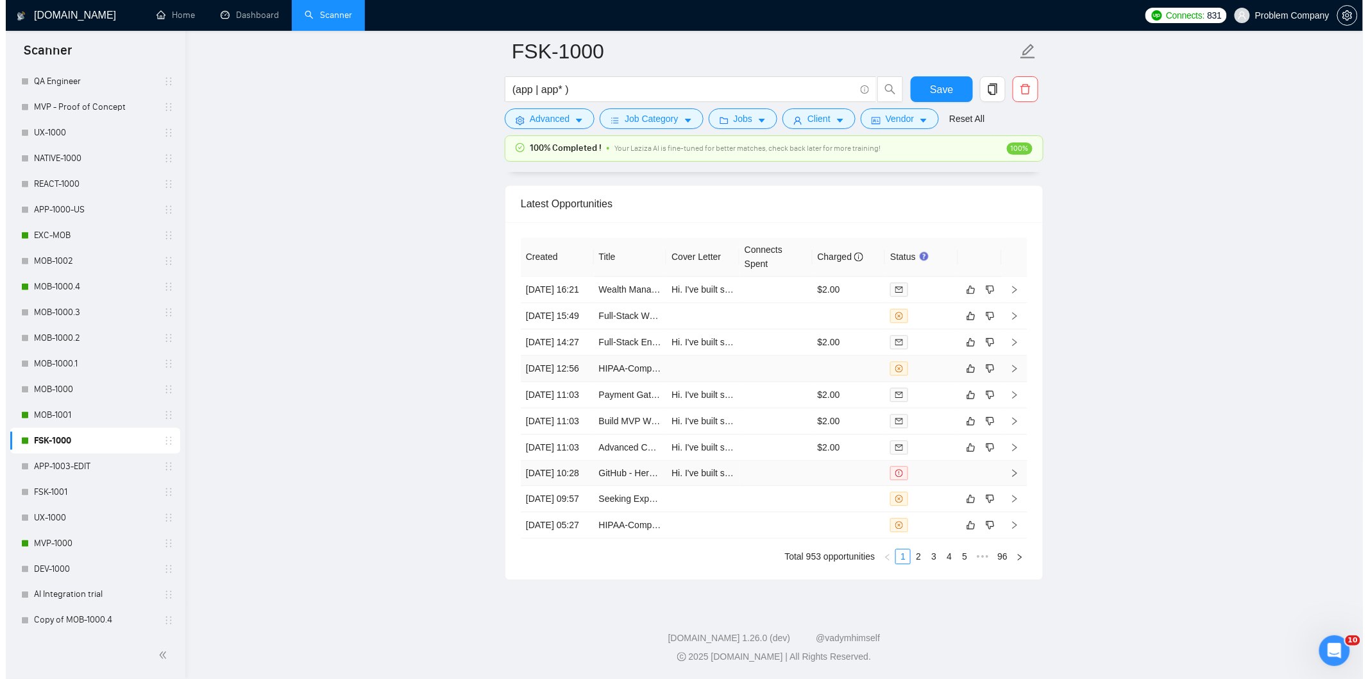
scroll to position [3124, 0]
click at [561, 411] on td "[DATE] 11:03" at bounding box center [551, 397] width 73 height 26
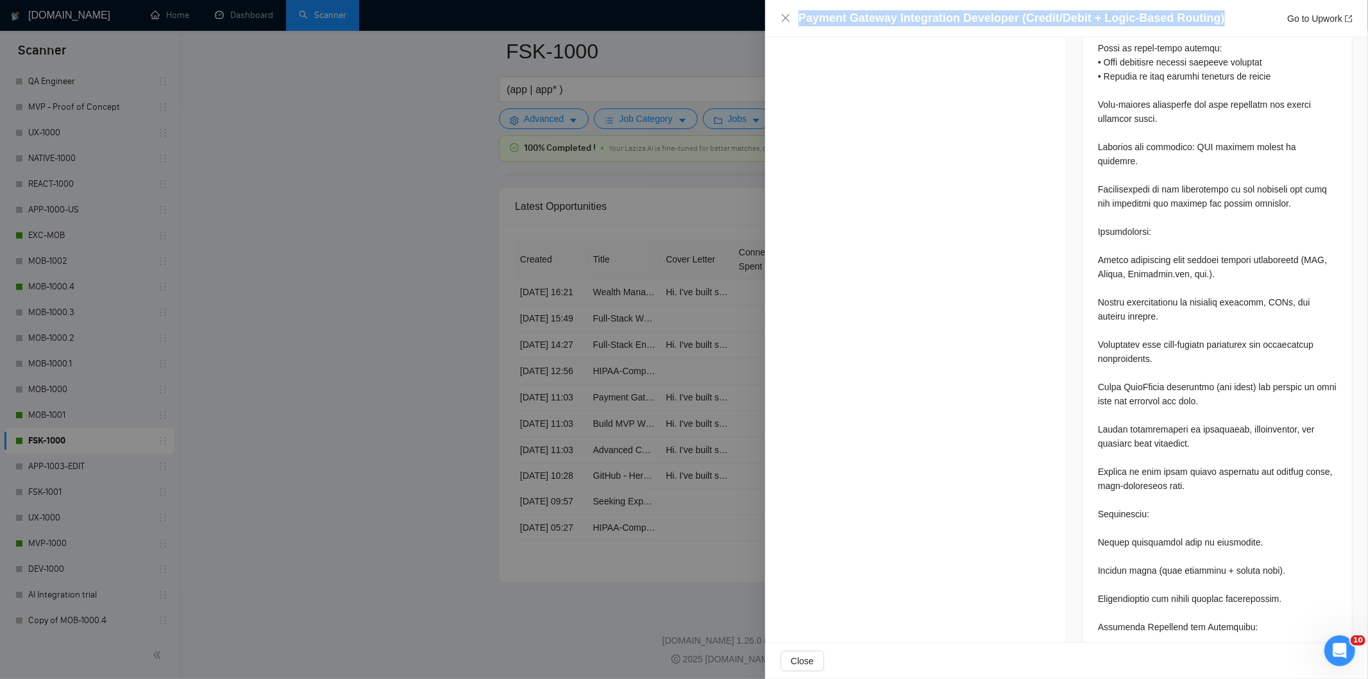
drag, startPoint x: 1220, startPoint y: 14, endPoint x: 778, endPoint y: 4, distance: 442.1
click at [778, 4] on div "Payment Gateway Integration Developer (Credit/Debit + Logic-Based Routing) Go t…" at bounding box center [1066, 18] width 603 height 37
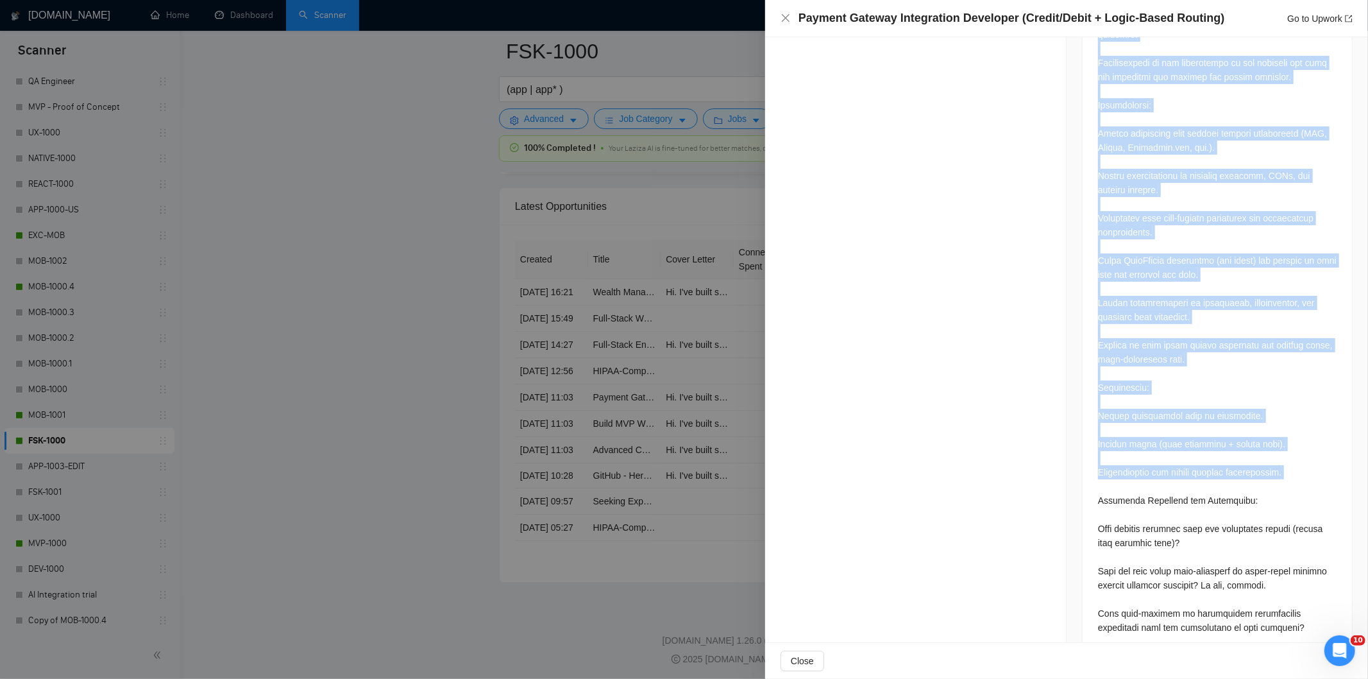
scroll to position [1018, 0]
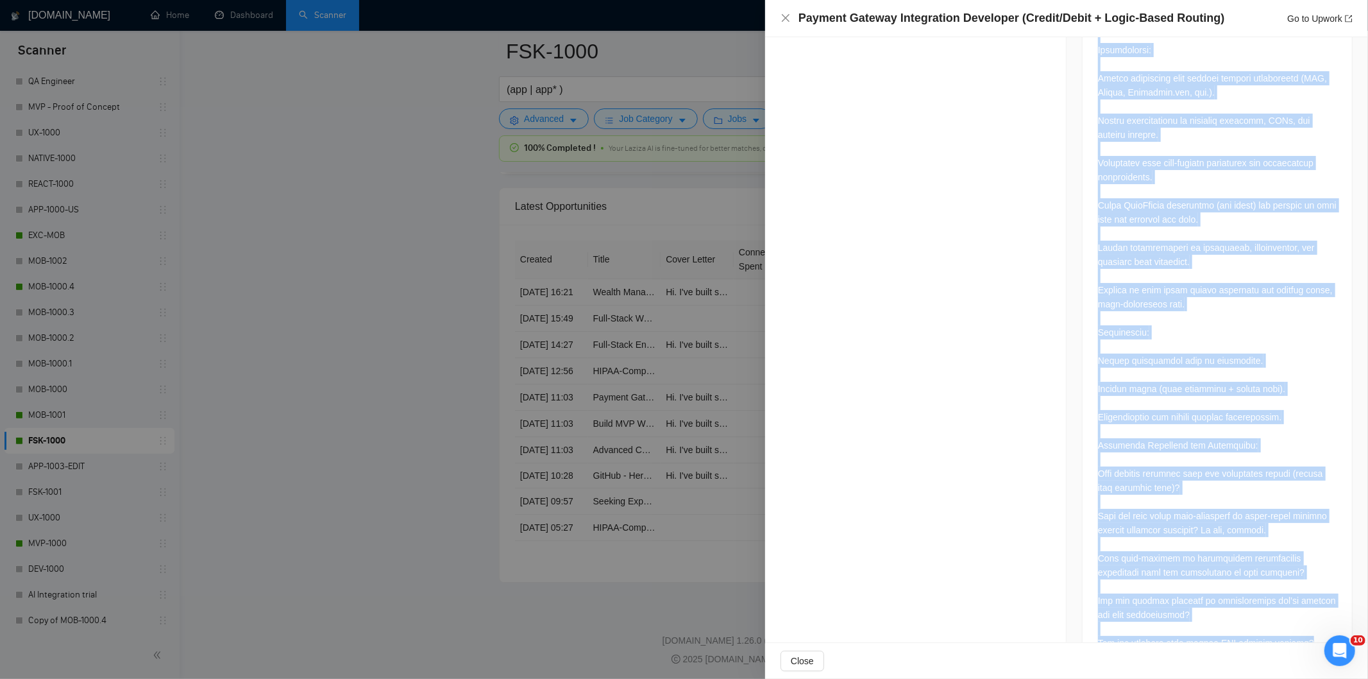
drag, startPoint x: 1088, startPoint y: 119, endPoint x: 1313, endPoint y: 605, distance: 535.6
click at [1313, 605] on div at bounding box center [1217, 130] width 269 height 1080
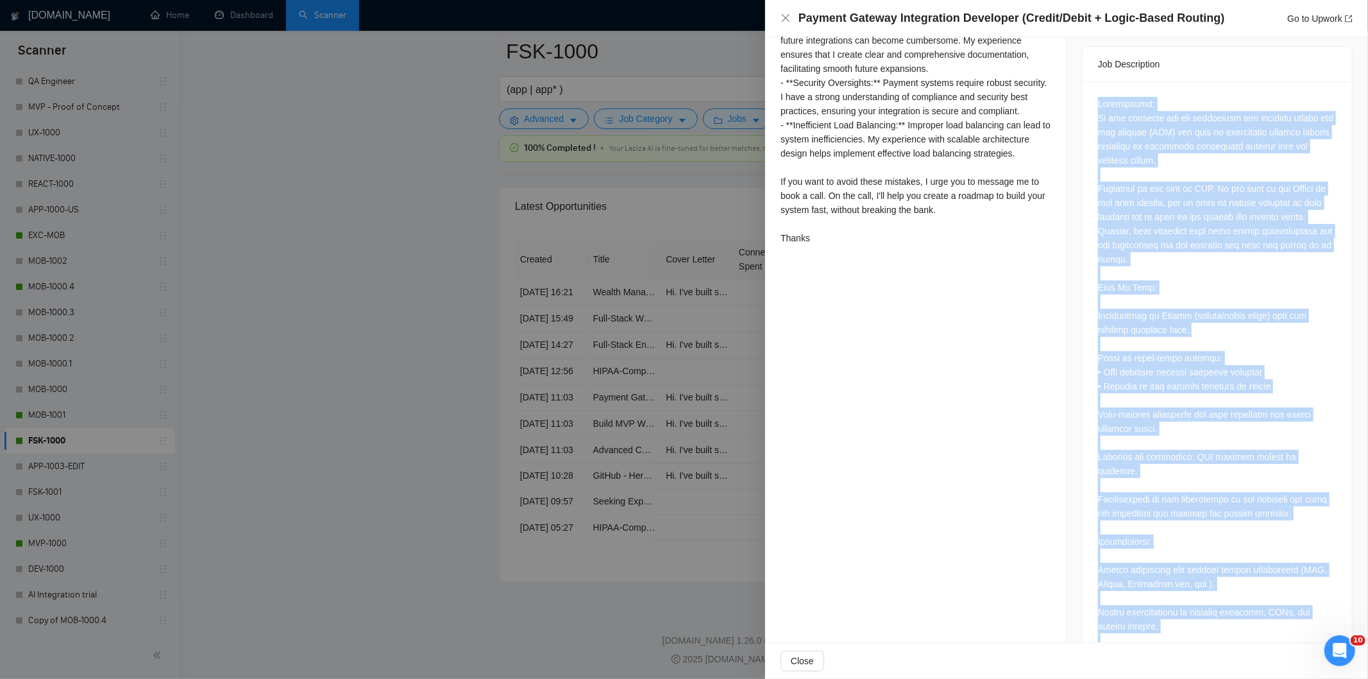
scroll to position [305, 0]
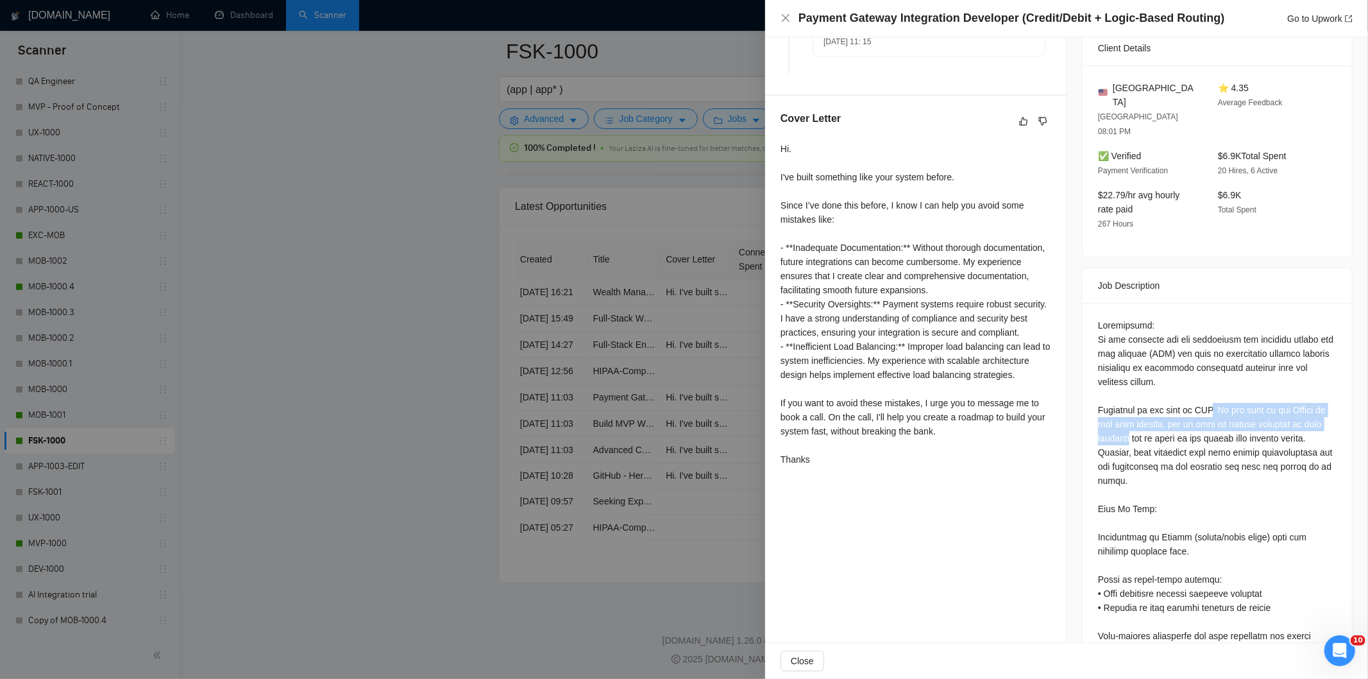
drag, startPoint x: 1207, startPoint y: 376, endPoint x: 1152, endPoint y: 406, distance: 62.9
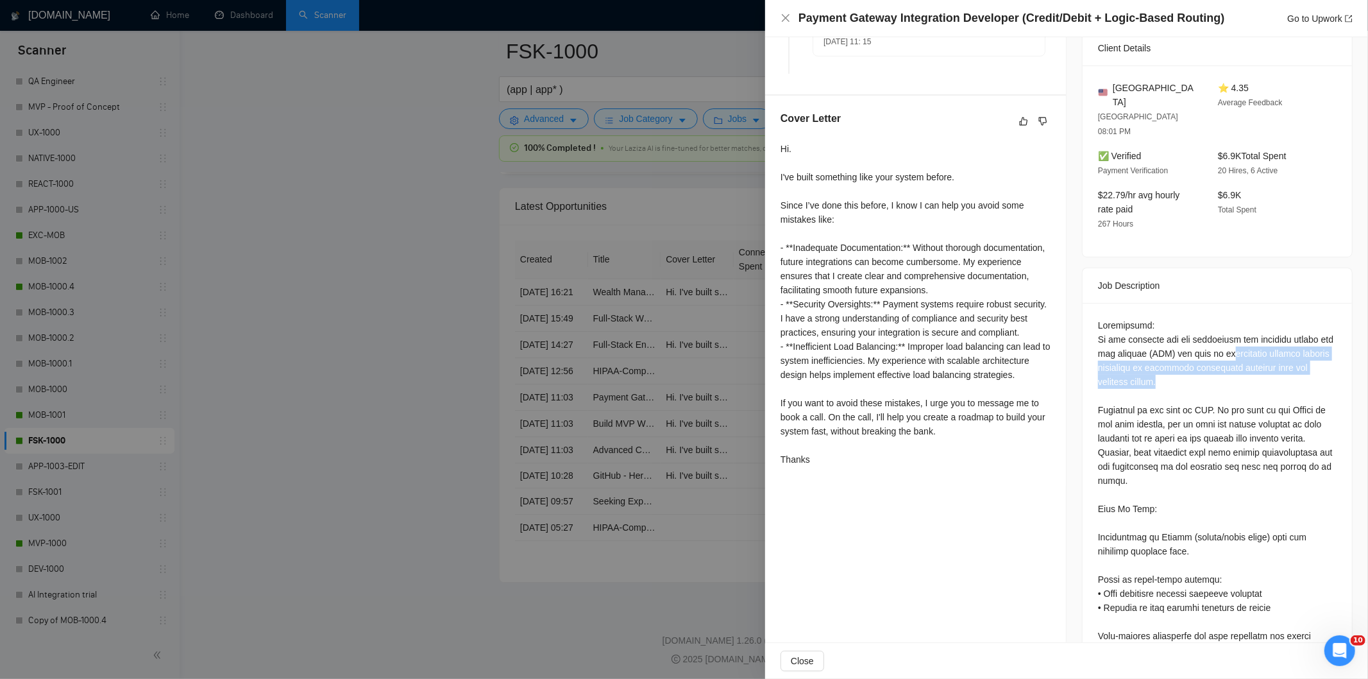
drag, startPoint x: 1251, startPoint y: 323, endPoint x: 1290, endPoint y: 356, distance: 51.0
click at [783, 20] on icon "close" at bounding box center [786, 18] width 10 height 10
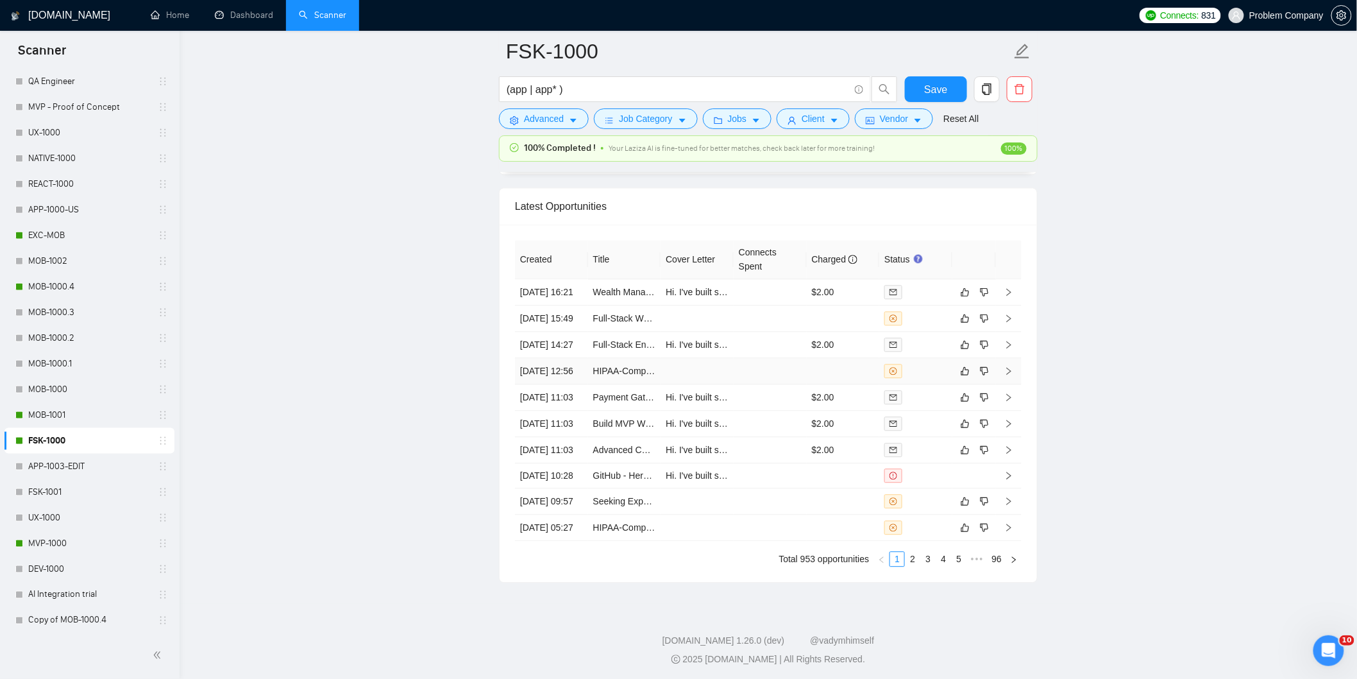
click at [570, 384] on td "[DATE] 12:56" at bounding box center [551, 371] width 73 height 26
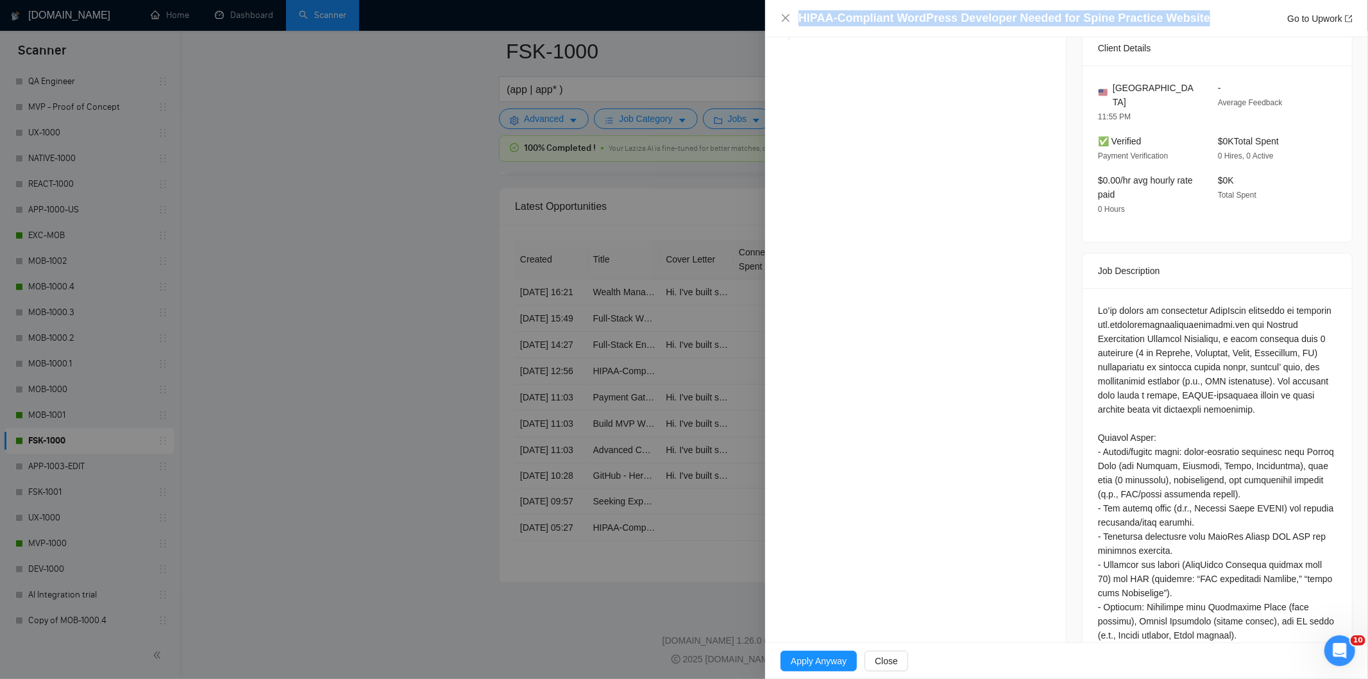
drag, startPoint x: 1196, startPoint y: 15, endPoint x: 787, endPoint y: 26, distance: 409.4
click at [787, 26] on div "HIPAA-Compliant WordPress Developer Needed for Spine Practice Website Go to Upw…" at bounding box center [1067, 18] width 572 height 16
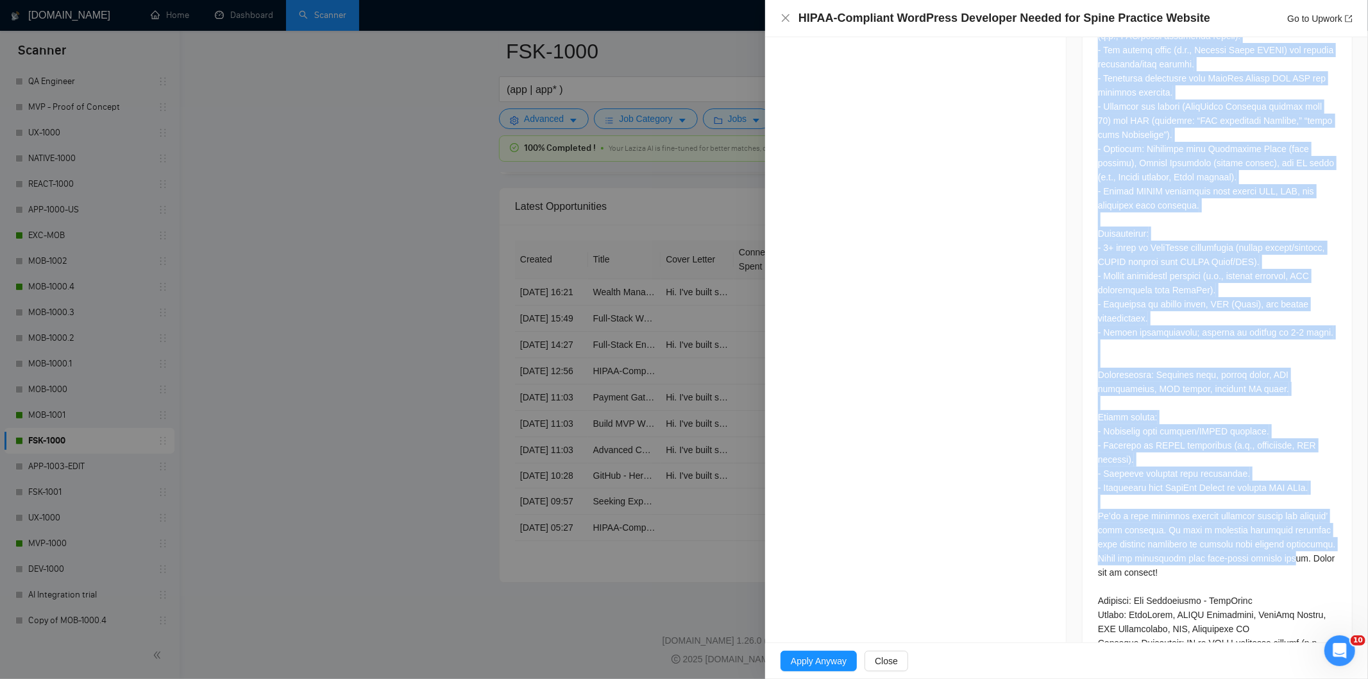
scroll to position [806, 0]
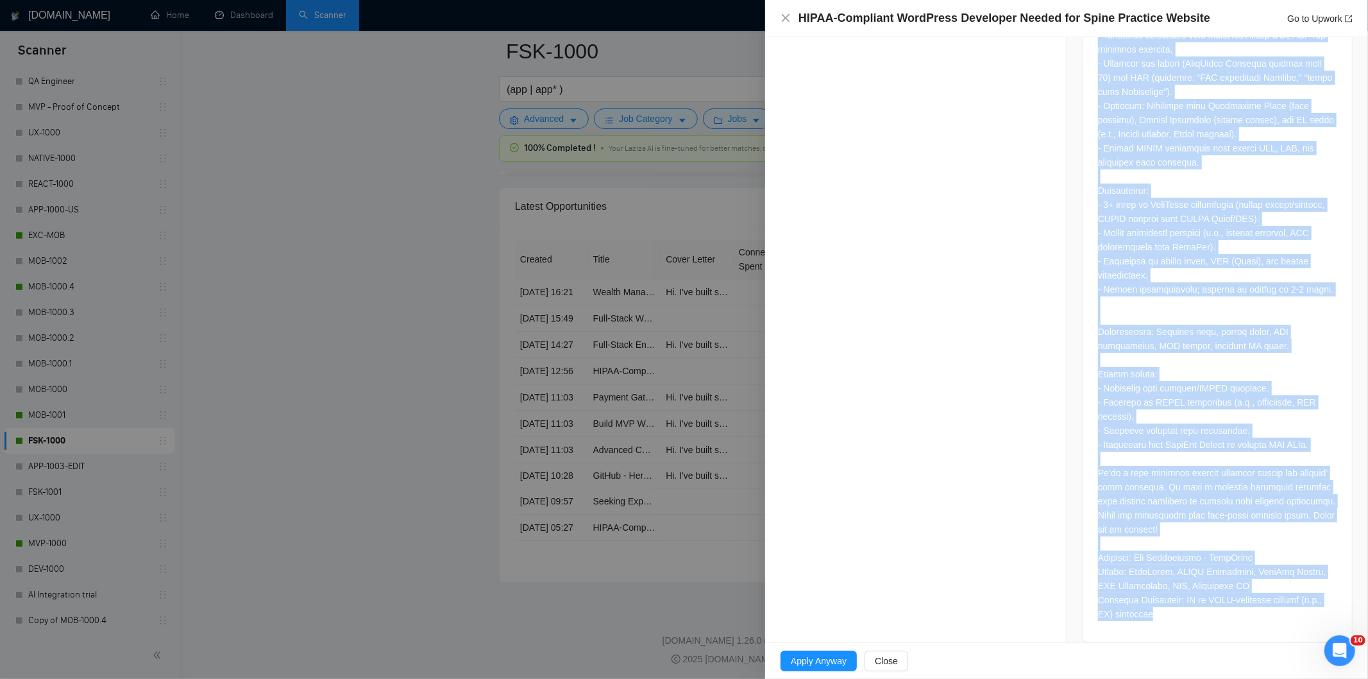
drag, startPoint x: 1093, startPoint y: 291, endPoint x: 1286, endPoint y: 601, distance: 365.6
click at [1286, 601] on div at bounding box center [1217, 211] width 239 height 819
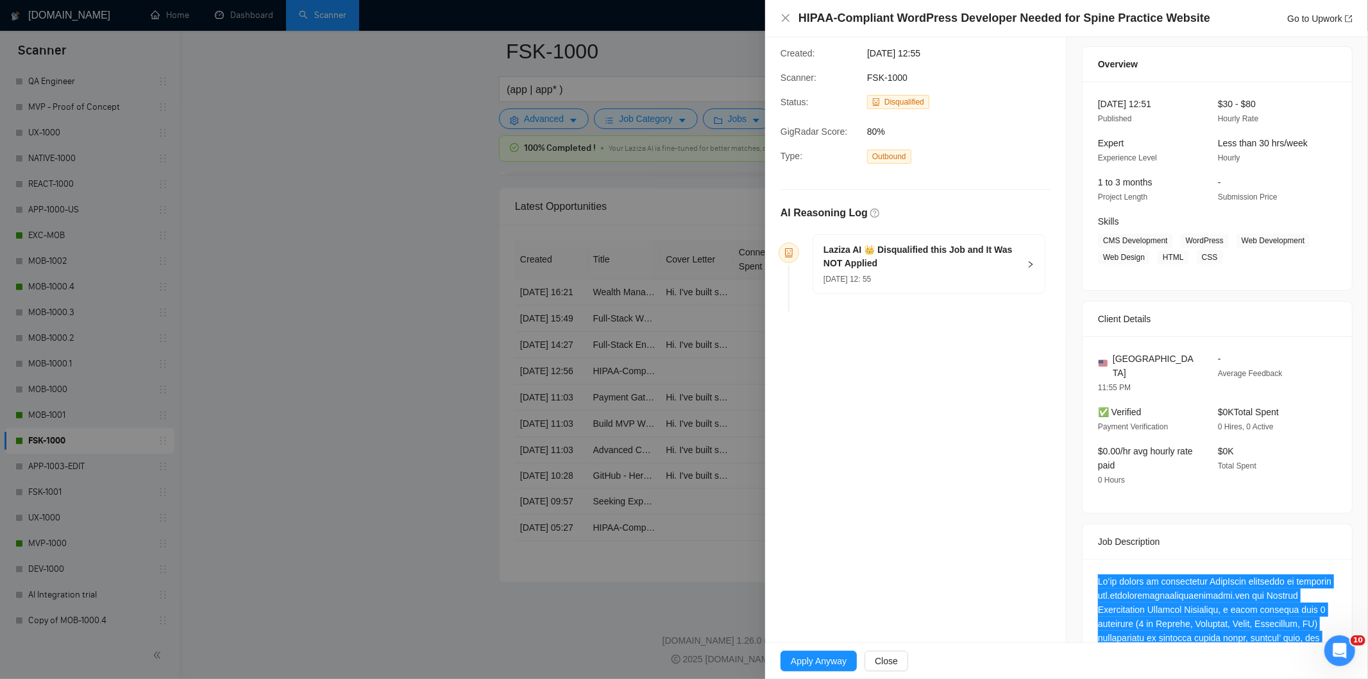
scroll to position [22, 0]
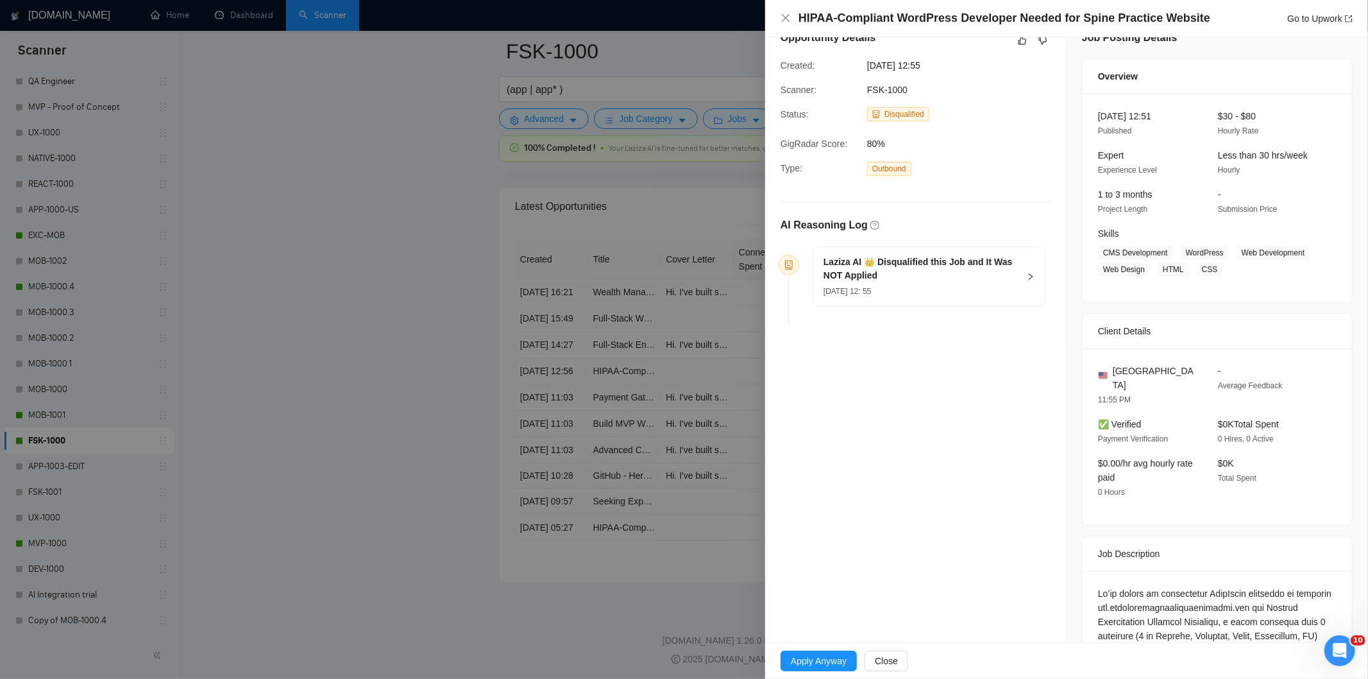
click at [952, 278] on h5 "Laziza AI 👑 Disqualified this Job and It Was NOT Applied" at bounding box center [922, 268] width 196 height 27
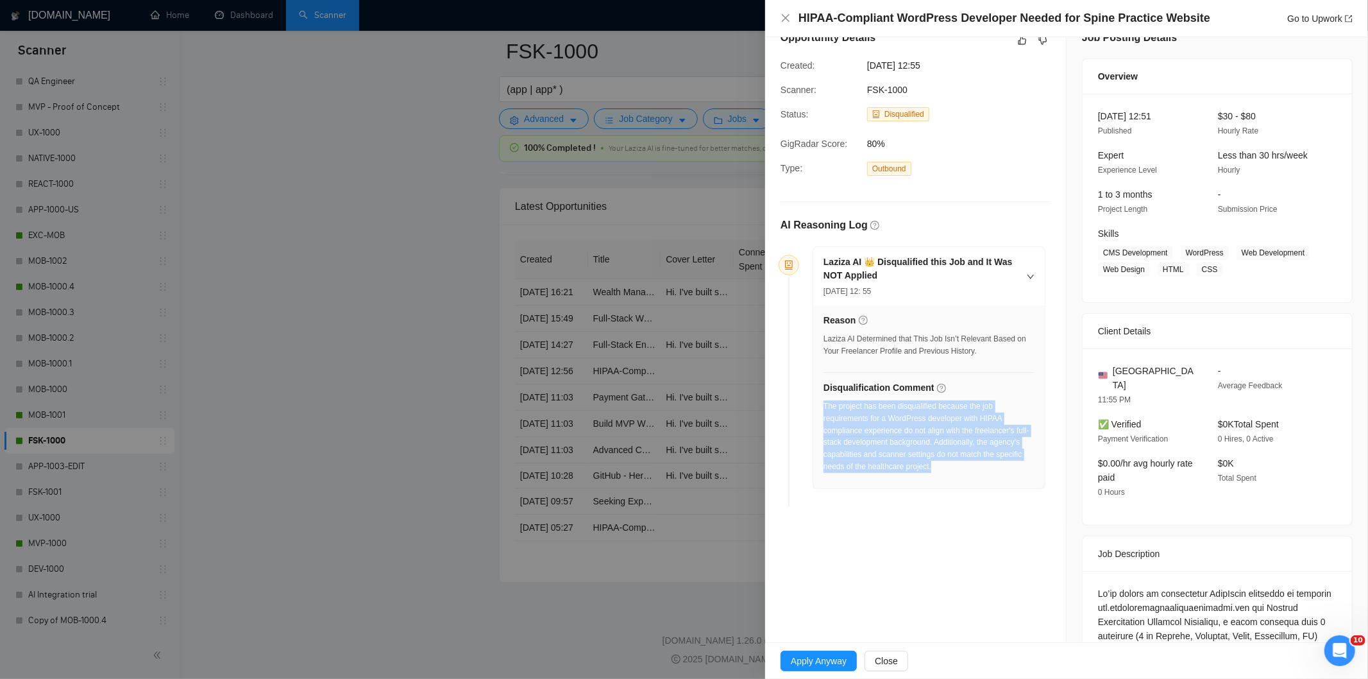
drag, startPoint x: 984, startPoint y: 475, endPoint x: 824, endPoint y: 411, distance: 172.7
click at [824, 411] on div "The project has been disqualified because the job requirements for a WordPress …" at bounding box center [929, 440] width 211 height 80
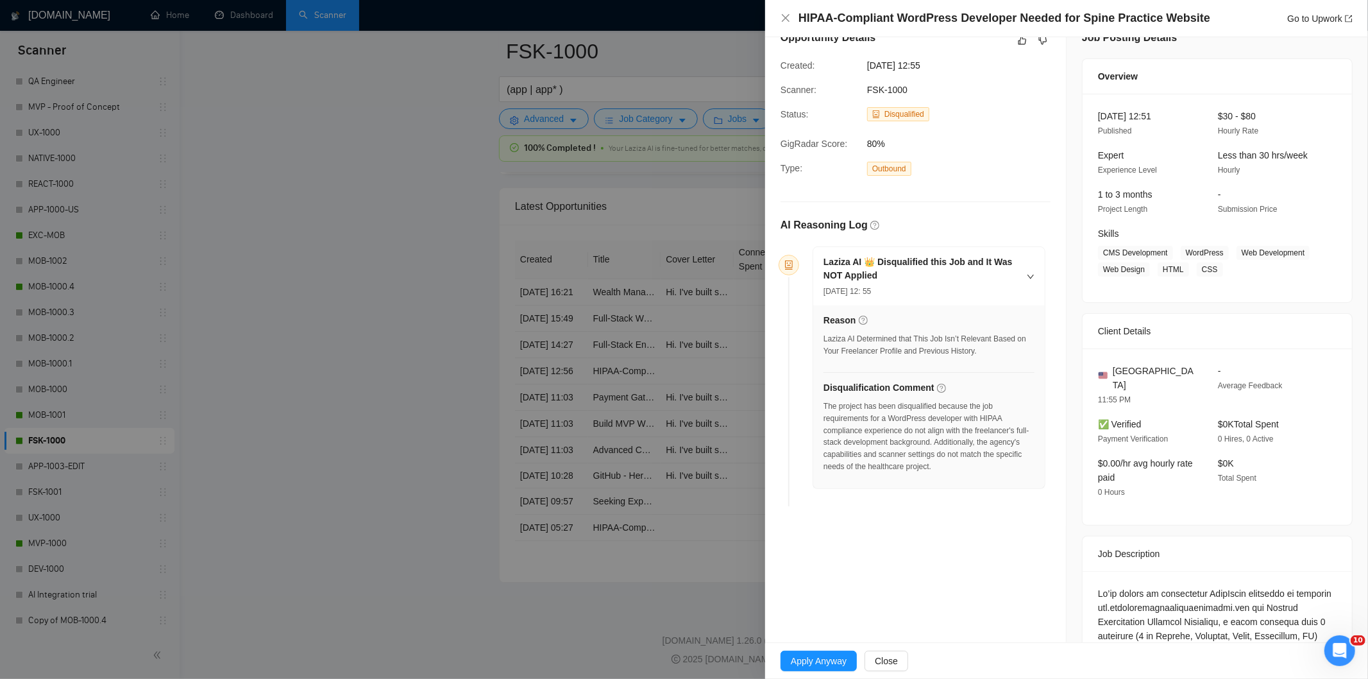
click at [790, 13] on div "HIPAA-Compliant WordPress Developer Needed for Spine Practice Website Go to Upw…" at bounding box center [1067, 18] width 572 height 16
click at [783, 17] on icon "close" at bounding box center [786, 18] width 10 height 10
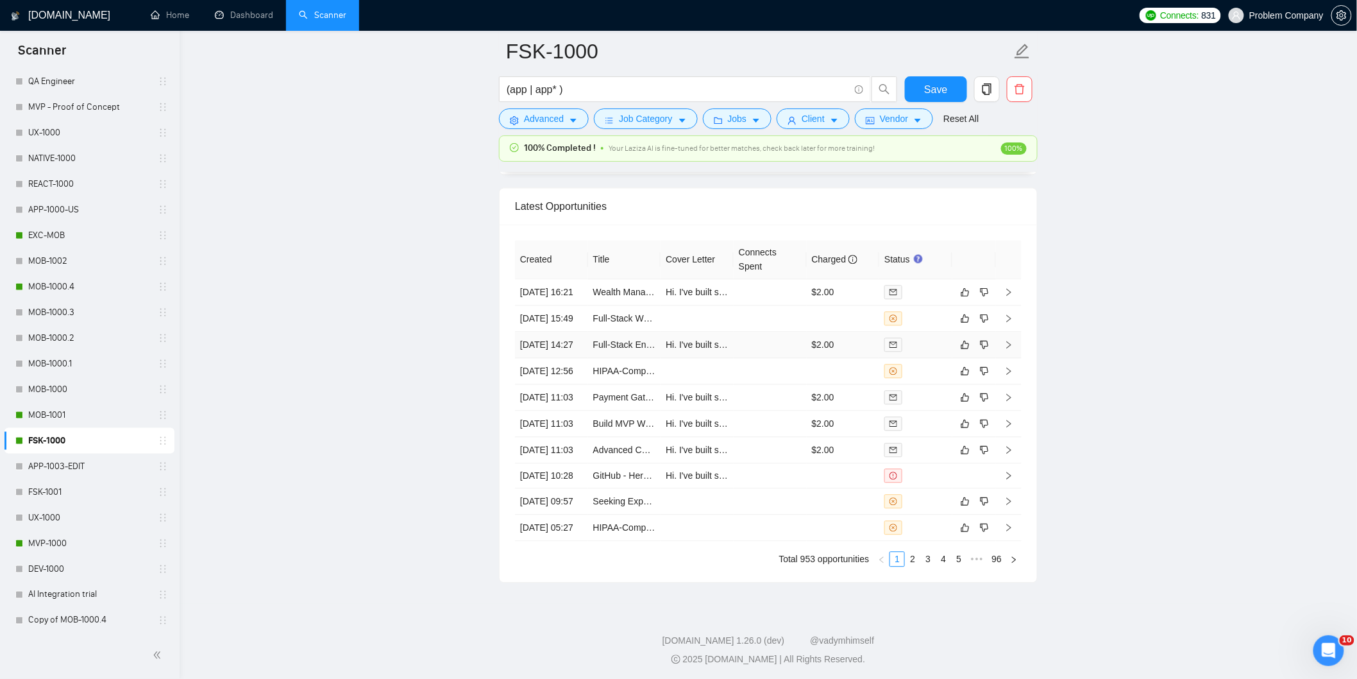
click at [576, 358] on td "[DATE] 14:27" at bounding box center [551, 345] width 73 height 26
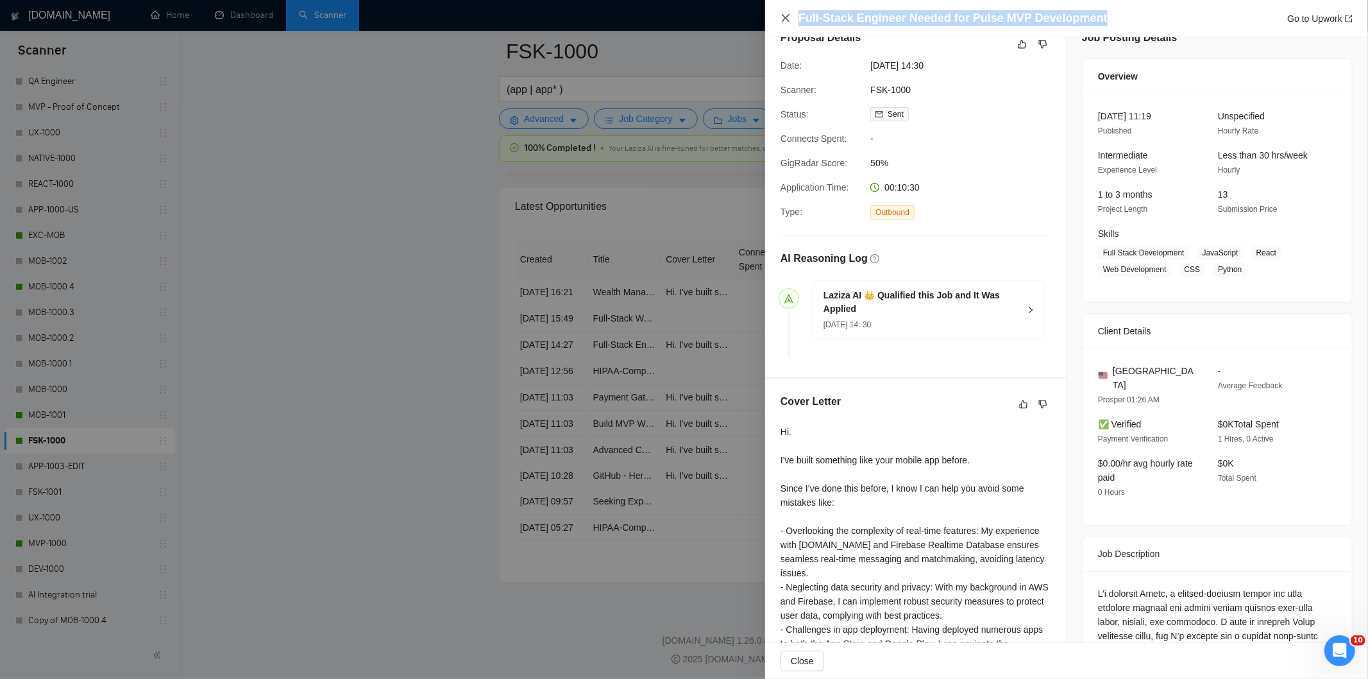
drag, startPoint x: 1094, startPoint y: 13, endPoint x: 781, endPoint y: 14, distance: 313.7
click at [781, 14] on div "Full-Stack Engineer Needed for Pulse MVP Development Go to Upwork" at bounding box center [1067, 18] width 572 height 16
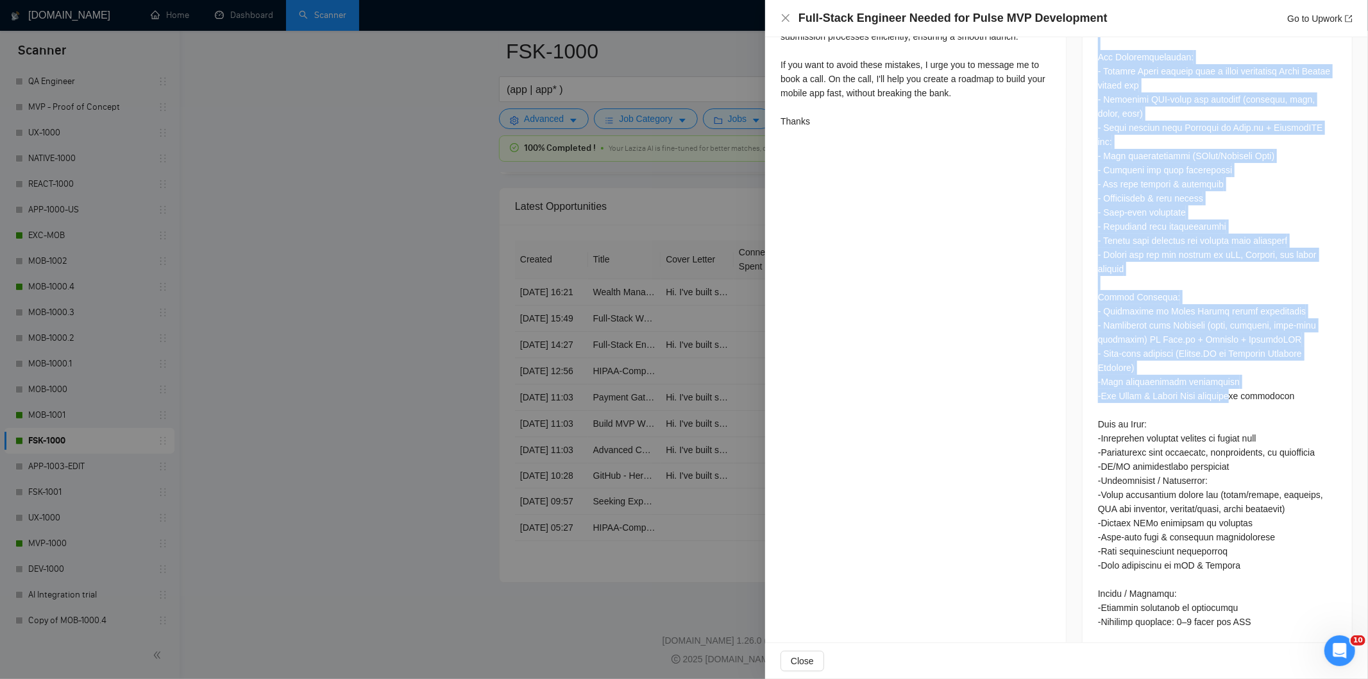
scroll to position [652, 0]
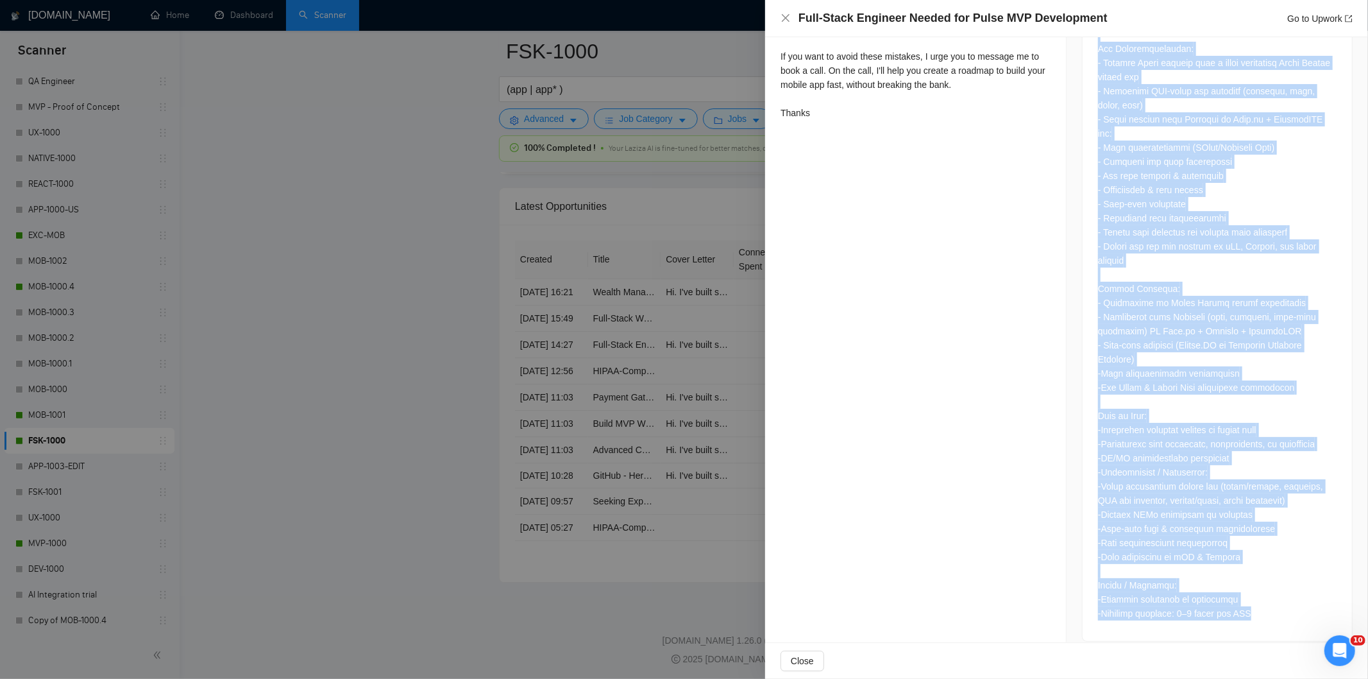
drag, startPoint x: 1087, startPoint y: 285, endPoint x: 1249, endPoint y: 610, distance: 363.2
click at [1249, 610] on div at bounding box center [1217, 291] width 269 height 699
click at [789, 14] on icon "close" at bounding box center [786, 18] width 10 height 10
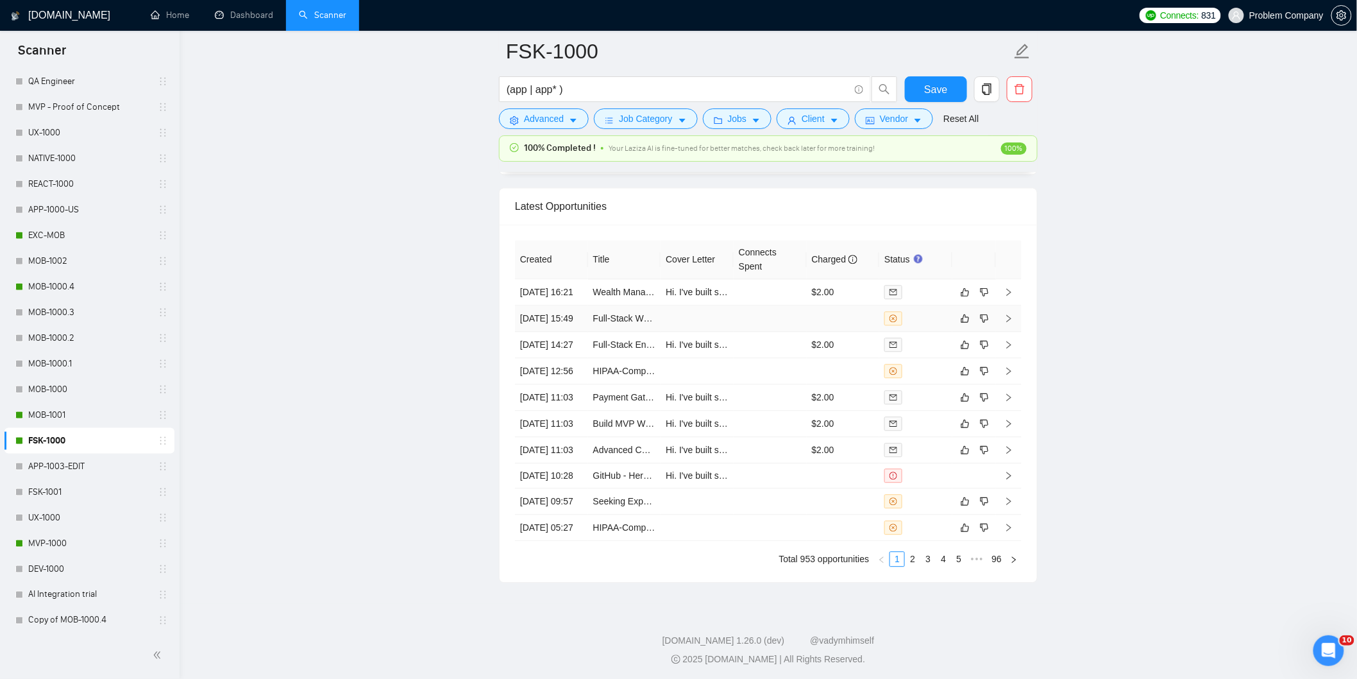
click at [575, 332] on td "[DATE] 15:49" at bounding box center [551, 318] width 73 height 26
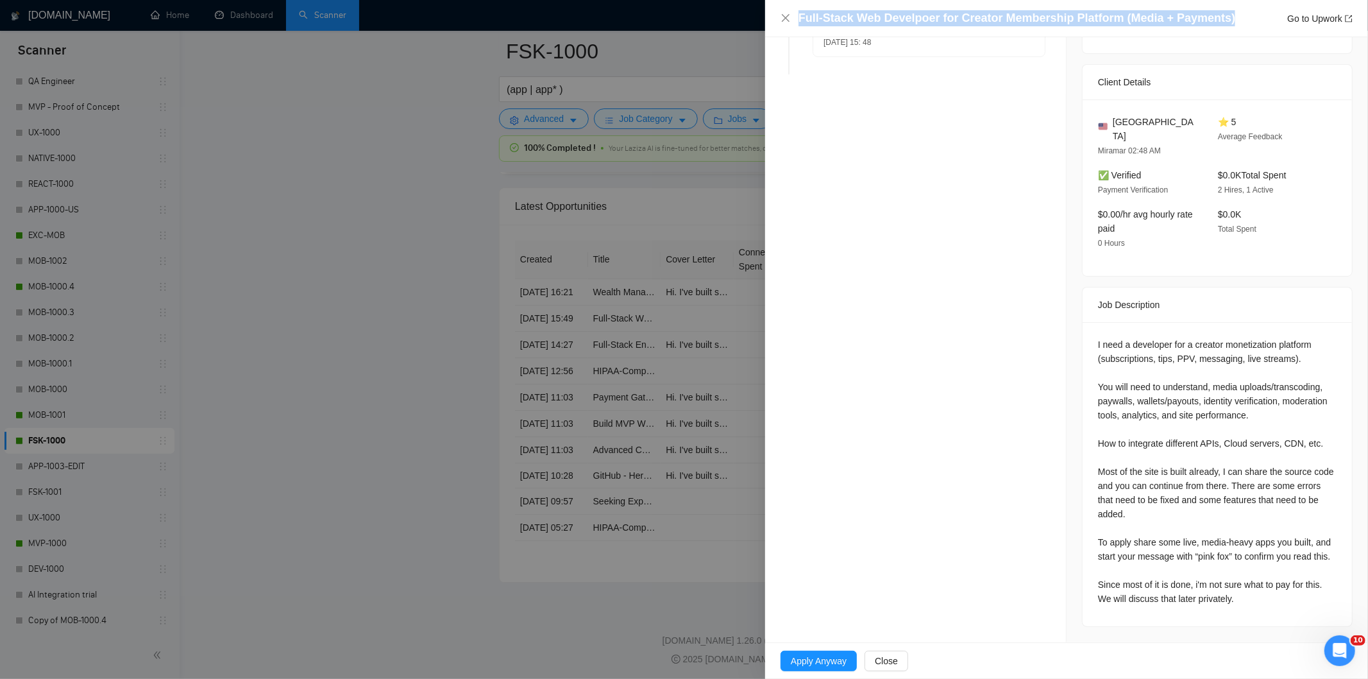
drag, startPoint x: 1239, startPoint y: 23, endPoint x: 768, endPoint y: 23, distance: 470.9
click at [768, 23] on div "Full-Stack Web Develpoer for Creator Membership Platform (Media + Payments) Go …" at bounding box center [1066, 18] width 603 height 37
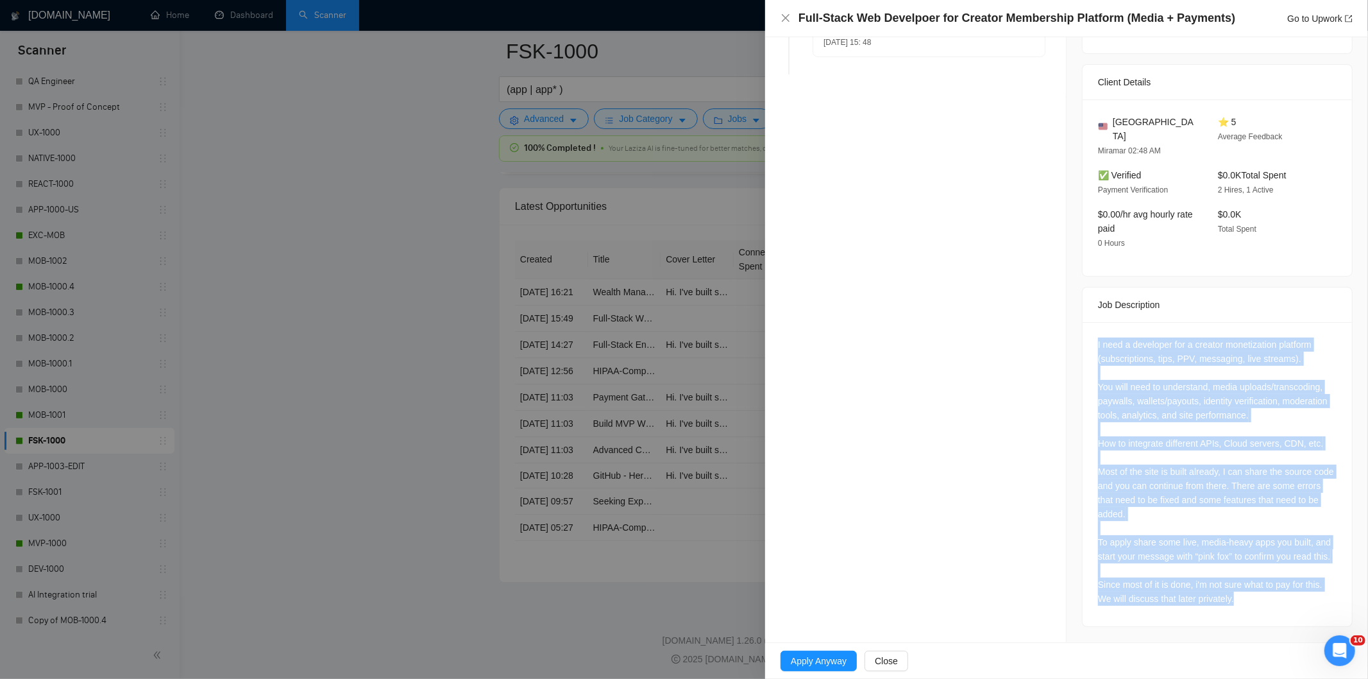
drag, startPoint x: 1092, startPoint y: 326, endPoint x: 1288, endPoint y: 618, distance: 351.4
click at [1288, 618] on div "I need a developer for a creator monetization platform (subscriptions, tips, PP…" at bounding box center [1217, 474] width 269 height 304
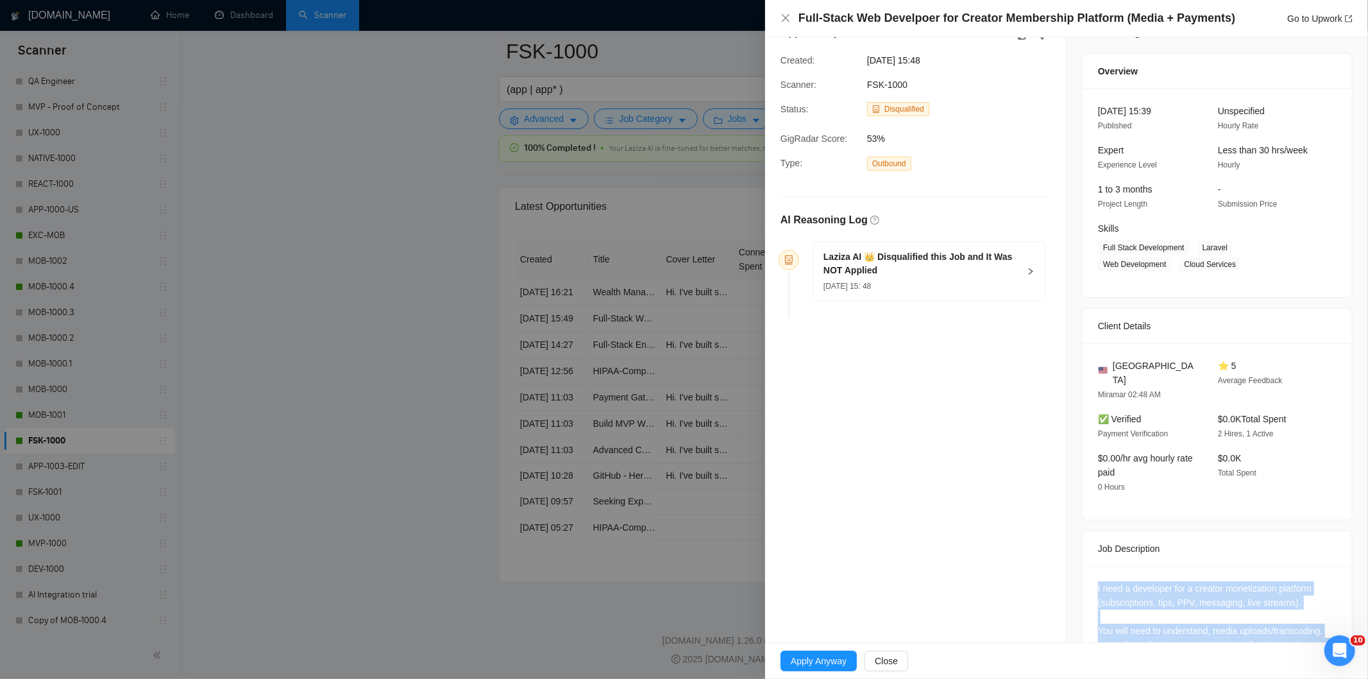
scroll to position [0, 0]
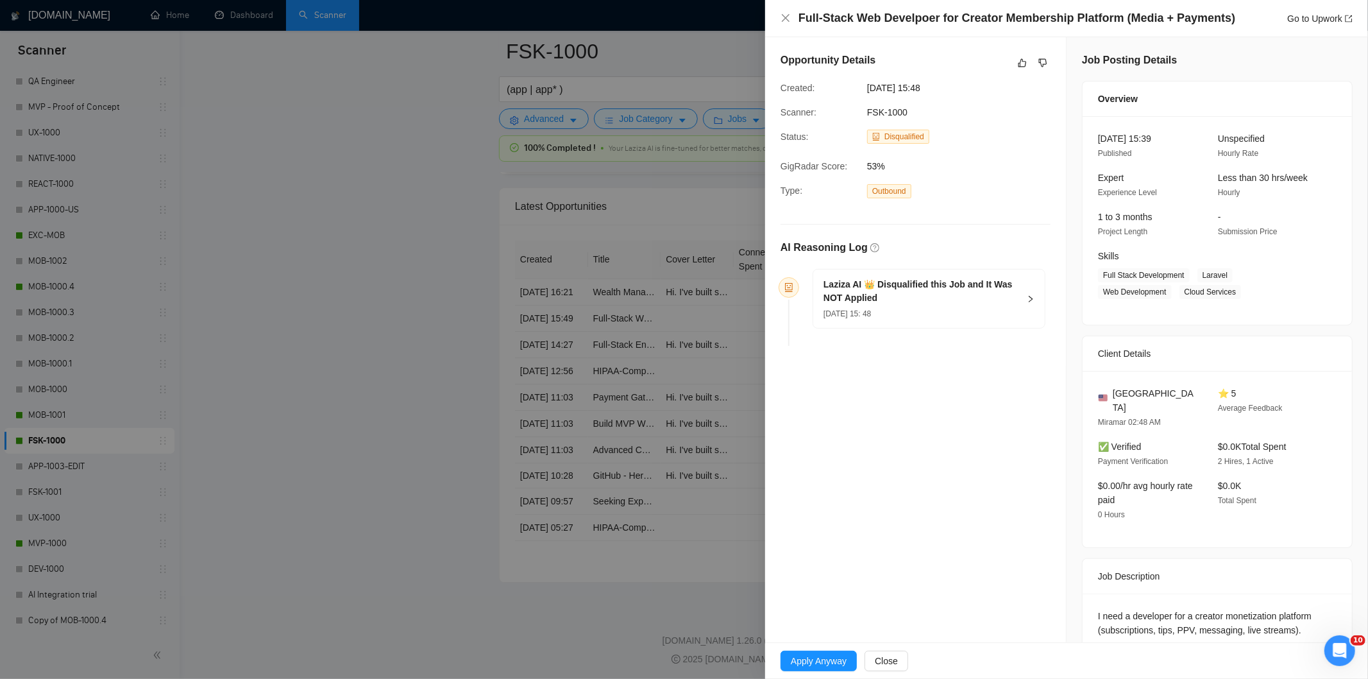
click at [976, 316] on div "[DATE] 15: 48" at bounding box center [922, 313] width 196 height 14
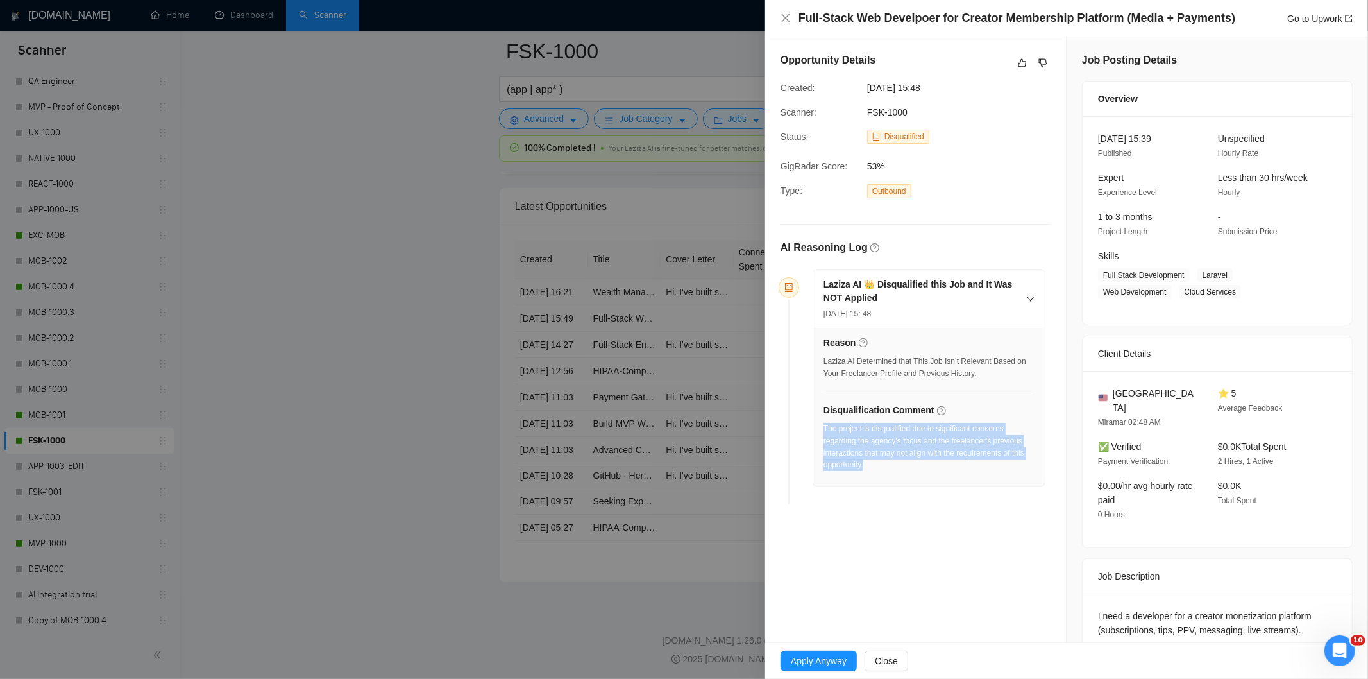
drag, startPoint x: 934, startPoint y: 476, endPoint x: 824, endPoint y: 429, distance: 120.1
click at [824, 429] on div "The project is disqualified due to significant concerns regarding the agency's …" at bounding box center [929, 451] width 211 height 56
click at [786, 20] on icon "close" at bounding box center [786, 18] width 10 height 10
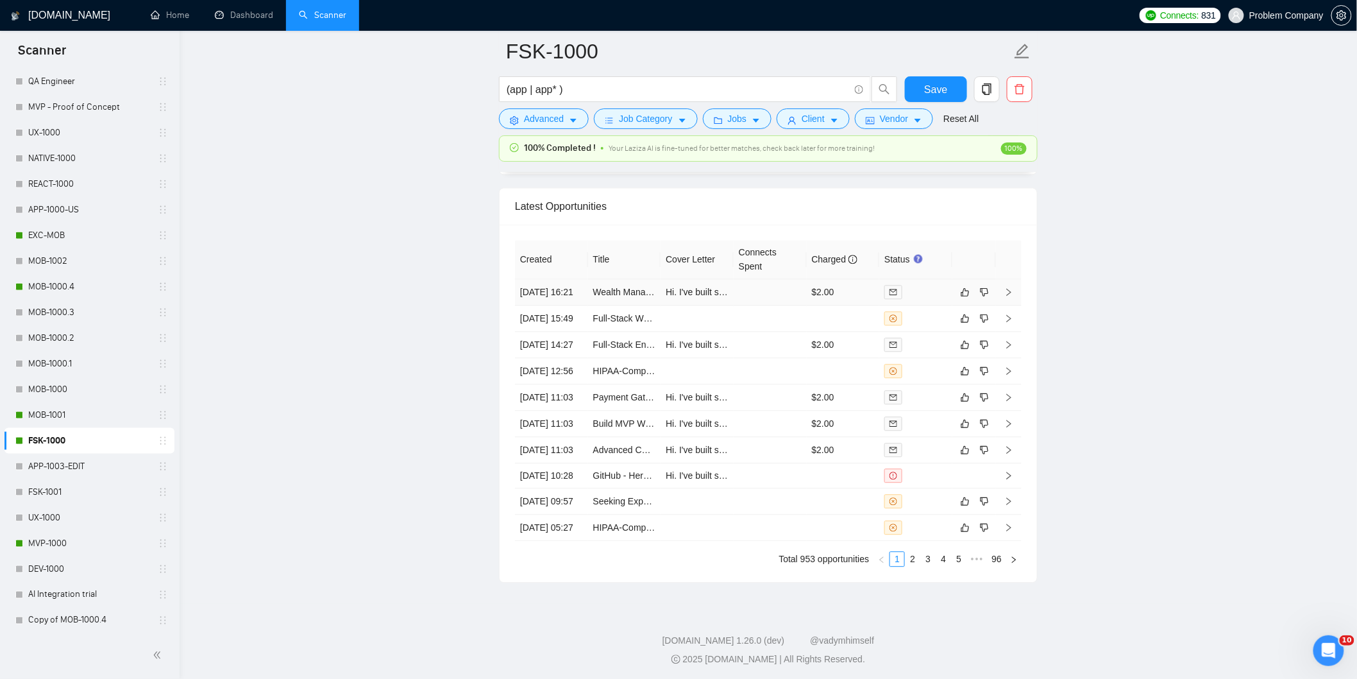
click at [559, 305] on td "[DATE] 16:21" at bounding box center [551, 292] width 73 height 26
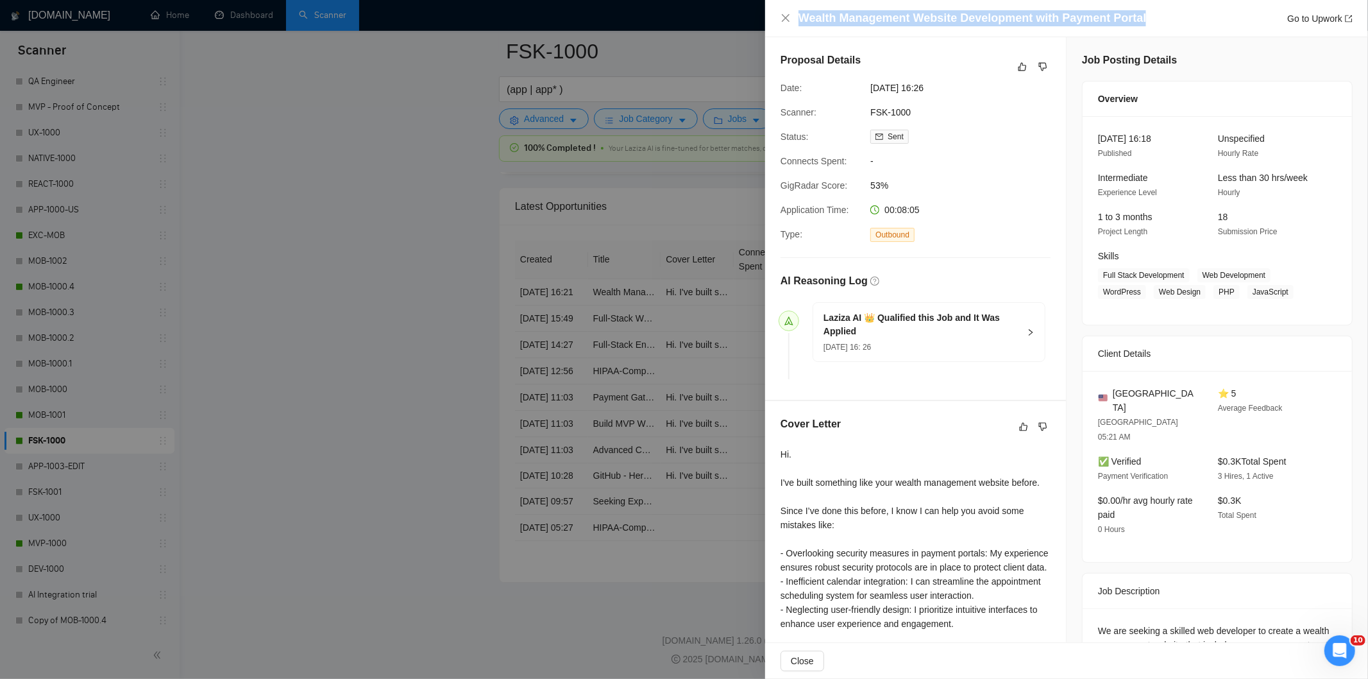
drag, startPoint x: 1152, startPoint y: 24, endPoint x: 797, endPoint y: 24, distance: 354.1
click at [797, 24] on div "Wealth Management Website Development with Payment Portal Go to Upwork" at bounding box center [1067, 18] width 572 height 16
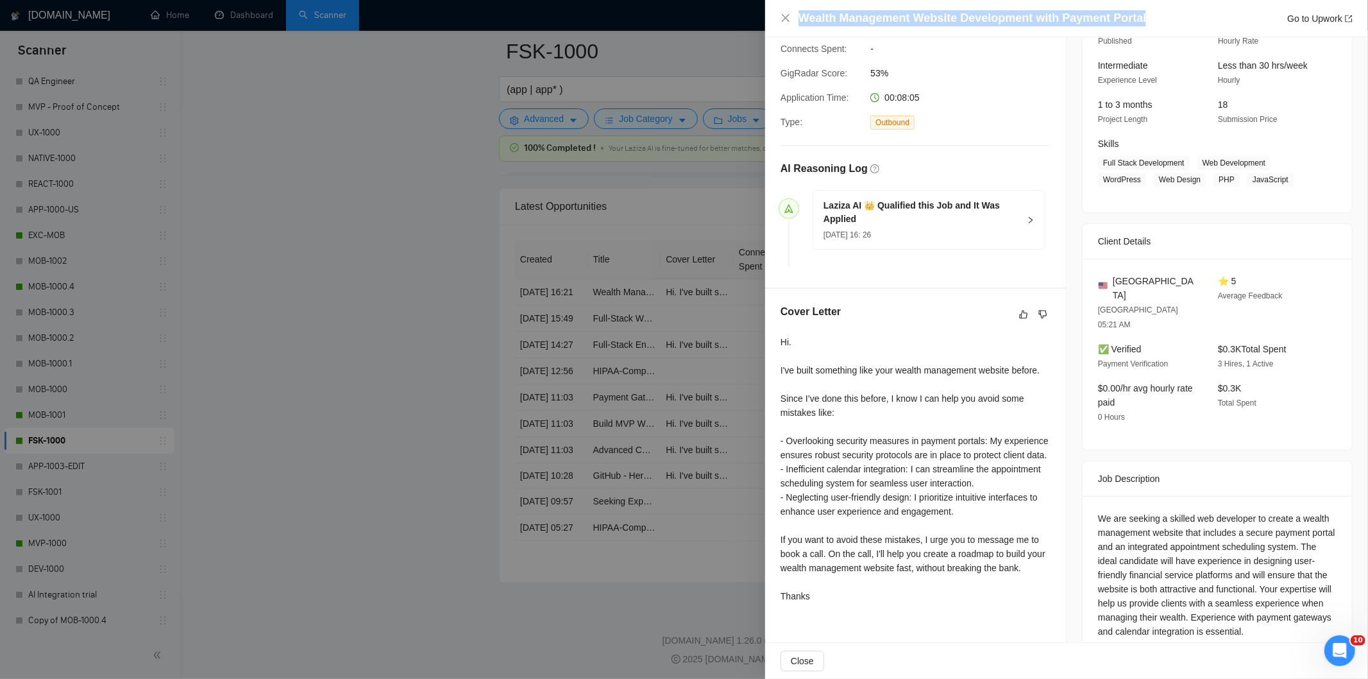
scroll to position [116, 0]
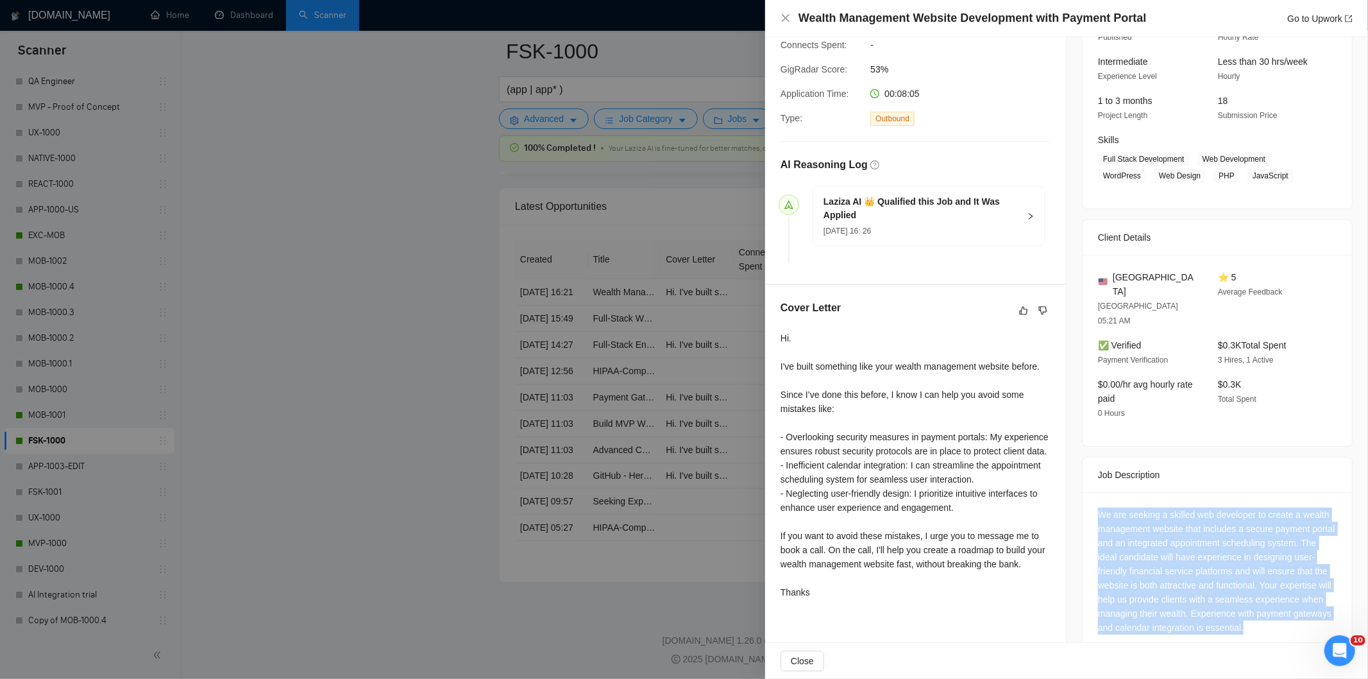
drag, startPoint x: 1088, startPoint y: 482, endPoint x: 1322, endPoint y: 611, distance: 266.7
click at [1322, 611] on div "We are seeking a skilled web developer to create a wealth management website th…" at bounding box center [1217, 573] width 269 height 163
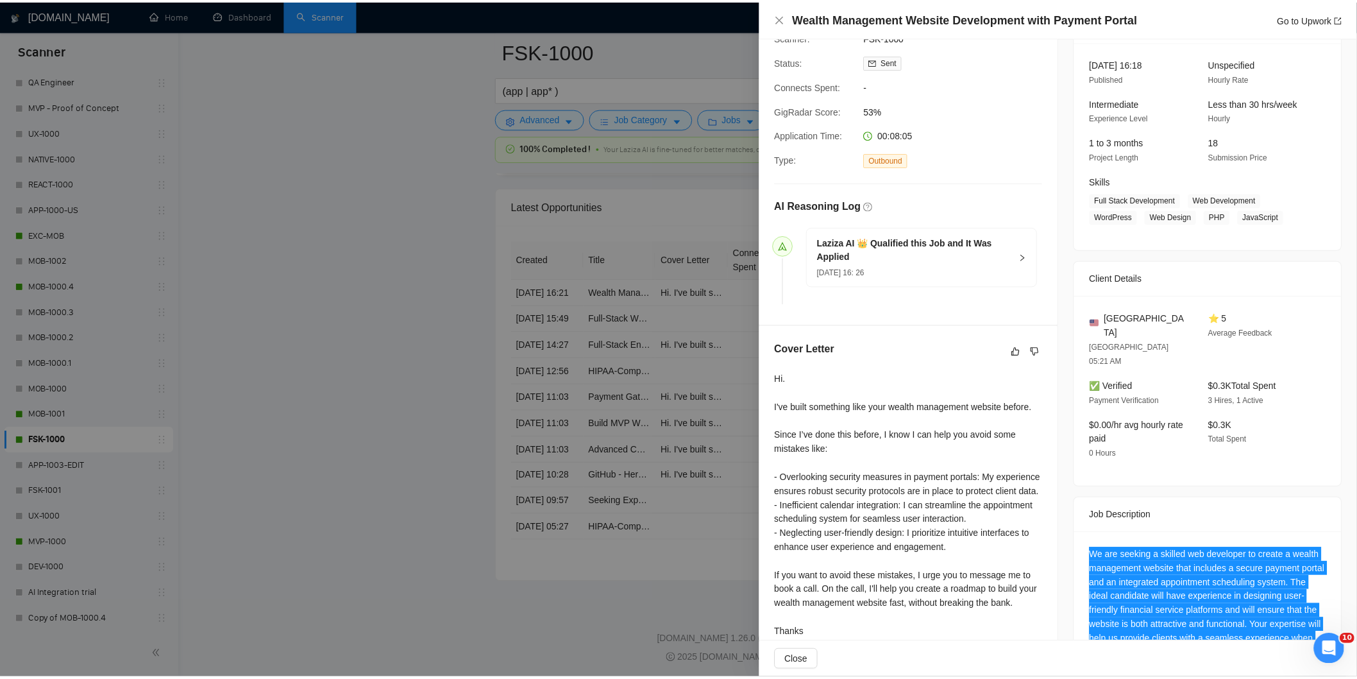
scroll to position [0, 0]
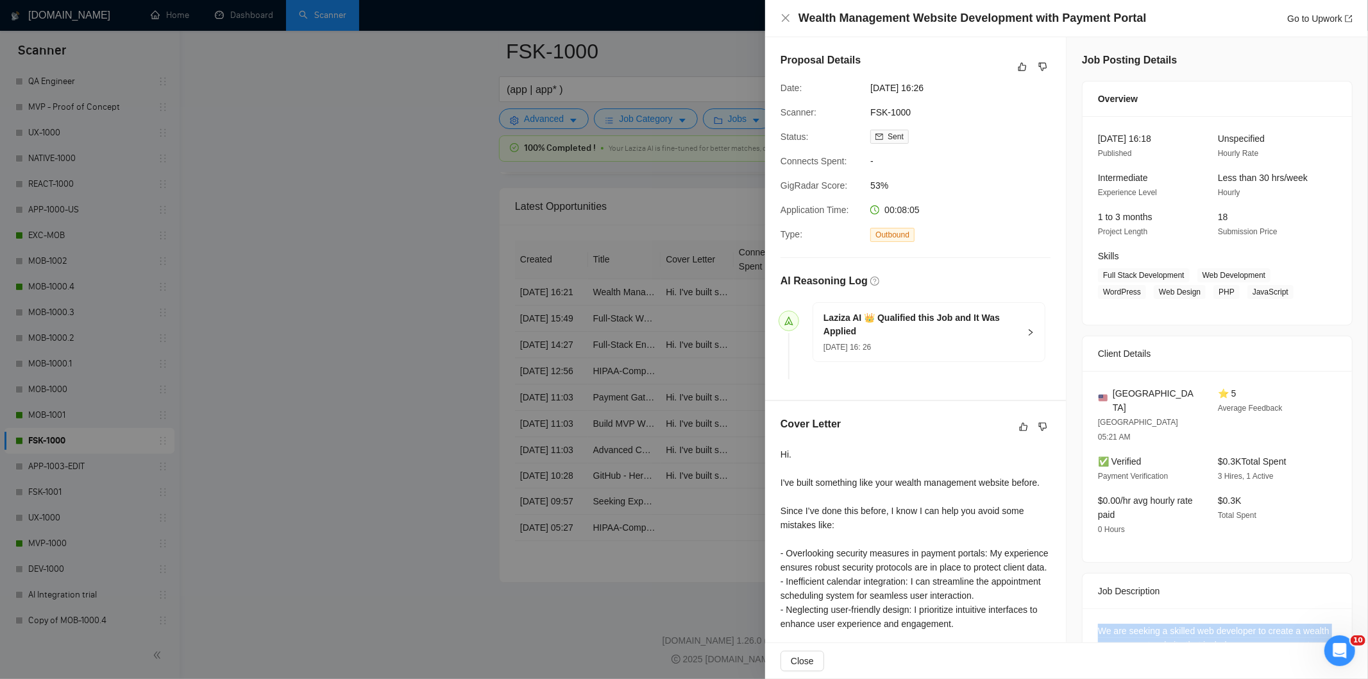
drag, startPoint x: 964, startPoint y: 89, endPoint x: 861, endPoint y: 87, distance: 102.7
click at [861, 87] on div "Date: [DATE] 16:26" at bounding box center [911, 88] width 270 height 14
click at [785, 22] on icon "close" at bounding box center [786, 18] width 10 height 10
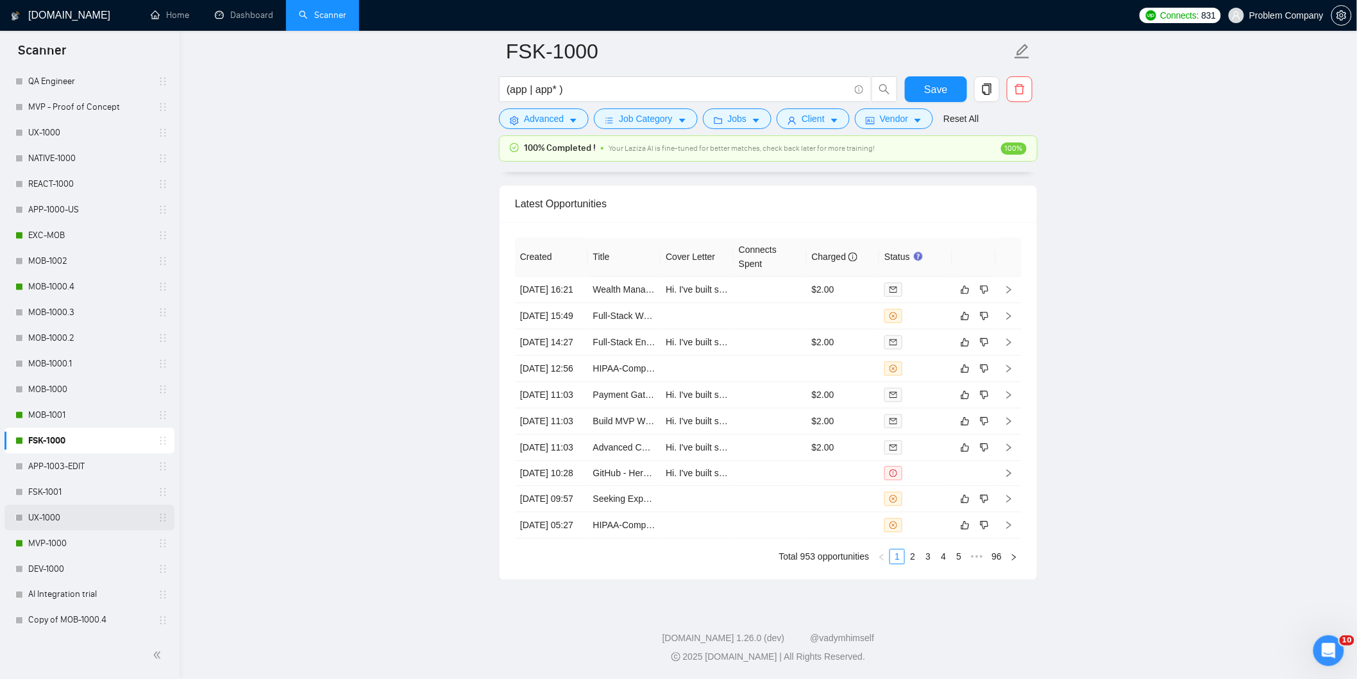
scroll to position [3267, 0]
click at [58, 544] on link "MVP-1000" at bounding box center [89, 544] width 122 height 26
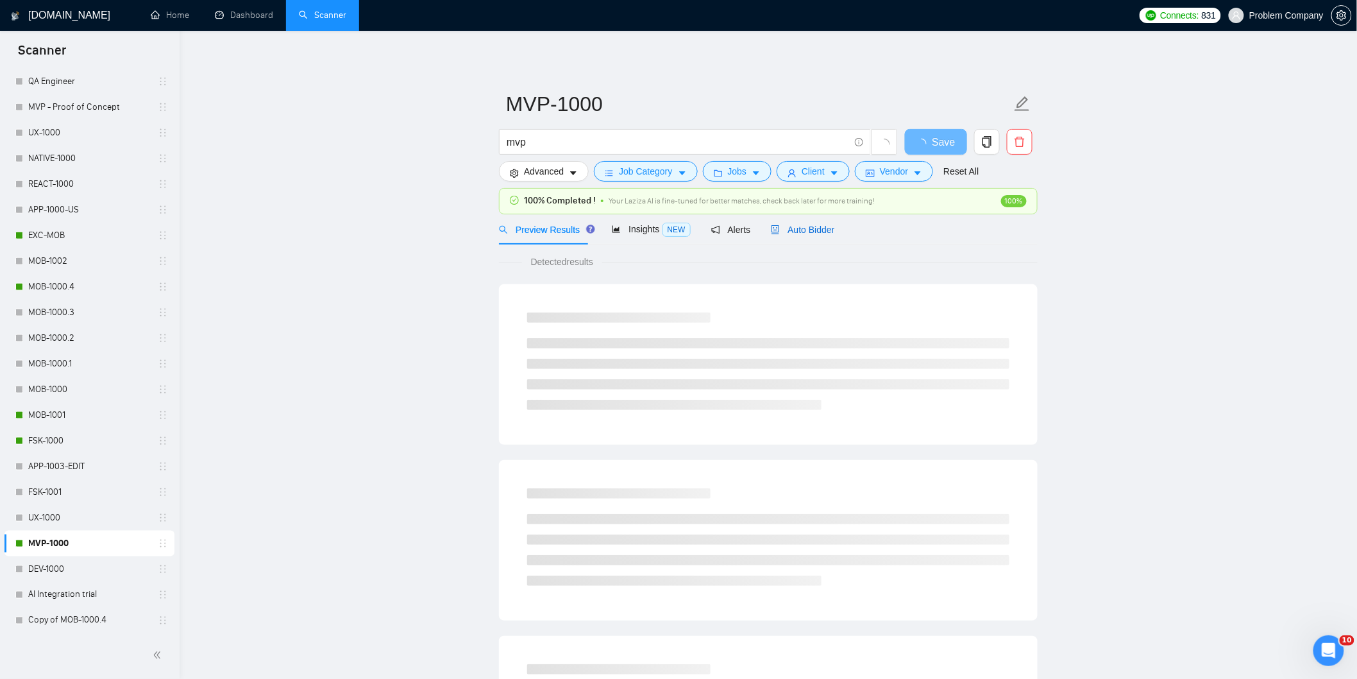
click at [820, 230] on span "Auto Bidder" at bounding box center [803, 230] width 64 height 10
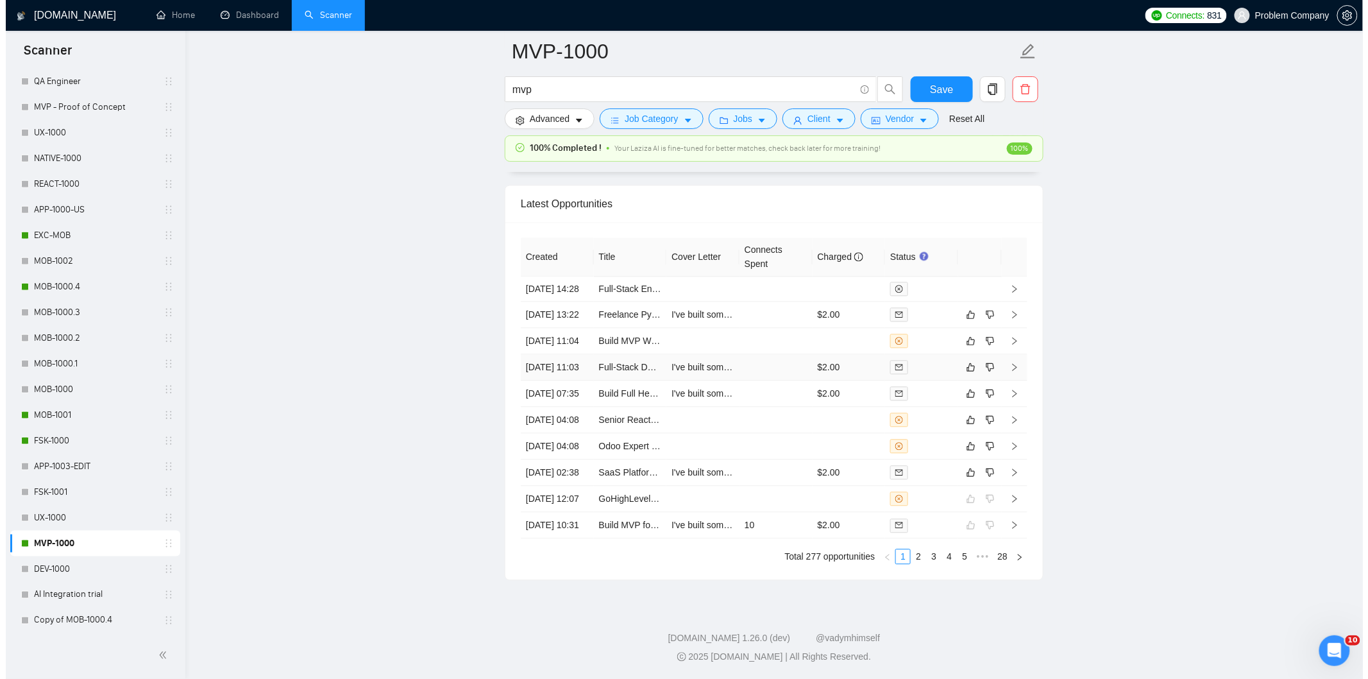
scroll to position [3136, 0]
click at [565, 486] on td "[DATE] 02:38" at bounding box center [551, 472] width 73 height 26
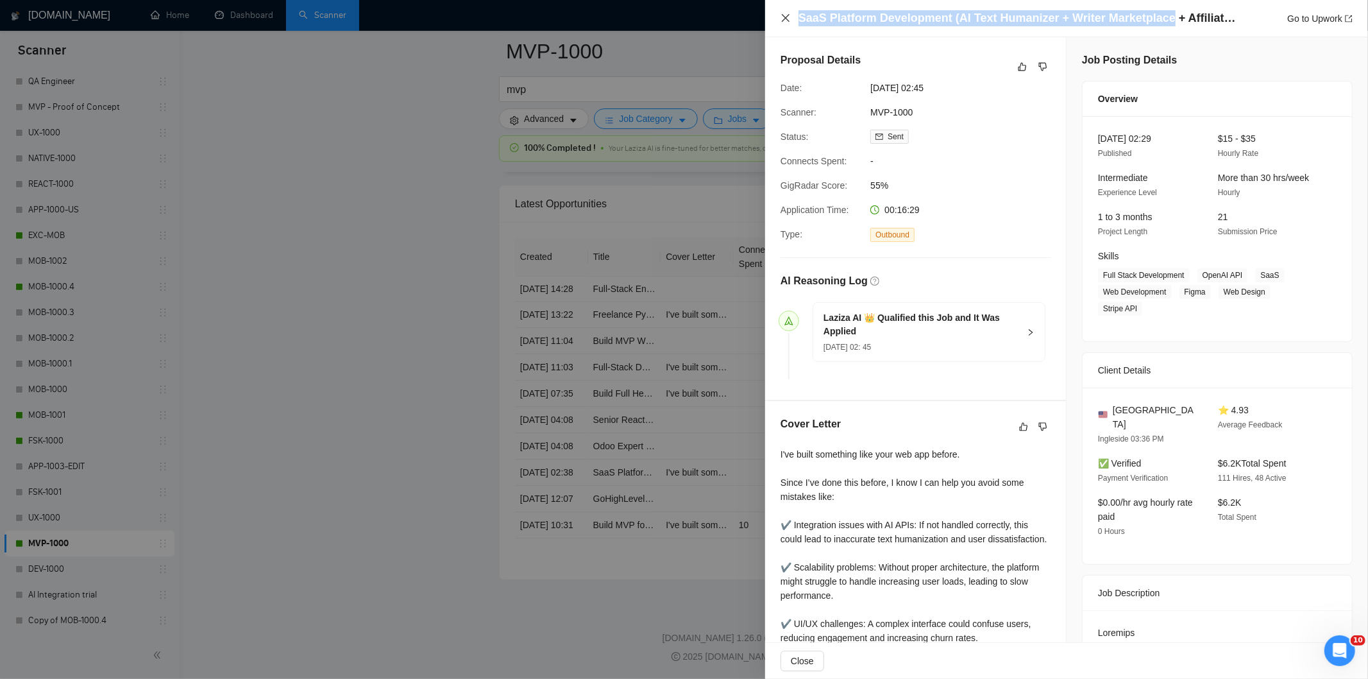
drag, startPoint x: 1161, startPoint y: 16, endPoint x: 784, endPoint y: 15, distance: 377.2
click at [784, 15] on div "SaaS Platform Development (AI Text Humanizer + Writer Marketplace + Affiliate S…" at bounding box center [1067, 18] width 572 height 16
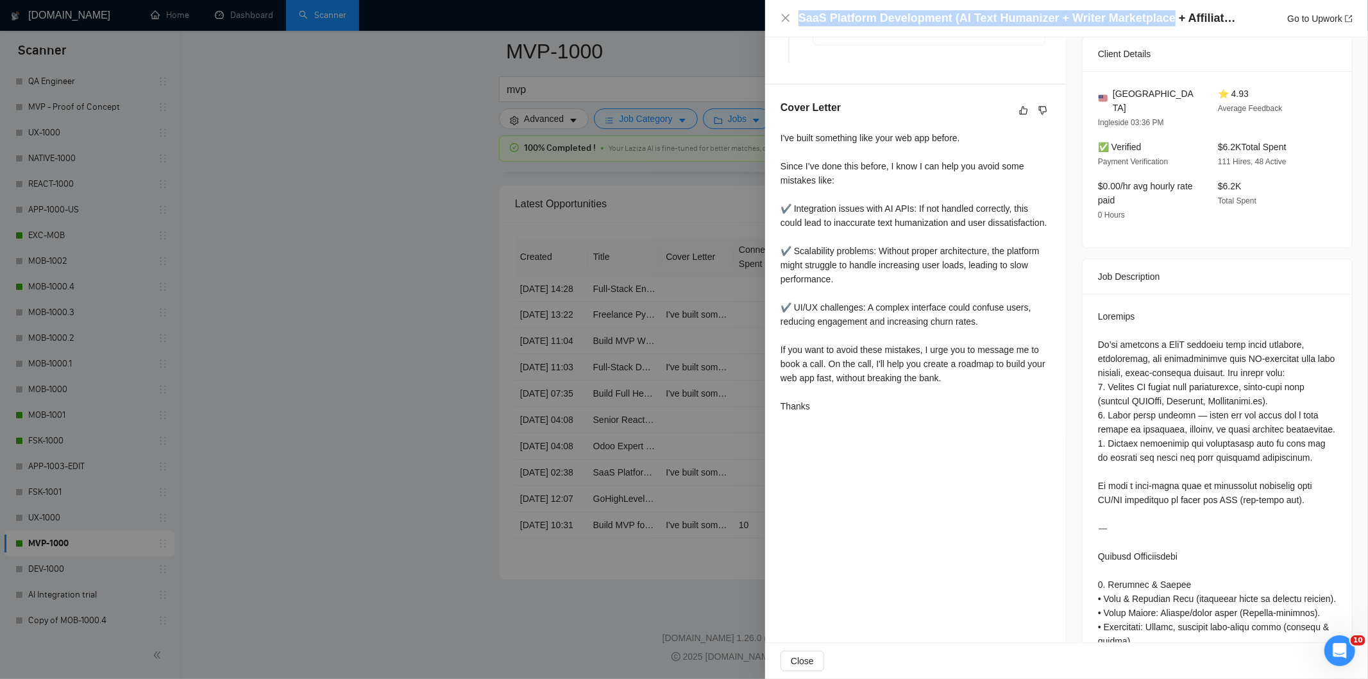
scroll to position [356, 0]
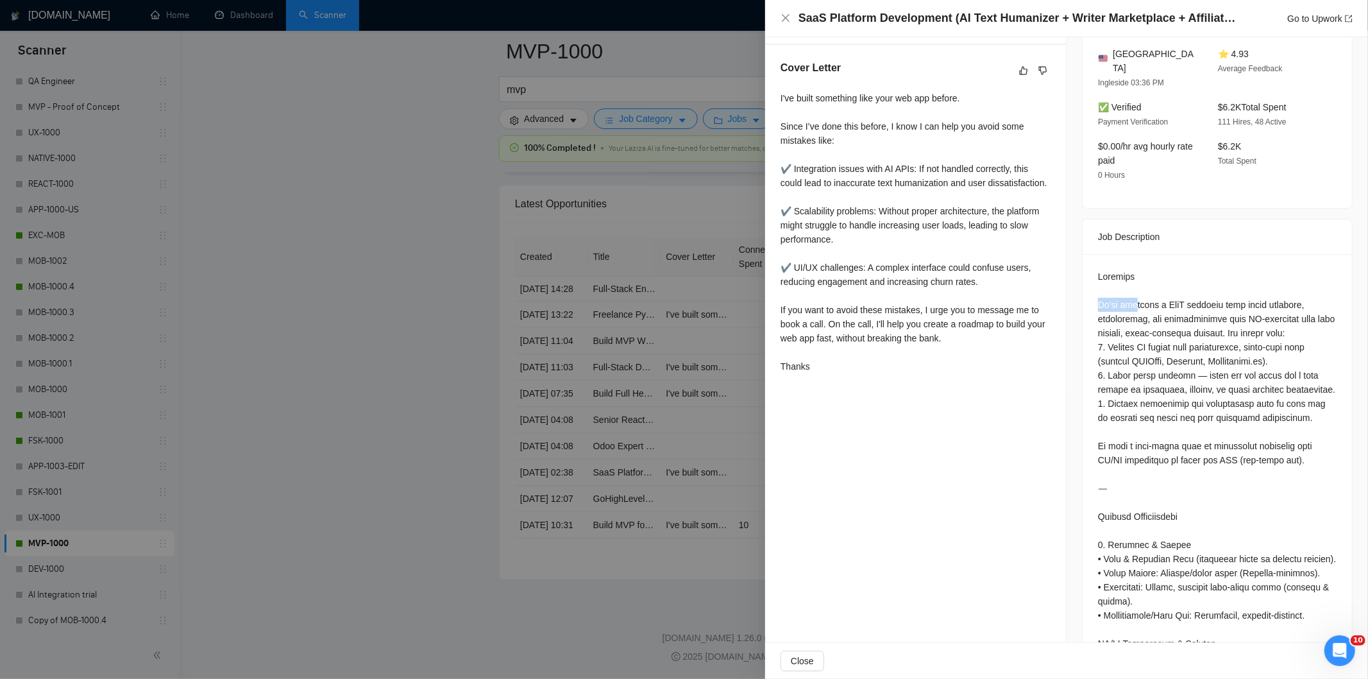
drag, startPoint x: 1091, startPoint y: 286, endPoint x: 1130, endPoint y: 289, distance: 39.9
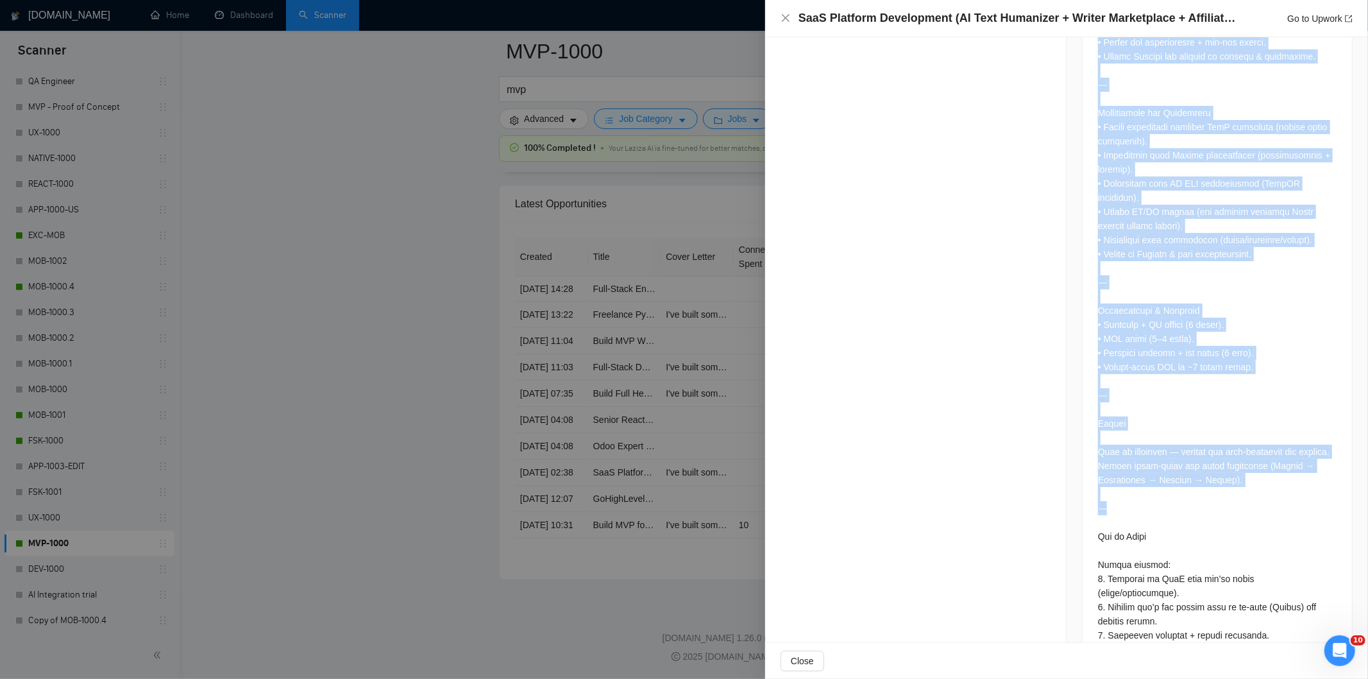
scroll to position [2459, 0]
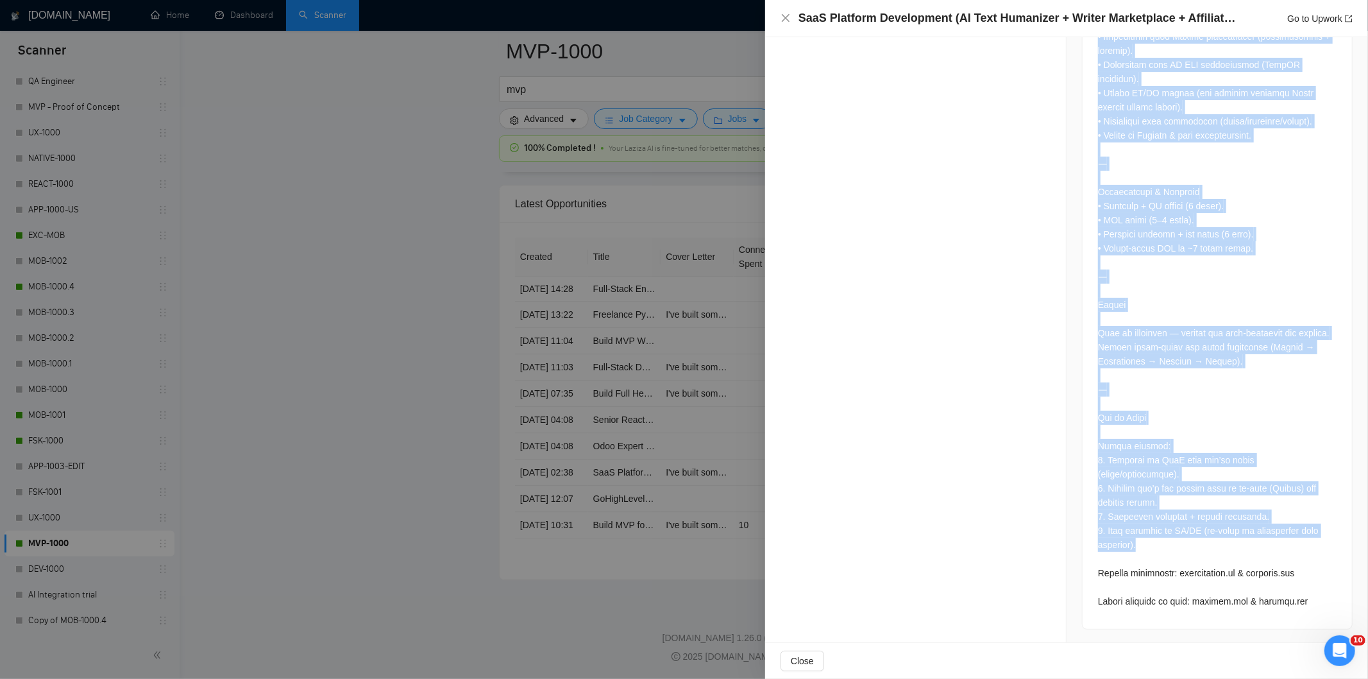
drag, startPoint x: 1092, startPoint y: 287, endPoint x: 1277, endPoint y: 540, distance: 313.1
click at [783, 18] on icon "close" at bounding box center [786, 18] width 10 height 10
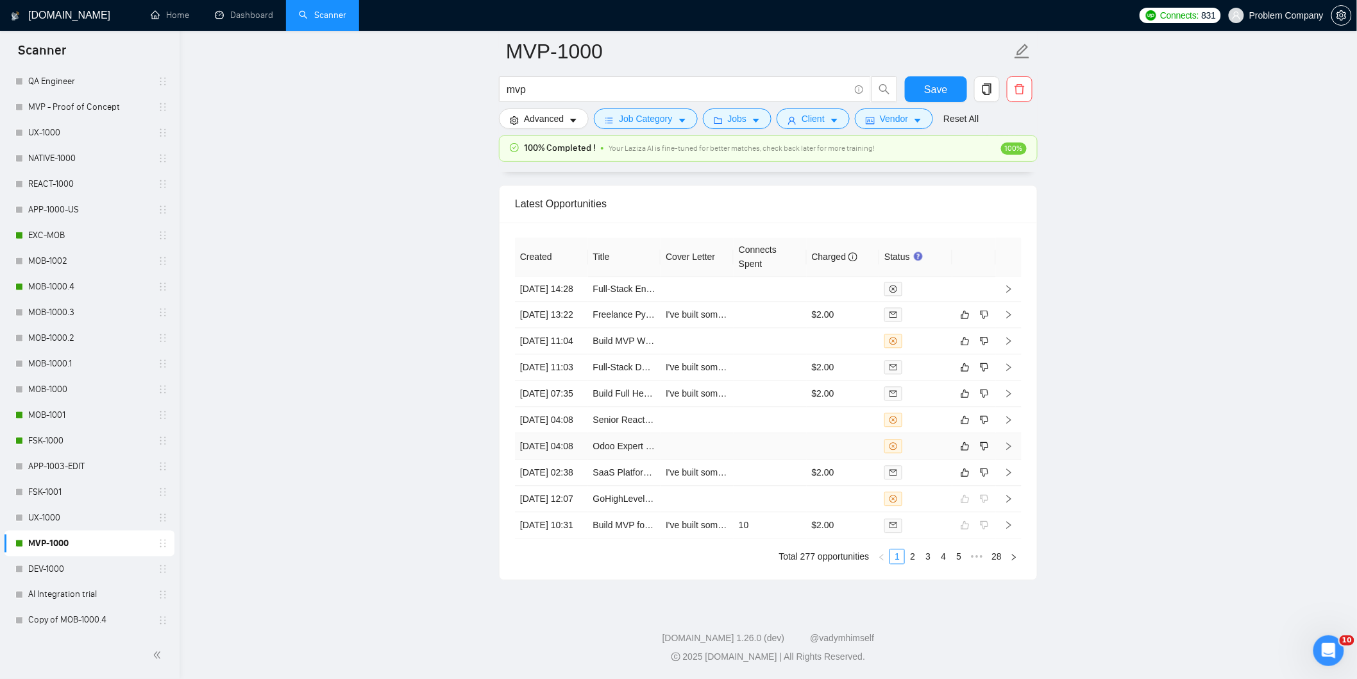
click at [572, 459] on td "[DATE] 04:08" at bounding box center [551, 446] width 73 height 26
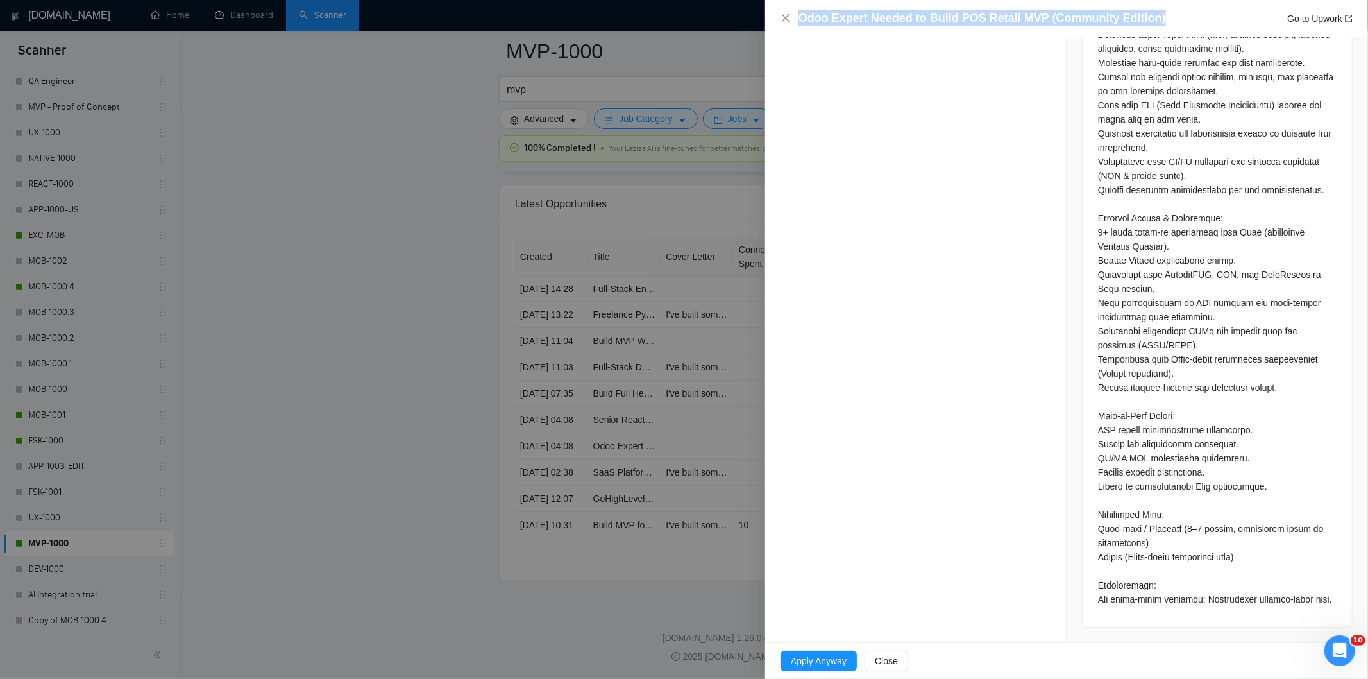
drag, startPoint x: 1164, startPoint y: 19, endPoint x: 779, endPoint y: 18, distance: 384.3
click at [779, 18] on div "Odoo Expert Needed to Build POS Retail MVP (Community Edition) Go to Upwork" at bounding box center [1066, 18] width 603 height 37
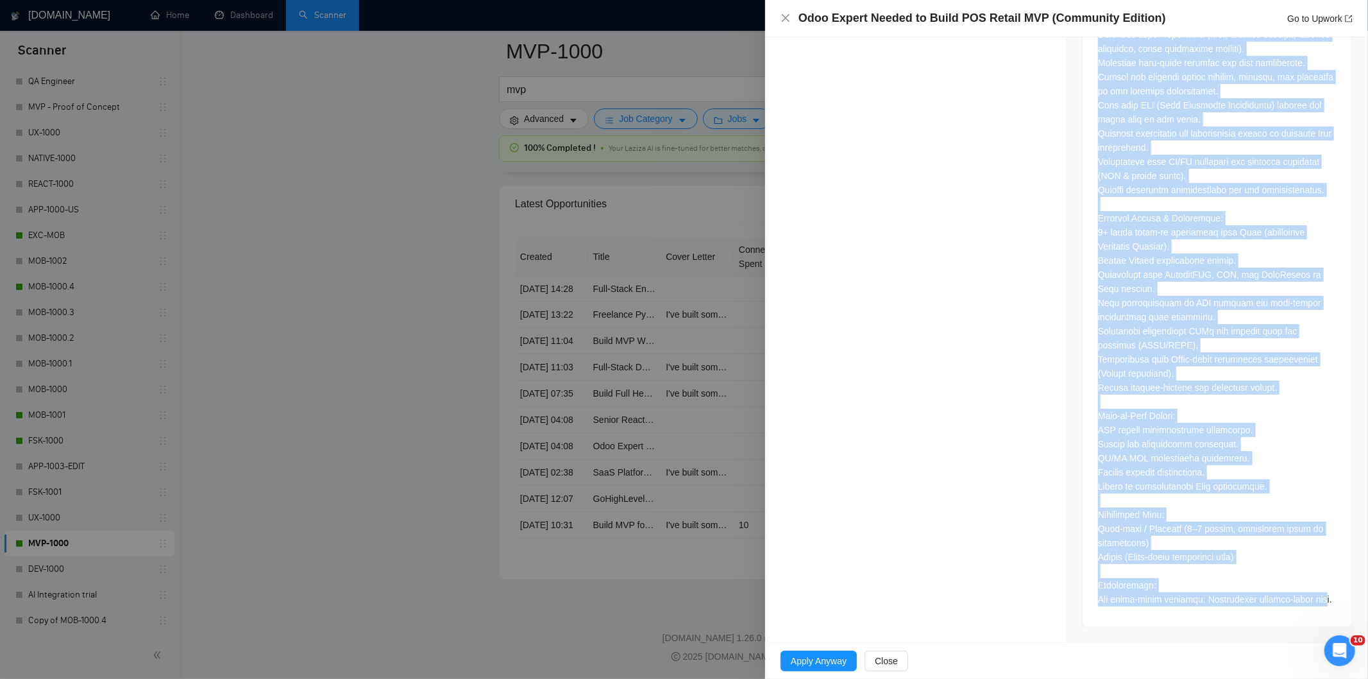
drag, startPoint x: 1088, startPoint y: 315, endPoint x: 1311, endPoint y: 597, distance: 359.4
click at [1311, 597] on div at bounding box center [1217, 185] width 269 height 883
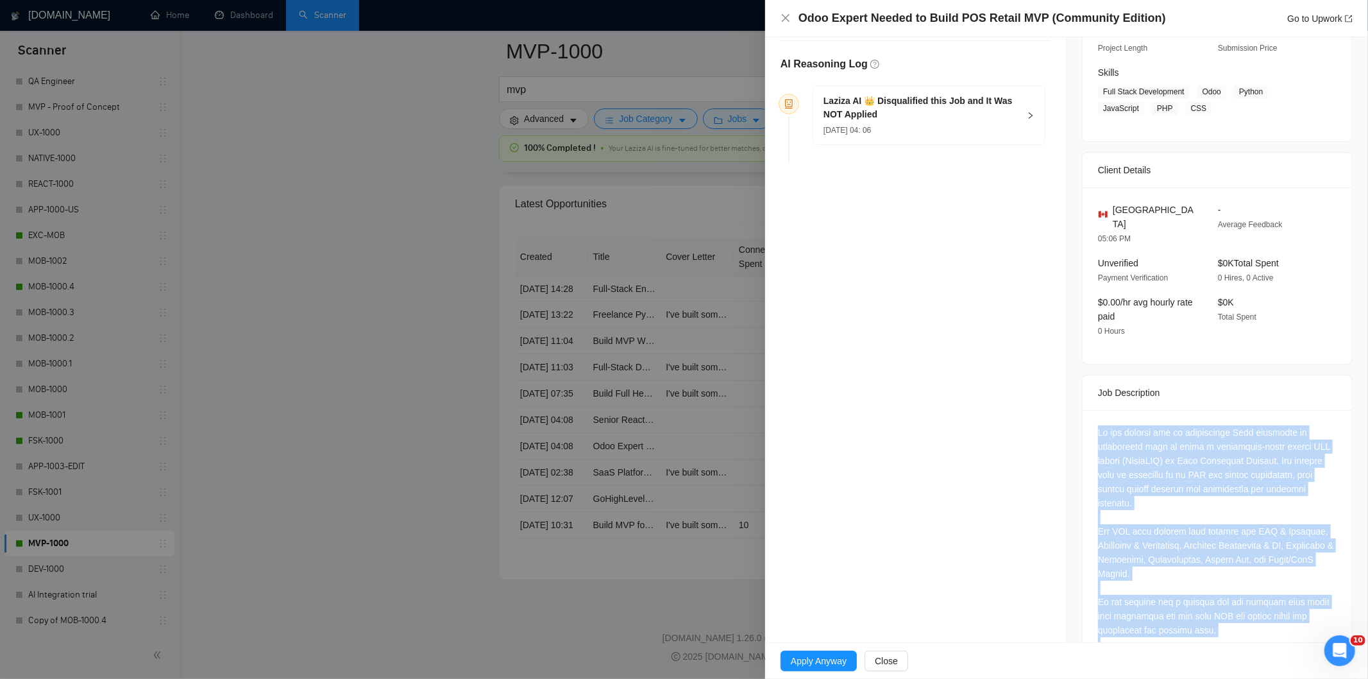
scroll to position [137, 0]
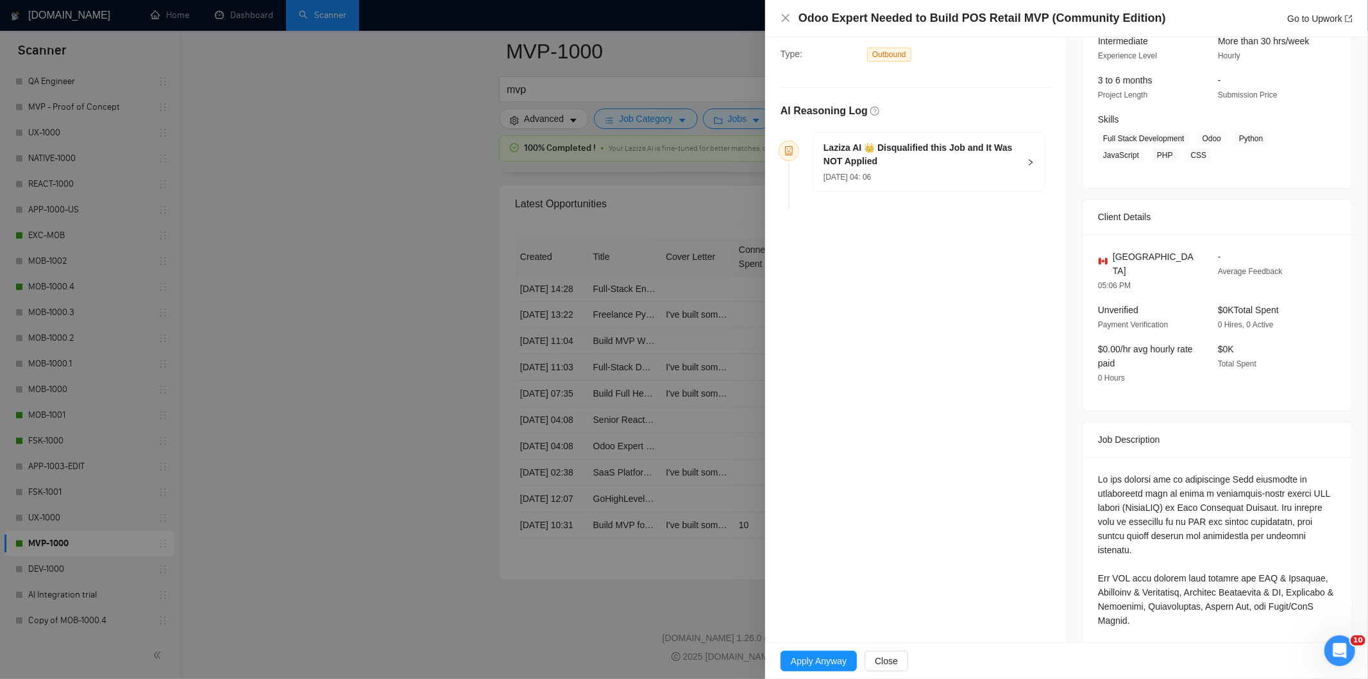
click at [944, 172] on div "[DATE] 04: 06" at bounding box center [922, 176] width 196 height 14
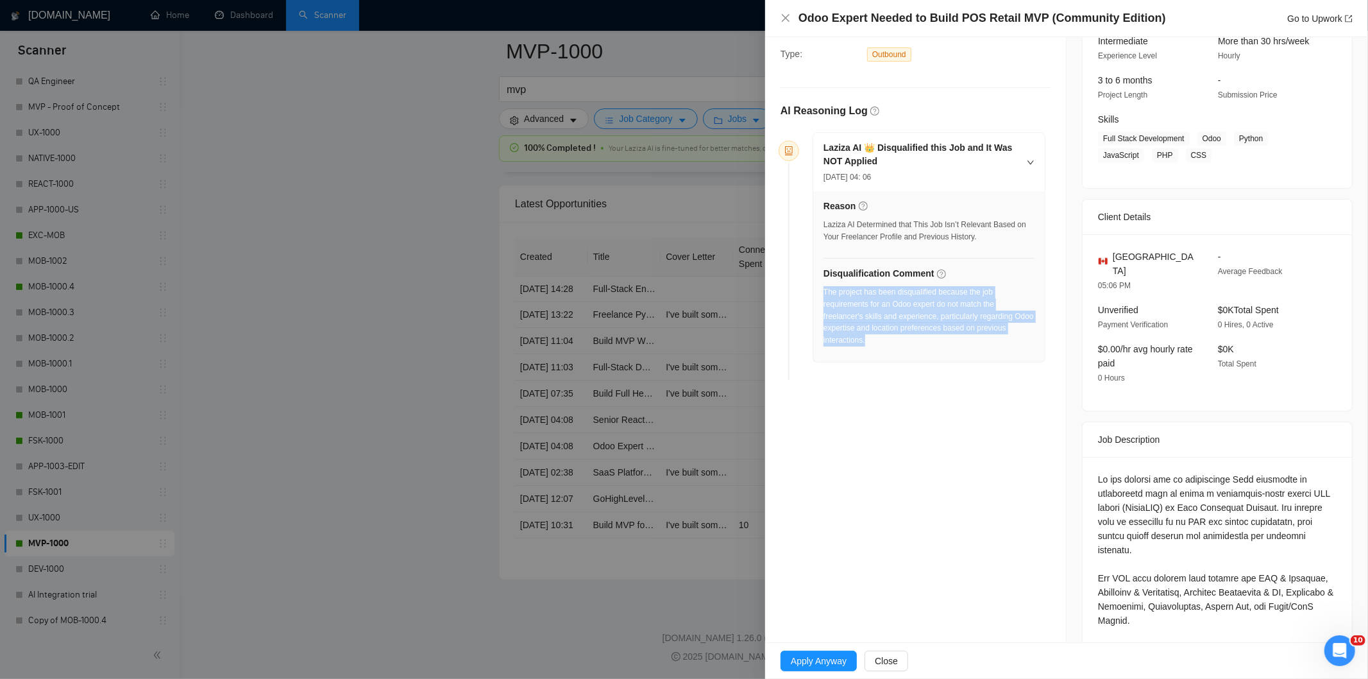
drag, startPoint x: 893, startPoint y: 351, endPoint x: 824, endPoint y: 295, distance: 88.5
click at [824, 295] on div "The project has been disqualified because the job requirements for an Odoo expe…" at bounding box center [929, 320] width 211 height 68
drag, startPoint x: 785, startPoint y: 15, endPoint x: 801, endPoint y: 10, distance: 16.4
click at [788, 16] on icon "close" at bounding box center [786, 18] width 10 height 10
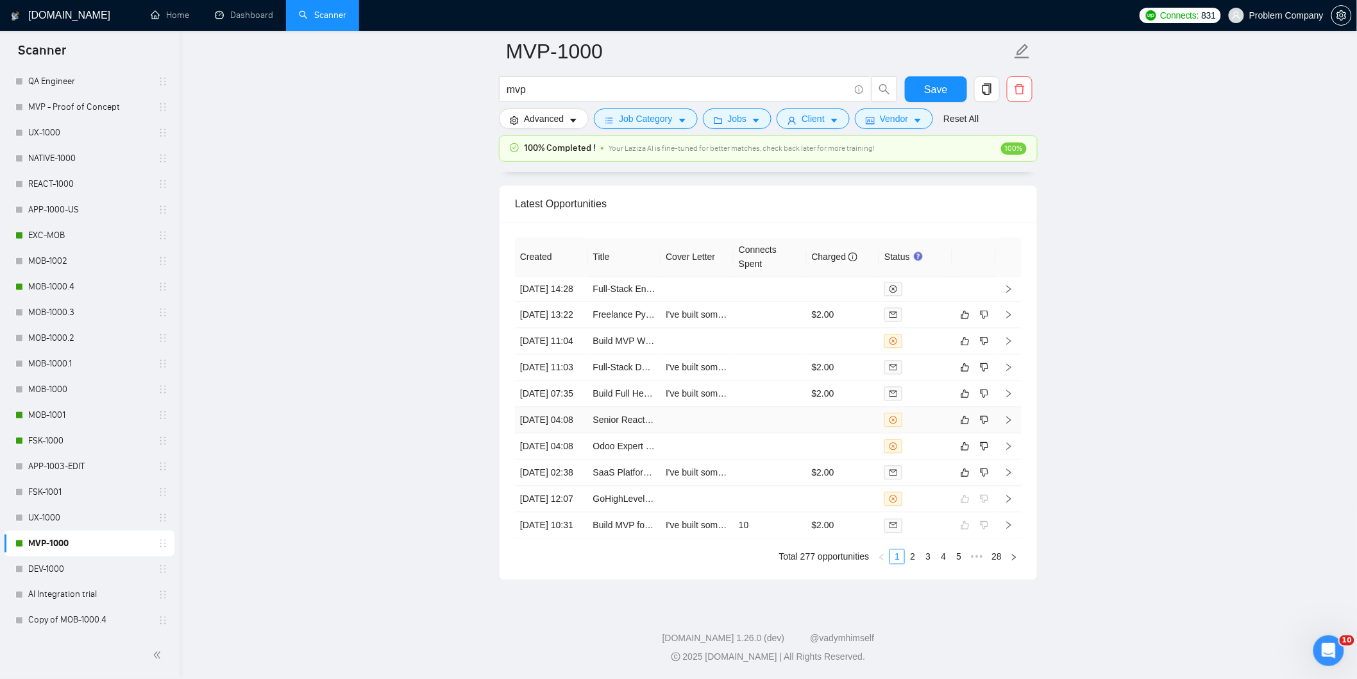
click at [575, 433] on td "[DATE] 04:08" at bounding box center [551, 420] width 73 height 26
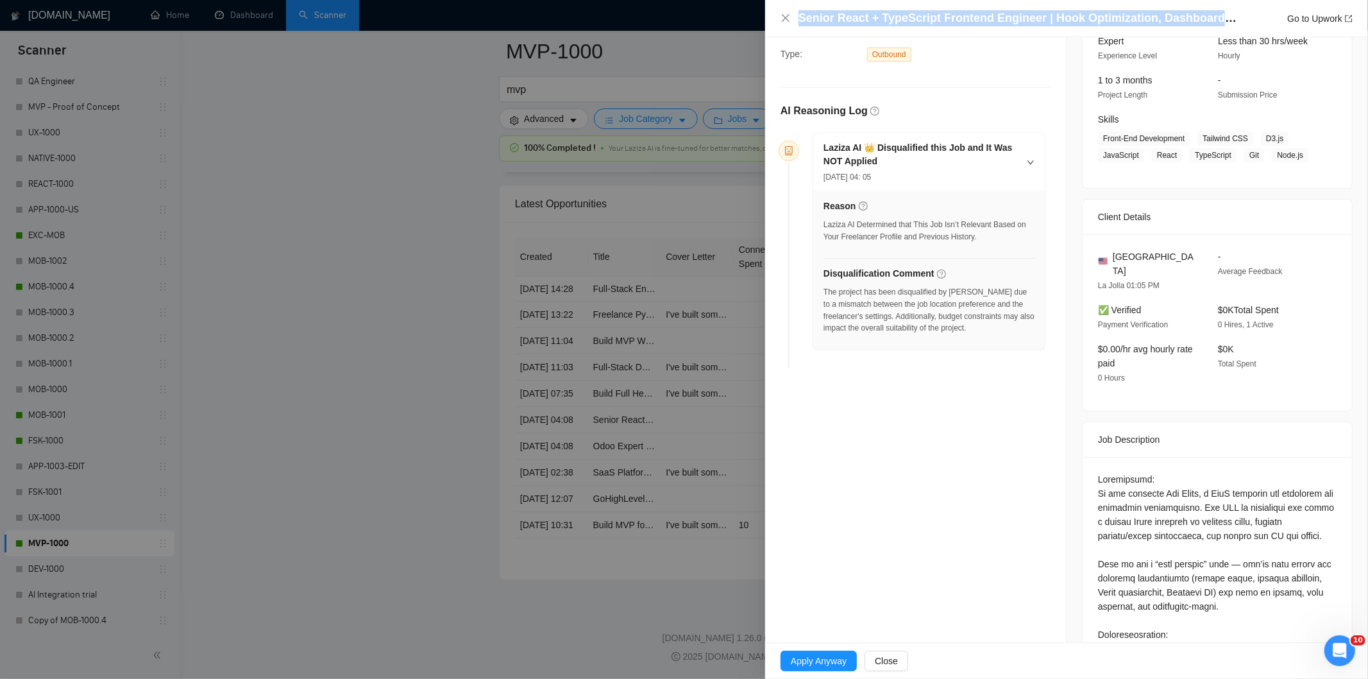
drag, startPoint x: 1210, startPoint y: 18, endPoint x: 760, endPoint y: 12, distance: 449.7
click at [760, 12] on div "Senior React + TypeScript Frontend Engineer | Hook Optimization, Dashboards & U…" at bounding box center [684, 339] width 1368 height 679
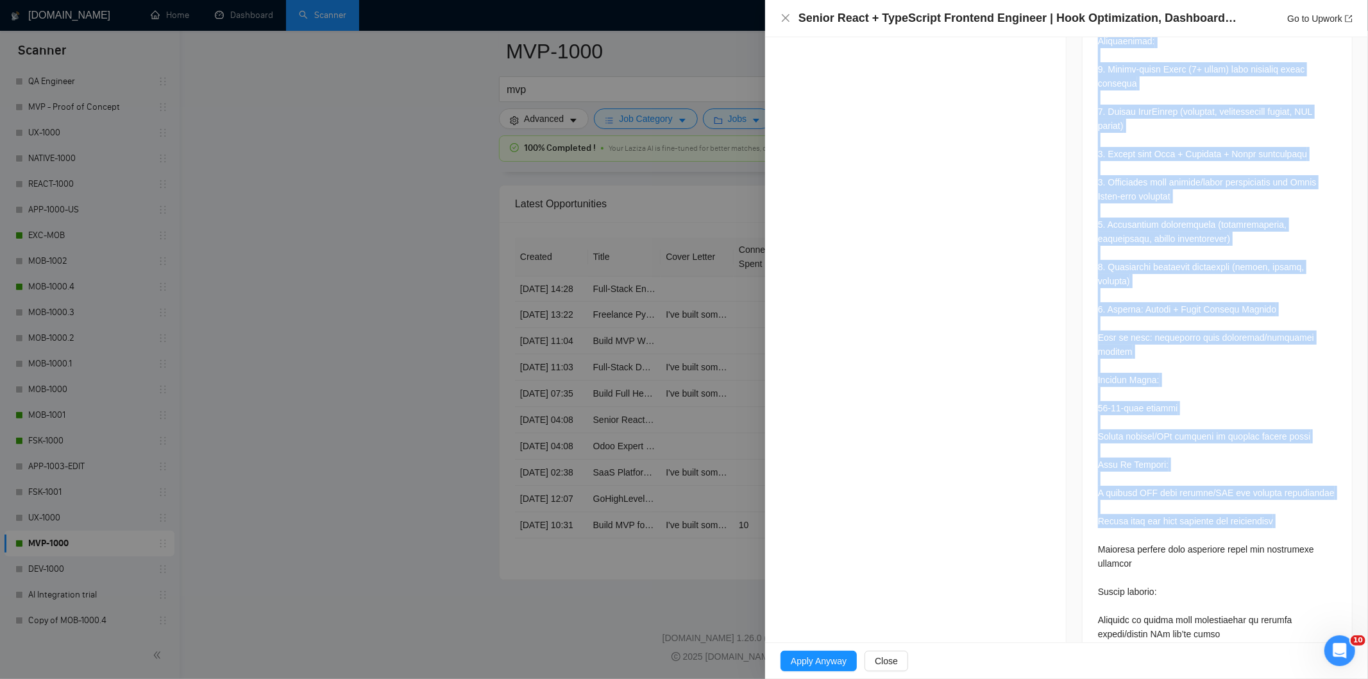
scroll to position [1145, 0]
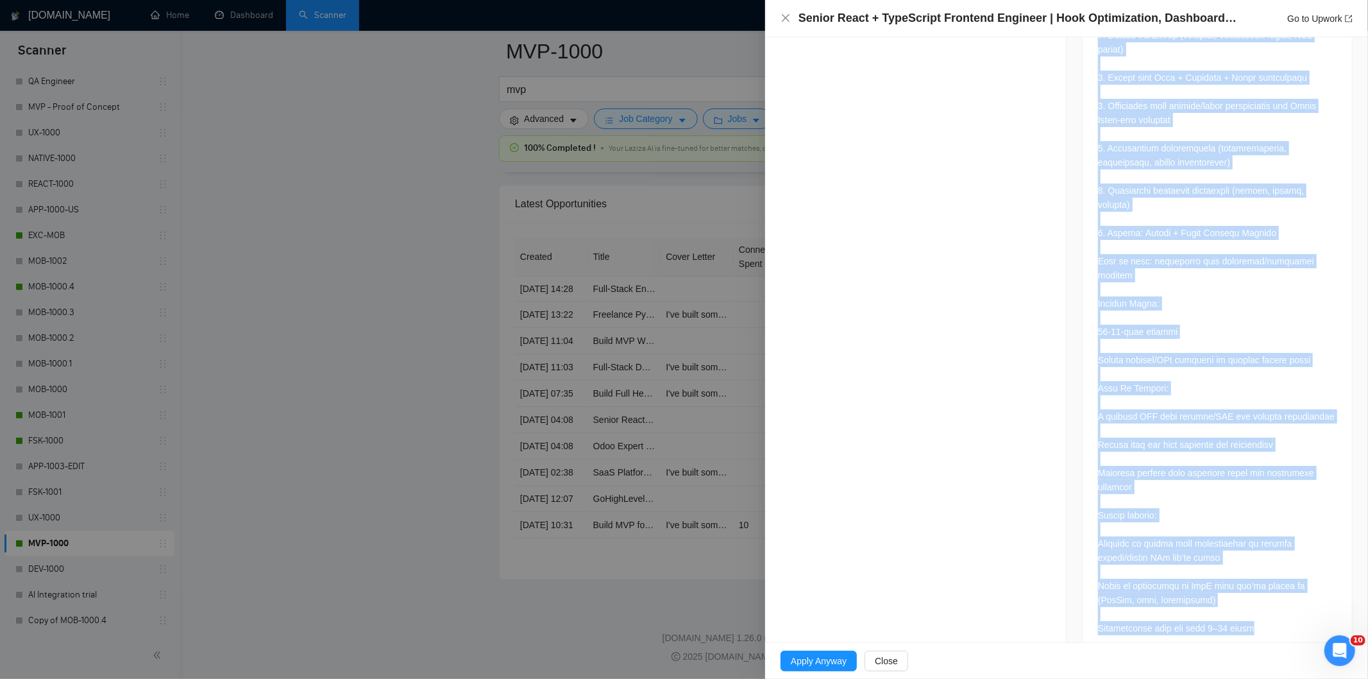
drag, startPoint x: 1087, startPoint y: 246, endPoint x: 1270, endPoint y: 606, distance: 404.0
click at [1270, 606] on div at bounding box center [1217, 51] width 269 height 1207
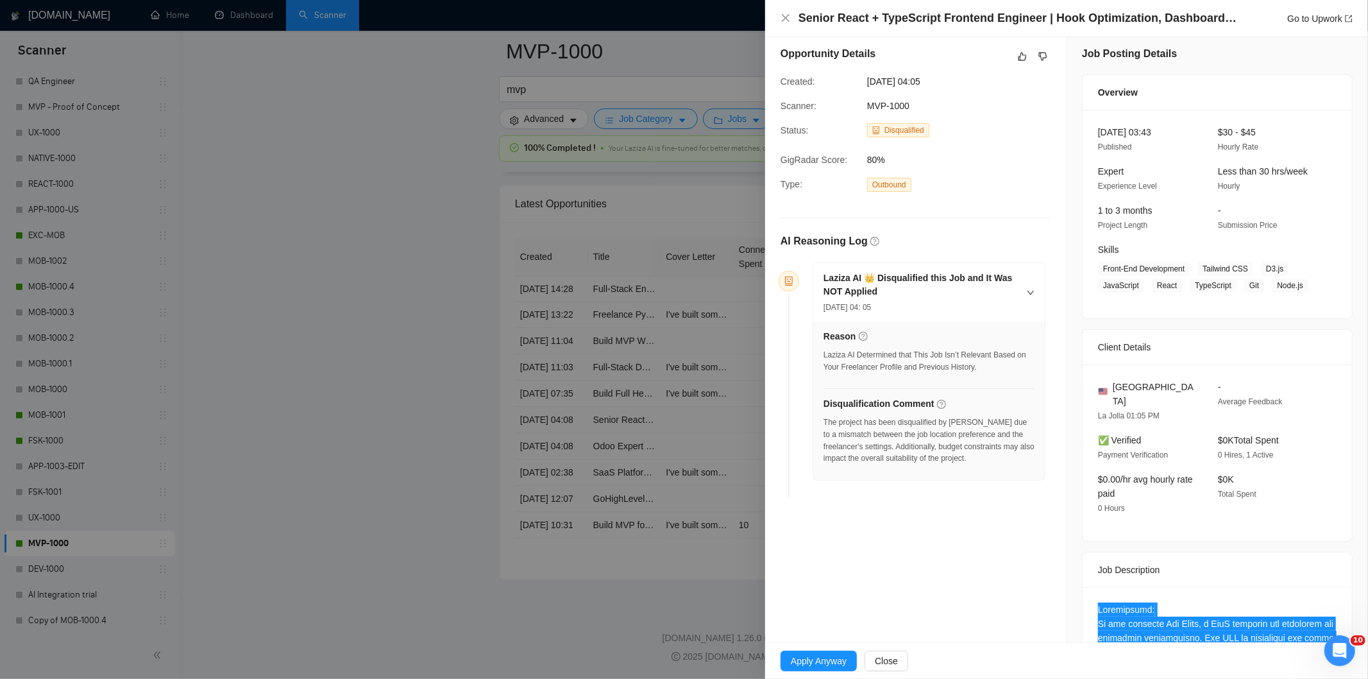
scroll to position [4, 0]
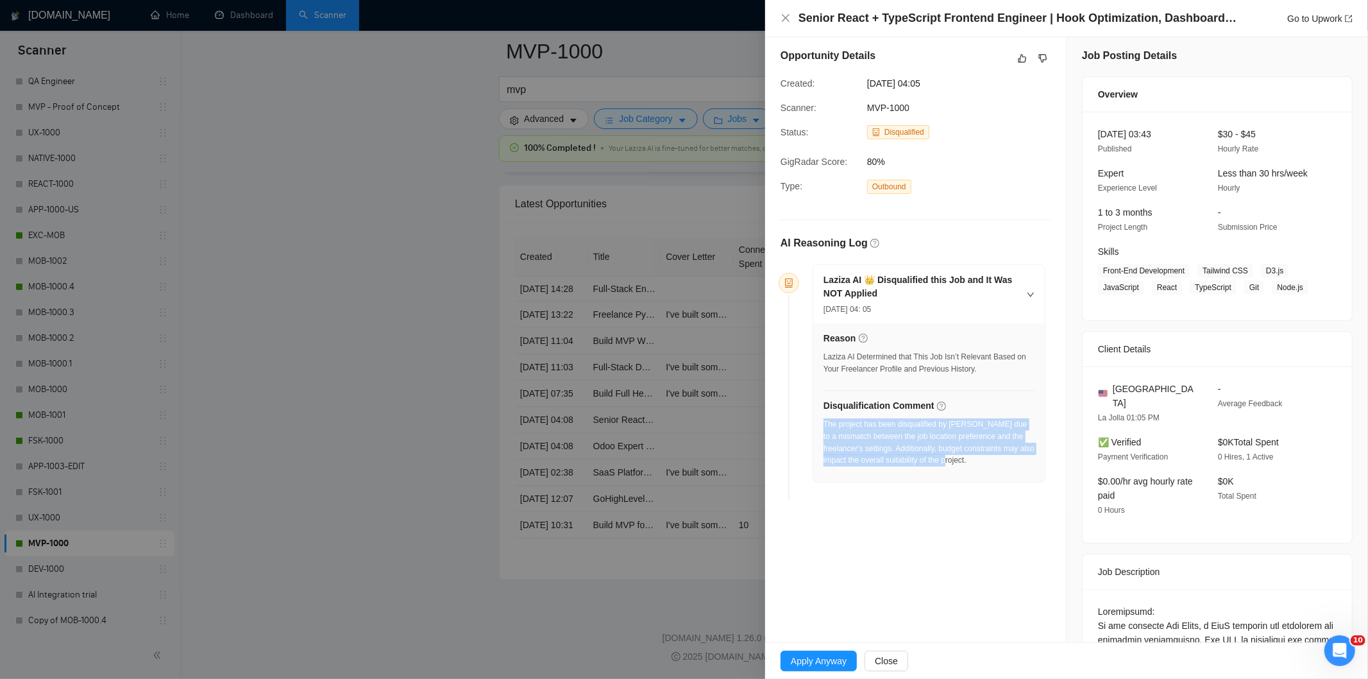
drag, startPoint x: 998, startPoint y: 462, endPoint x: 825, endPoint y: 427, distance: 176.0
click at [825, 427] on div "The project has been disqualified by [PERSON_NAME] due to a mismatch between th…" at bounding box center [929, 442] width 211 height 48
click at [786, 17] on icon "close" at bounding box center [786, 18] width 8 height 8
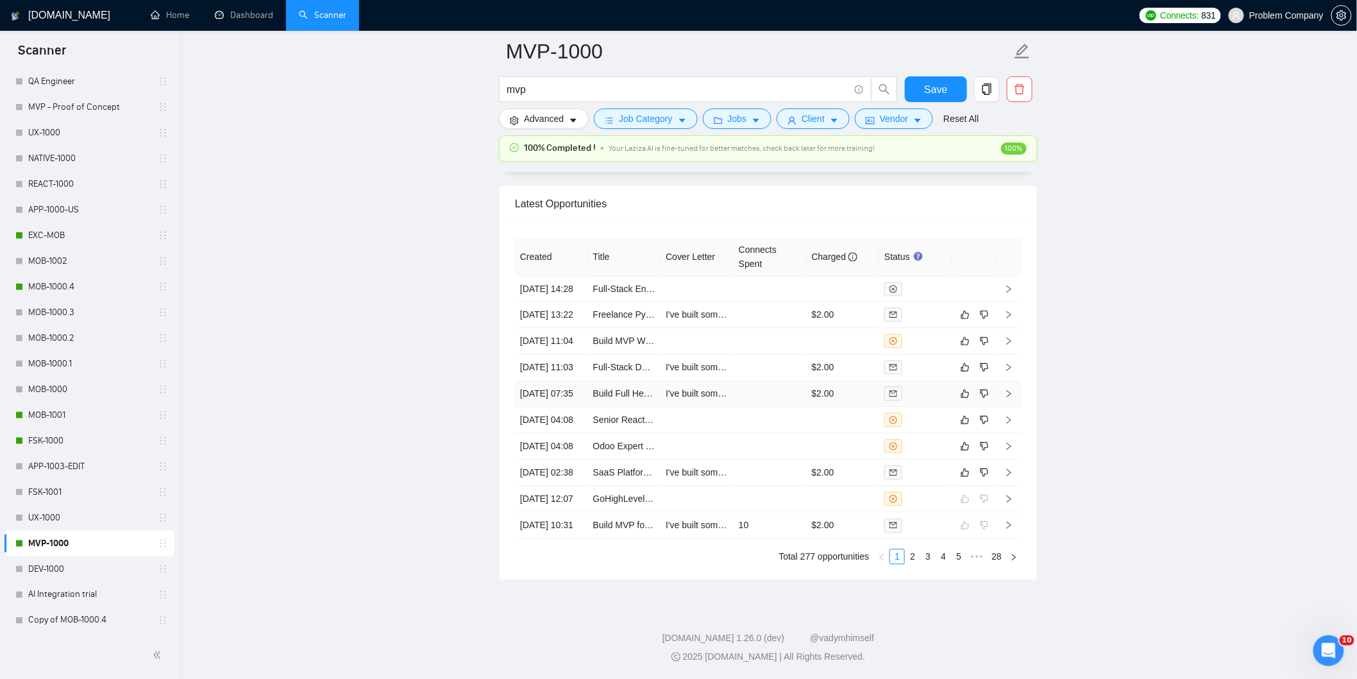
click at [550, 407] on td "[DATE] 07:35" at bounding box center [551, 393] width 73 height 26
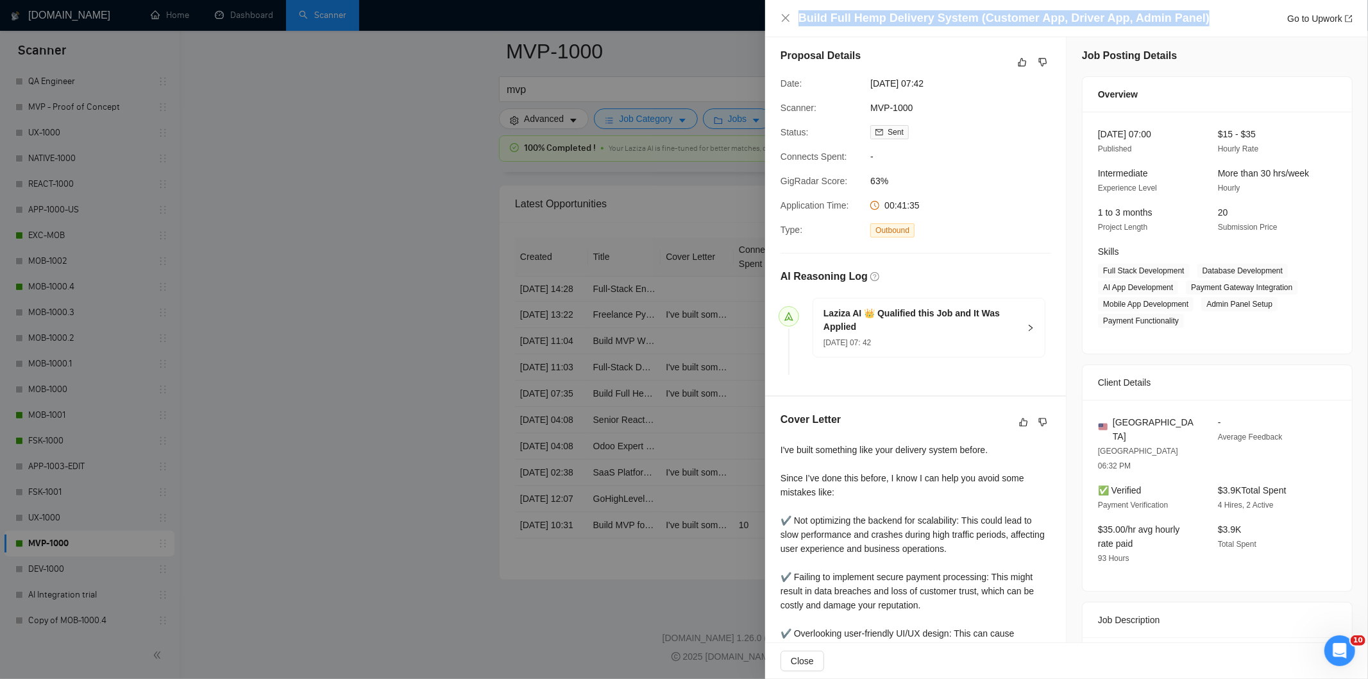
drag, startPoint x: 1202, startPoint y: 18, endPoint x: 796, endPoint y: 8, distance: 405.5
click at [796, 8] on div "Build Full Hemp Delivery System (Customer App, Driver App, Admin Panel) Go to U…" at bounding box center [1066, 18] width 603 height 37
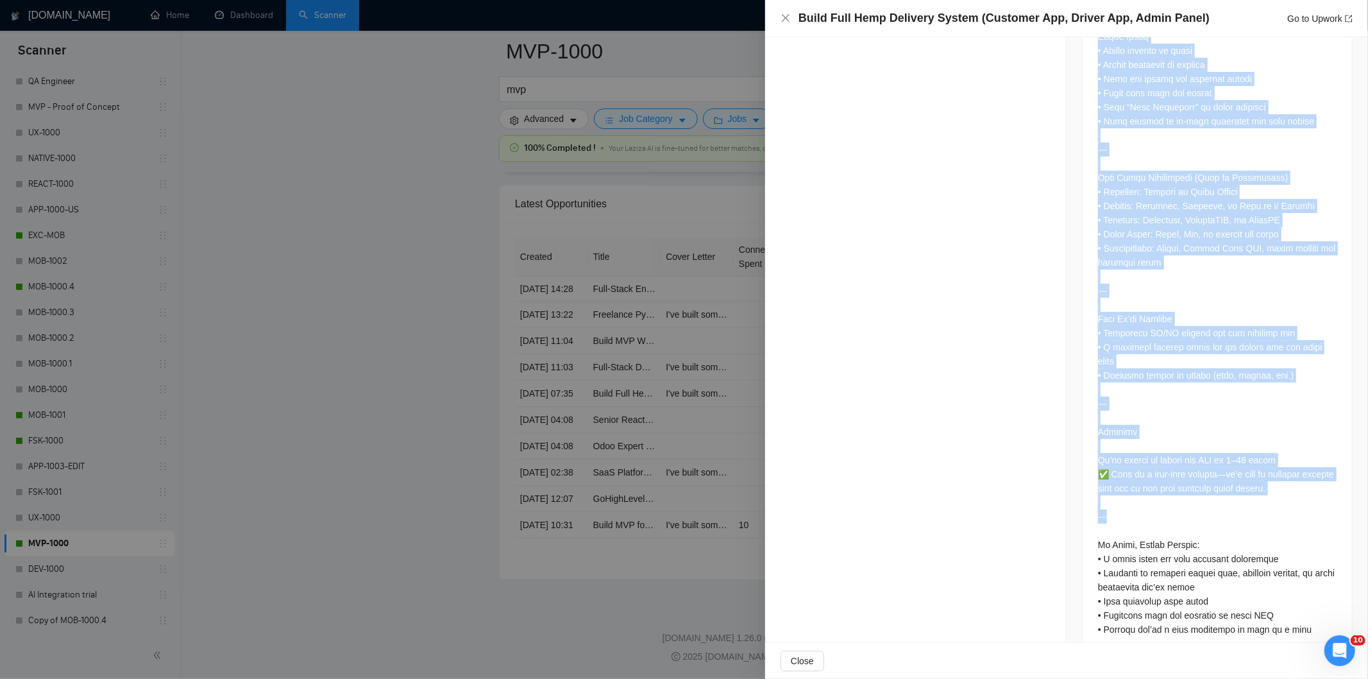
scroll to position [1249, 0]
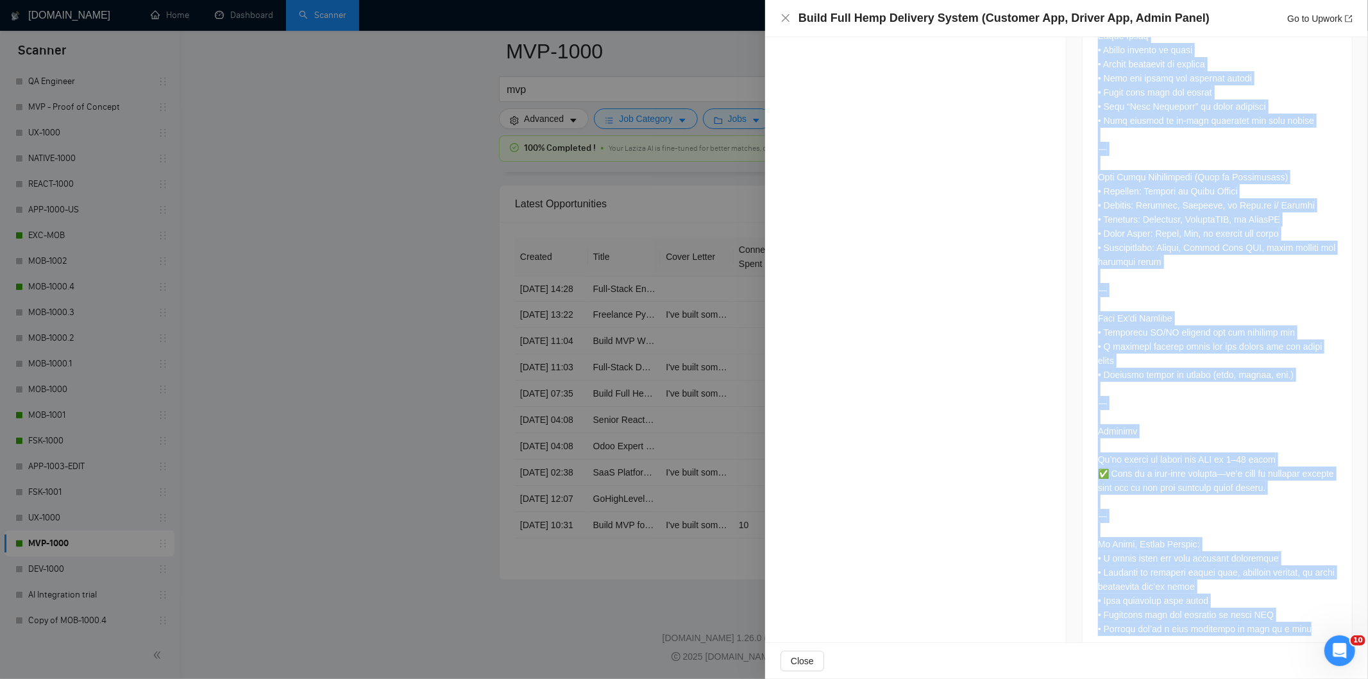
drag, startPoint x: 1089, startPoint y: 417, endPoint x: 1314, endPoint y: 607, distance: 294.5
click at [1314, 607] on div at bounding box center [1217, 24] width 269 height 1264
click at [784, 17] on icon "close" at bounding box center [786, 18] width 8 height 8
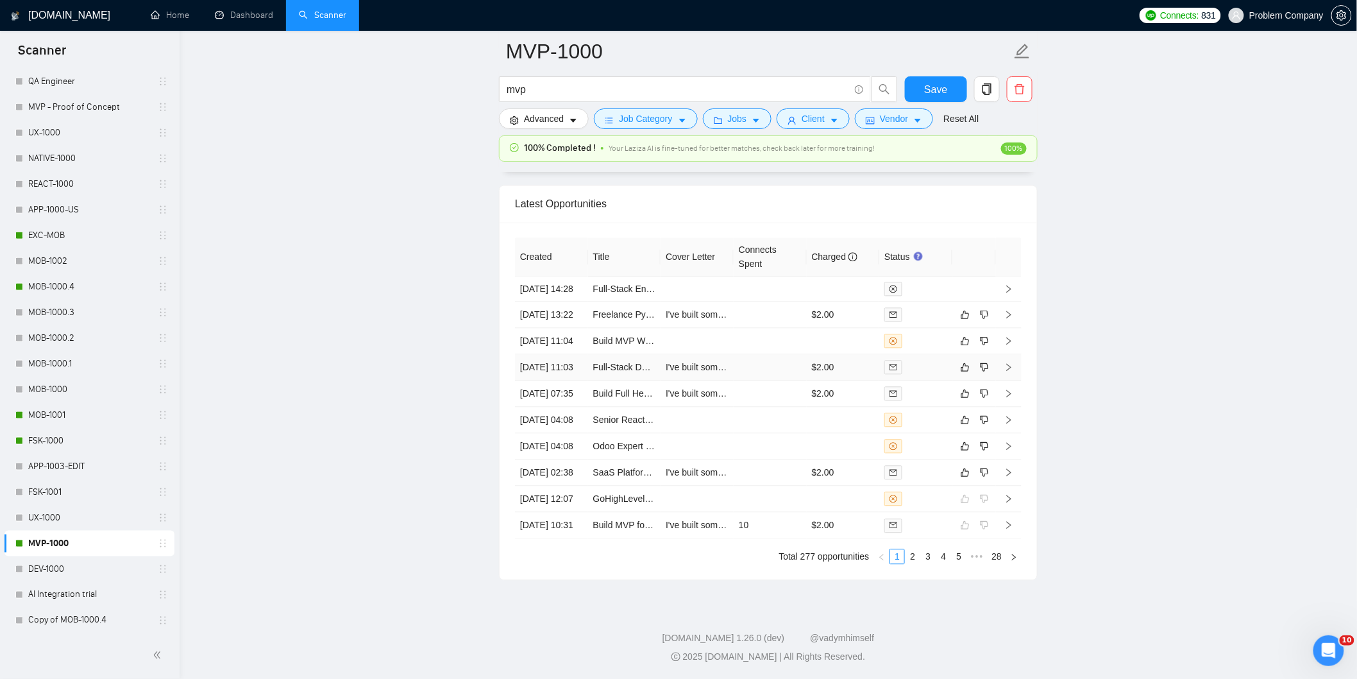
click at [559, 367] on td "[DATE] 11:03" at bounding box center [551, 367] width 73 height 26
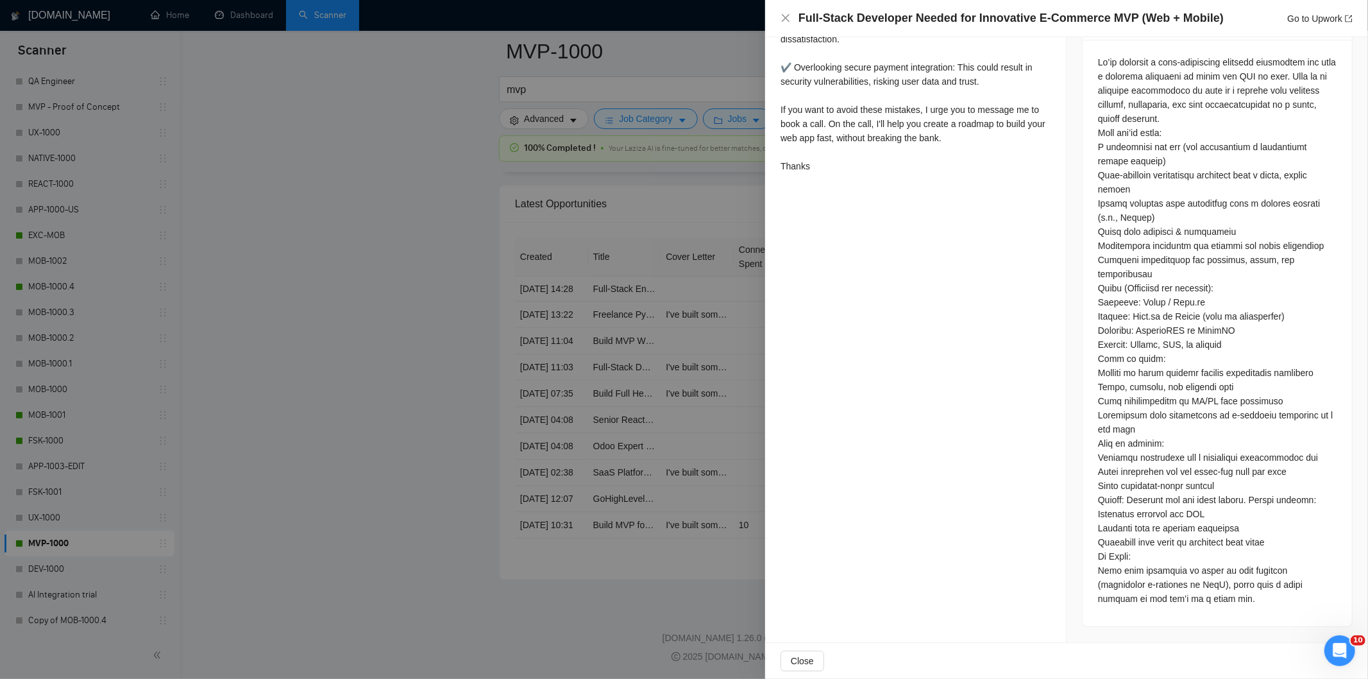
scroll to position [556, 0]
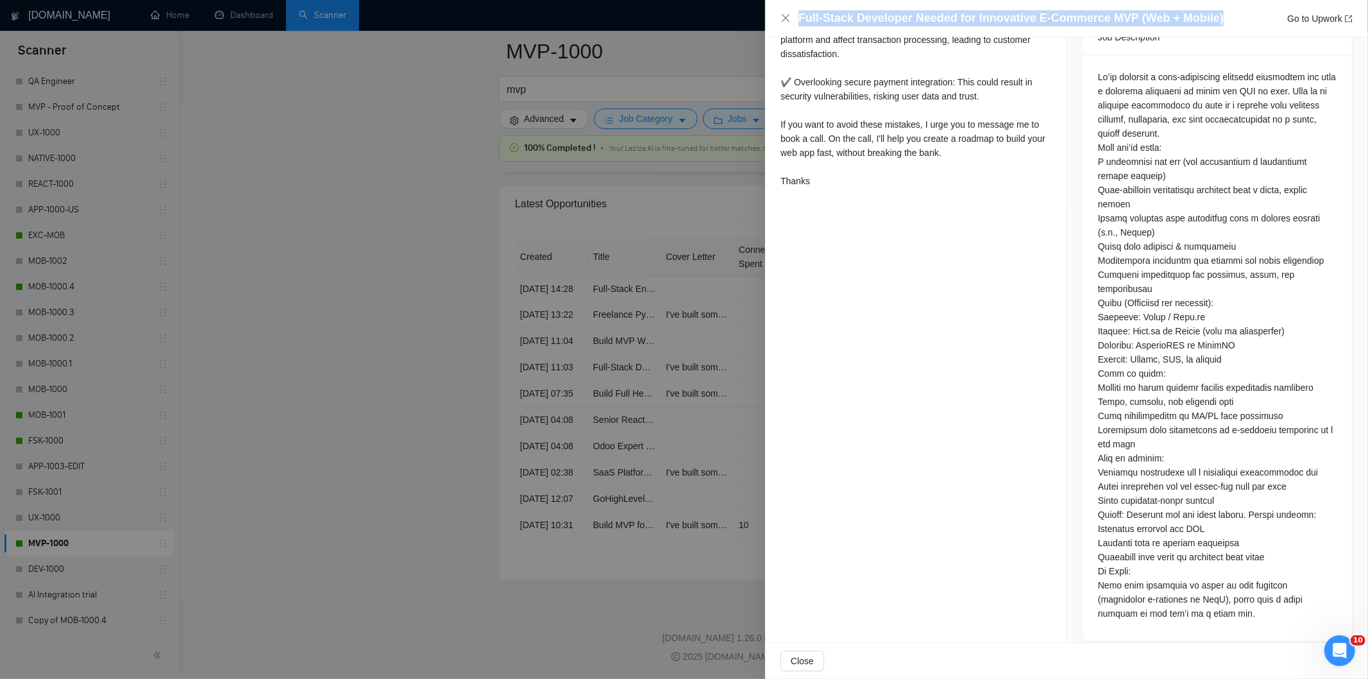
drag, startPoint x: 1219, startPoint y: 21, endPoint x: 786, endPoint y: 24, distance: 433.0
click at [786, 24] on div "Full-Stack Developer Needed for Innovative E-Commerce MVP (Web + Mobile) Go to …" at bounding box center [1067, 18] width 572 height 16
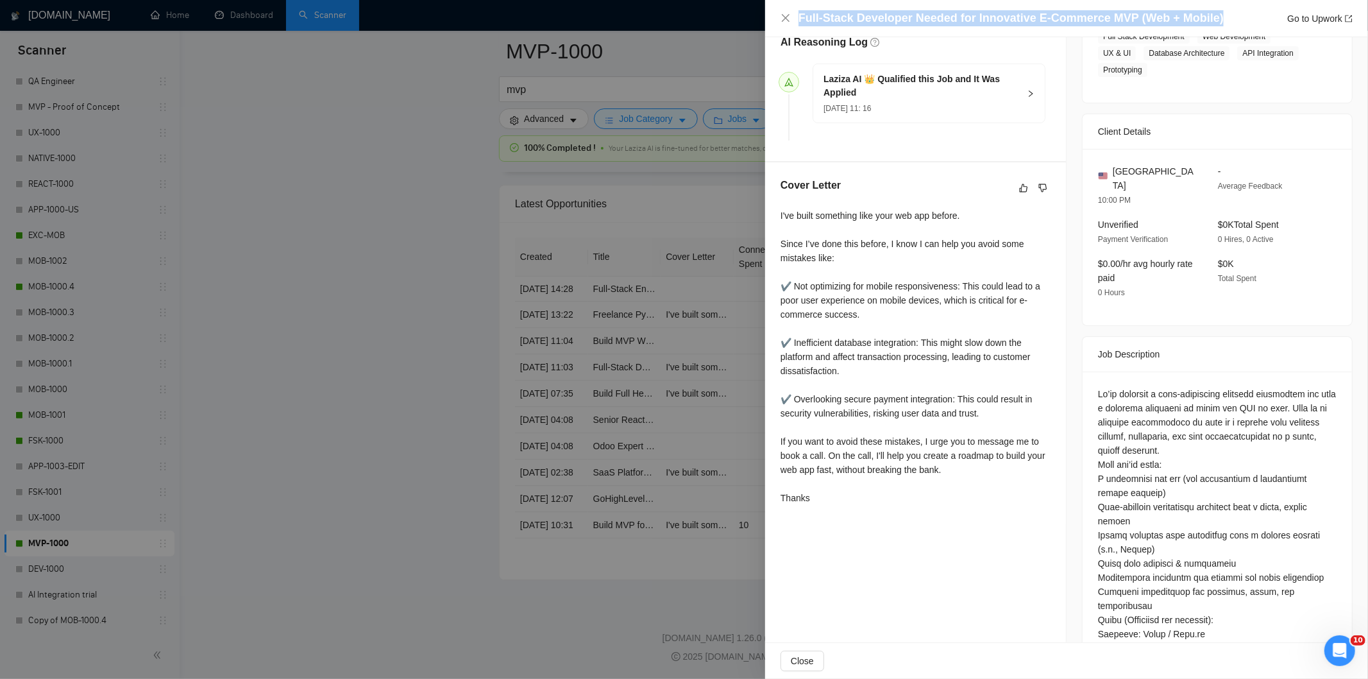
scroll to position [413, 0]
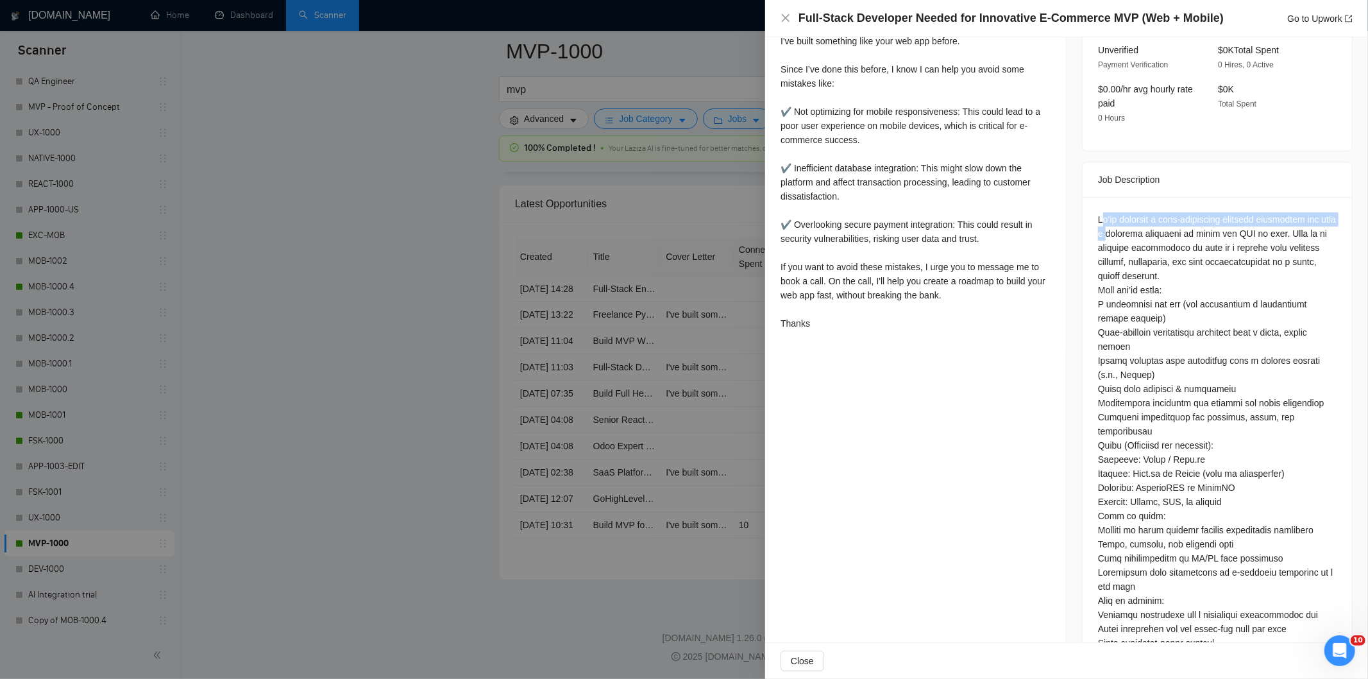
drag, startPoint x: 1100, startPoint y: 207, endPoint x: 1123, endPoint y: 214, distance: 25.0
click at [1123, 214] on div at bounding box center [1217, 487] width 239 height 550
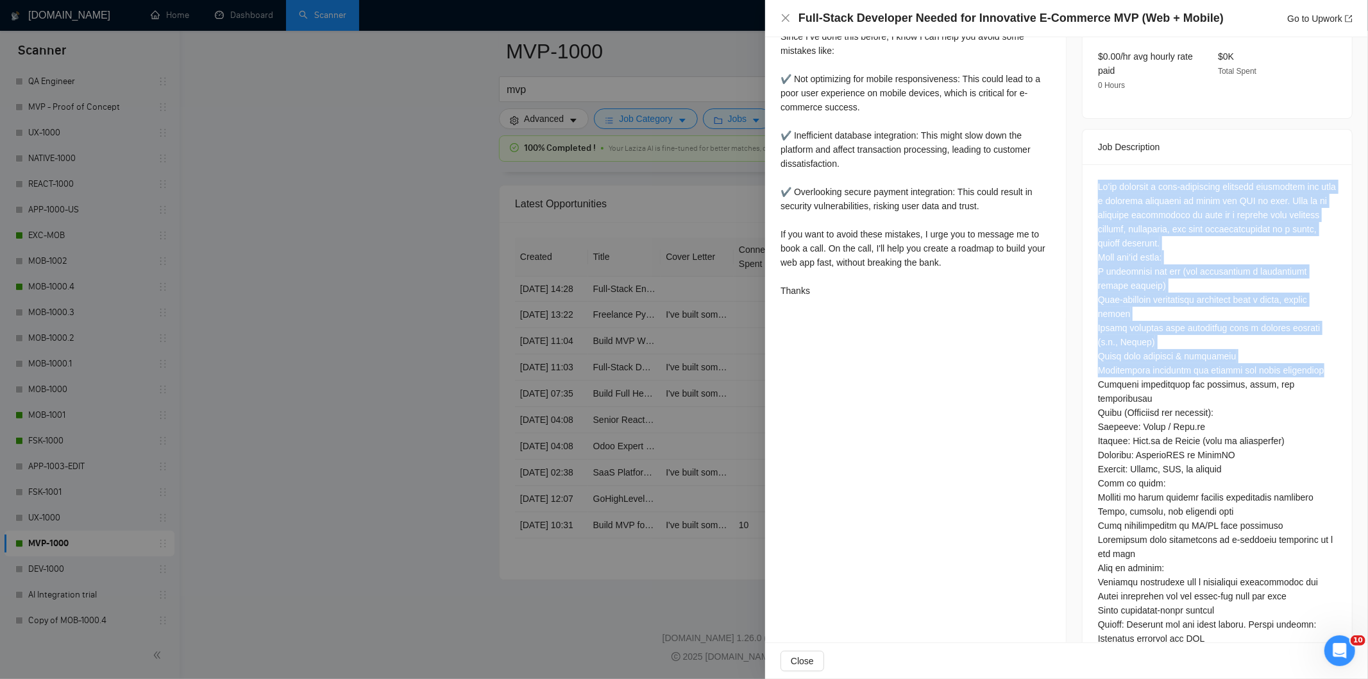
scroll to position [556, 0]
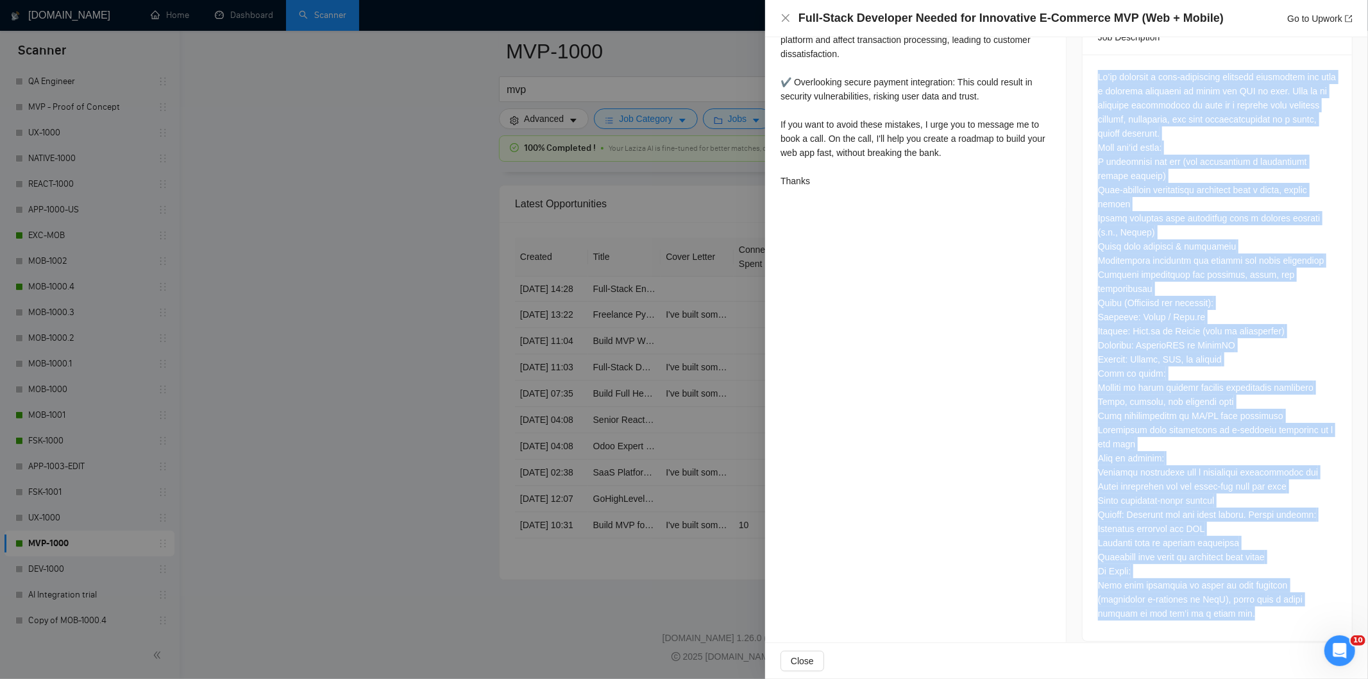
drag, startPoint x: 1092, startPoint y: 201, endPoint x: 1232, endPoint y: 604, distance: 427.3
click at [1232, 604] on div at bounding box center [1217, 348] width 269 height 586
click at [790, 21] on icon "close" at bounding box center [786, 18] width 10 height 10
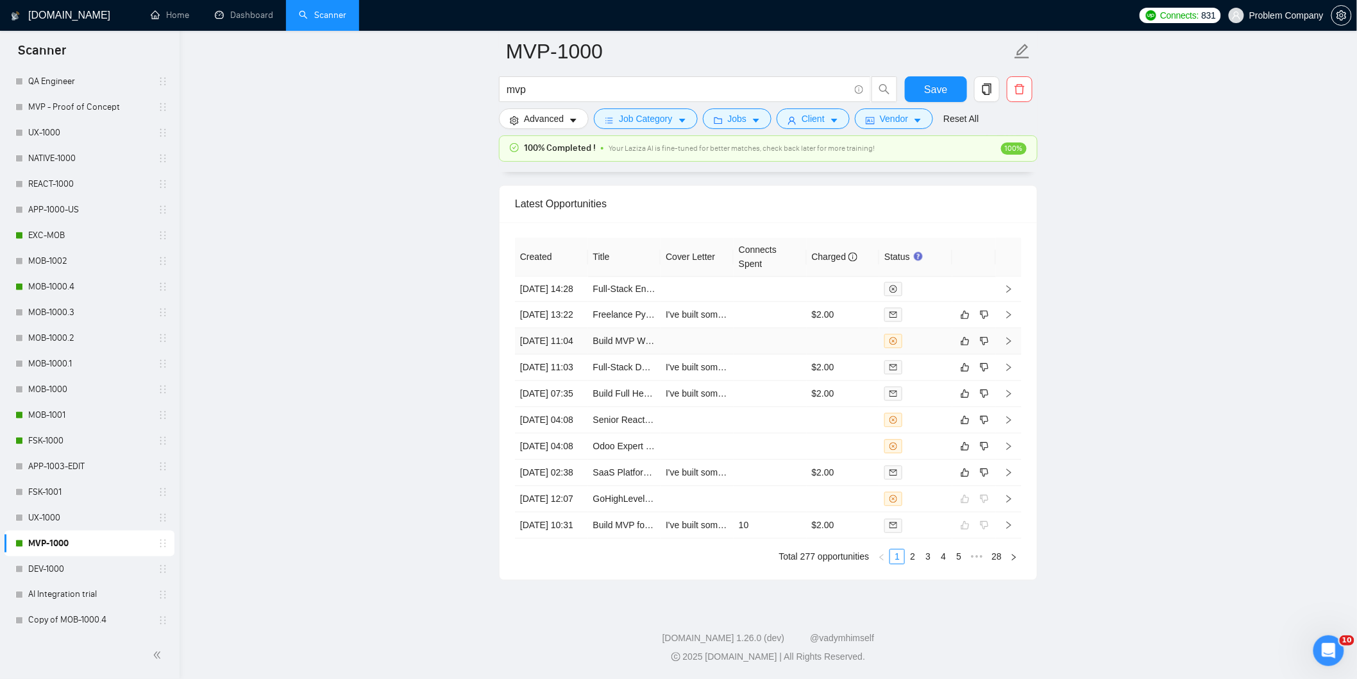
click at [570, 328] on td "[DATE] 11:04" at bounding box center [551, 341] width 73 height 26
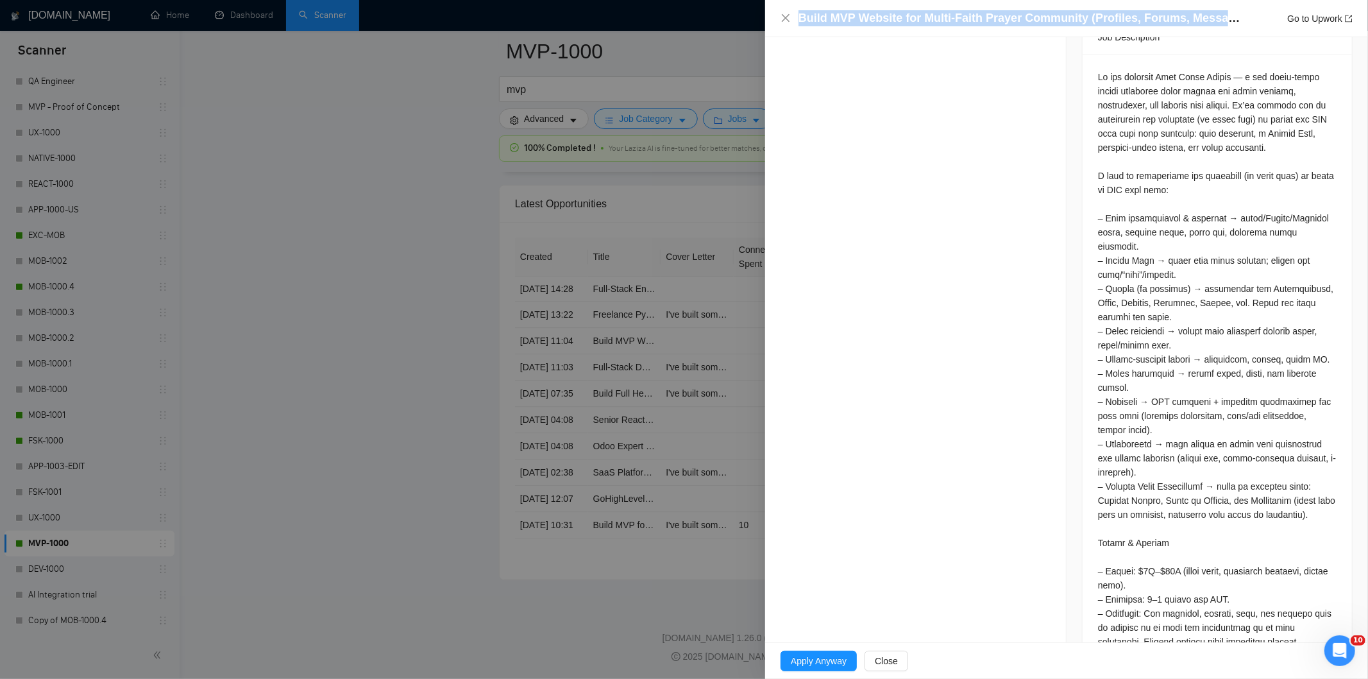
drag, startPoint x: 1170, startPoint y: 21, endPoint x: 796, endPoint y: 16, distance: 374.0
click at [796, 16] on div "Build MVP Website for Multi-Faith Prayer Community (Profiles, Forums, Messaging…" at bounding box center [1067, 18] width 572 height 16
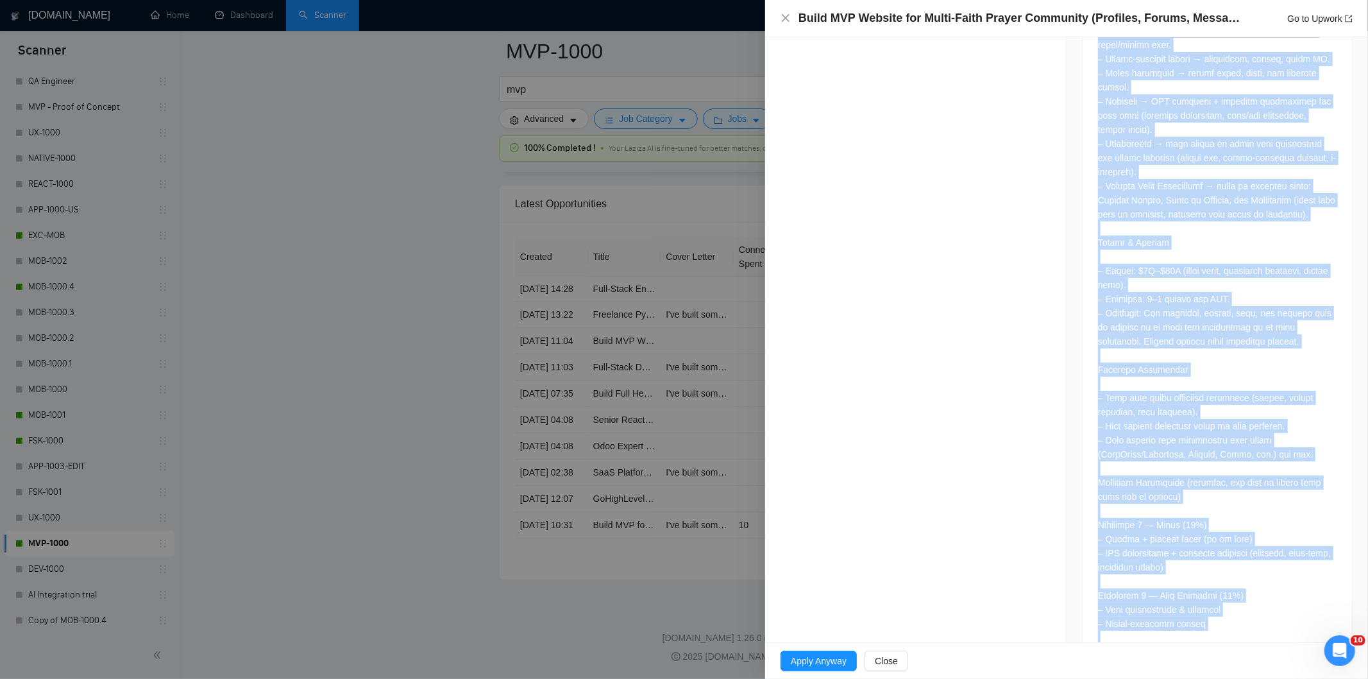
scroll to position [1049, 0]
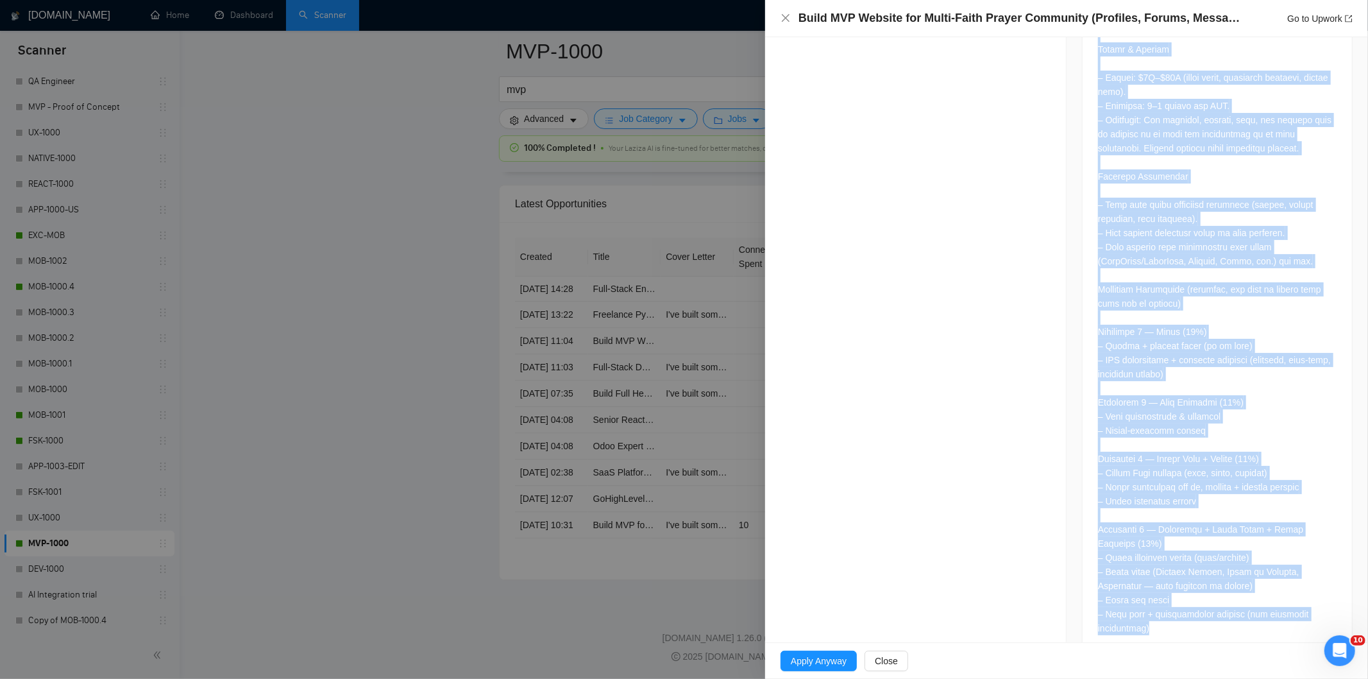
drag, startPoint x: 1087, startPoint y: 421, endPoint x: 1273, endPoint y: 612, distance: 266.3
click at [1273, 612] on div at bounding box center [1217, 108] width 269 height 1094
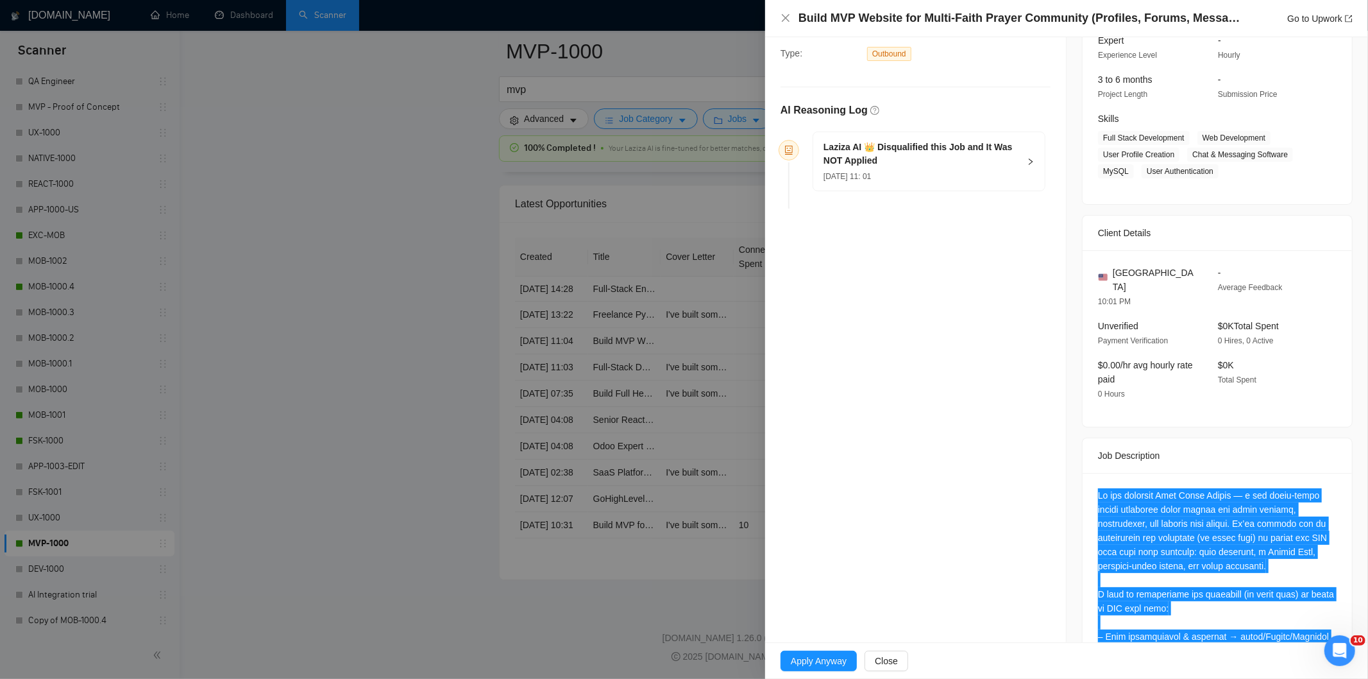
scroll to position [123, 0]
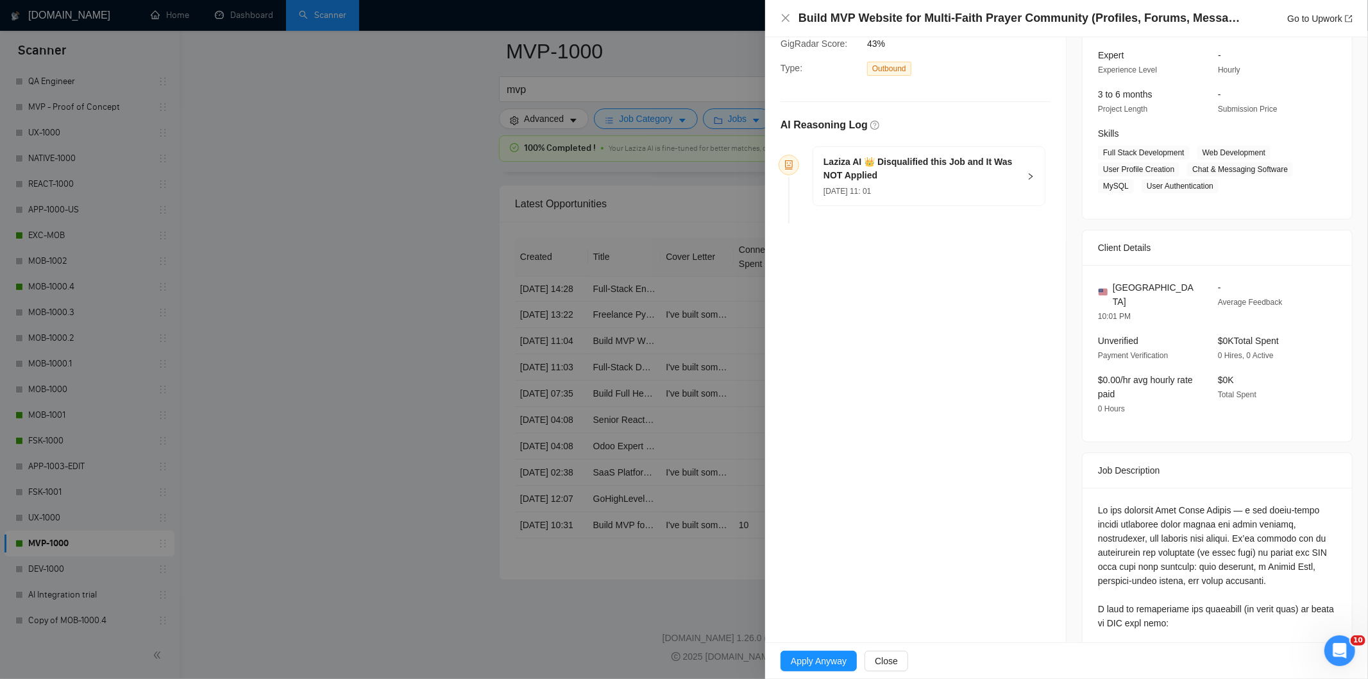
click at [945, 183] on div "Laziza AI 👑 Disqualified this Job and It Was NOT Applied [DATE] 11: 01" at bounding box center [922, 176] width 196 height 42
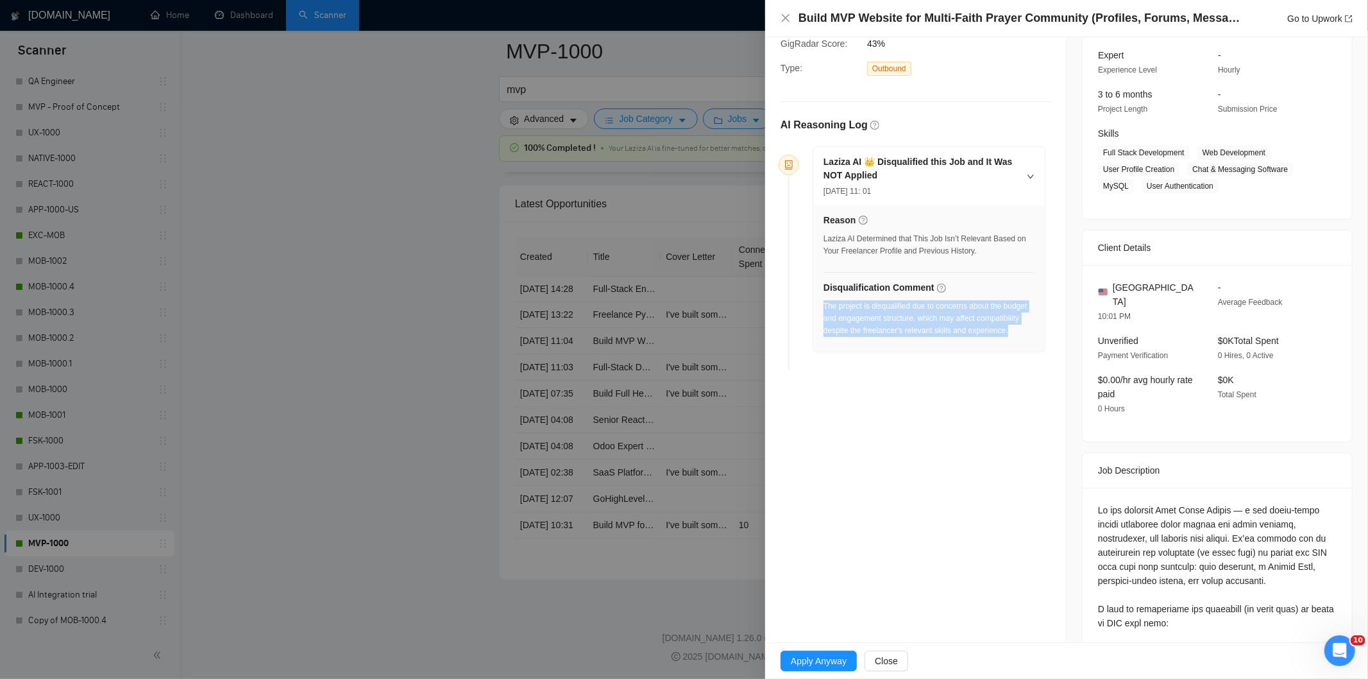
drag, startPoint x: 1031, startPoint y: 337, endPoint x: 824, endPoint y: 309, distance: 208.5
click at [824, 309] on div "Reason Laziza AI Determined that This Job Isn’t Relevant Based on Your Freelanc…" at bounding box center [929, 278] width 232 height 146
click at [788, 16] on icon "close" at bounding box center [786, 18] width 8 height 8
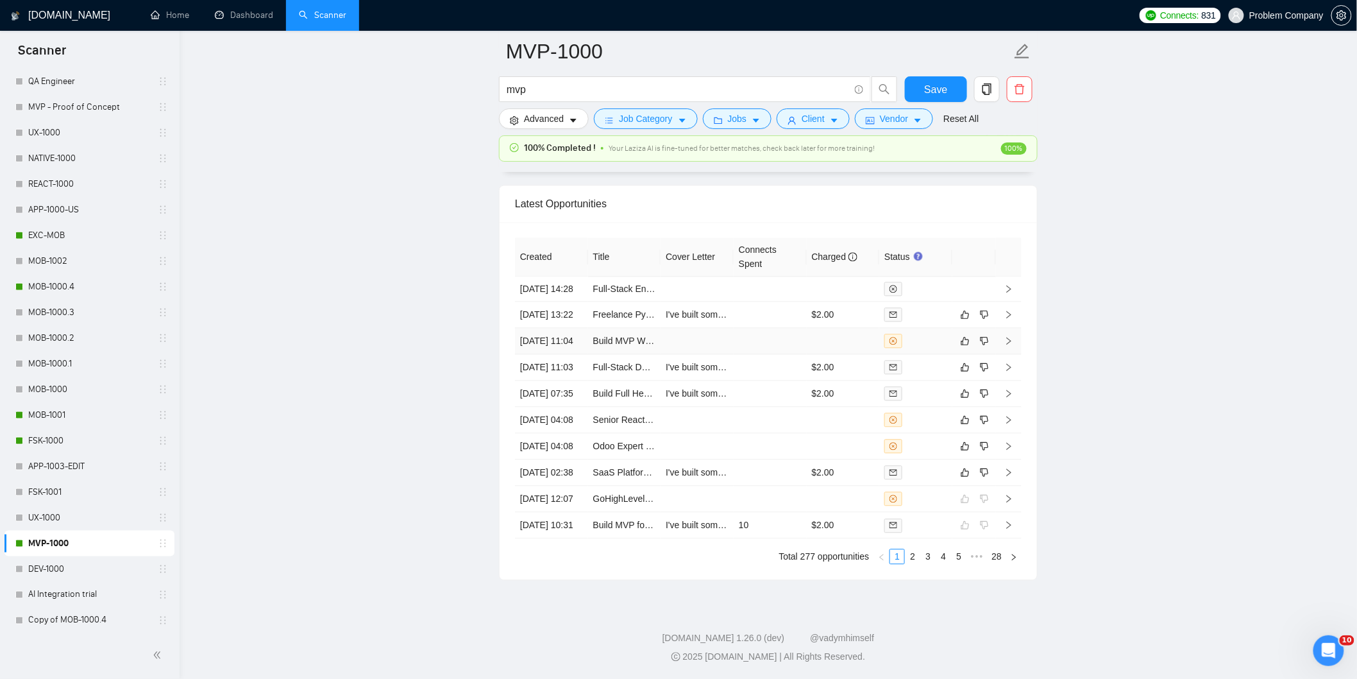
drag, startPoint x: 710, startPoint y: 331, endPoint x: 710, endPoint y: 339, distance: 7.7
click at [710, 334] on td at bounding box center [697, 341] width 73 height 26
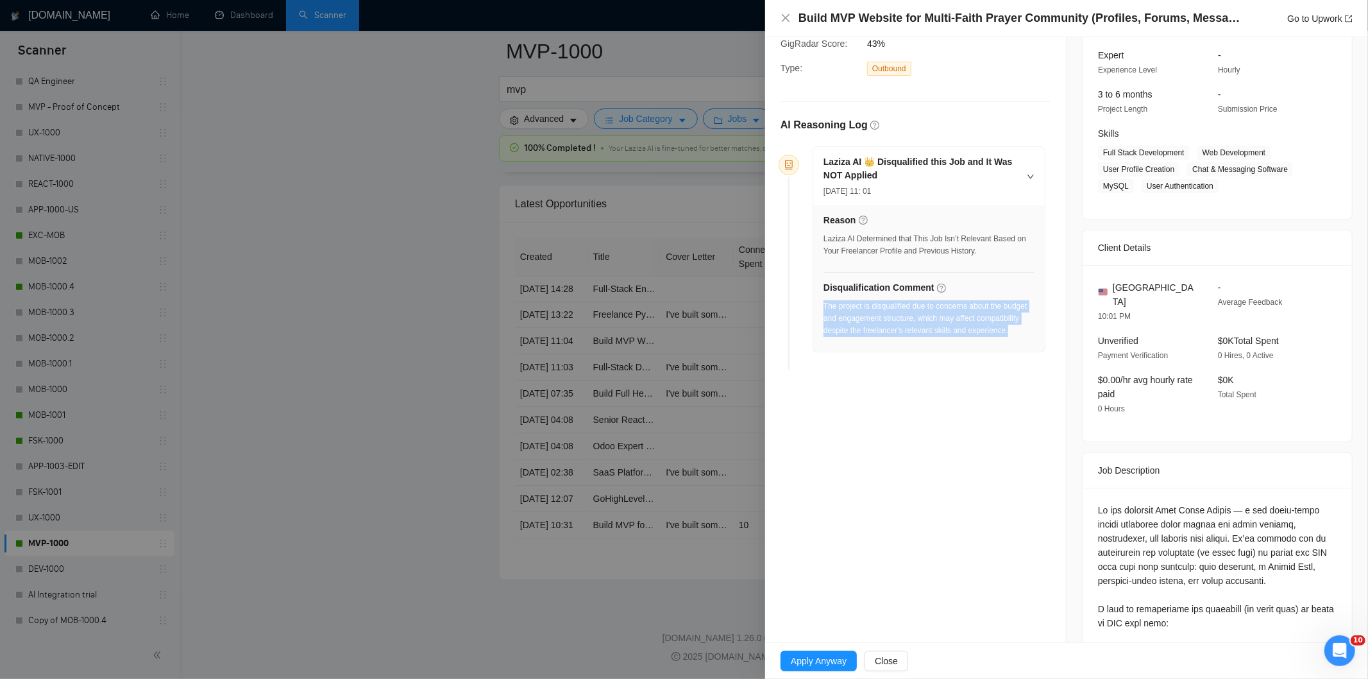
drag, startPoint x: 985, startPoint y: 330, endPoint x: 824, endPoint y: 309, distance: 162.4
click at [824, 309] on div "Reason Laziza AI Determined that This Job Isn’t Relevant Based on Your Freelanc…" at bounding box center [929, 278] width 232 height 146
click at [778, 21] on div "Build MVP Website for Multi-Faith Prayer Community (Profiles, Forums, Messaging…" at bounding box center [1066, 18] width 603 height 37
click at [788, 18] on icon "close" at bounding box center [786, 18] width 10 height 10
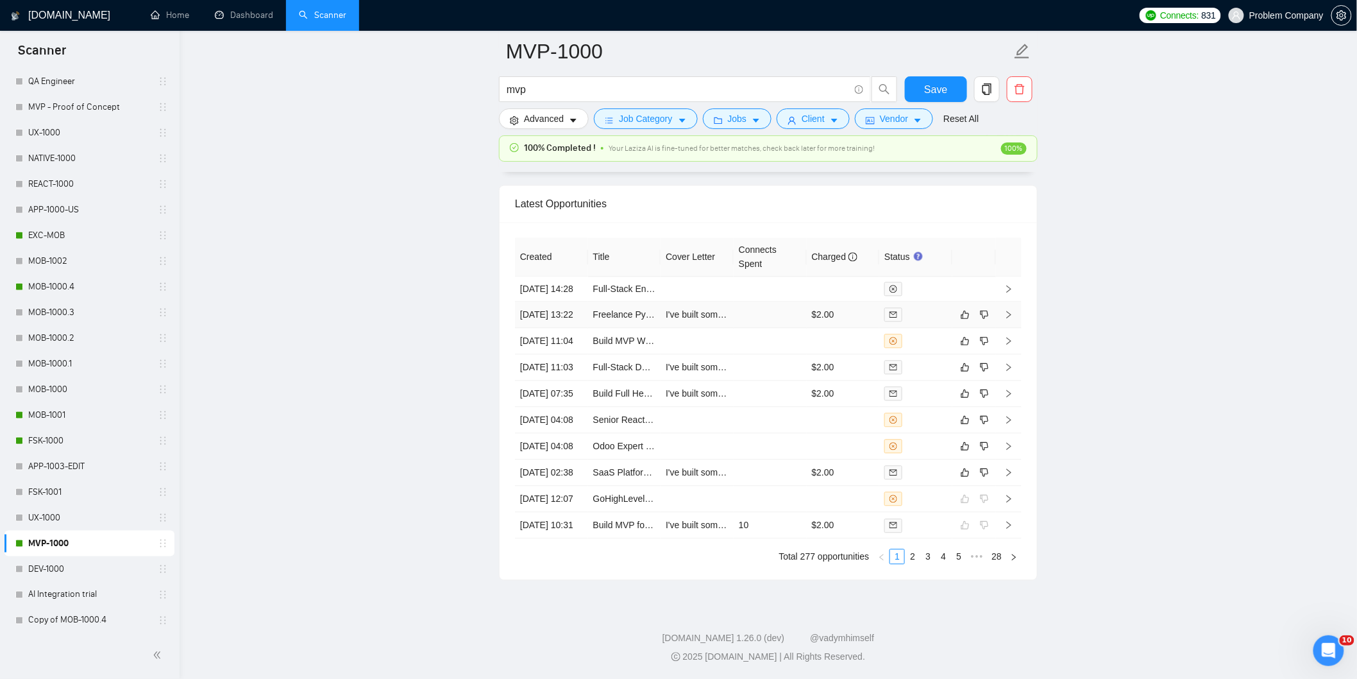
click at [566, 302] on td "[DATE] 13:22" at bounding box center [551, 315] width 73 height 26
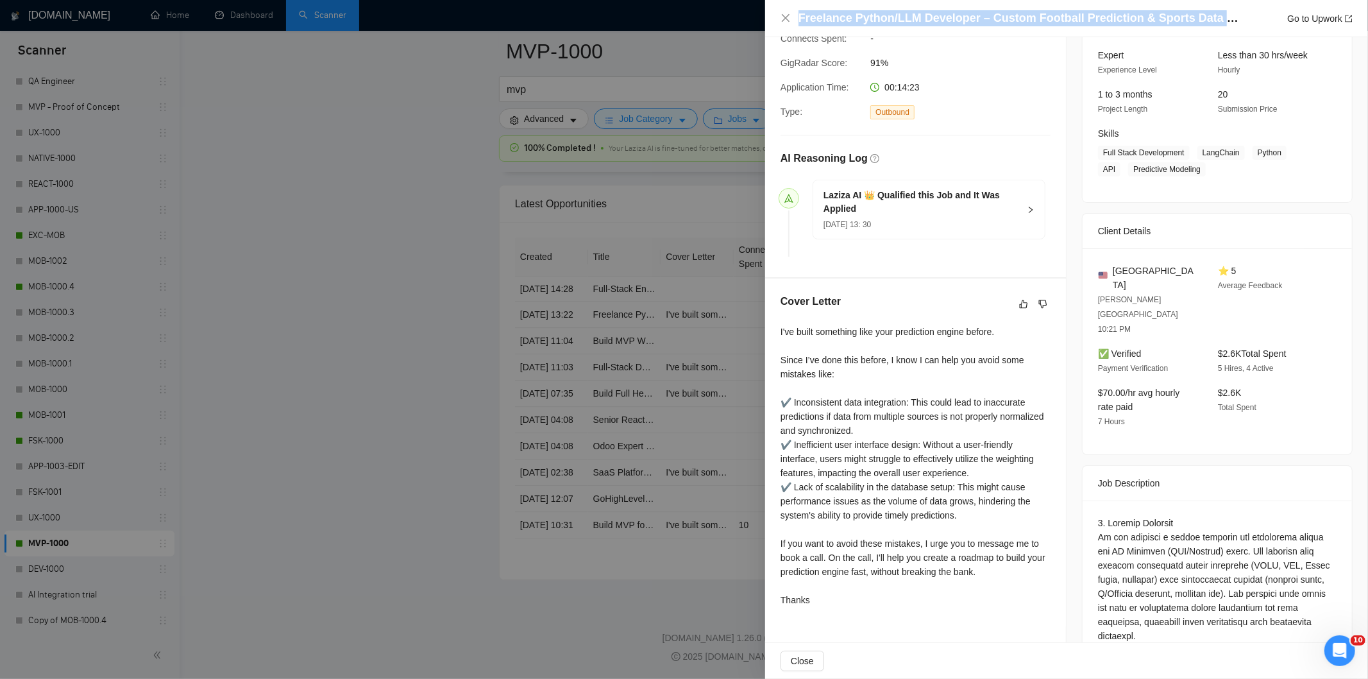
drag, startPoint x: 1207, startPoint y: 17, endPoint x: 792, endPoint y: 22, distance: 414.5
click at [792, 22] on div "Freelance Python/LLM Developer – Custom Football Prediction & Sports Data Integ…" at bounding box center [1067, 18] width 572 height 16
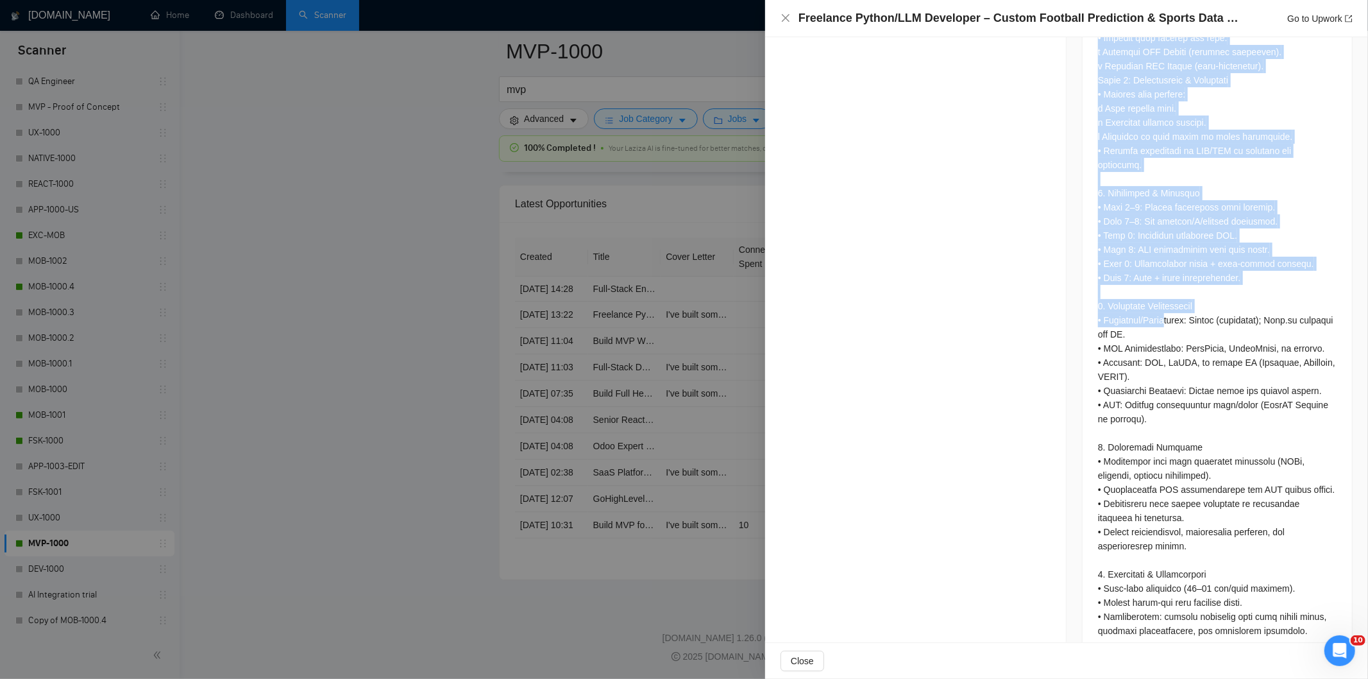
scroll to position [1568, 0]
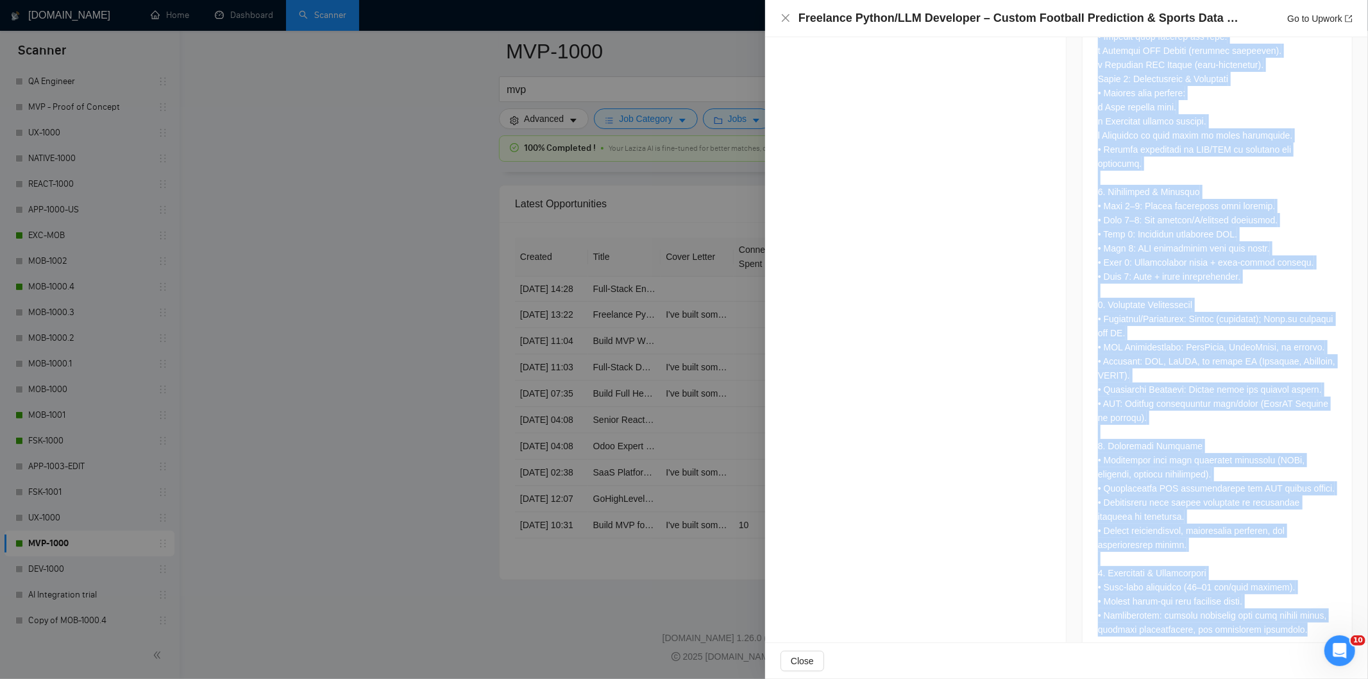
drag, startPoint x: 1085, startPoint y: 186, endPoint x: 1309, endPoint y: 605, distance: 474.7
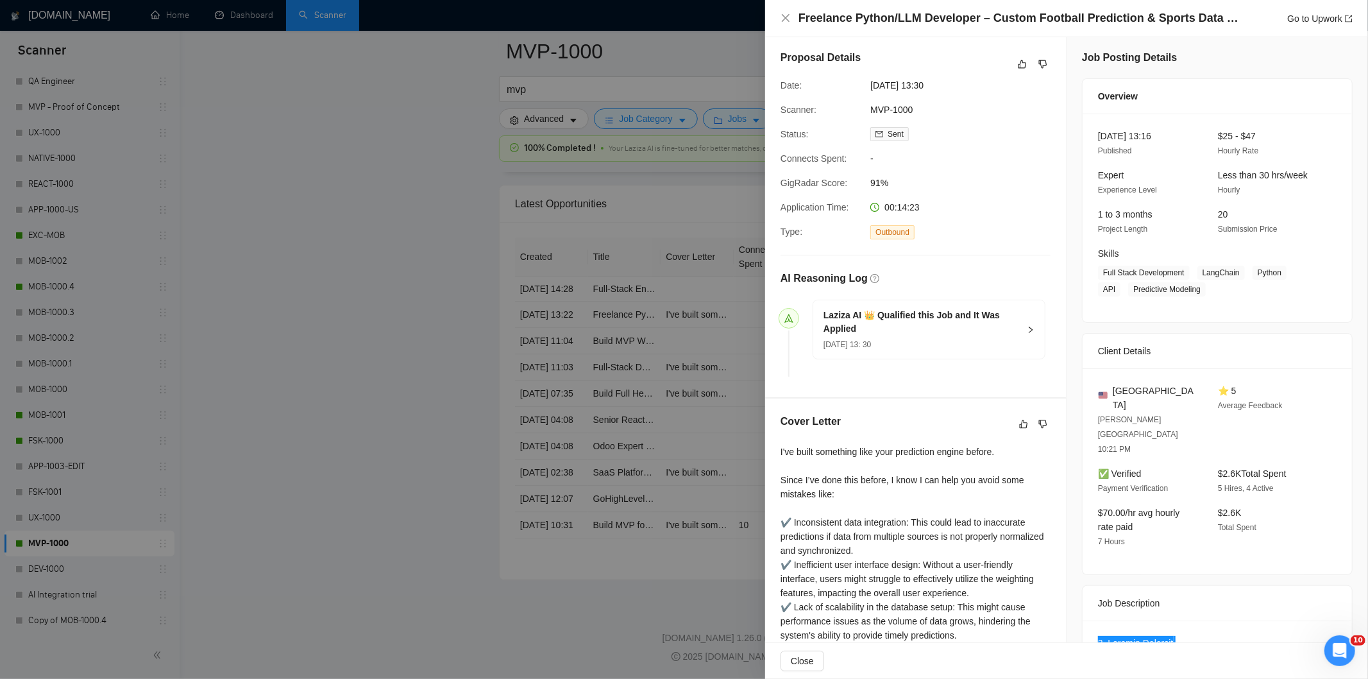
scroll to position [0, 0]
drag, startPoint x: 964, startPoint y: 87, endPoint x: 865, endPoint y: 93, distance: 99.6
click at [865, 93] on div "[DATE] 13:30" at bounding box center [932, 88] width 135 height 14
